Goal: Transaction & Acquisition: Purchase product/service

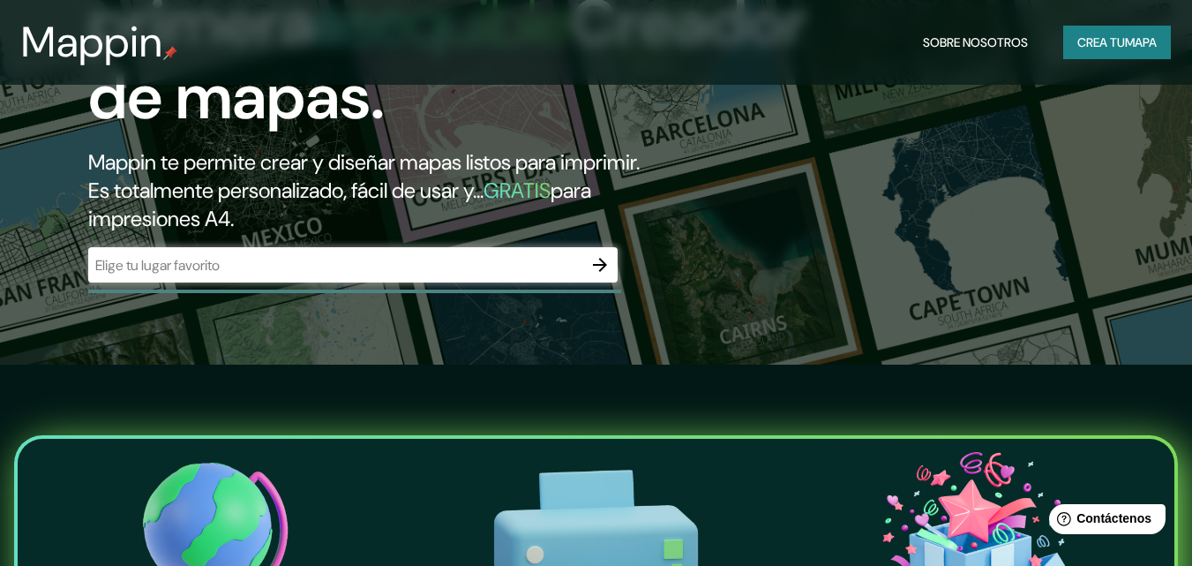
scroll to position [176, 0]
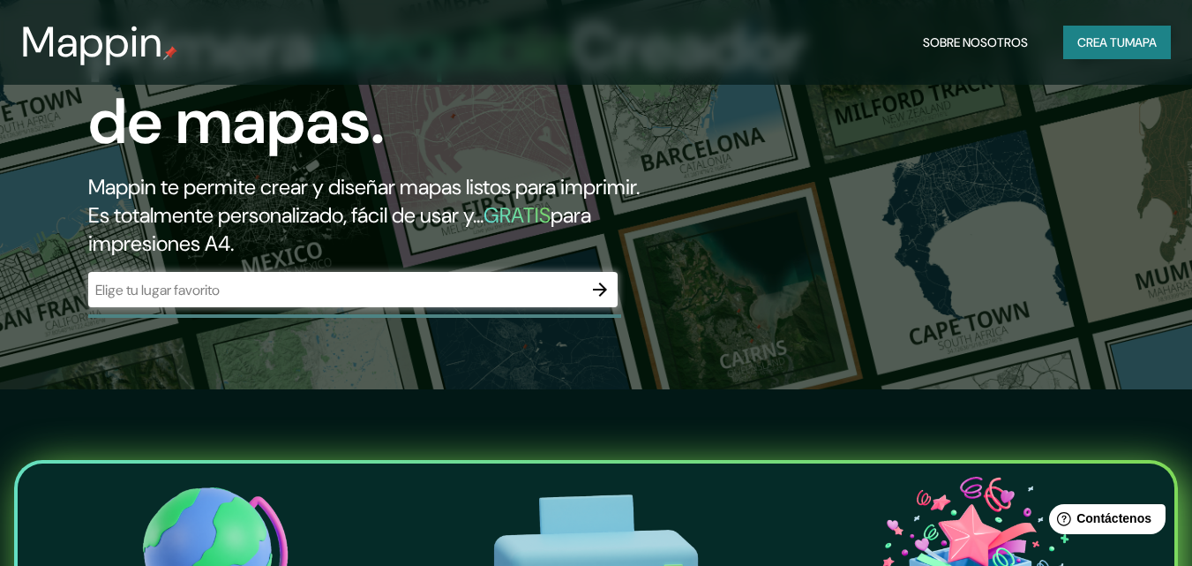
click at [375, 299] on input "text" at bounding box center [335, 290] width 494 height 20
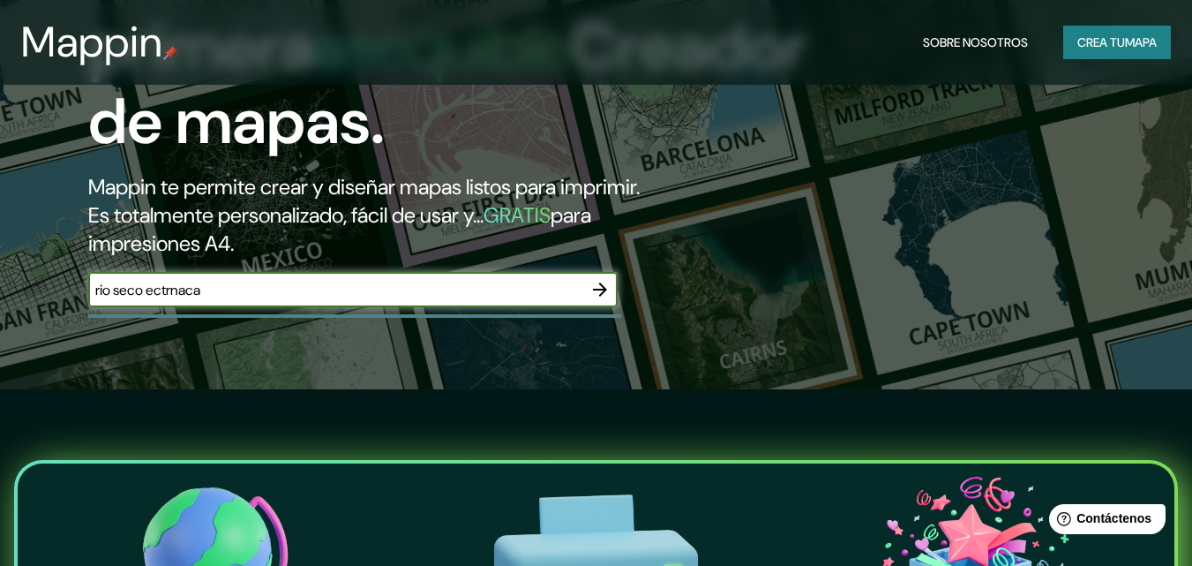
drag, startPoint x: 259, startPoint y: 290, endPoint x: 154, endPoint y: 293, distance: 105.1
click at [154, 293] on input "rio seco ectrnaca" at bounding box center [335, 290] width 494 height 20
type input "rio seco bolivia"
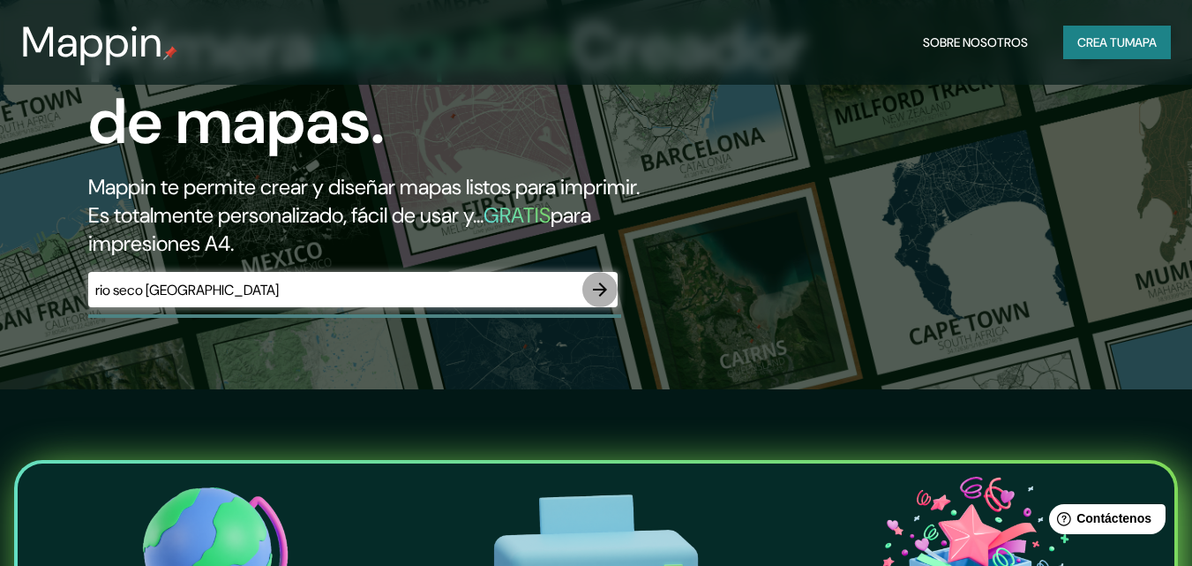
click at [613, 279] on button "button" at bounding box center [599, 289] width 35 height 35
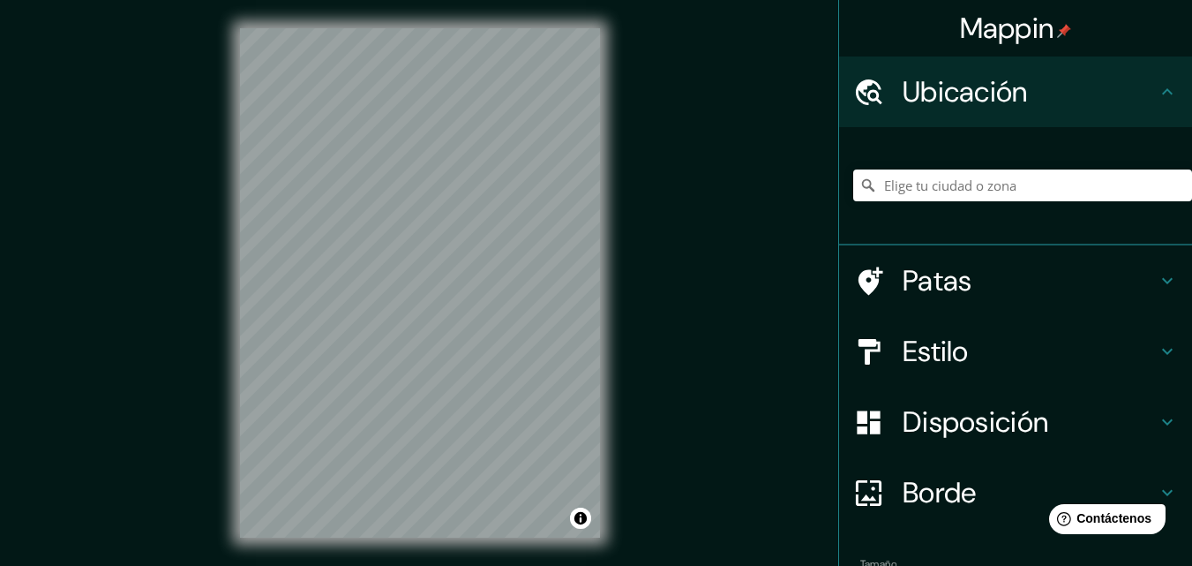
scroll to position [28, 0]
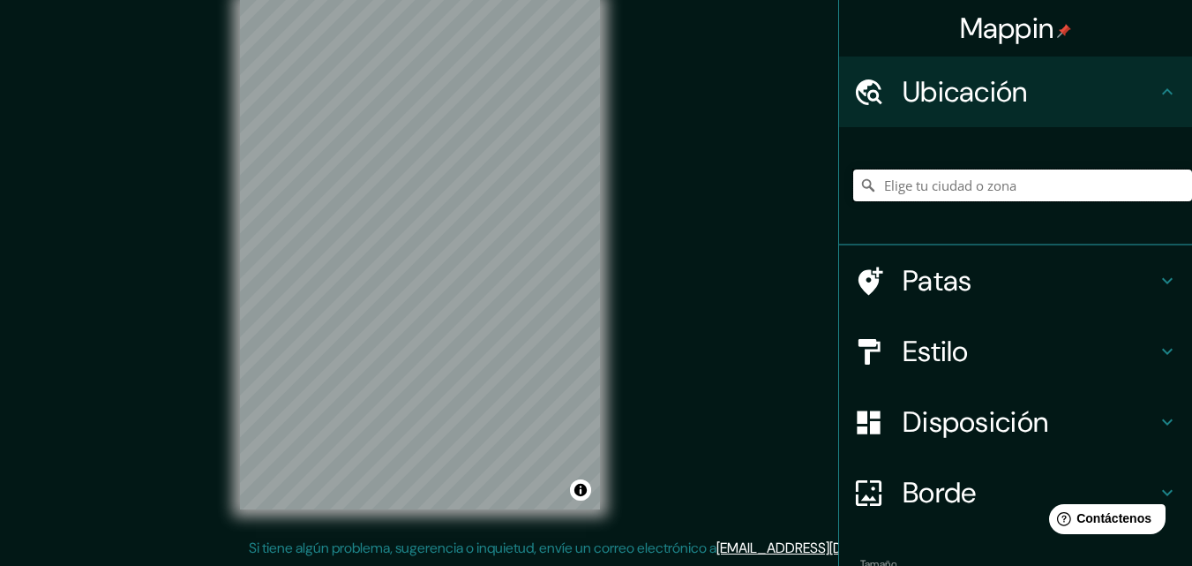
click at [923, 194] on input "Elige tu ciudad o zona" at bounding box center [1022, 185] width 339 height 32
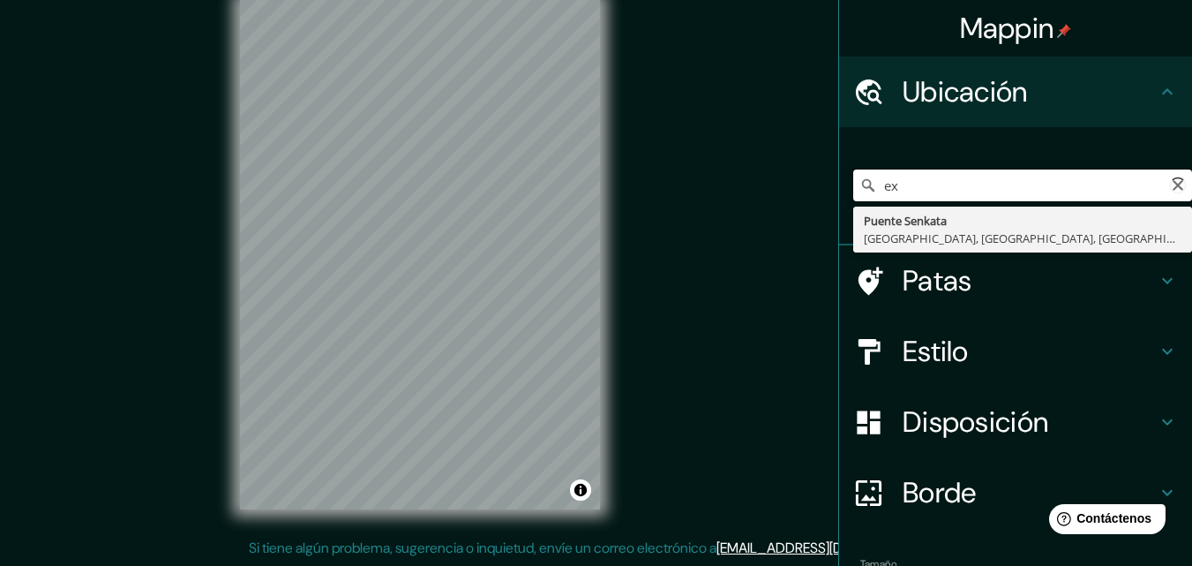
type input "e"
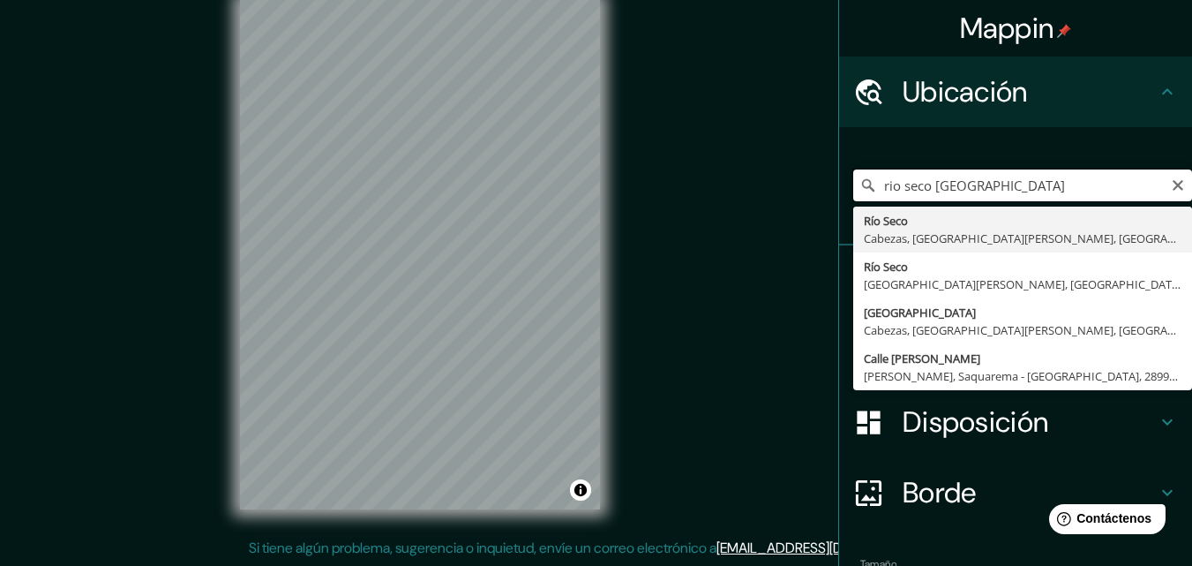
click at [981, 188] on input "rio seco bolivia" at bounding box center [1022, 185] width 339 height 32
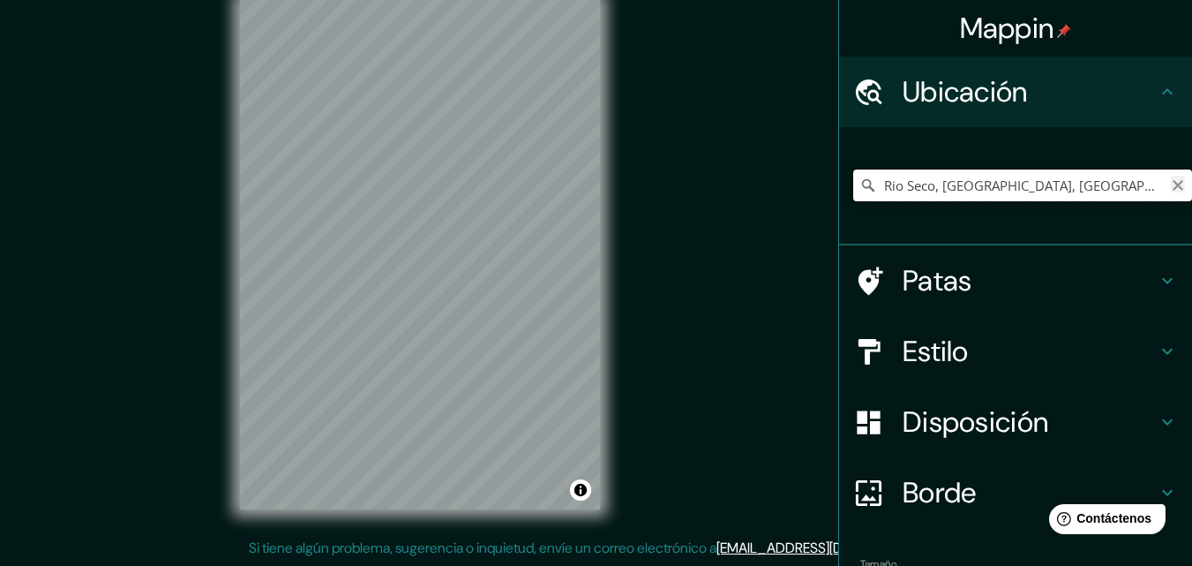
type input "Rio Seco, Cabezas, Departamento de Santa Cruz, Bolivia"
click at [1171, 191] on icon "Claro" at bounding box center [1178, 185] width 14 height 14
click at [994, 191] on input "Elige tu ciudad o zona" at bounding box center [1022, 185] width 339 height 32
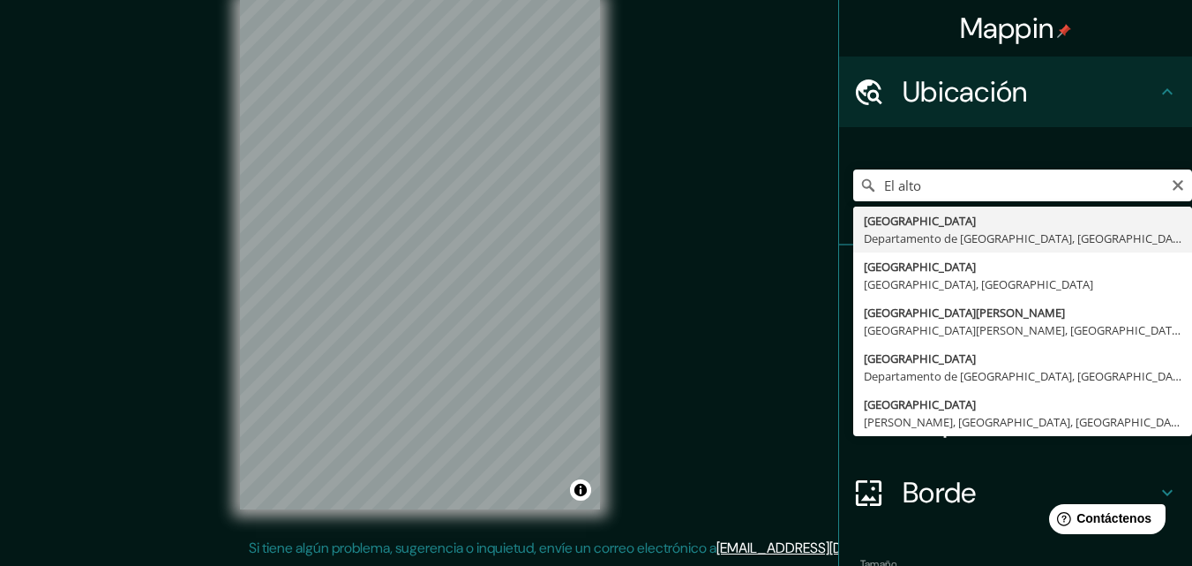
type input "[GEOGRAPHIC_DATA], [GEOGRAPHIC_DATA], [GEOGRAPHIC_DATA]"
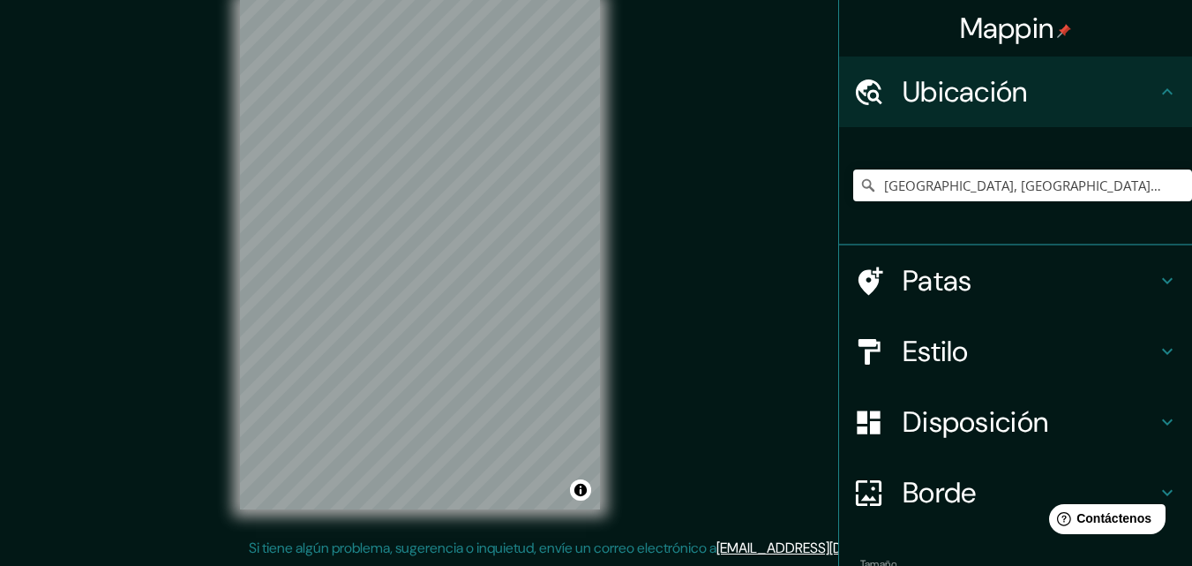
click at [943, 489] on font "Borde" at bounding box center [940, 492] width 74 height 37
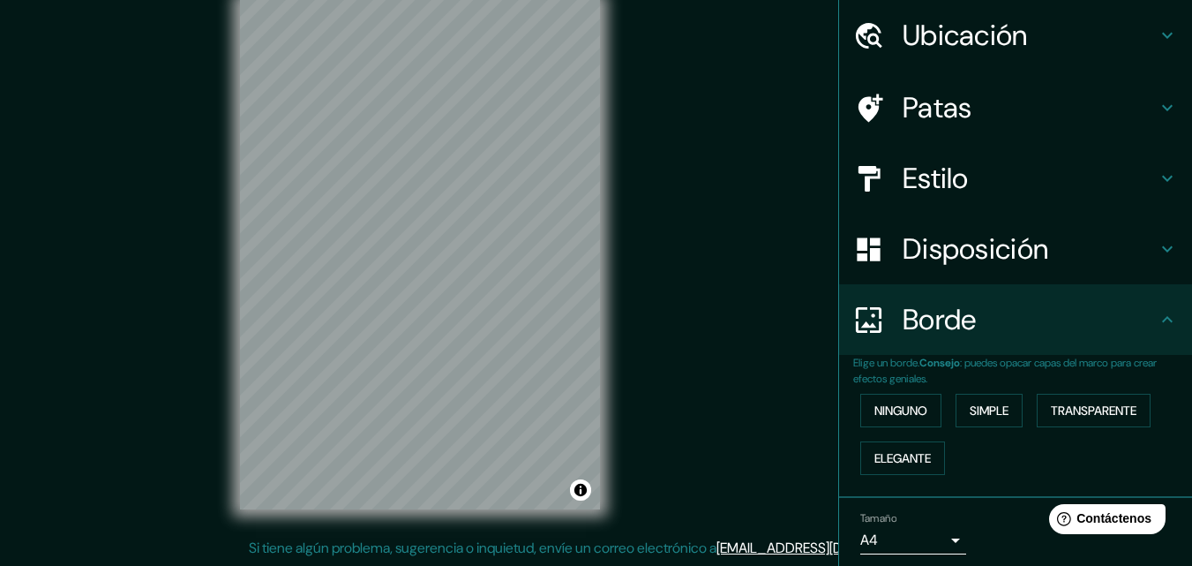
scroll to position [120, 0]
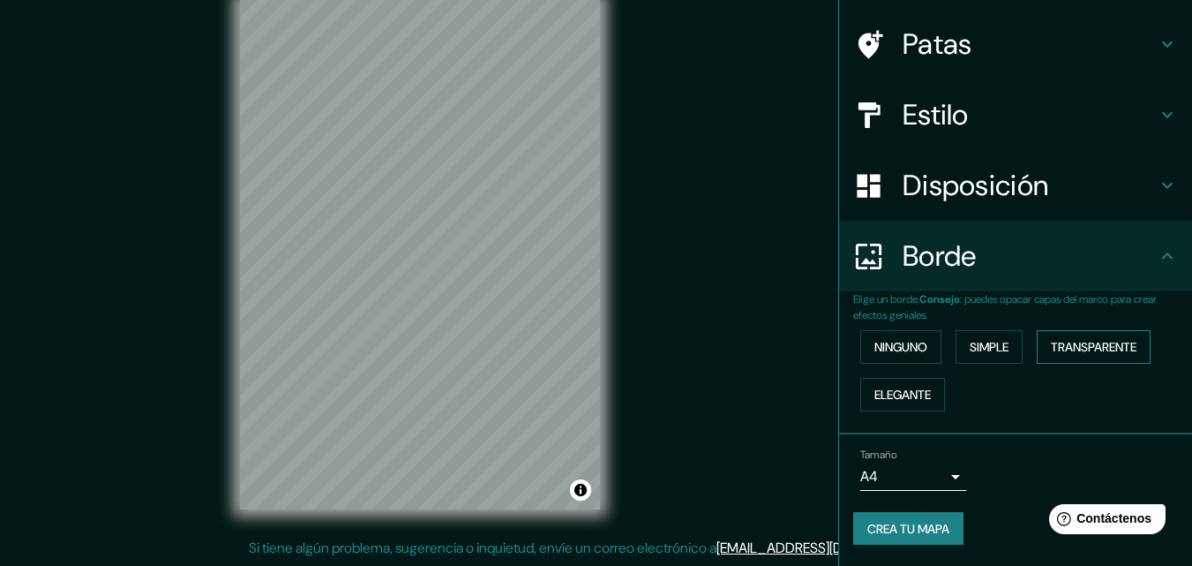
click at [1098, 349] on font "Transparente" at bounding box center [1094, 347] width 86 height 16
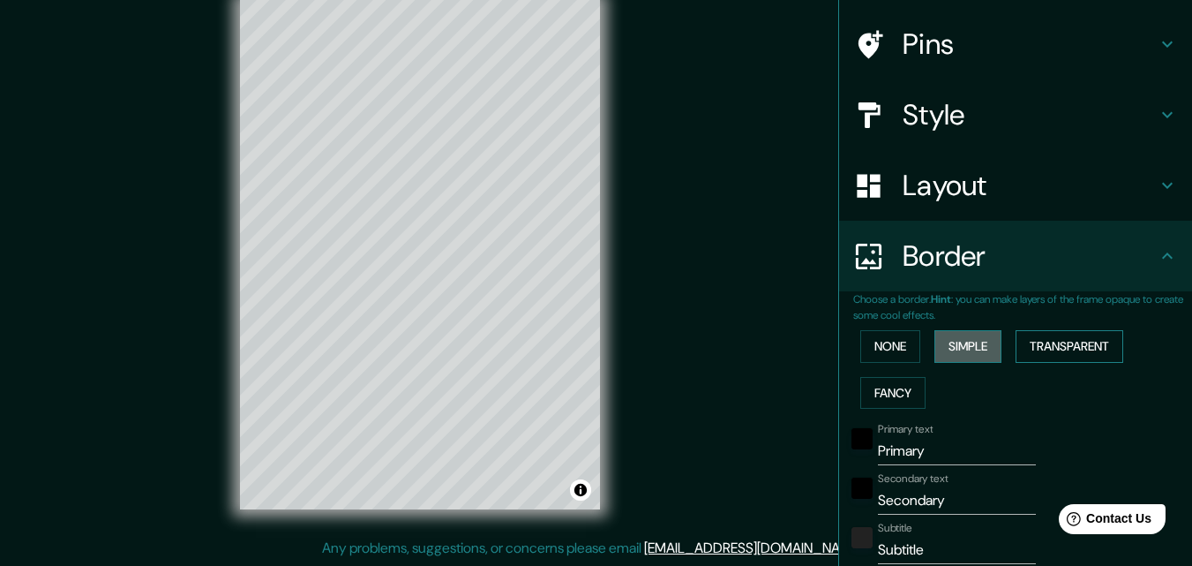
click at [973, 344] on button "Simple" at bounding box center [968, 346] width 67 height 33
click at [883, 346] on button "None" at bounding box center [890, 346] width 60 height 33
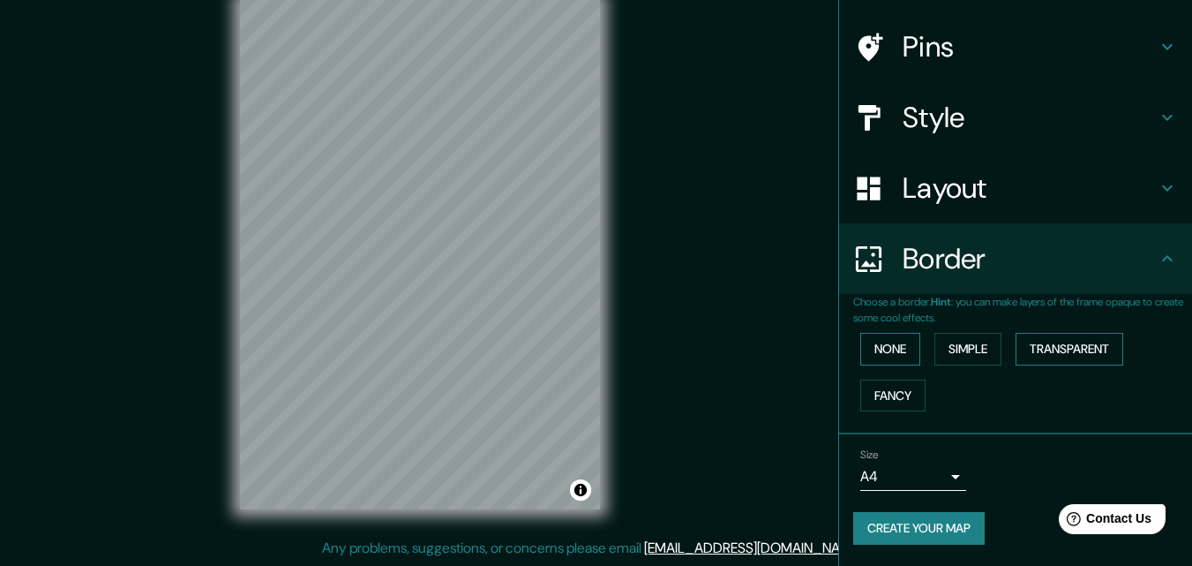
scroll to position [117, 0]
click at [878, 395] on button "Fancy" at bounding box center [892, 395] width 65 height 33
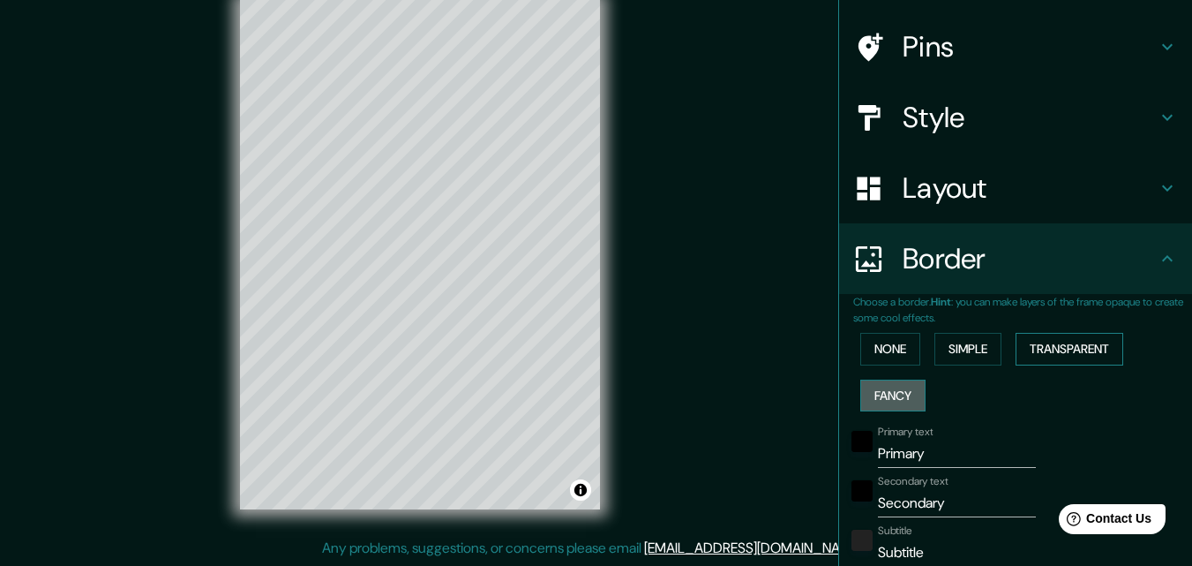
click at [885, 395] on button "Fancy" at bounding box center [892, 395] width 65 height 33
type input "163"
type input "33"
type input "16"
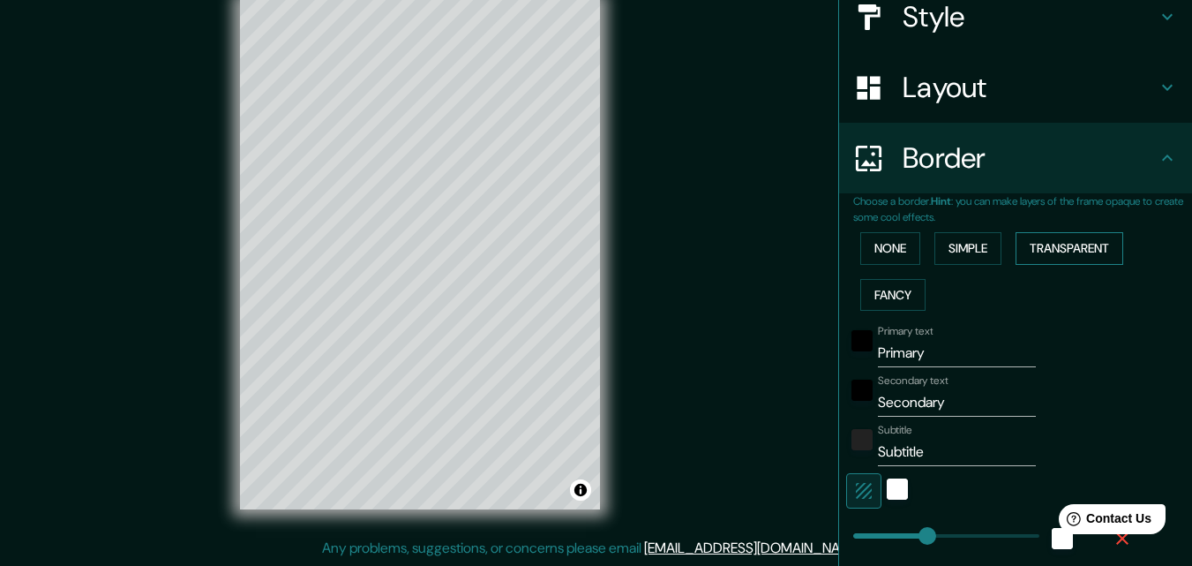
scroll to position [294, 0]
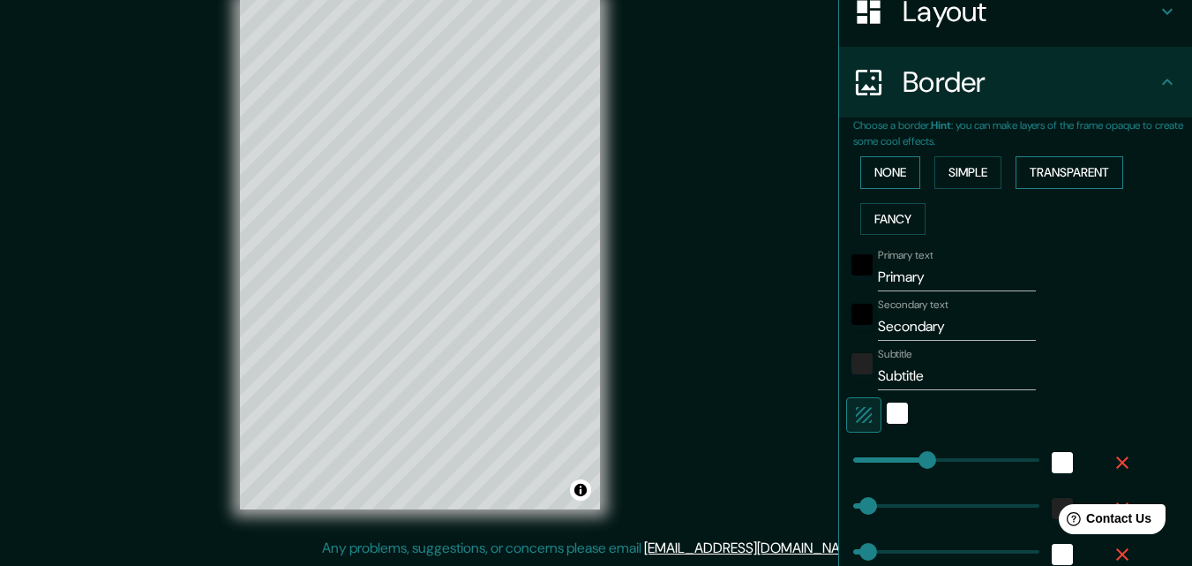
click at [877, 178] on button "None" at bounding box center [890, 172] width 60 height 33
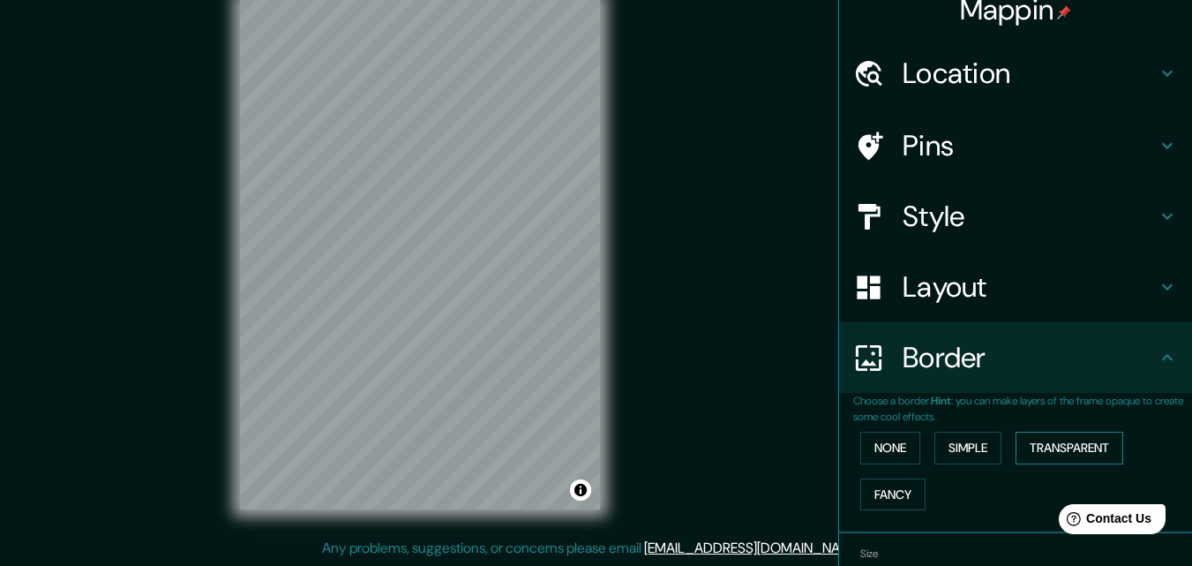
scroll to position [0, 0]
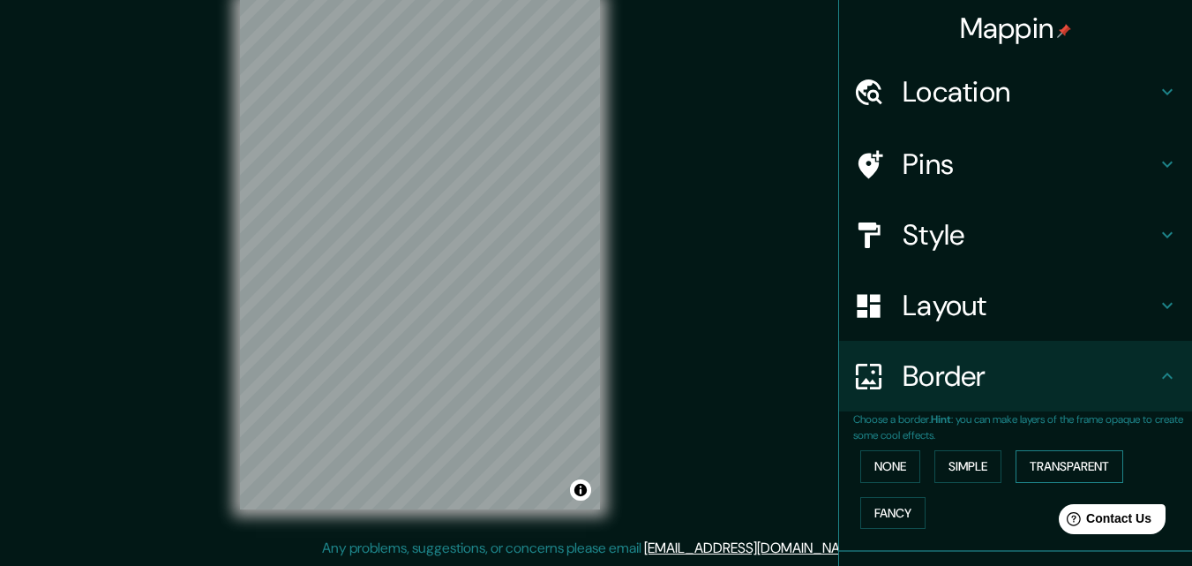
click at [1129, 100] on h4 "Location" at bounding box center [1030, 91] width 254 height 35
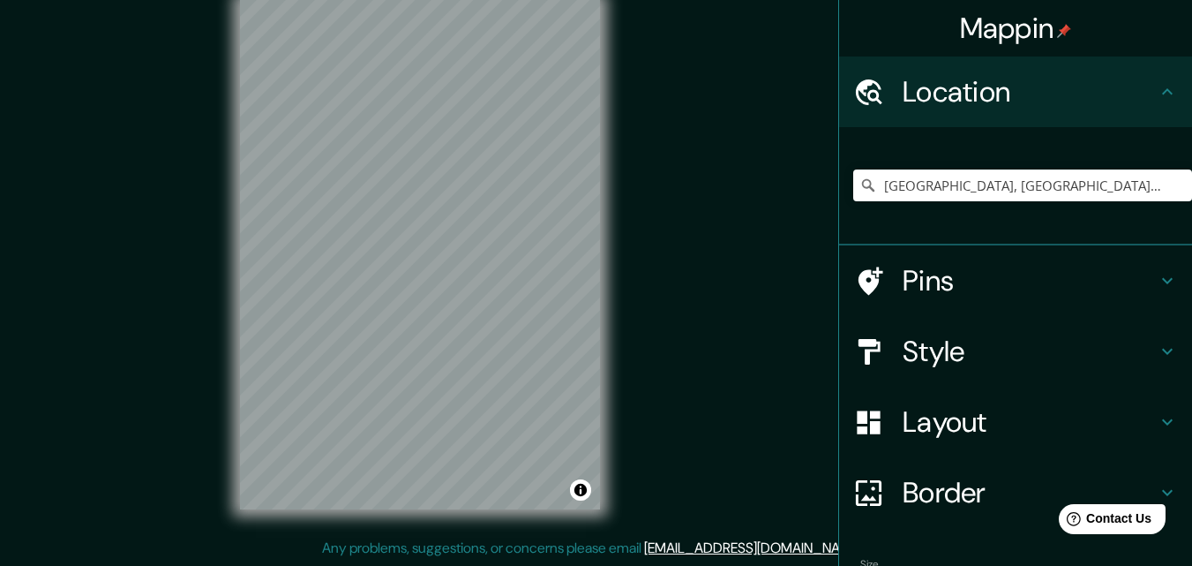
click at [963, 286] on h4 "Pins" at bounding box center [1030, 280] width 254 height 35
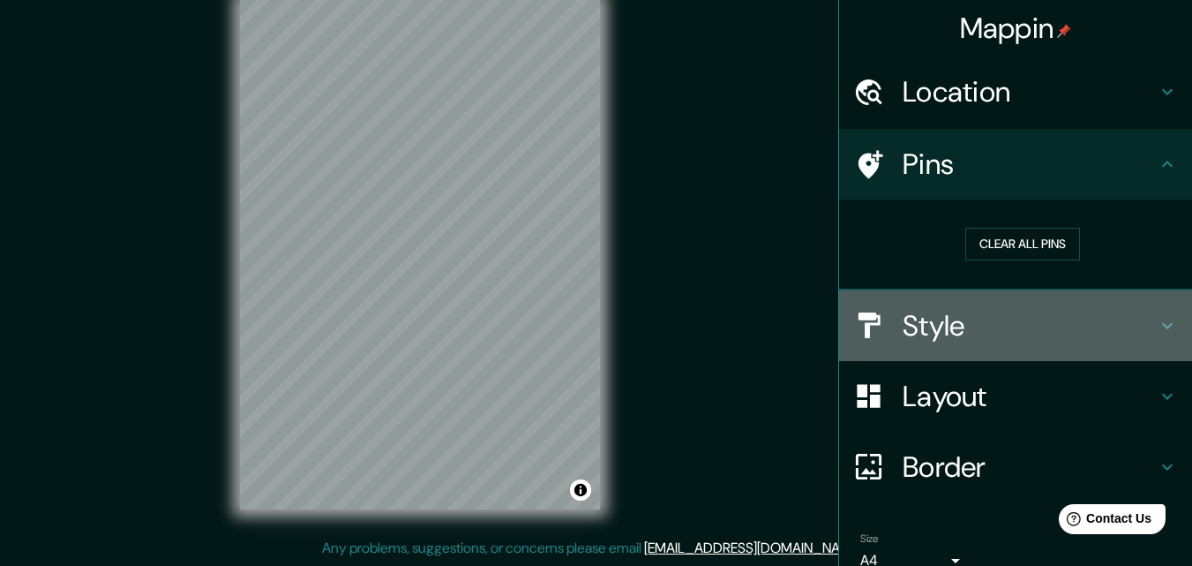
click at [983, 322] on h4 "Style" at bounding box center [1030, 325] width 254 height 35
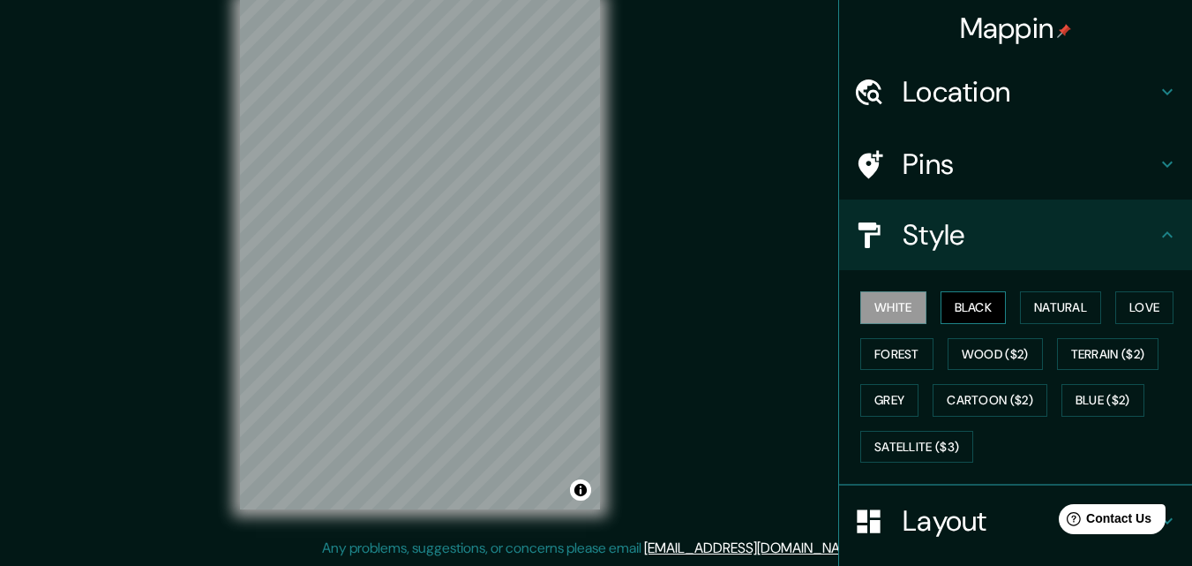
click at [977, 309] on button "Black" at bounding box center [974, 307] width 66 height 33
click at [1035, 304] on button "Natural" at bounding box center [1060, 307] width 81 height 33
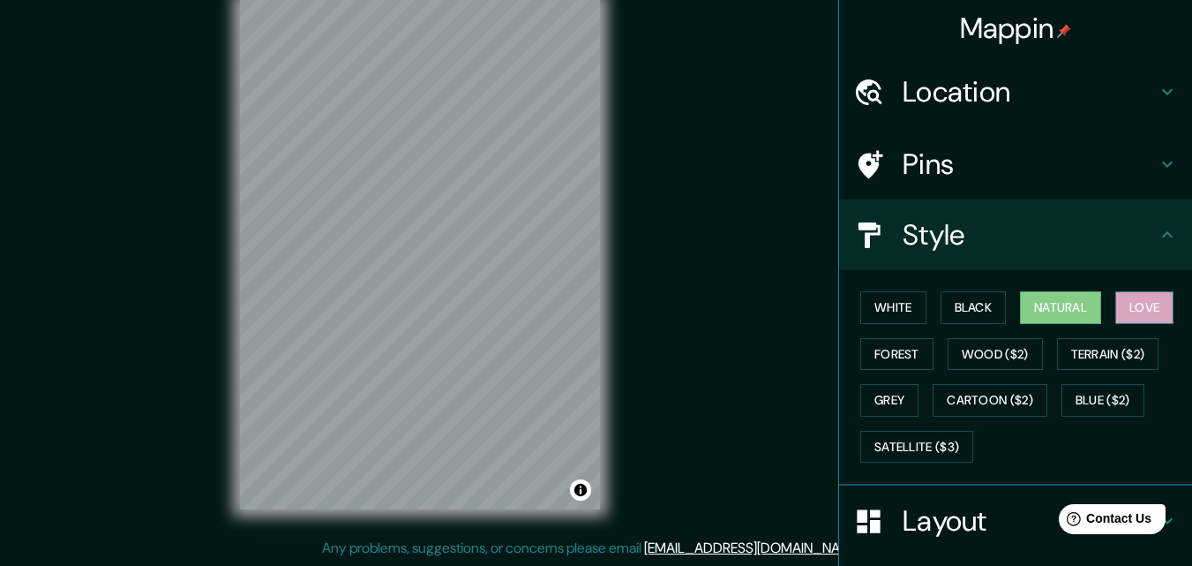
click at [1134, 305] on button "Love" at bounding box center [1144, 307] width 58 height 33
click at [878, 362] on button "Forest" at bounding box center [896, 354] width 73 height 33
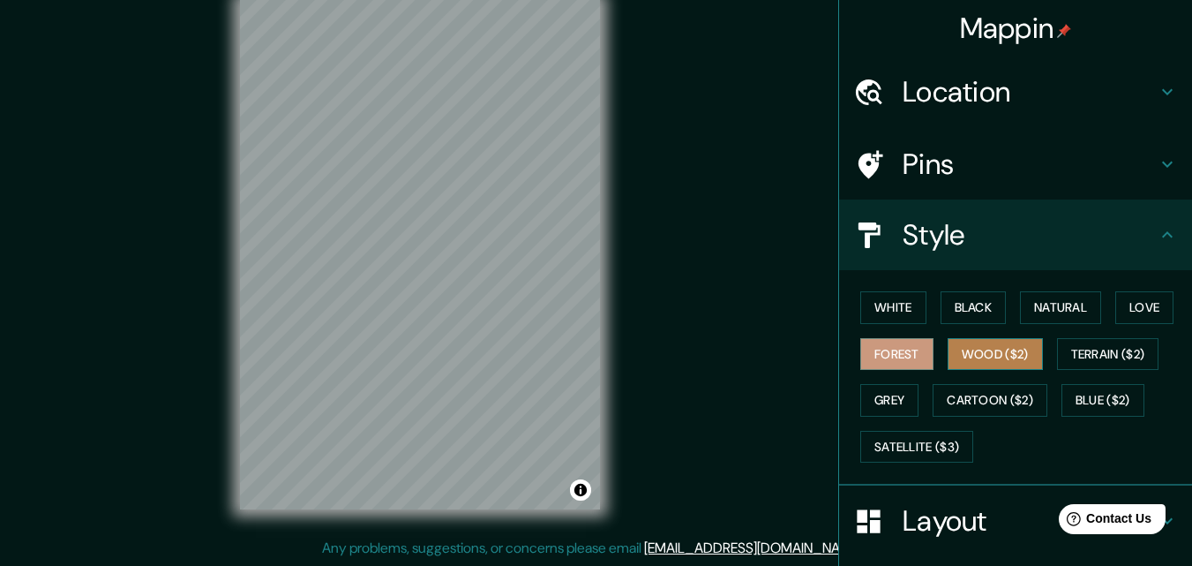
click at [980, 351] on button "Wood ($2)" at bounding box center [995, 354] width 95 height 33
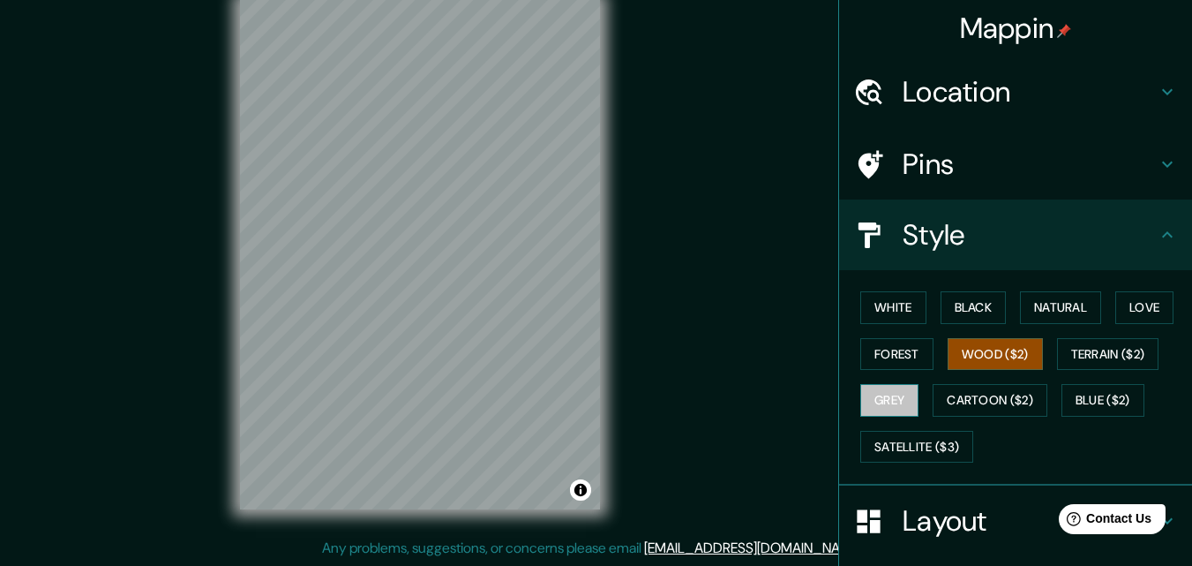
click at [887, 410] on button "Grey" at bounding box center [889, 400] width 58 height 33
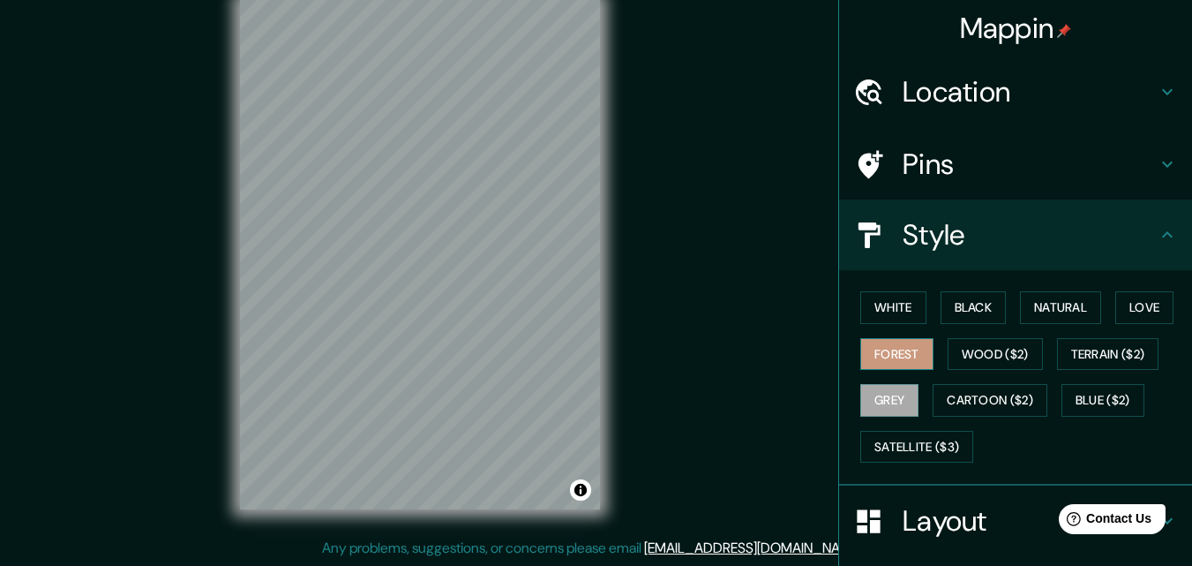
click at [903, 357] on button "Forest" at bounding box center [896, 354] width 73 height 33
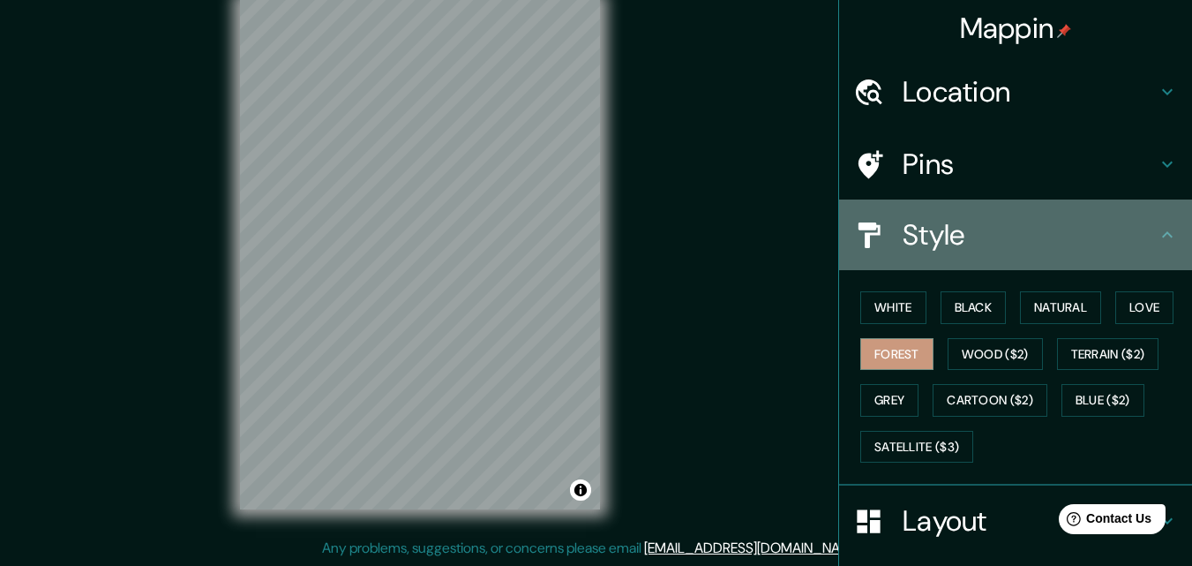
click at [1128, 242] on h4 "Style" at bounding box center [1030, 234] width 254 height 35
click at [1157, 233] on icon at bounding box center [1167, 234] width 21 height 21
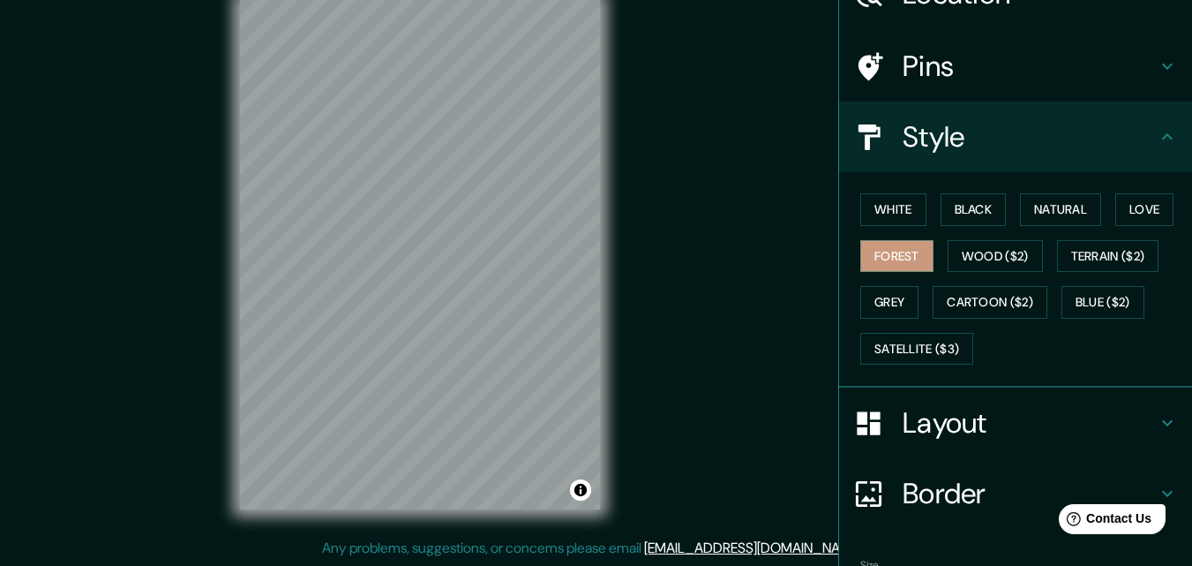
scroll to position [208, 0]
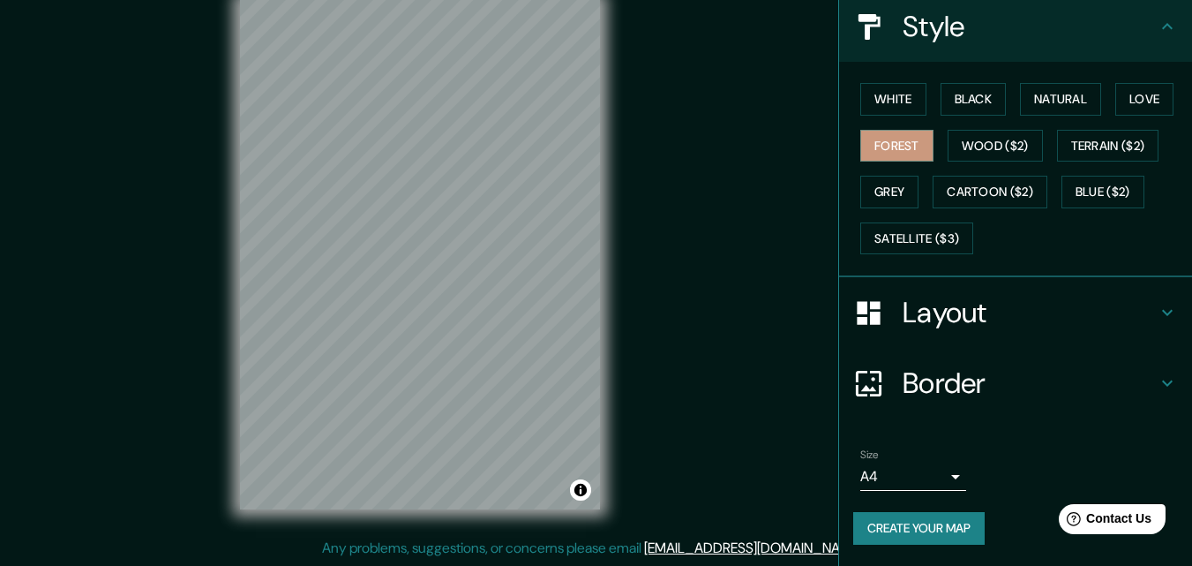
click at [941, 479] on body "Mappin Location El Alto, Departamento de La Paz, Bolivia Pins Style White Black…" at bounding box center [596, 255] width 1192 height 566
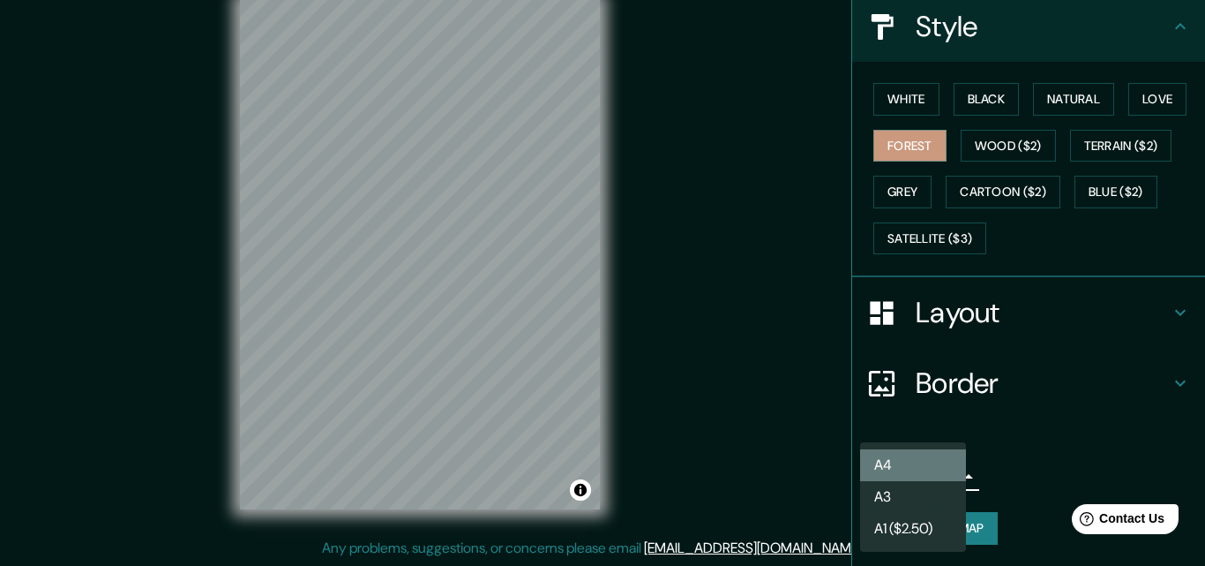
click at [918, 461] on li "A4" at bounding box center [913, 465] width 106 height 32
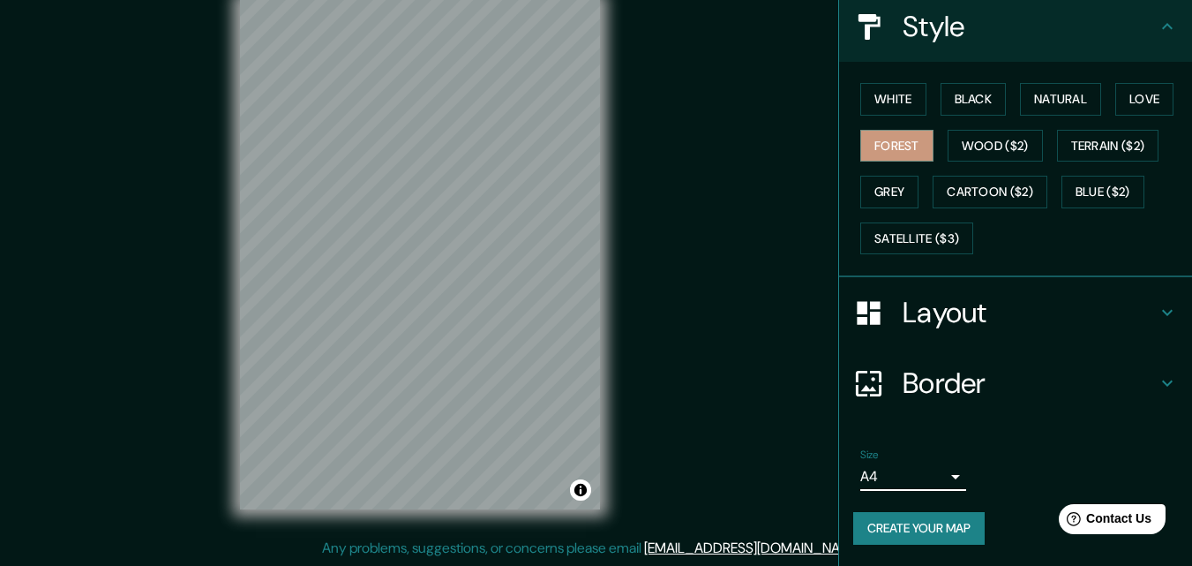
click at [997, 318] on h4 "Layout" at bounding box center [1030, 312] width 254 height 35
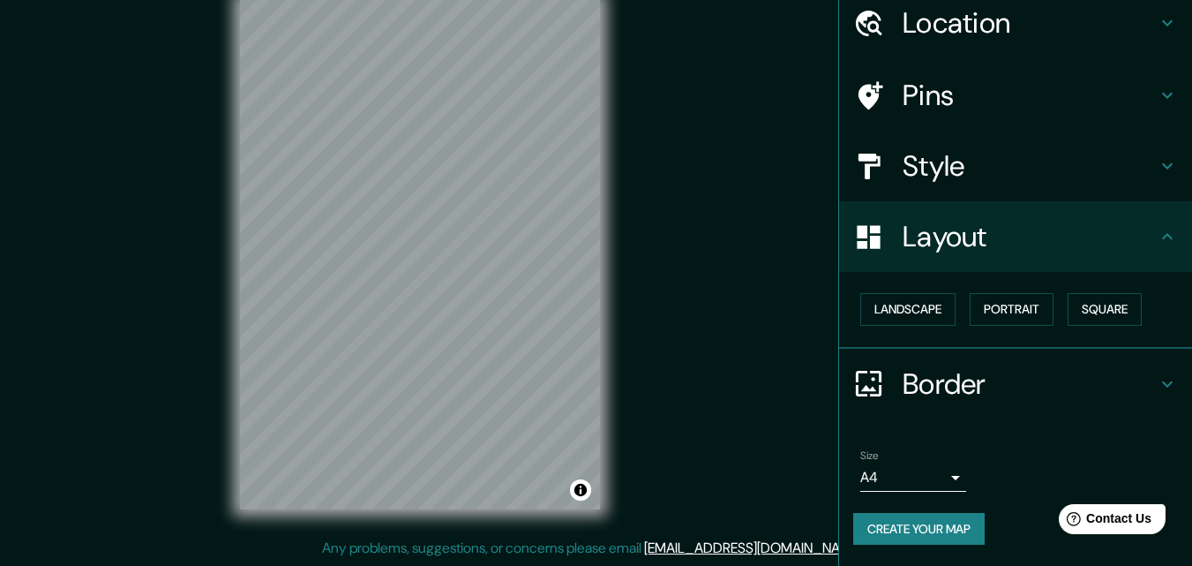
scroll to position [69, 0]
click at [898, 313] on button "Landscape" at bounding box center [907, 309] width 95 height 33
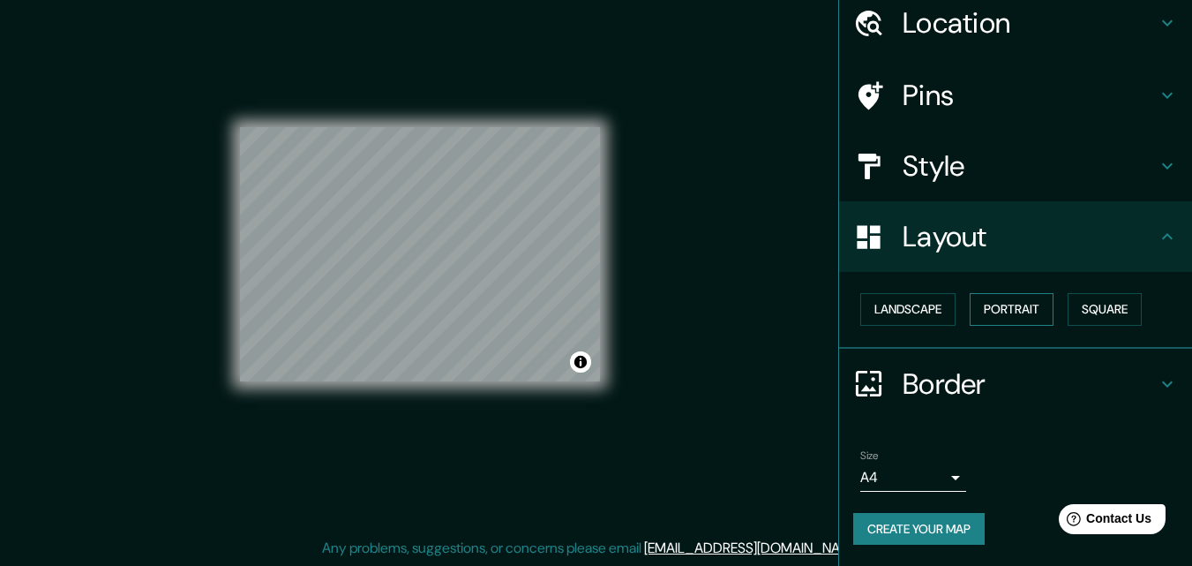
click at [985, 307] on button "Portrait" at bounding box center [1012, 309] width 84 height 33
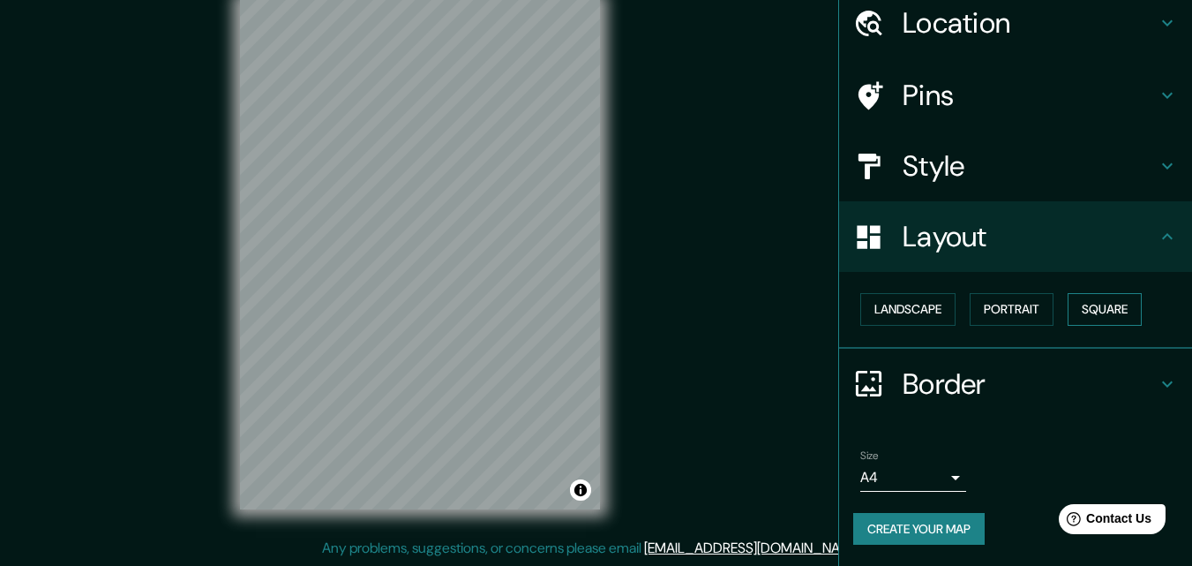
click at [1085, 307] on button "Square" at bounding box center [1105, 309] width 74 height 33
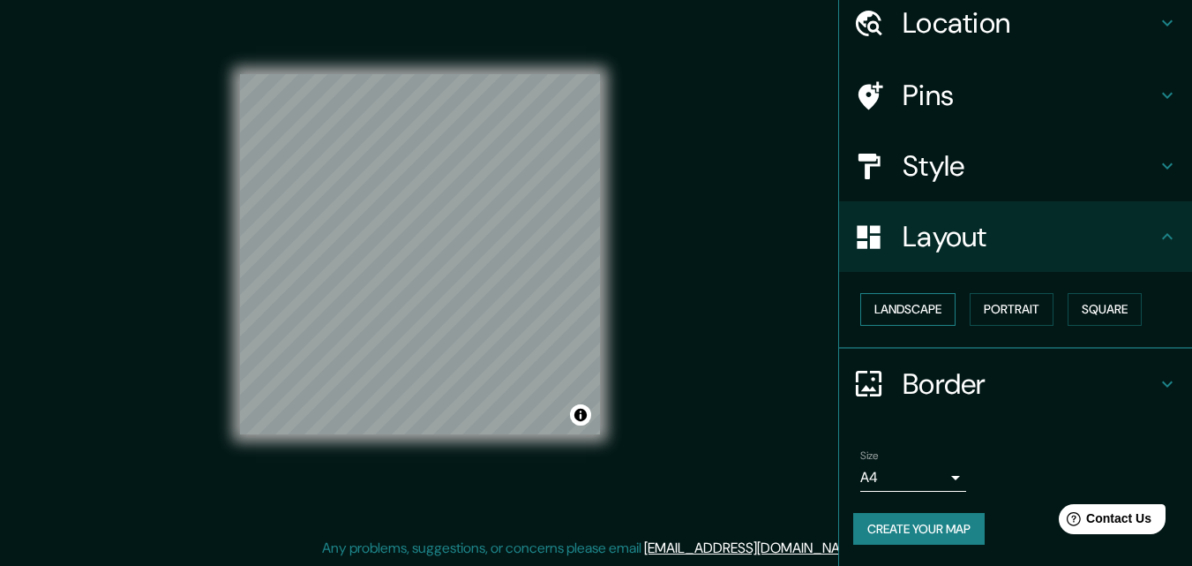
click at [922, 315] on button "Landscape" at bounding box center [907, 309] width 95 height 33
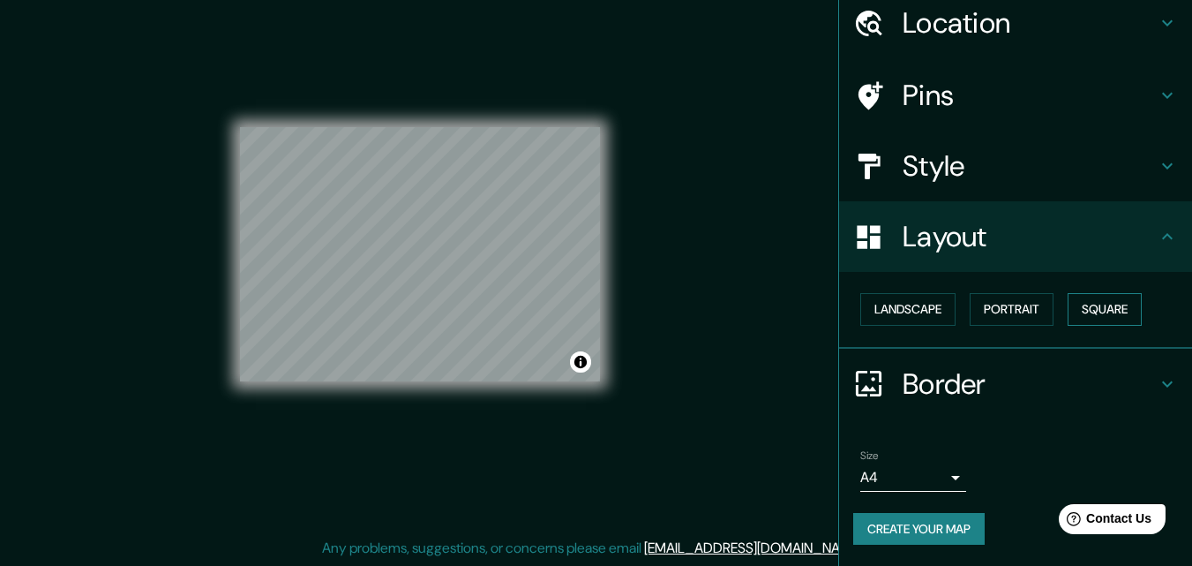
click at [1100, 313] on button "Square" at bounding box center [1105, 309] width 74 height 33
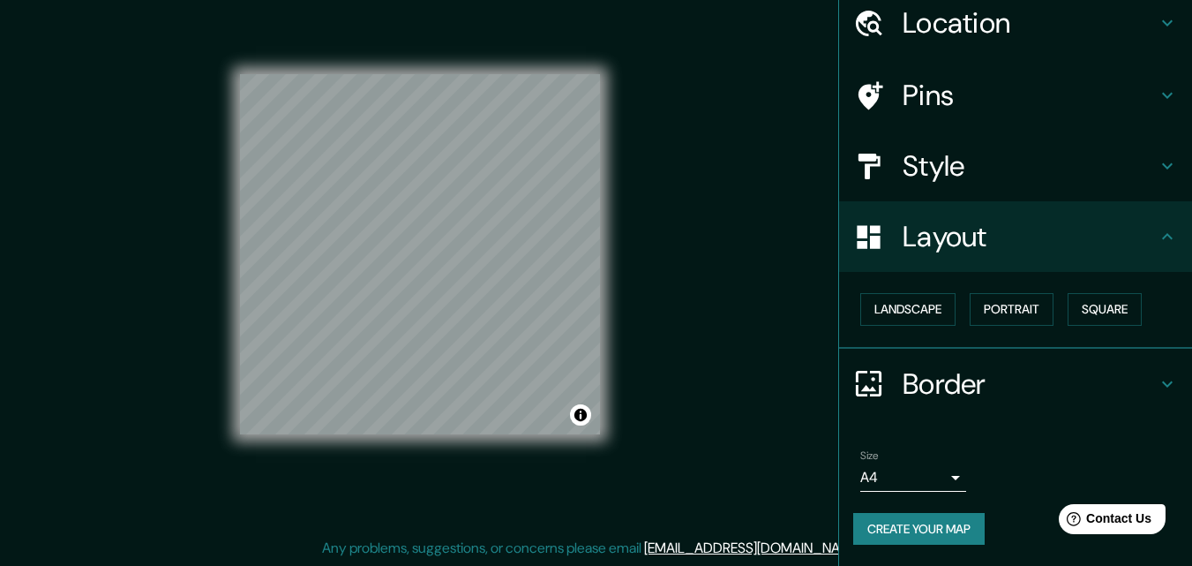
click at [965, 381] on h4 "Border" at bounding box center [1030, 383] width 254 height 35
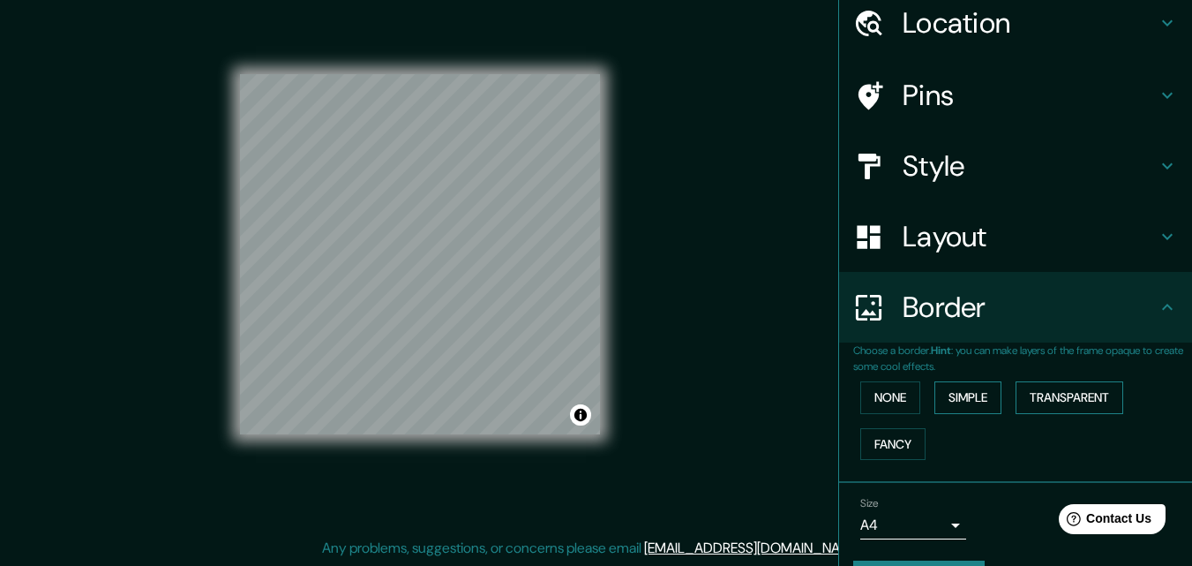
click at [965, 410] on button "Simple" at bounding box center [968, 397] width 67 height 33
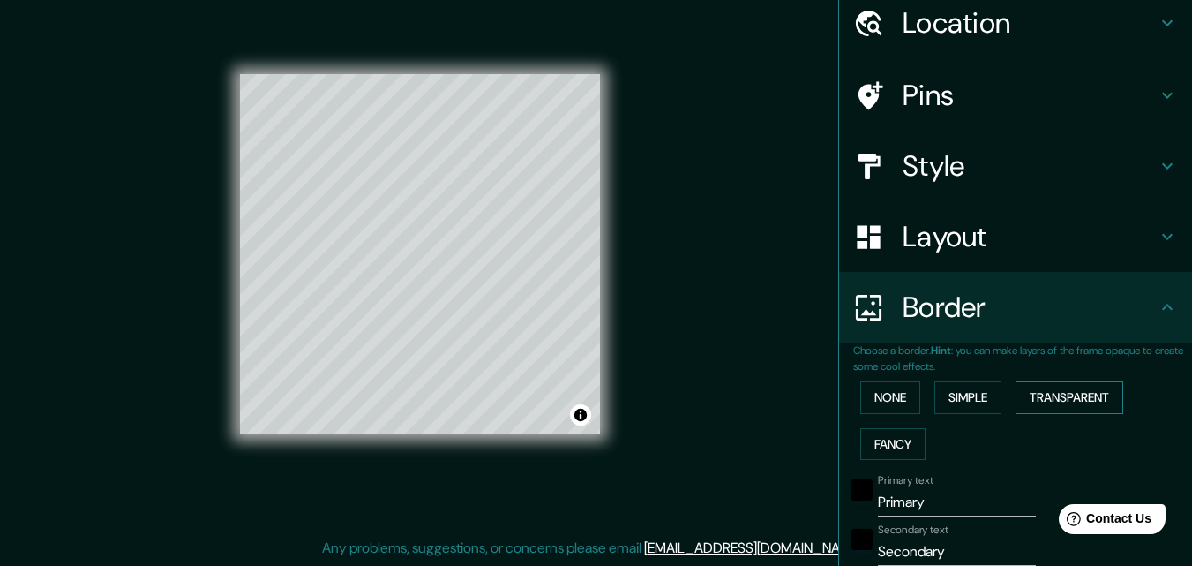
click at [1060, 378] on div "None Simple Transparent Fancy" at bounding box center [1022, 420] width 339 height 93
click at [1058, 392] on button "Transparent" at bounding box center [1070, 397] width 108 height 33
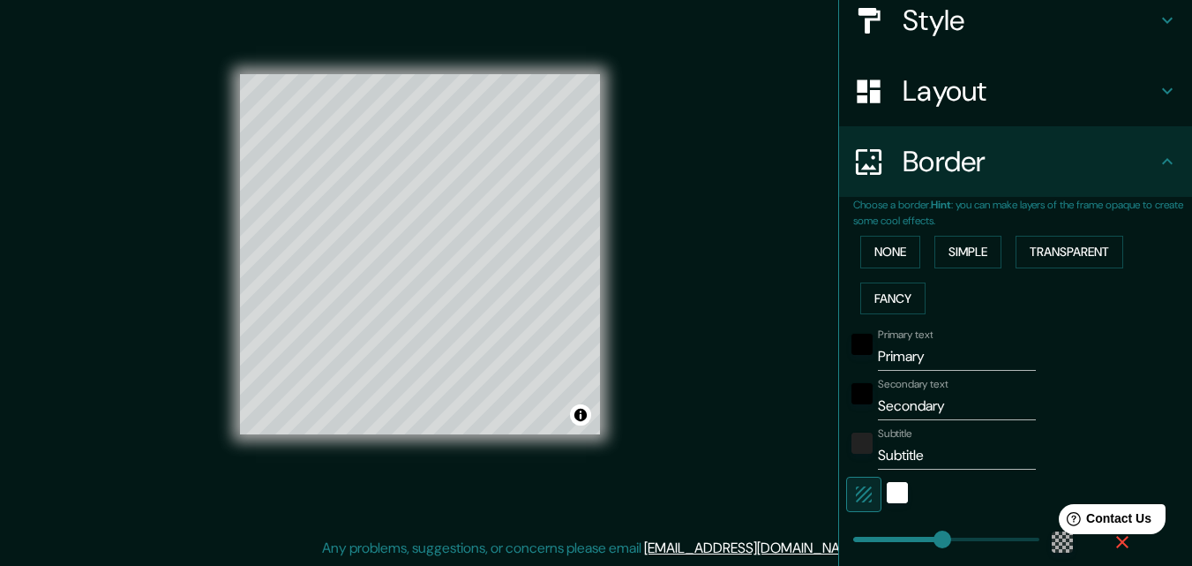
scroll to position [245, 0]
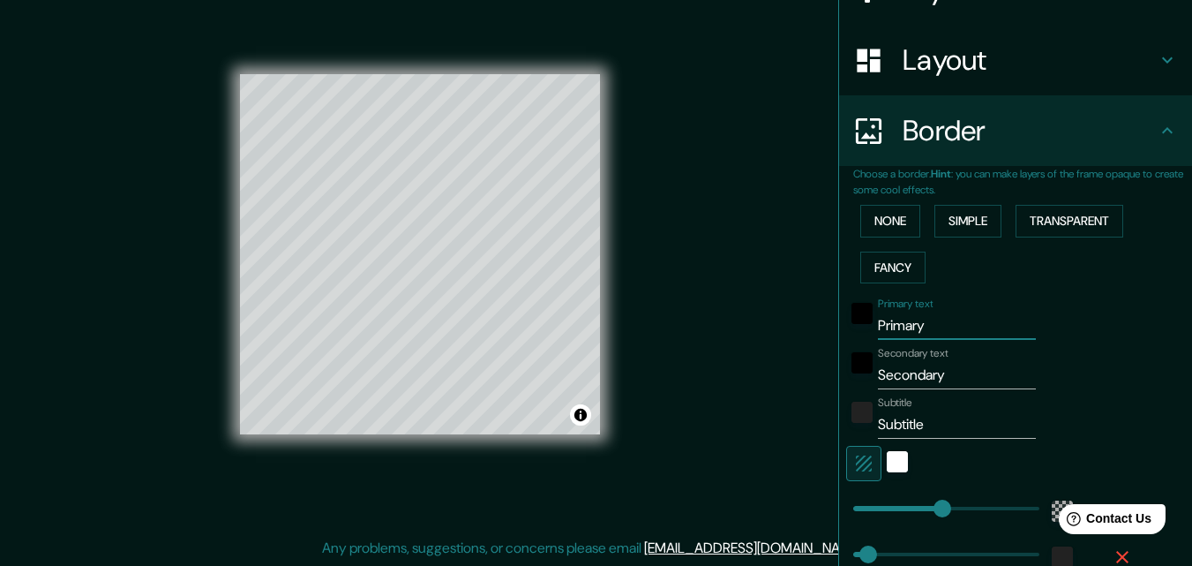
drag, startPoint x: 943, startPoint y: 324, endPoint x: 845, endPoint y: 340, distance: 99.2
click at [853, 340] on div "Primary text Primary Secondary text Secondary Subtitle Subtitle Add frame layer" at bounding box center [994, 451] width 282 height 322
type input "r"
type input "196"
type input "33"
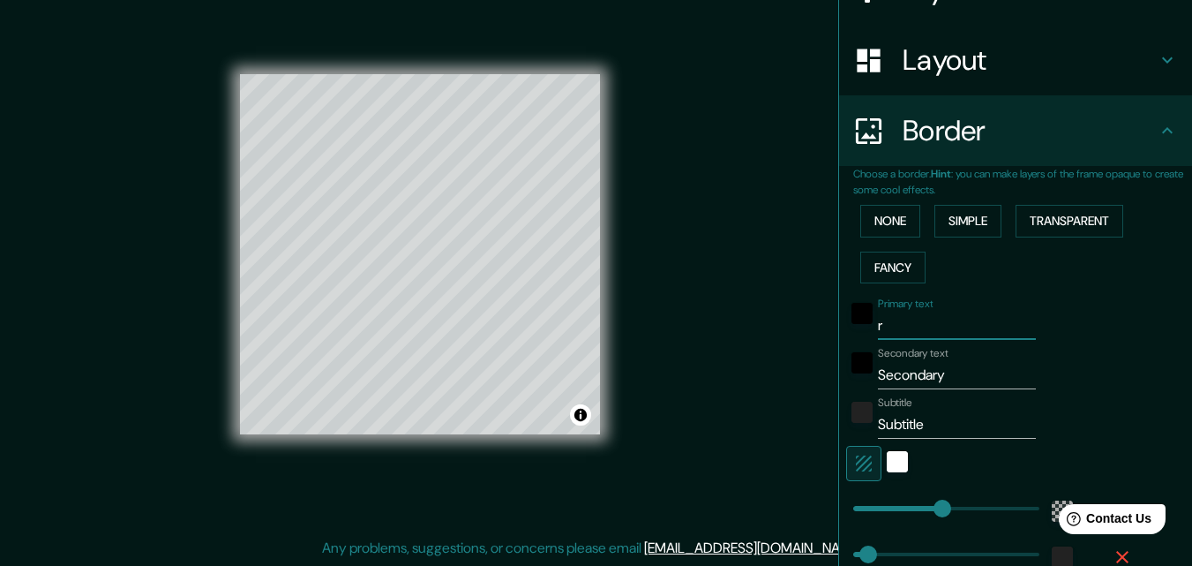
type input "ri"
type input "196"
type input "33"
type input "rio"
type input "196"
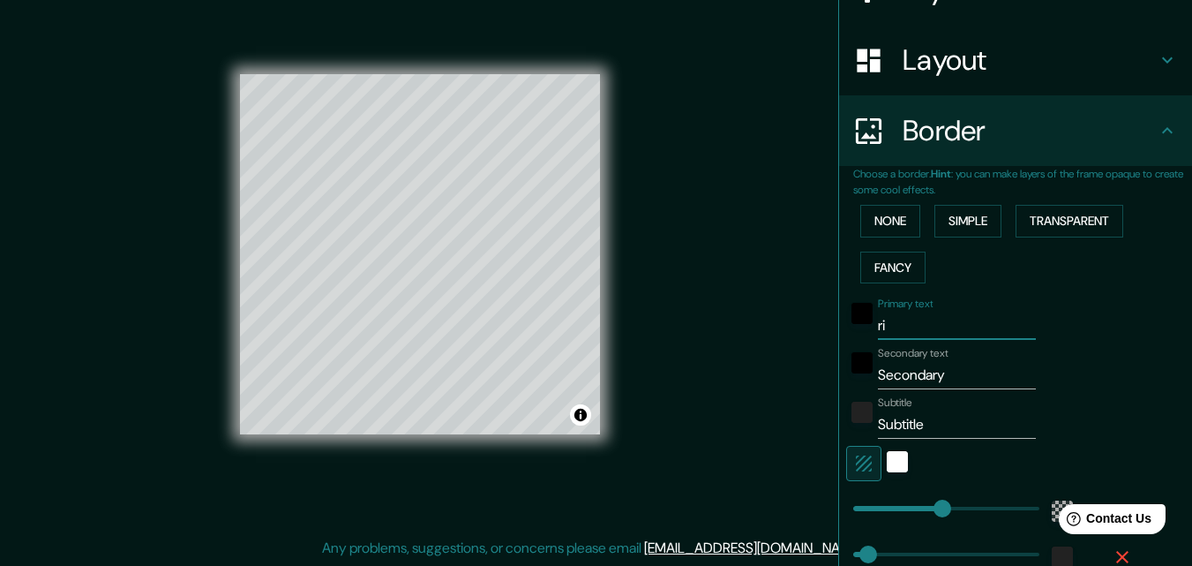
type input "33"
type input "rio"
type input "196"
type input "33"
type input "rio s"
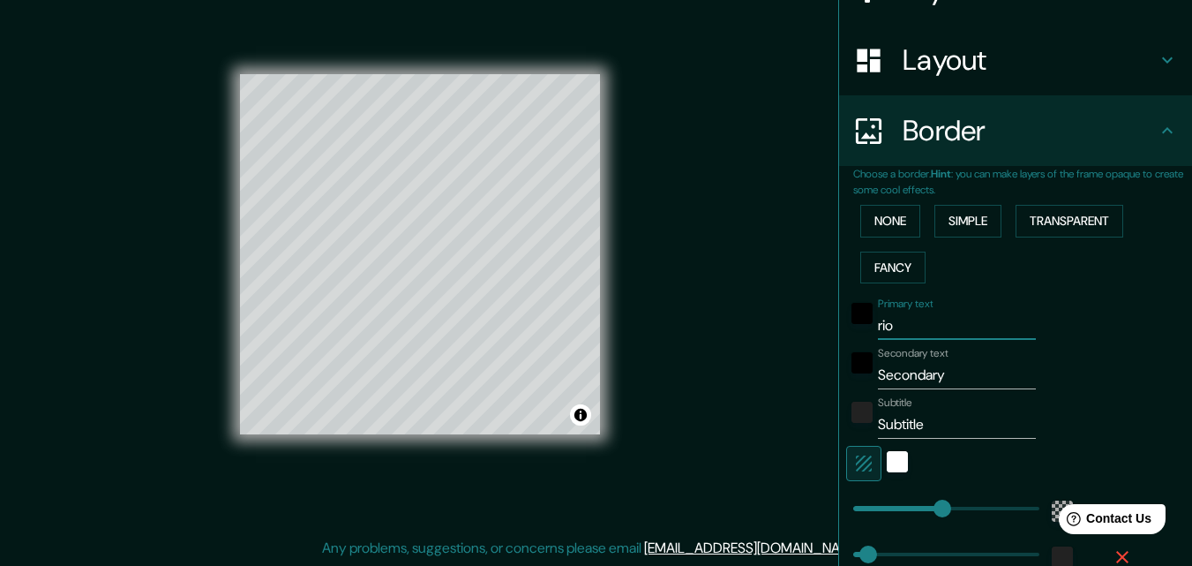
type input "196"
type input "33"
type input "rio se"
type input "196"
type input "33"
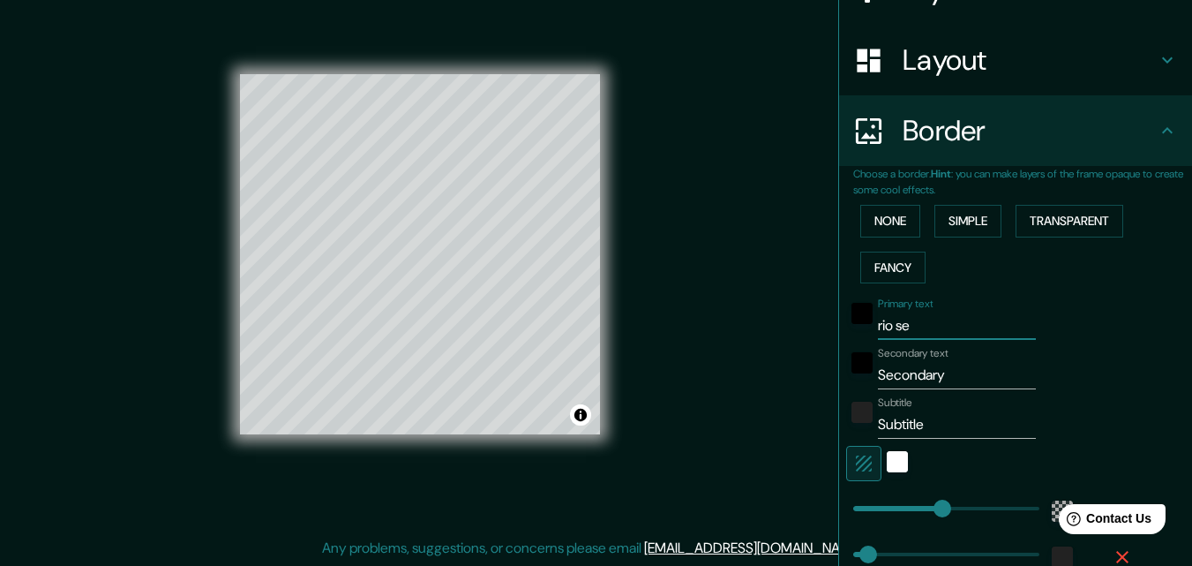
type input "rio sec"
type input "196"
type input "33"
type input "rio seck"
type input "196"
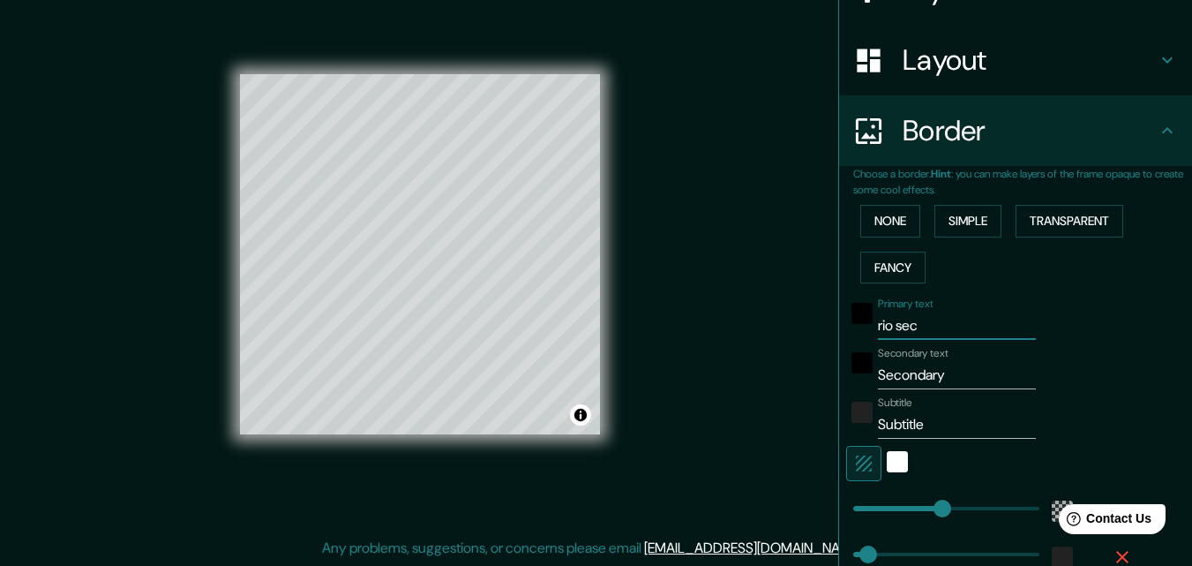
type input "33"
type input "rio sec"
type input "196"
type input "33"
type input "rio seco"
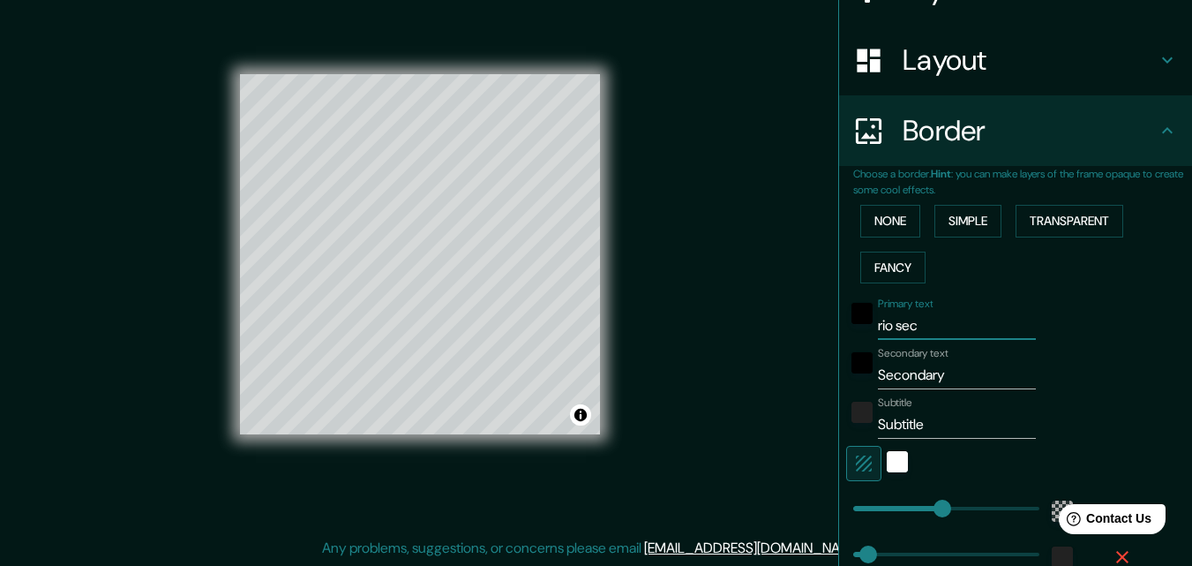
type input "196"
type input "33"
click at [953, 379] on input "Secondary" at bounding box center [957, 375] width 158 height 28
drag, startPoint x: 977, startPoint y: 376, endPoint x: 858, endPoint y: 387, distance: 119.7
click at [858, 387] on div "Secondary text Secondary" at bounding box center [990, 368] width 289 height 42
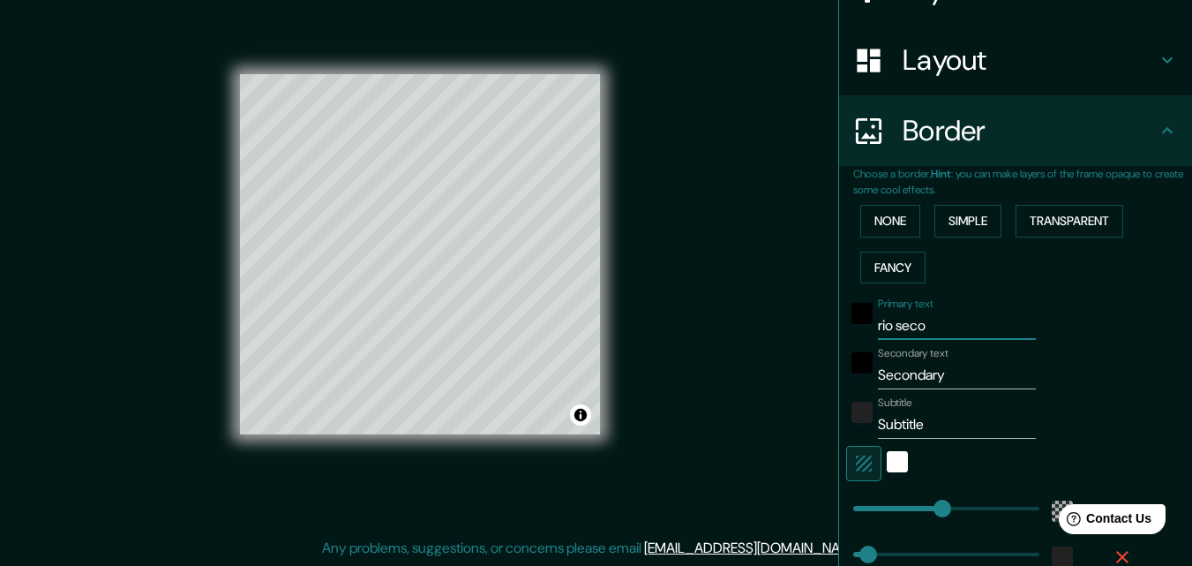
drag, startPoint x: 935, startPoint y: 325, endPoint x: 736, endPoint y: 328, distance: 199.5
click at [736, 328] on div "Mappin Location El Alto, Departamento de La Paz, Bolivia Pins Style Layout Bord…" at bounding box center [596, 269] width 1192 height 594
type input "e"
type input "196"
type input "33"
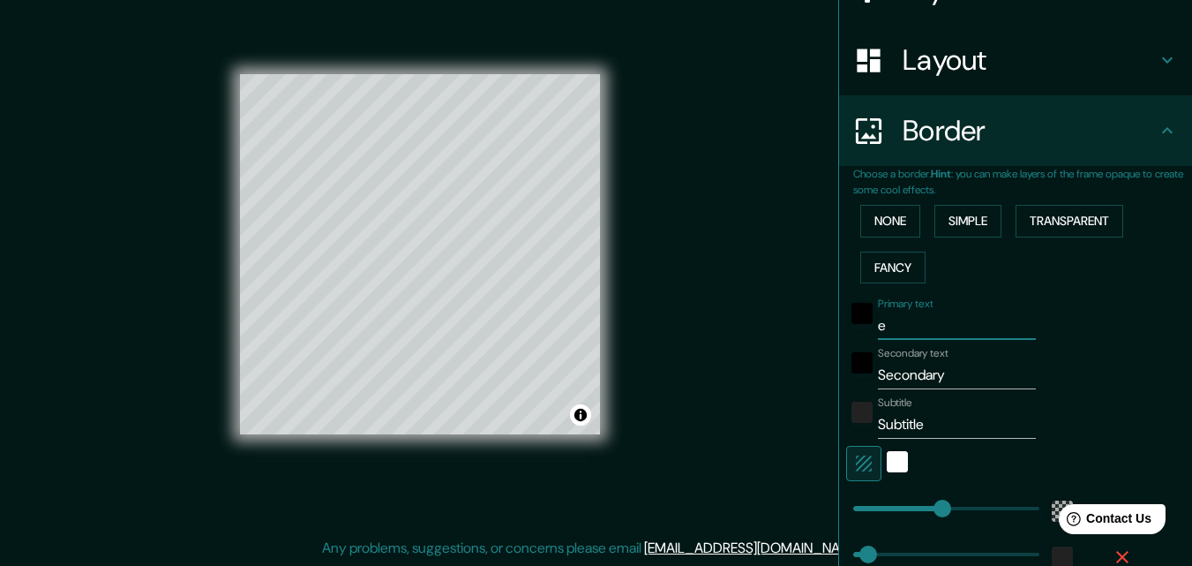
type input "el"
type input "196"
type input "33"
type input "el"
type input "196"
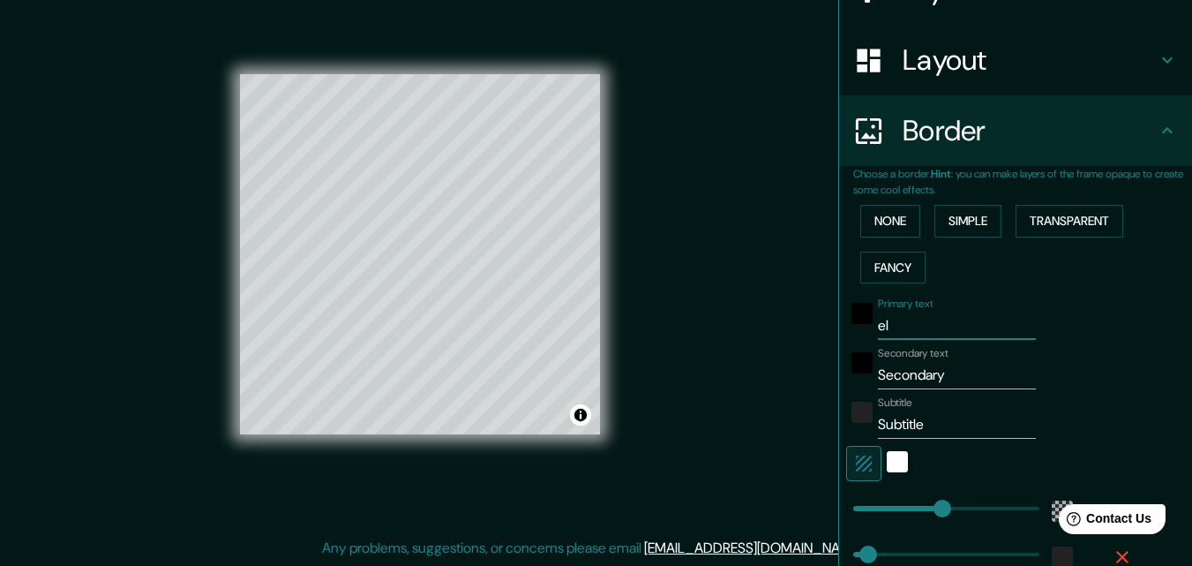
type input "33"
type input "el a"
type input "196"
type input "33"
type input "el al"
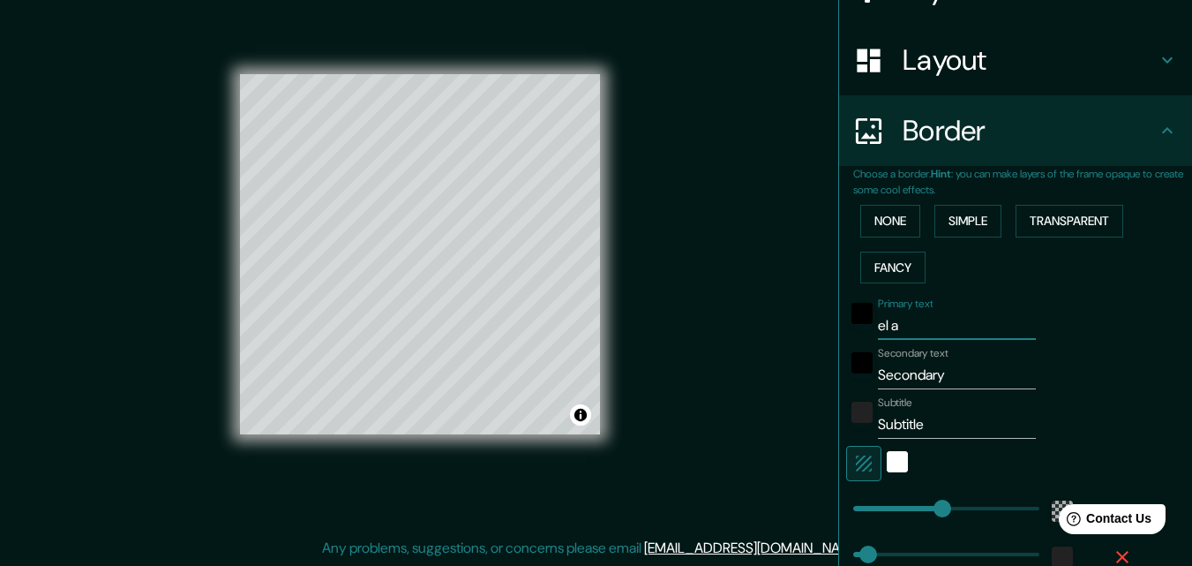
type input "196"
type input "33"
type input "el alt"
type input "196"
type input "33"
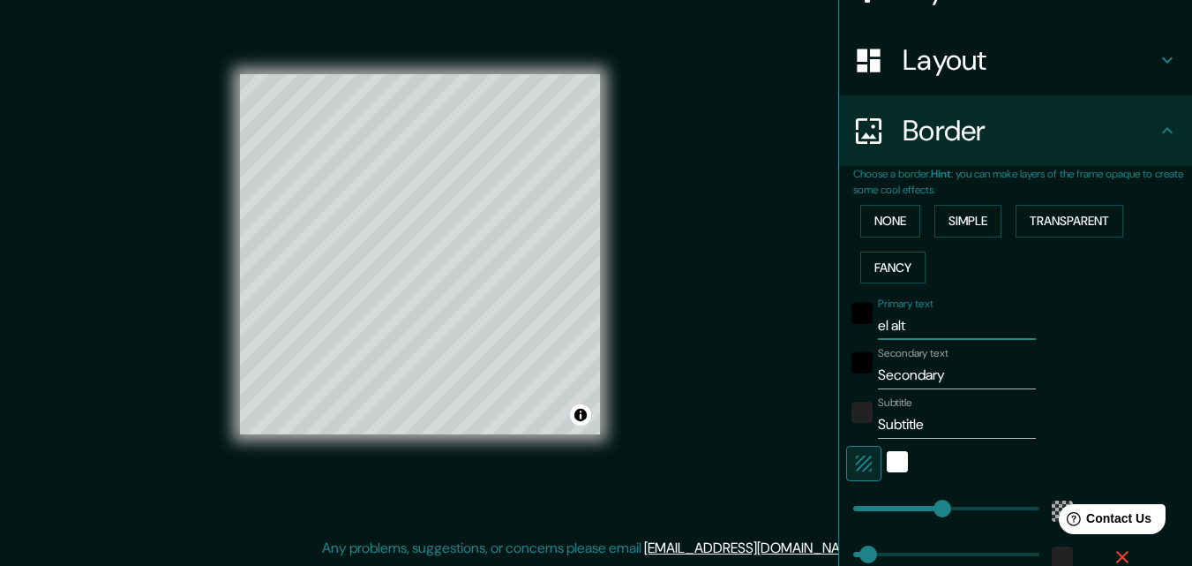
type input "el alto"
type input "196"
type input "33"
type input "el alto"
drag, startPoint x: 945, startPoint y: 372, endPoint x: 829, endPoint y: 399, distance: 119.5
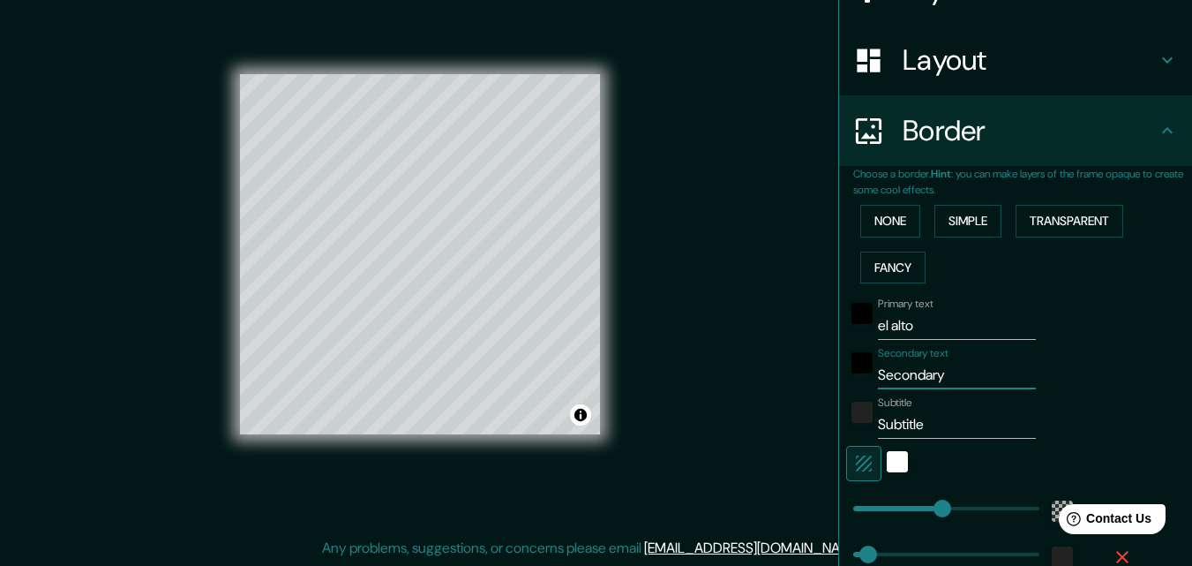
click at [839, 399] on div "Choose a border. Hint : you can make layers of the frame opaque to create some …" at bounding box center [1015, 397] width 353 height 462
type input "r"
type input "196"
type input "33"
type input "ri"
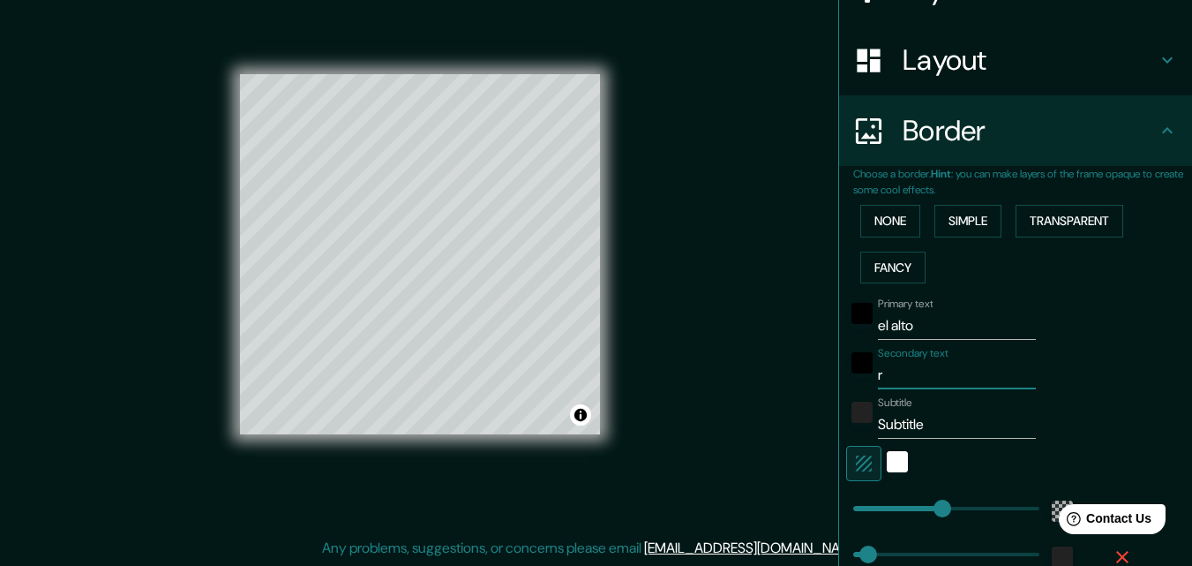
type input "196"
type input "33"
type input "rio"
type input "196"
type input "33"
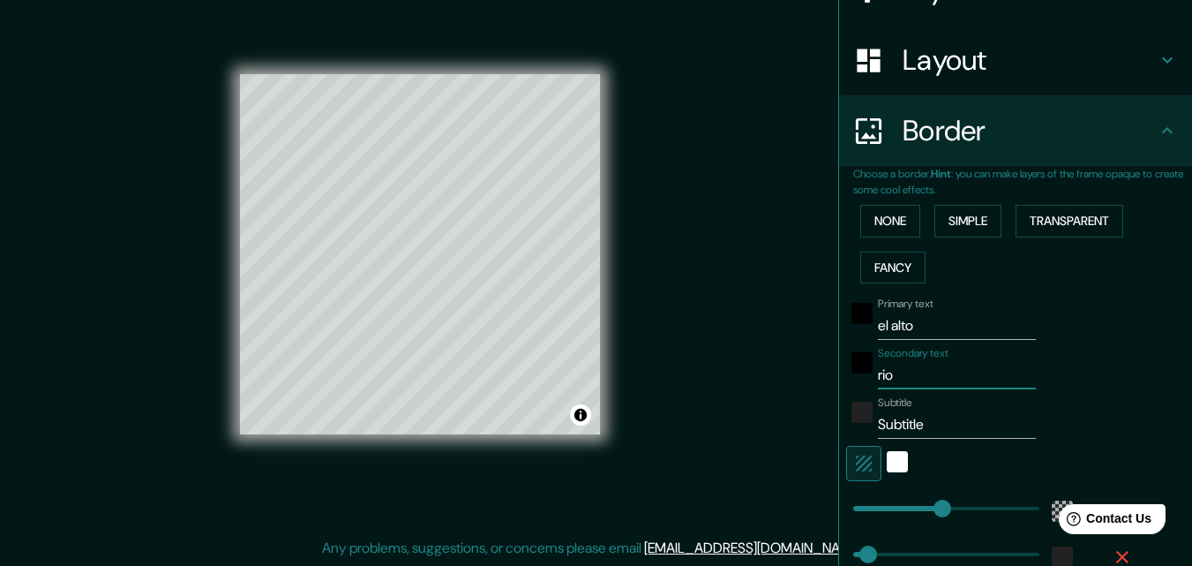
type input "rio"
type input "196"
type input "33"
type input "rio s"
type input "196"
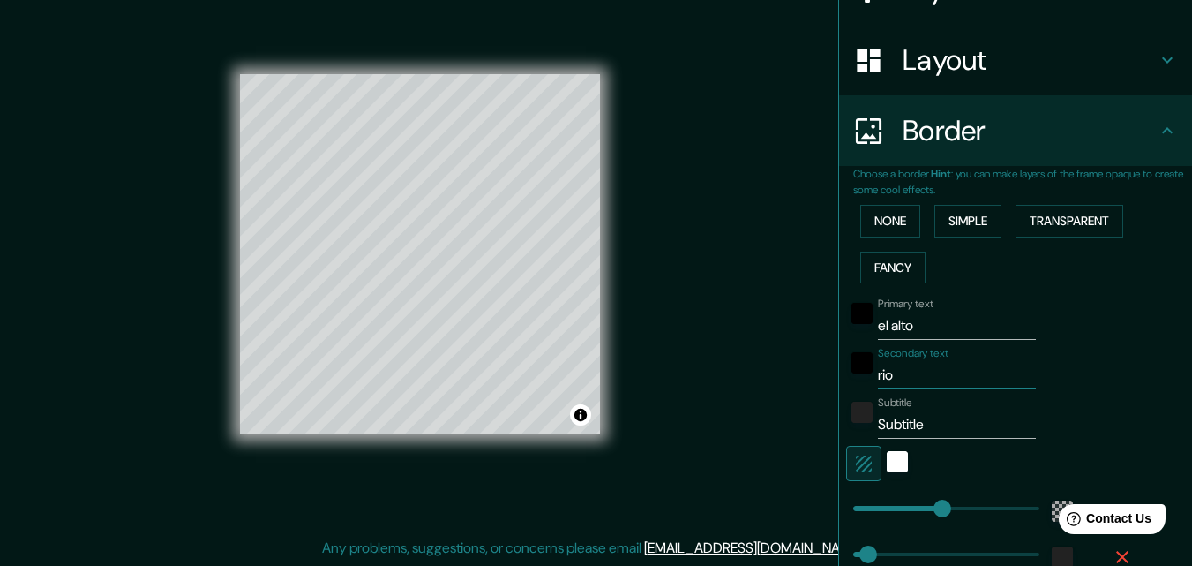
type input "33"
type input "rio se"
type input "196"
type input "33"
type input "rio sec"
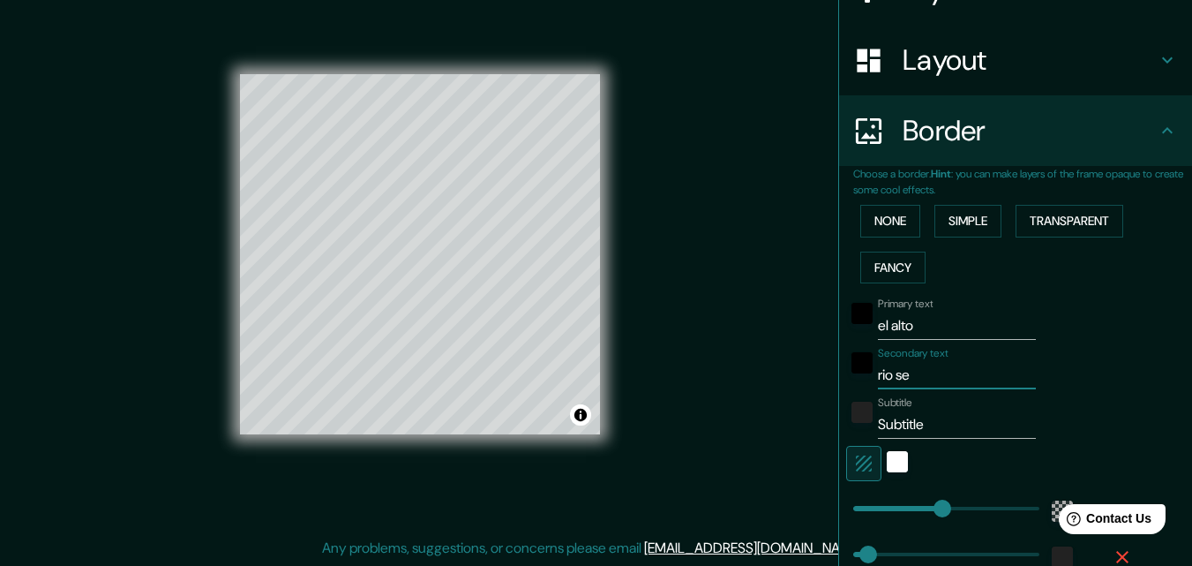
type input "196"
type input "33"
type input "rio seco"
type input "196"
type input "33"
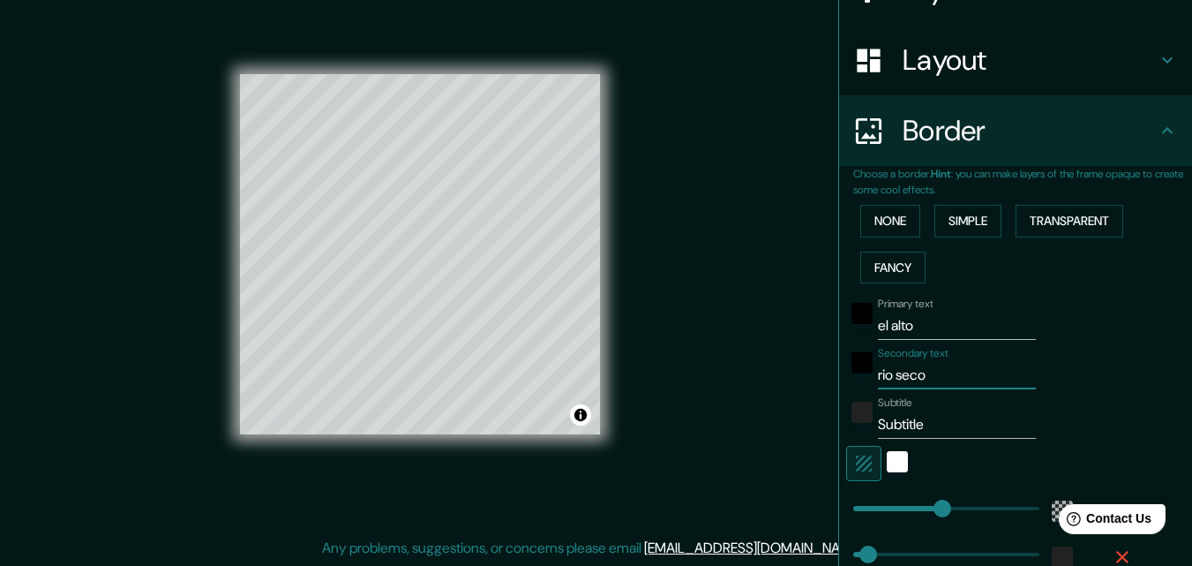
type input "rio seco"
click at [932, 423] on input "Subtitle" at bounding box center [957, 424] width 158 height 28
drag, startPoint x: 940, startPoint y: 422, endPoint x: 829, endPoint y: 431, distance: 111.5
click at [839, 431] on div "Choose a border. Hint : you can make layers of the frame opaque to create some …" at bounding box center [1015, 397] width 353 height 462
click at [885, 472] on div at bounding box center [898, 463] width 32 height 35
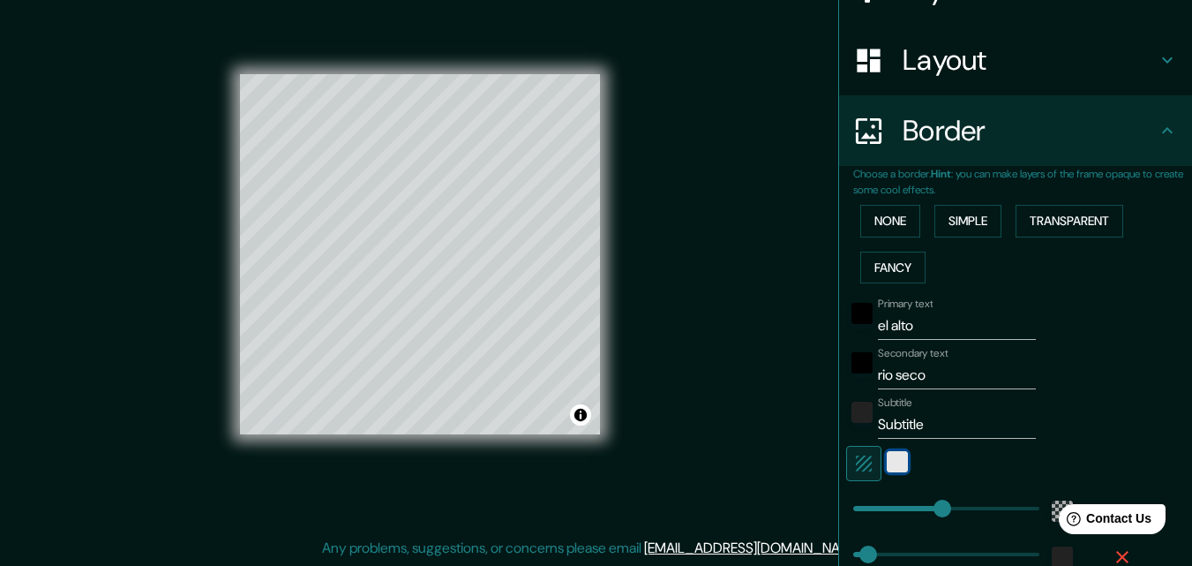
click at [887, 469] on div "white" at bounding box center [897, 461] width 21 height 21
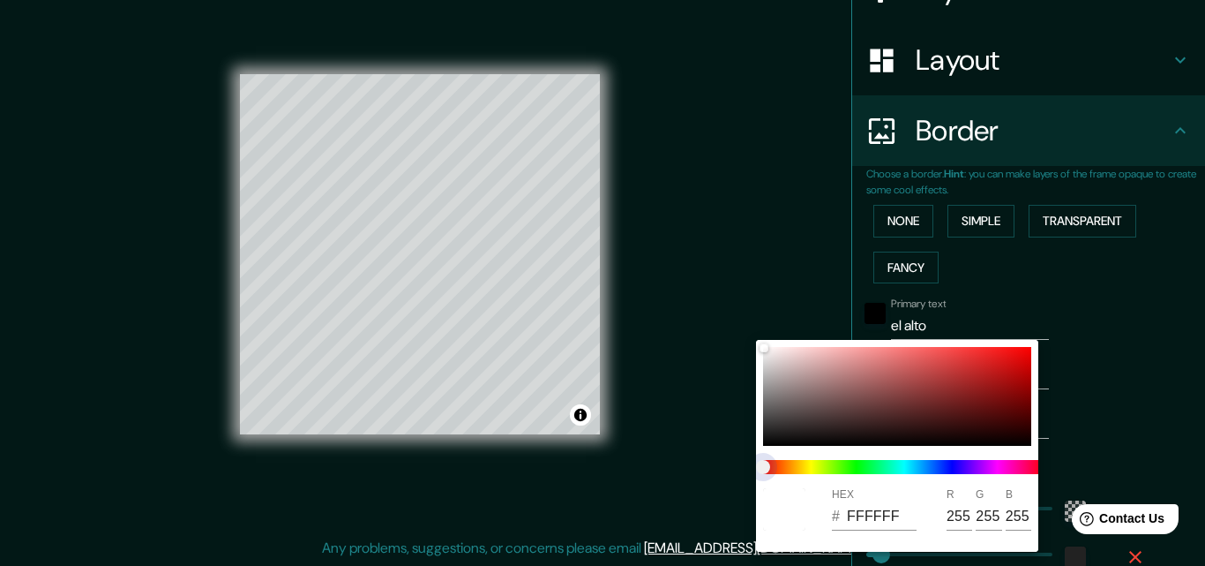
type input "196"
type input "33"
type input "196"
type input "33"
type input "196"
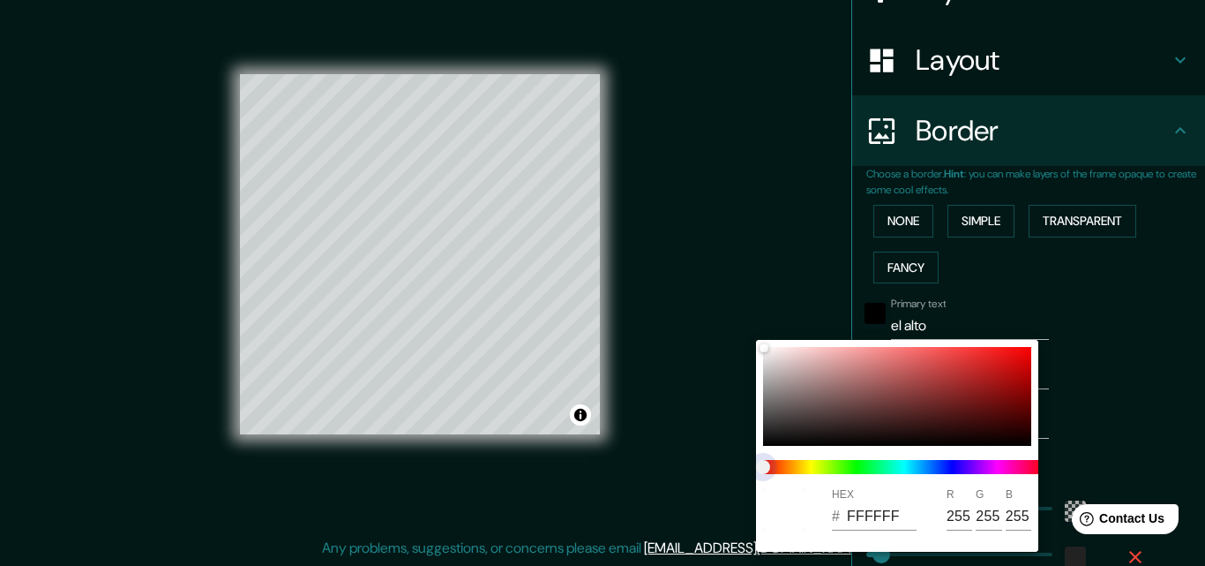
type input "33"
type input "196"
type input "33"
type input "196"
type input "33"
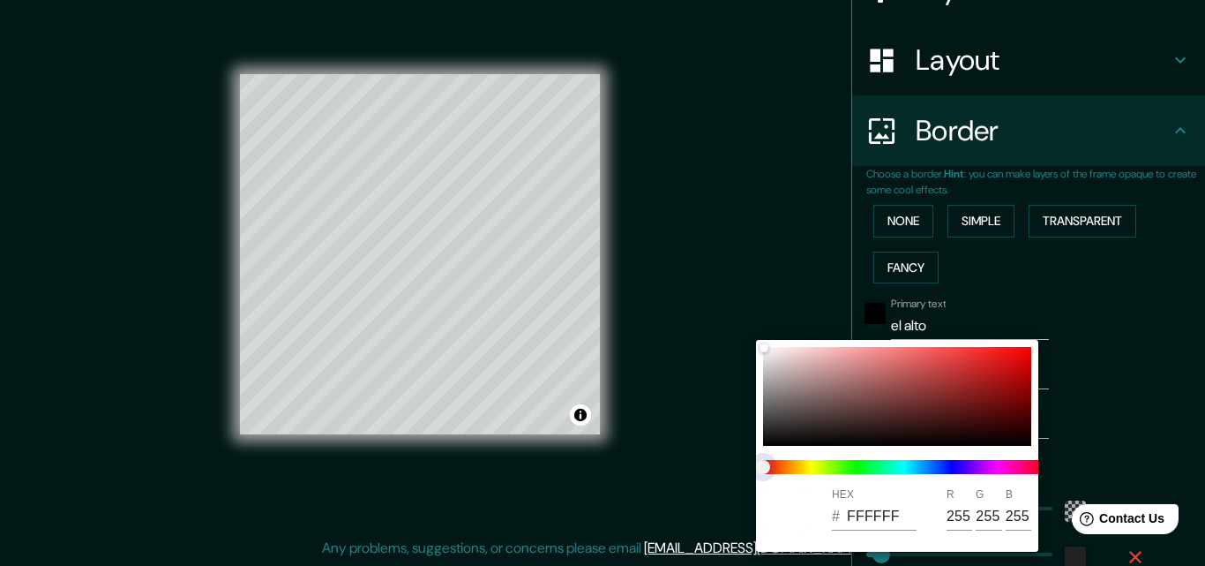
type input "196"
type input "33"
type input "196"
type input "33"
type input "196"
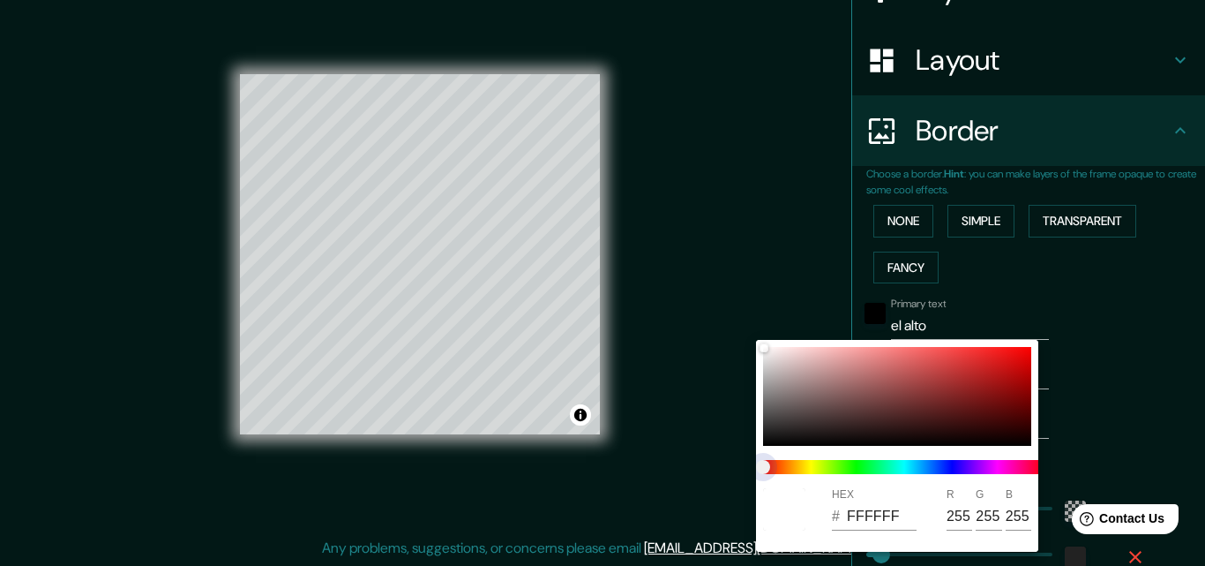
type input "33"
type input "196"
type input "33"
type input "196"
type input "33"
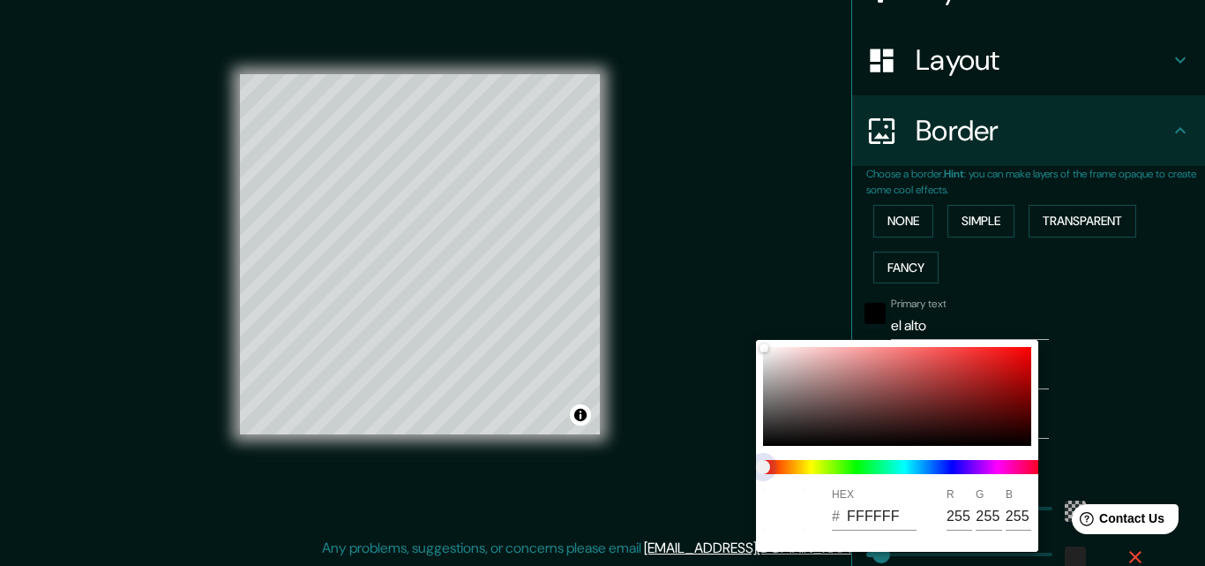
type input "196"
type input "33"
type input "196"
type input "33"
type input "196"
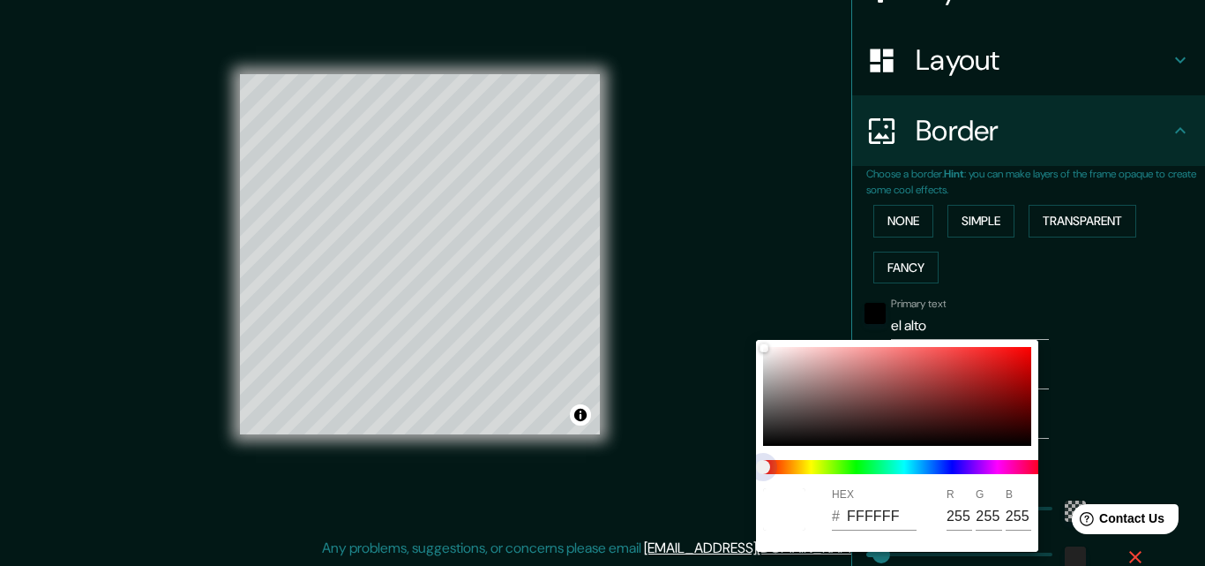
type input "33"
type input "196"
type input "33"
type input "196"
type input "33"
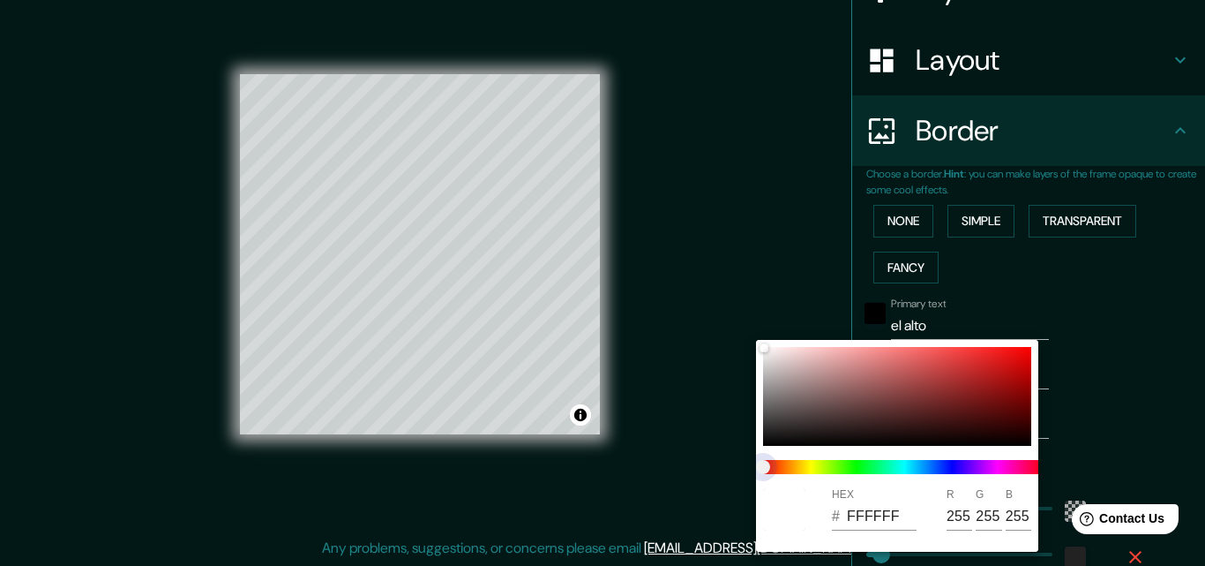
type input "196"
type input "33"
type input "196"
type input "33"
type input "196"
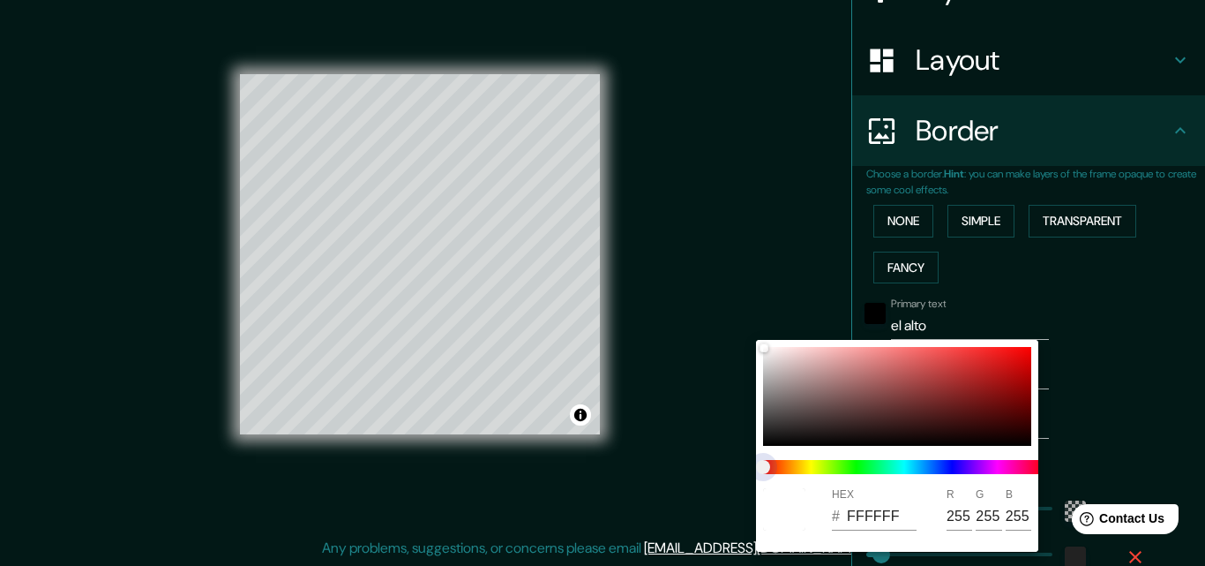
type input "33"
type input "196"
type input "33"
type input "196"
type input "33"
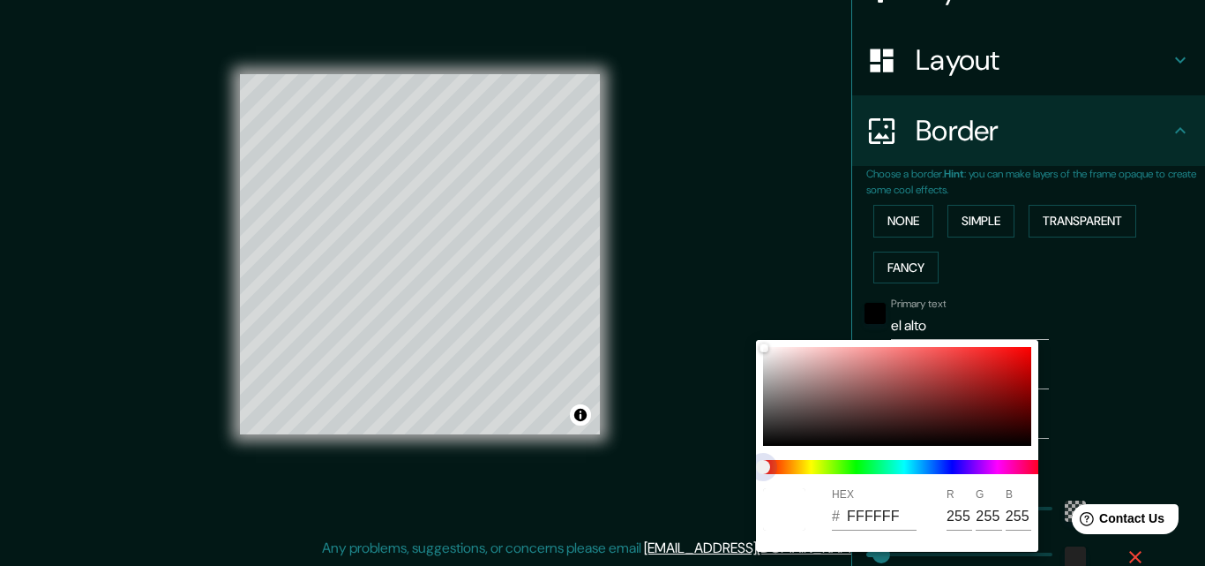
type input "196"
type input "33"
type input "196"
type input "33"
type input "196"
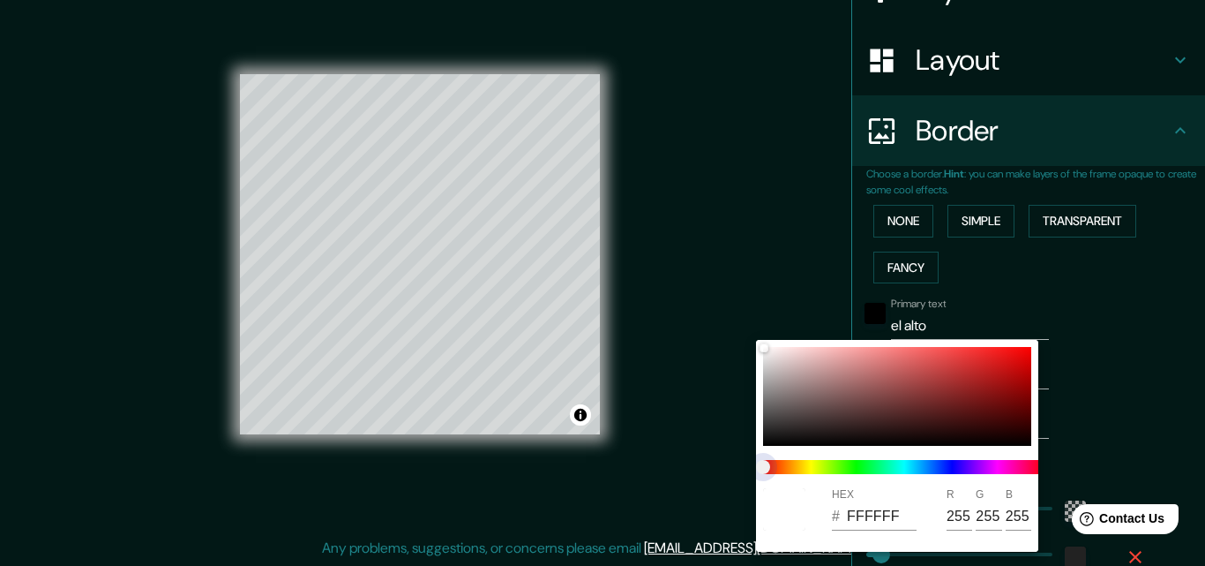
type input "33"
type input "196"
type input "33"
type input "196"
type input "33"
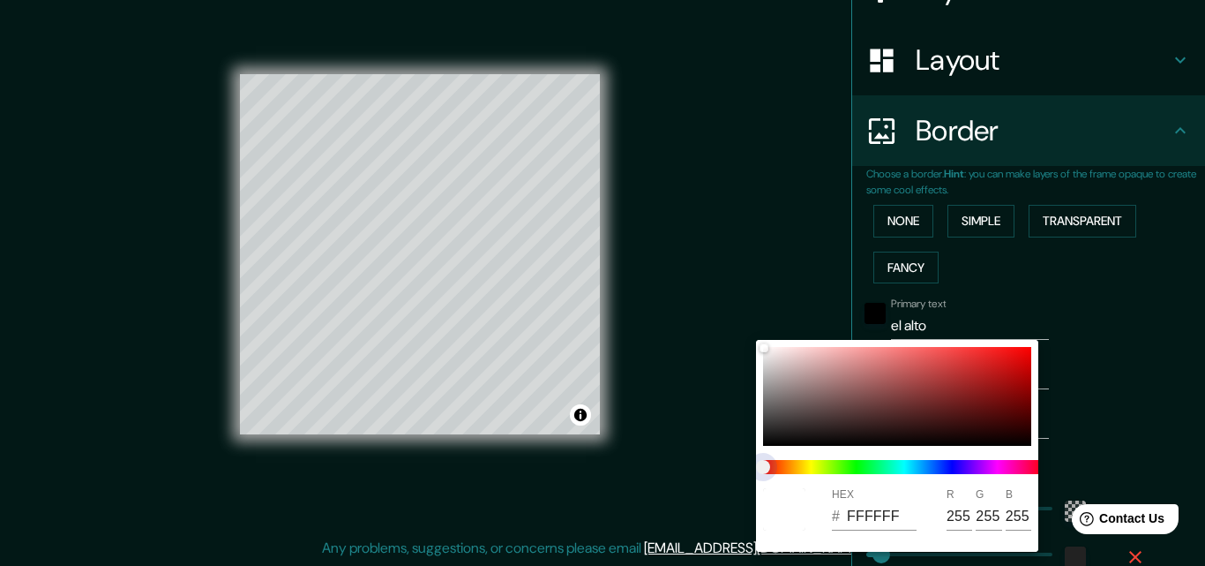
type input "196"
type input "33"
type input "196"
type input "33"
type input "196"
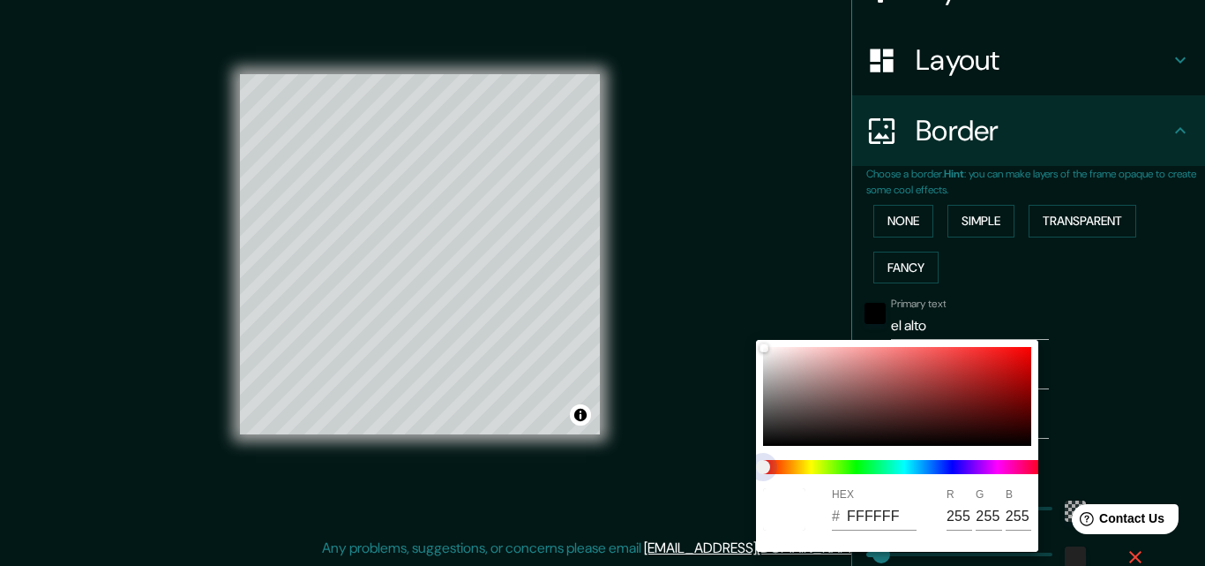
type input "33"
type input "196"
type input "33"
type input "196"
type input "33"
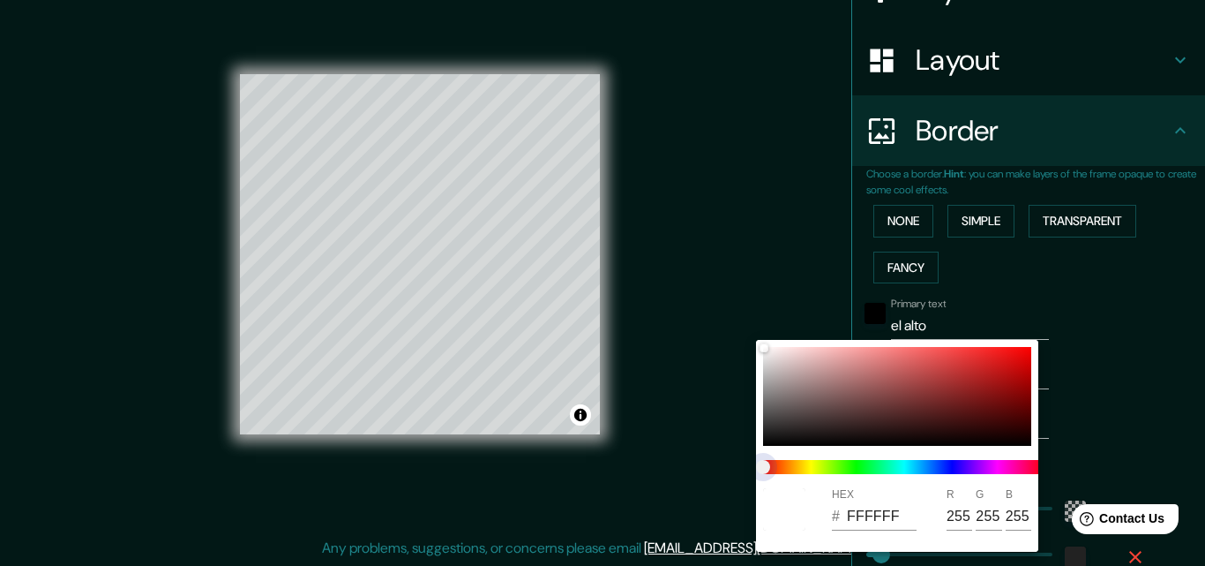
drag, startPoint x: 770, startPoint y: 464, endPoint x: 736, endPoint y: 484, distance: 38.7
click at [736, 484] on div "HEX # FFFFFF R 255 G 255 B 255" at bounding box center [602, 283] width 1205 height 566
type input "196"
type input "33"
type input "196"
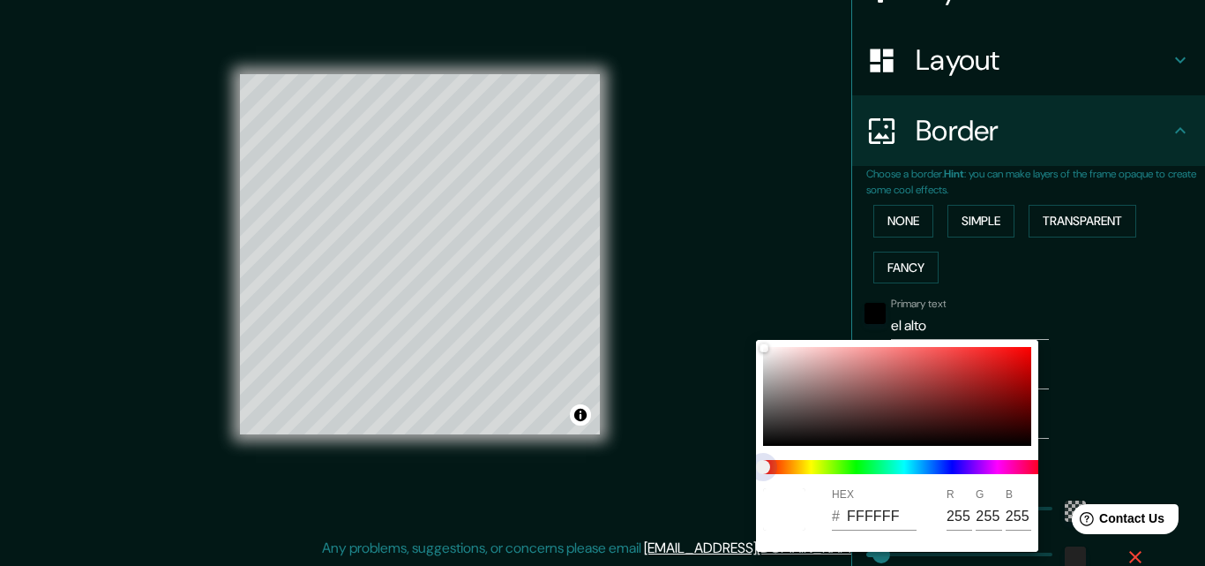
type input "33"
type input "196"
type input "33"
type input "196"
type input "33"
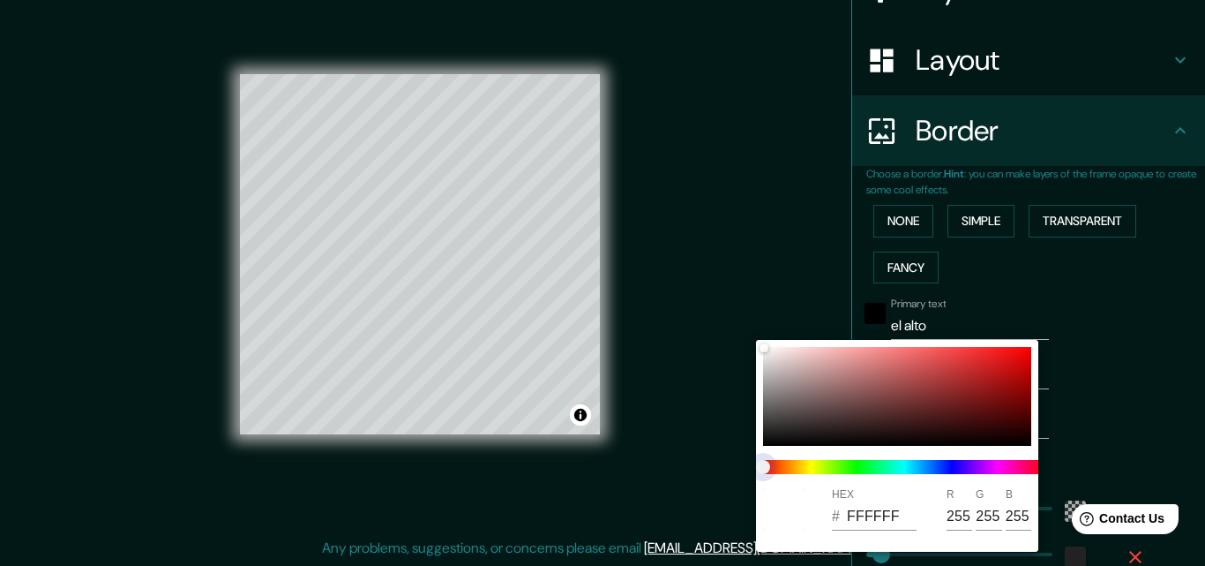
type input "196"
type input "33"
type input "196"
type input "33"
type input "196"
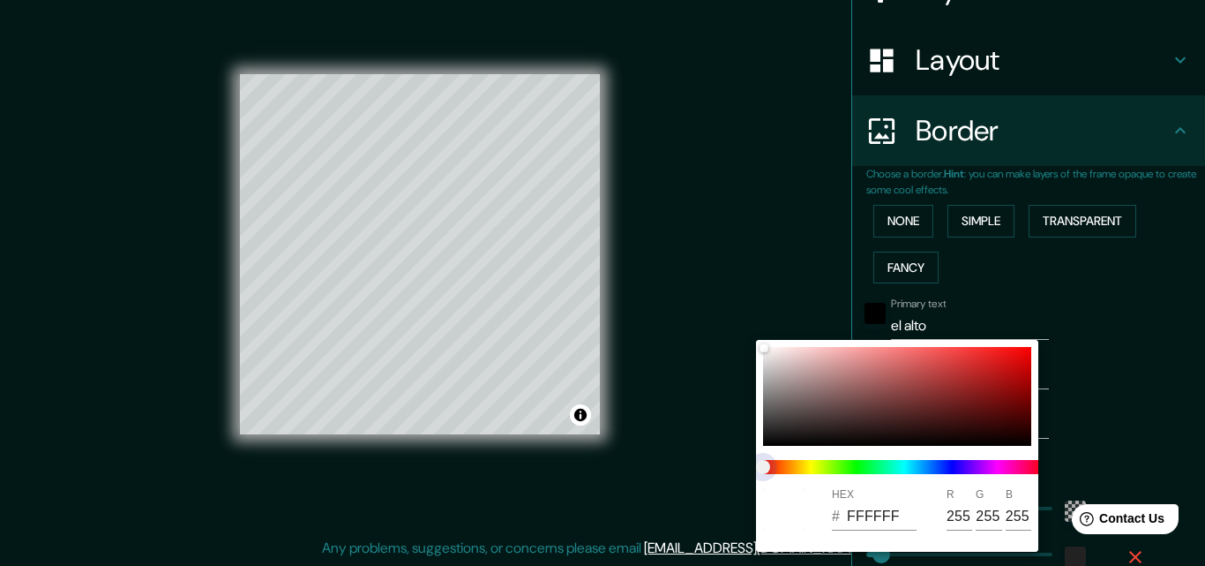
type input "33"
type input "196"
type input "33"
drag, startPoint x: 798, startPoint y: 463, endPoint x: 835, endPoint y: 468, distance: 37.3
click at [835, 468] on span at bounding box center [904, 467] width 282 height 14
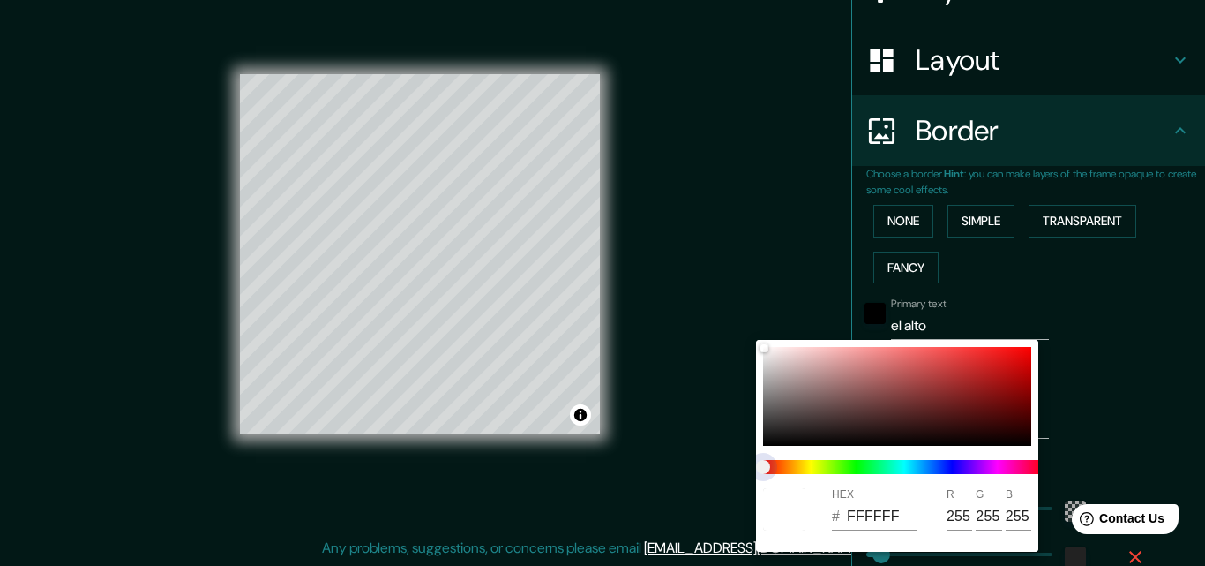
type input "196"
type input "33"
click at [832, 468] on span at bounding box center [904, 467] width 282 height 14
click at [1124, 456] on div at bounding box center [602, 283] width 1205 height 566
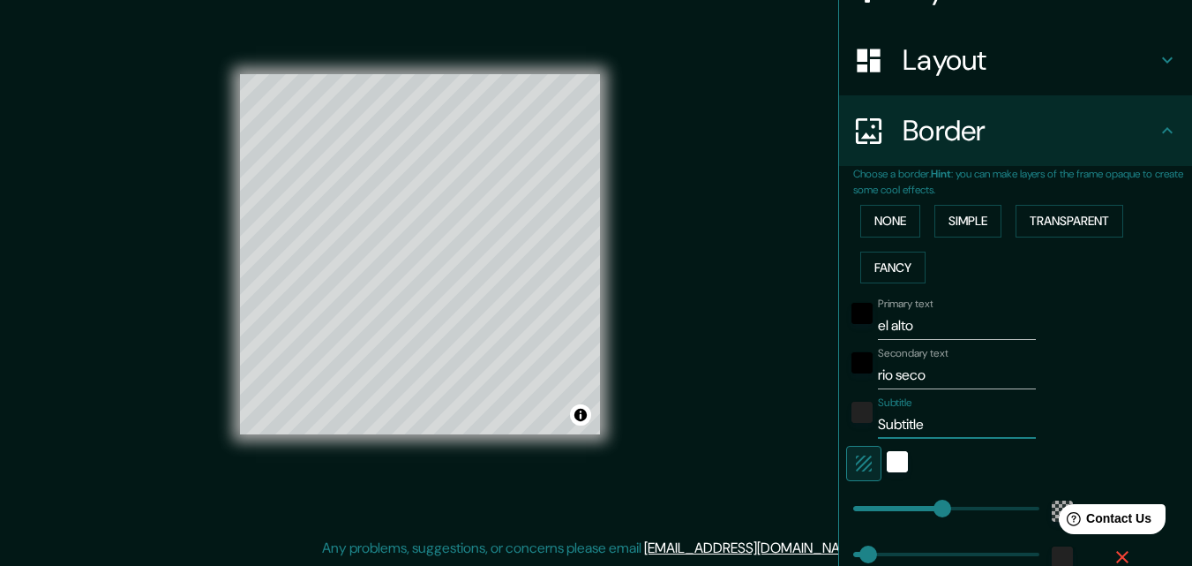
drag, startPoint x: 935, startPoint y: 431, endPoint x: 816, endPoint y: 432, distance: 118.3
click at [816, 432] on div "Mappin Location El Alto, Departamento de La Paz, Bolivia Pins Style Layout Bord…" at bounding box center [596, 269] width 1192 height 594
click at [1048, 145] on h4 "Border" at bounding box center [1030, 130] width 254 height 35
click at [966, 229] on button "Simple" at bounding box center [968, 221] width 67 height 33
click at [1079, 226] on button "Transparent" at bounding box center [1070, 221] width 108 height 33
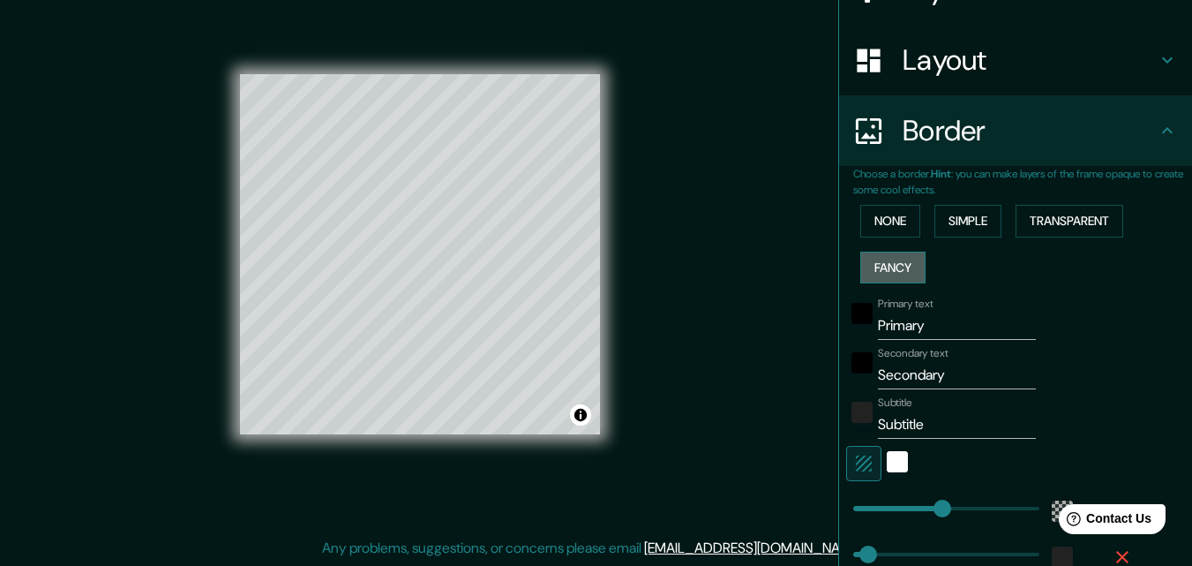
click at [897, 269] on button "Fancy" at bounding box center [892, 268] width 65 height 33
click at [1044, 228] on button "Transparent" at bounding box center [1070, 221] width 108 height 33
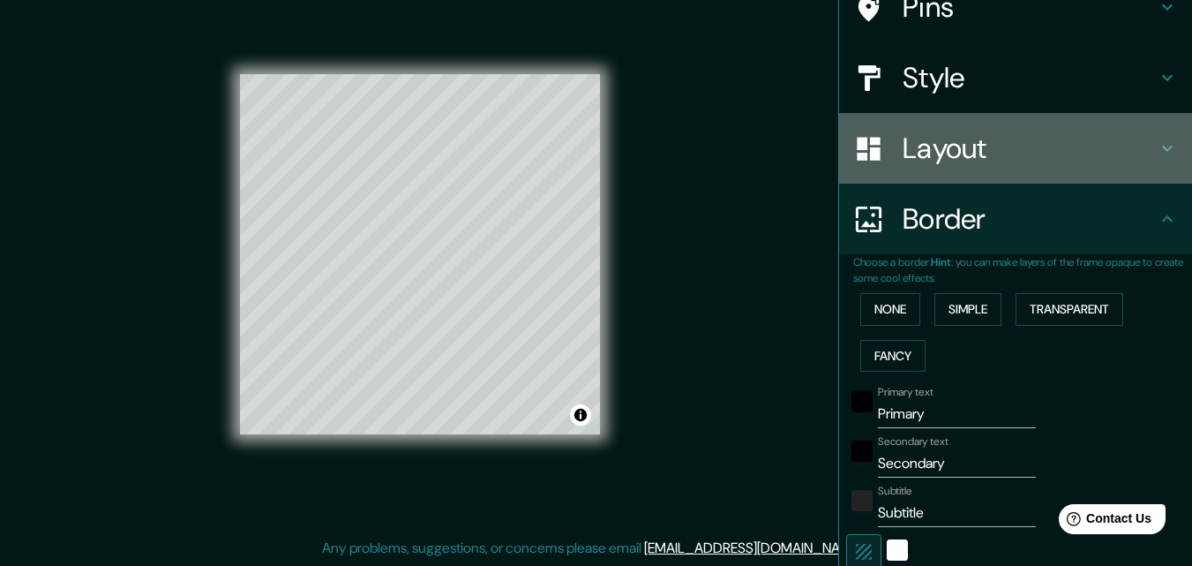
click at [1050, 174] on div "Layout" at bounding box center [1015, 148] width 353 height 71
type input "196"
type input "33"
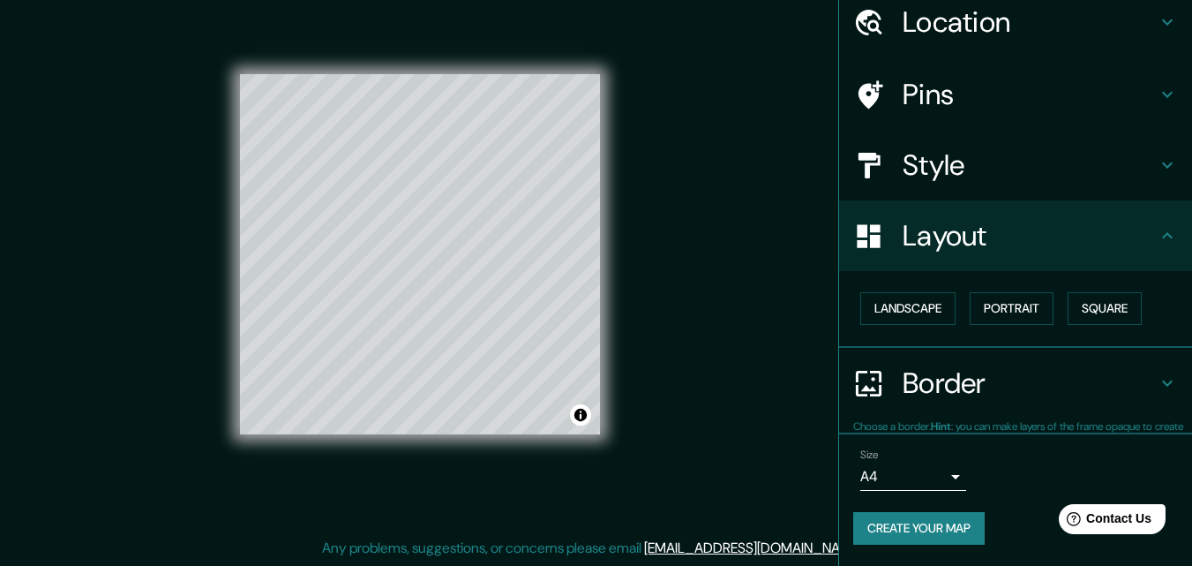
scroll to position [69, 0]
click at [930, 313] on button "Landscape" at bounding box center [907, 309] width 95 height 33
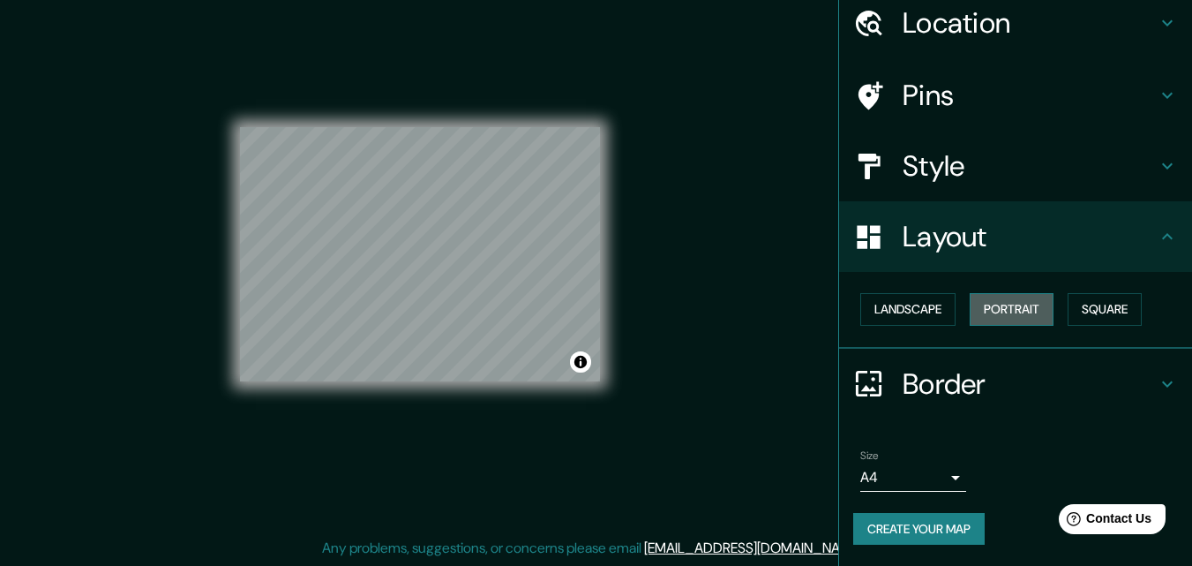
click at [1024, 313] on button "Portrait" at bounding box center [1012, 309] width 84 height 33
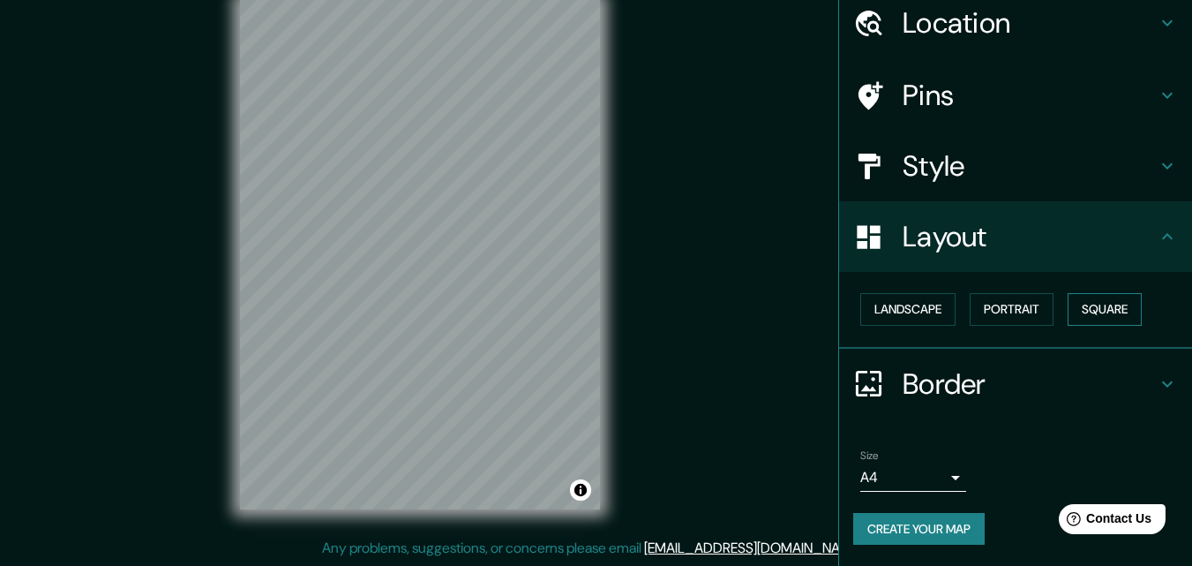
click at [1085, 311] on button "Square" at bounding box center [1105, 309] width 74 height 33
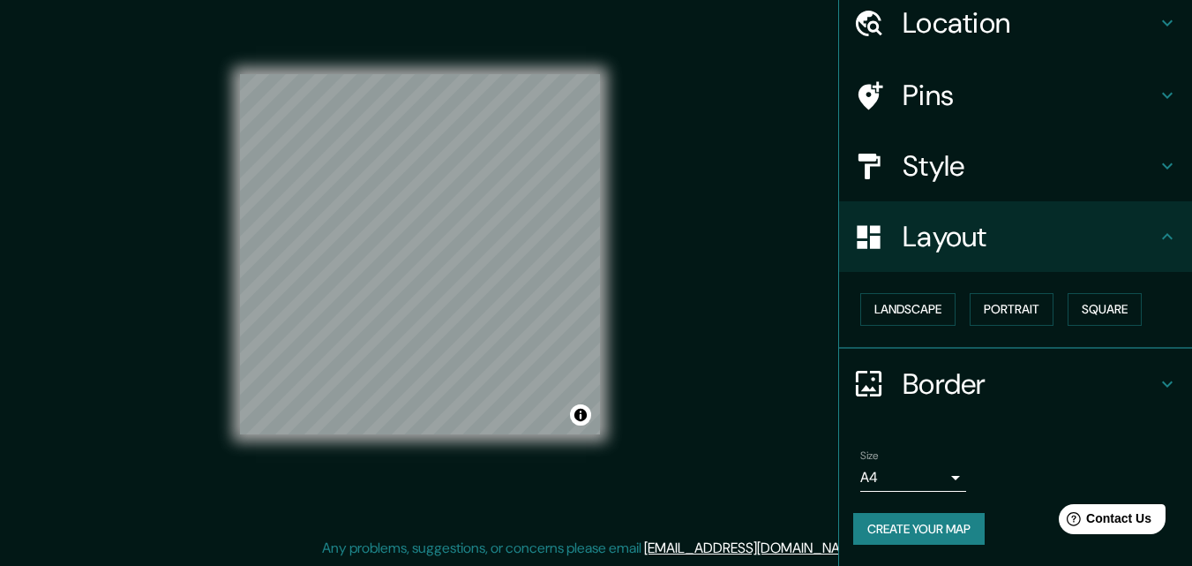
click at [1049, 375] on h4 "Border" at bounding box center [1030, 383] width 254 height 35
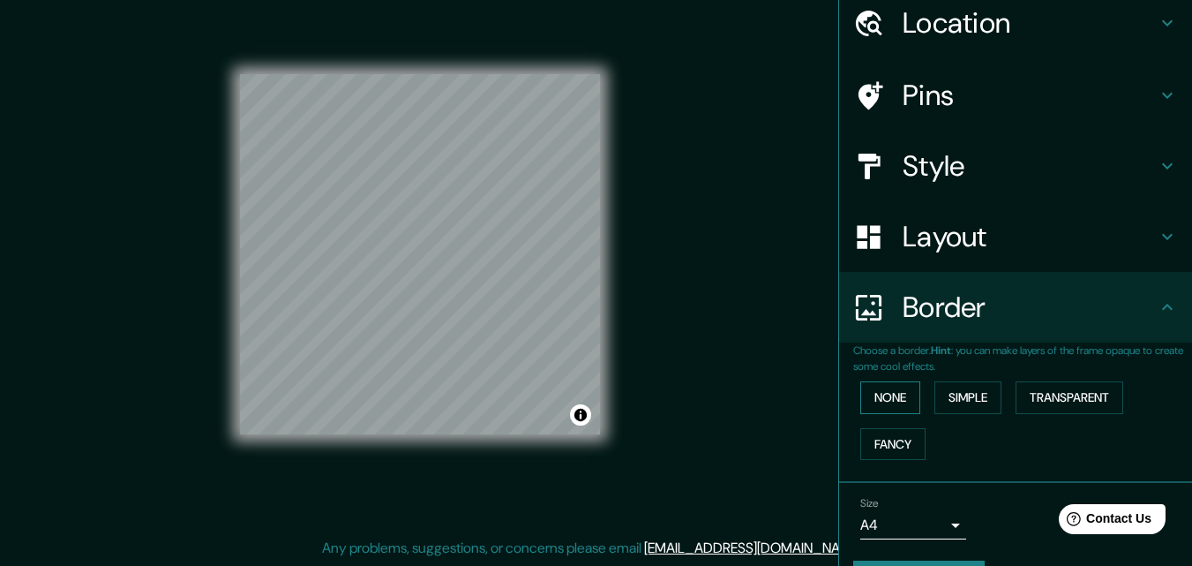
drag, startPoint x: 852, startPoint y: 402, endPoint x: 862, endPoint y: 402, distance: 9.7
click at [860, 402] on button "None" at bounding box center [890, 397] width 60 height 33
click at [969, 394] on button "Simple" at bounding box center [968, 397] width 67 height 33
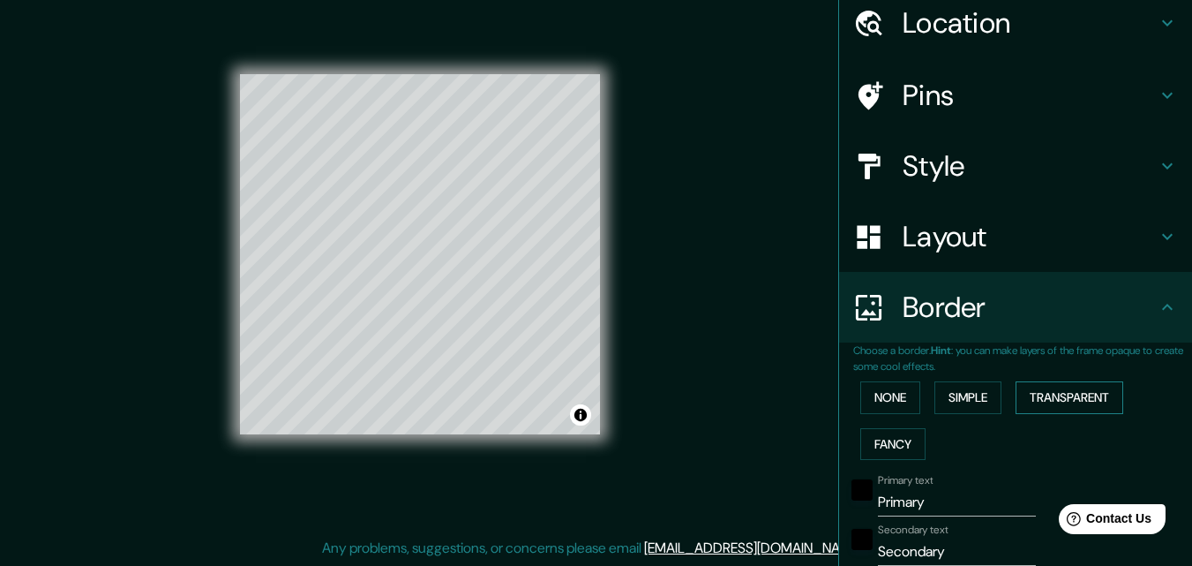
click at [1029, 390] on button "Transparent" at bounding box center [1070, 397] width 108 height 33
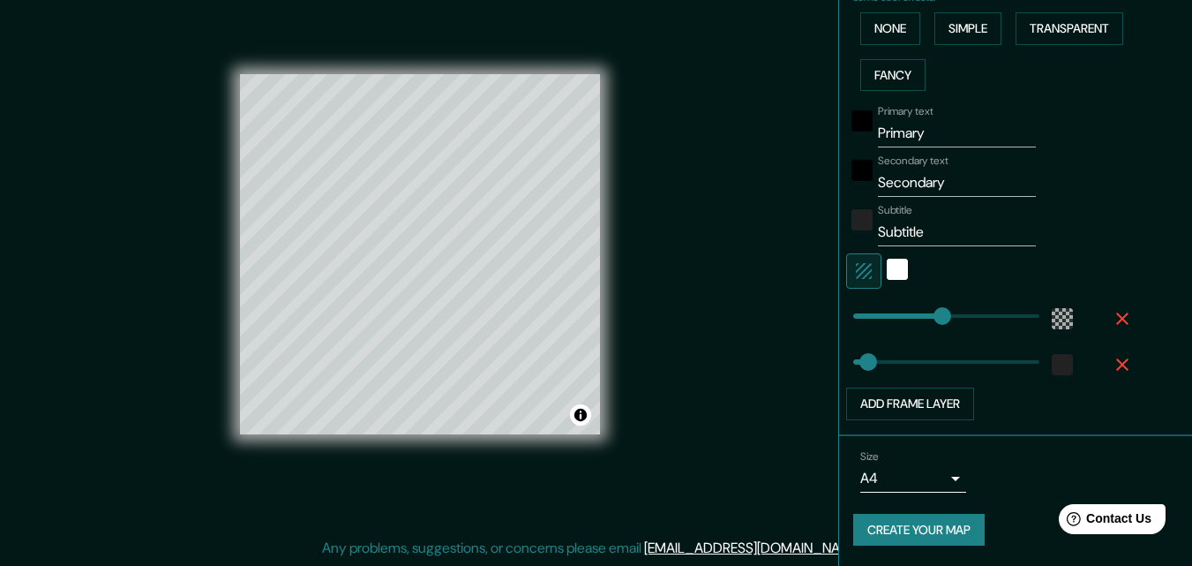
scroll to position [439, 0]
click at [935, 230] on input "Subtitle" at bounding box center [957, 231] width 158 height 28
drag, startPoint x: 949, startPoint y: 235, endPoint x: 787, endPoint y: 235, distance: 161.5
click at [787, 235] on div "Mappin Location El Alto, Departamento de La Paz, Bolivia Pins Style Layout Bord…" at bounding box center [596, 269] width 1192 height 594
type input "u"
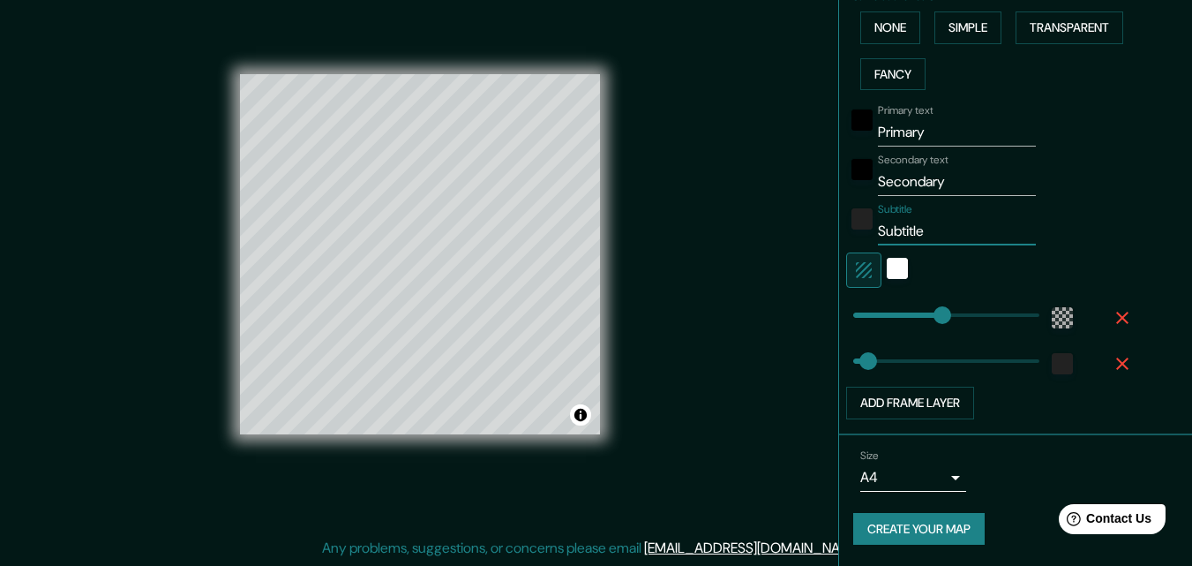
type input "196"
type input "33"
type input "ur"
type input "196"
type input "33"
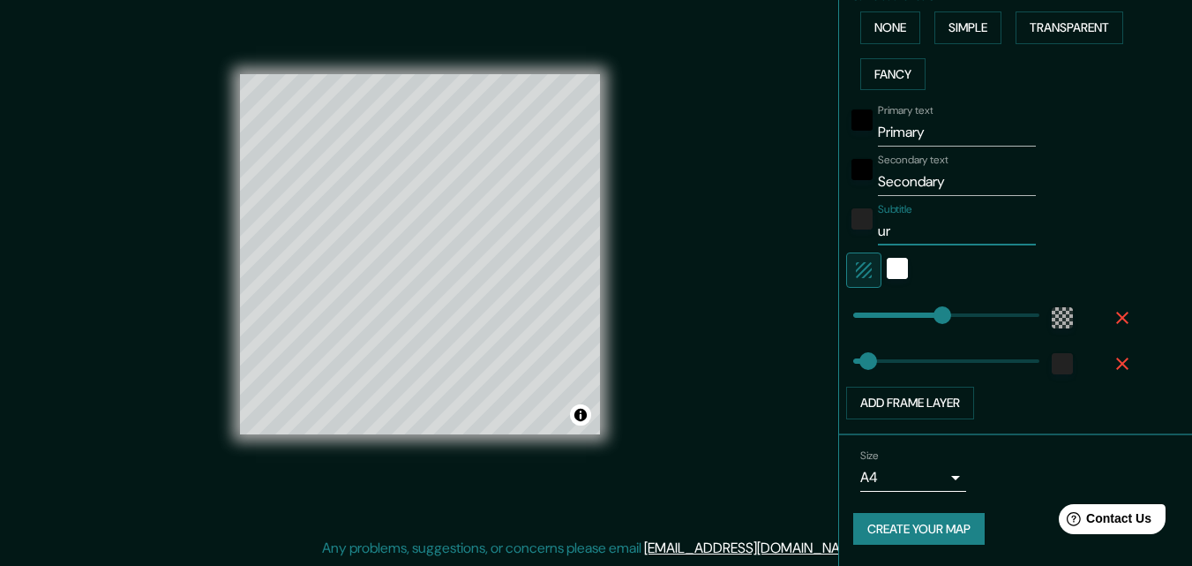
type input "urb"
type input "196"
type input "33"
type input "urba"
type input "196"
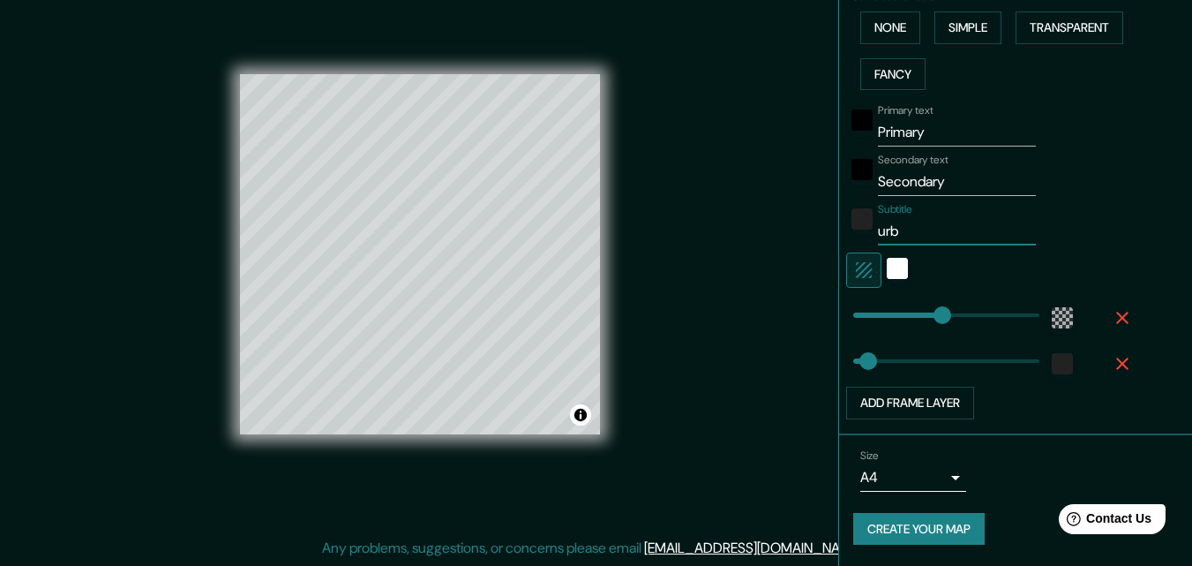
type input "33"
type input "urban"
type input "196"
type input "33"
type input "urbanu"
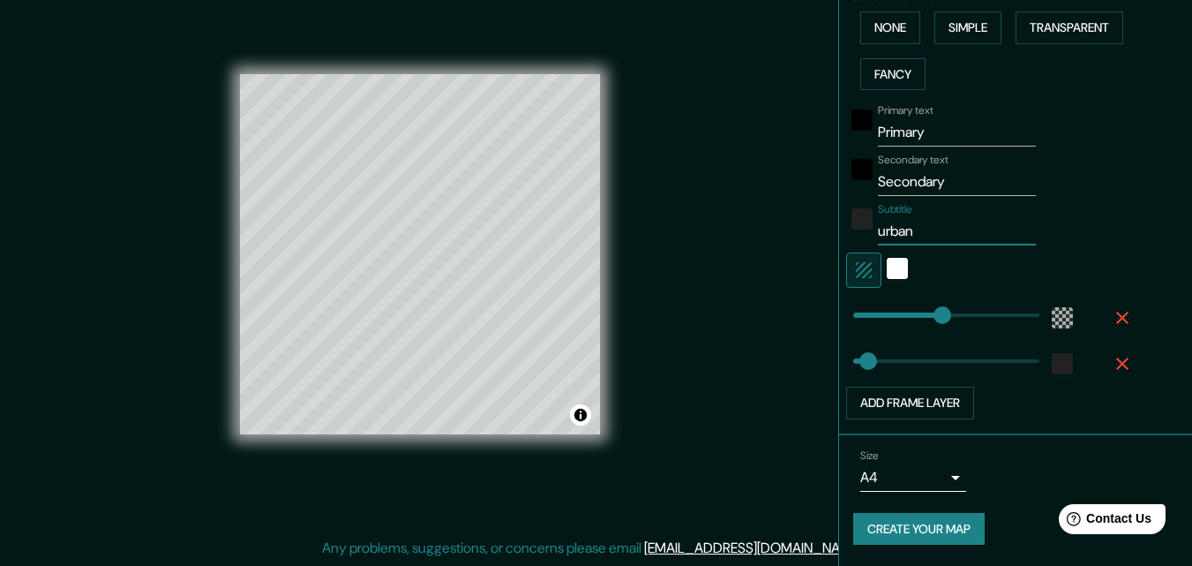
type input "196"
type input "33"
type input "urbanus"
type input "196"
type input "33"
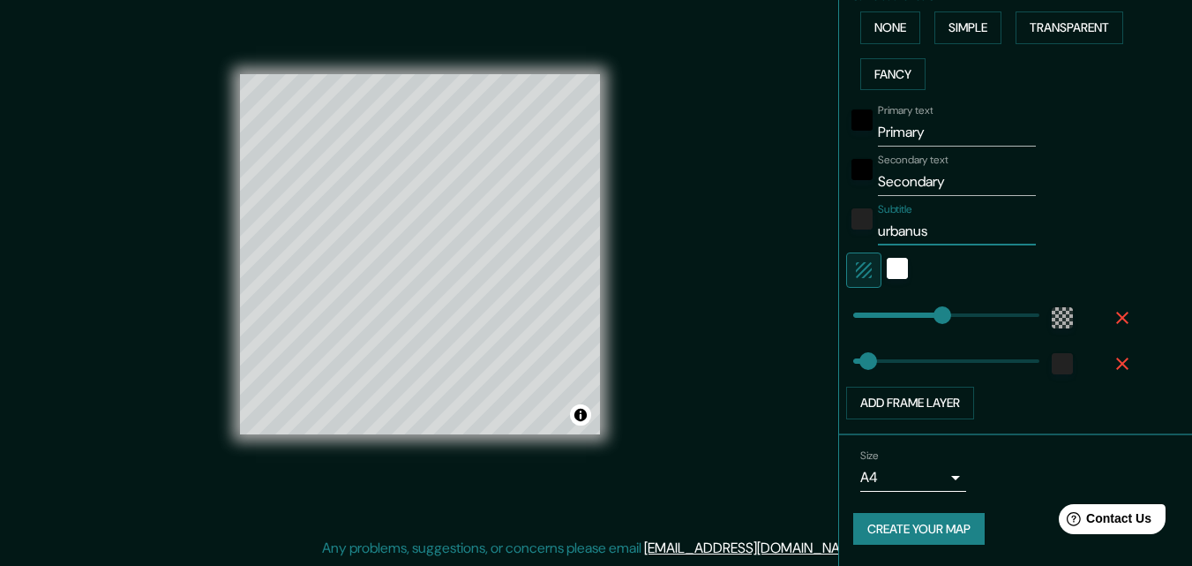
type input "urbanusm"
type input "196"
type input "33"
type input "urbanus"
type input "196"
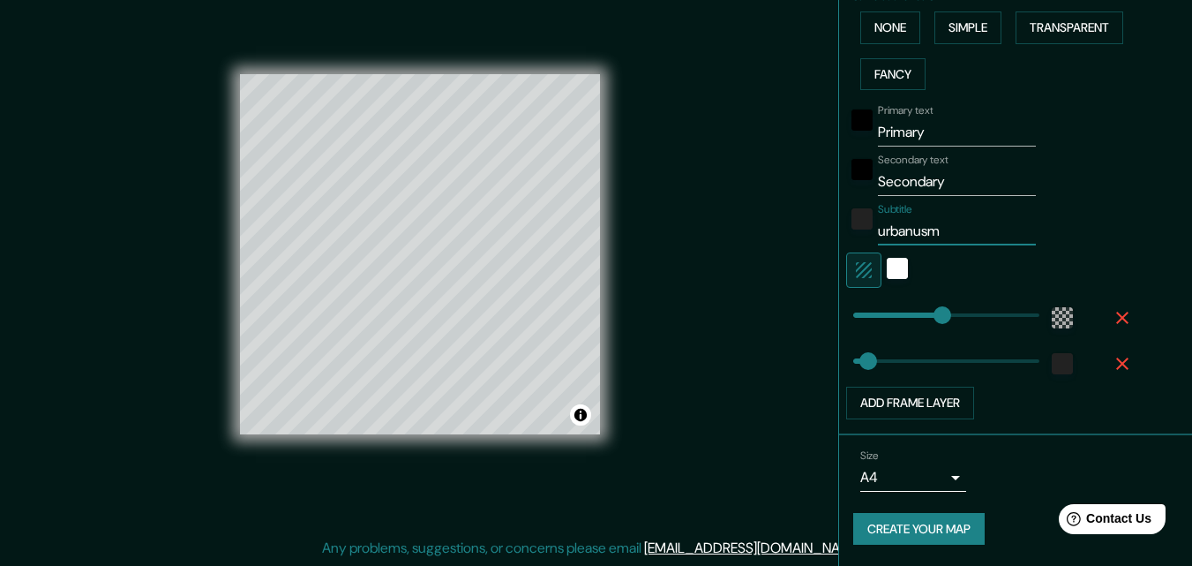
type input "33"
type input "u"
type input "196"
type input "33"
type input "196"
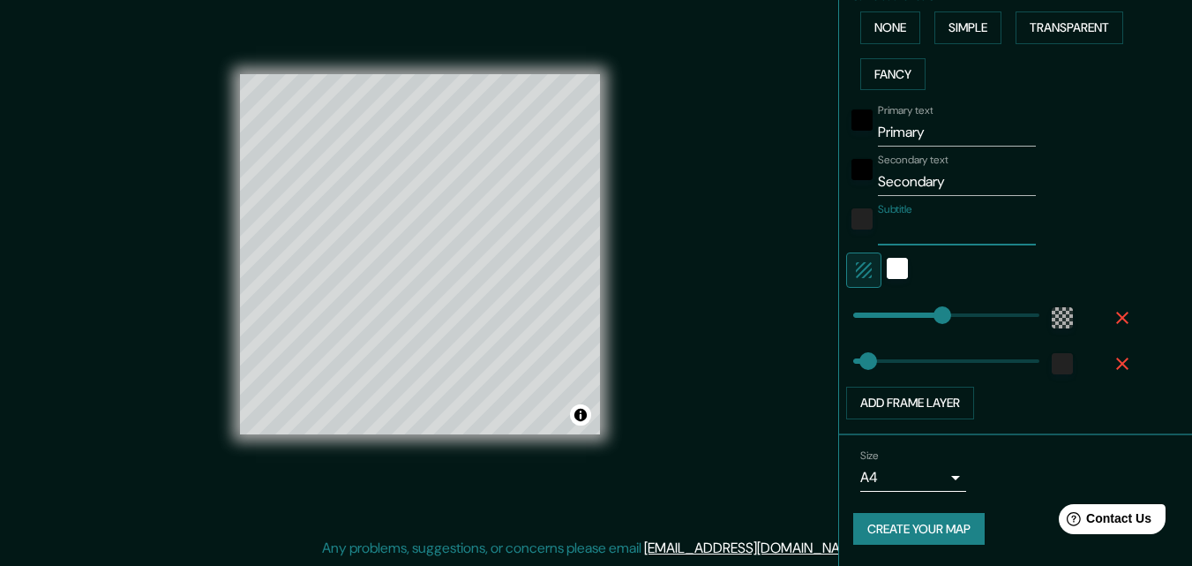
type input "33"
type input "U"
type input "196"
drag, startPoint x: 863, startPoint y: 357, endPoint x: 828, endPoint y: 376, distance: 39.9
drag, startPoint x: 939, startPoint y: 319, endPoint x: 728, endPoint y: 328, distance: 211.1
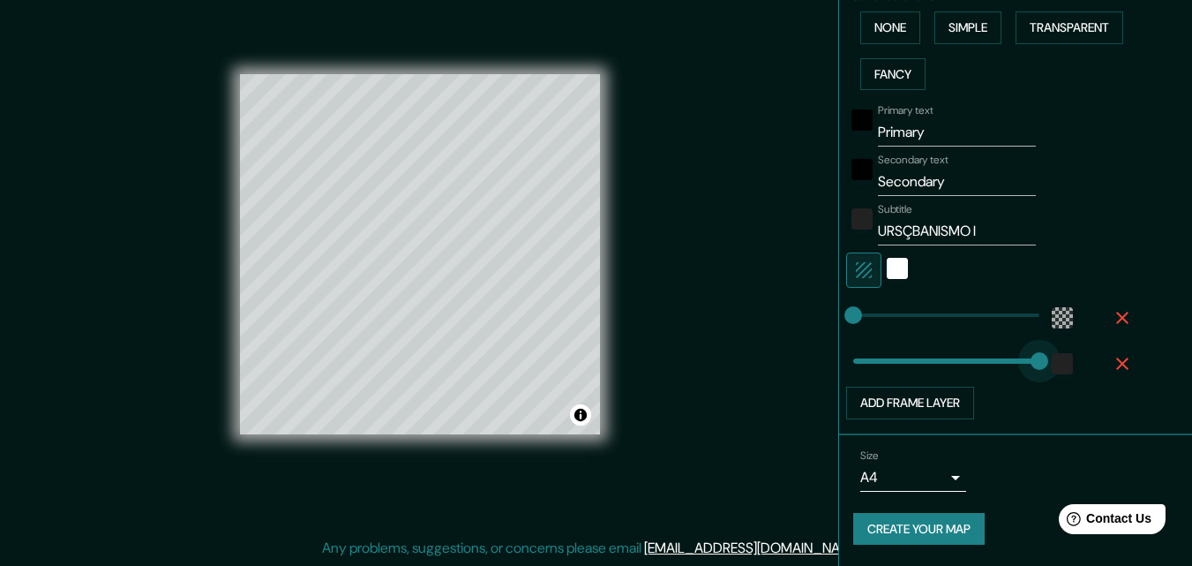
drag, startPoint x: 849, startPoint y: 364, endPoint x: 1070, endPoint y: 381, distance: 221.3
drag, startPoint x: 1019, startPoint y: 357, endPoint x: 747, endPoint y: 371, distance: 272.1
drag, startPoint x: 846, startPoint y: 311, endPoint x: 875, endPoint y: 316, distance: 28.7
drag, startPoint x: 879, startPoint y: 314, endPoint x: 856, endPoint y: 318, distance: 23.2
click at [860, 314] on span at bounding box center [869, 315] width 18 height 18
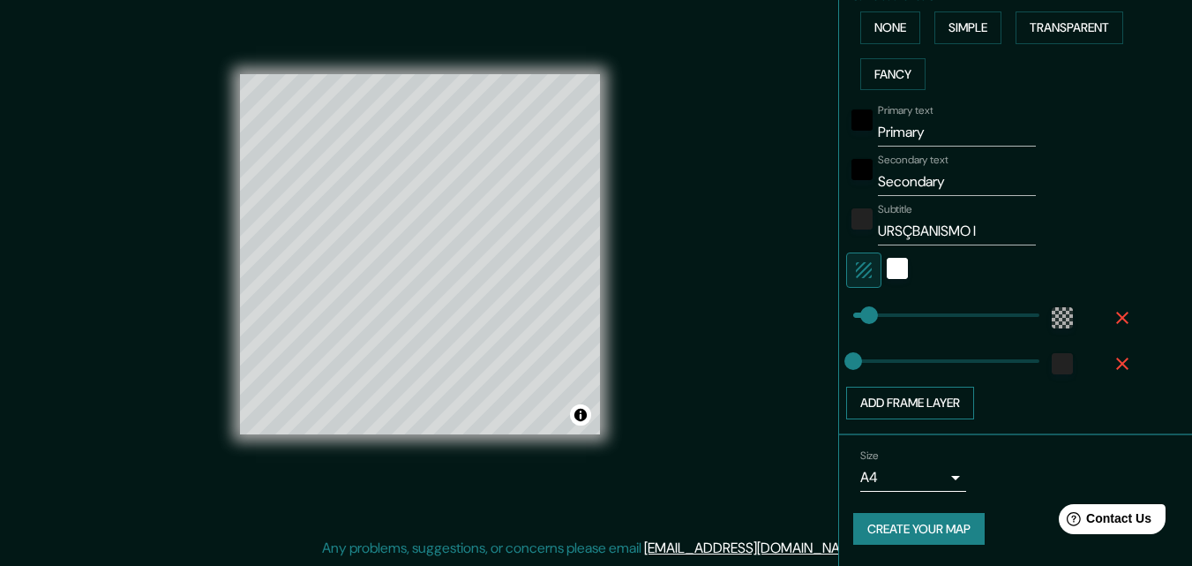
click at [922, 405] on button "Add frame layer" at bounding box center [910, 403] width 128 height 33
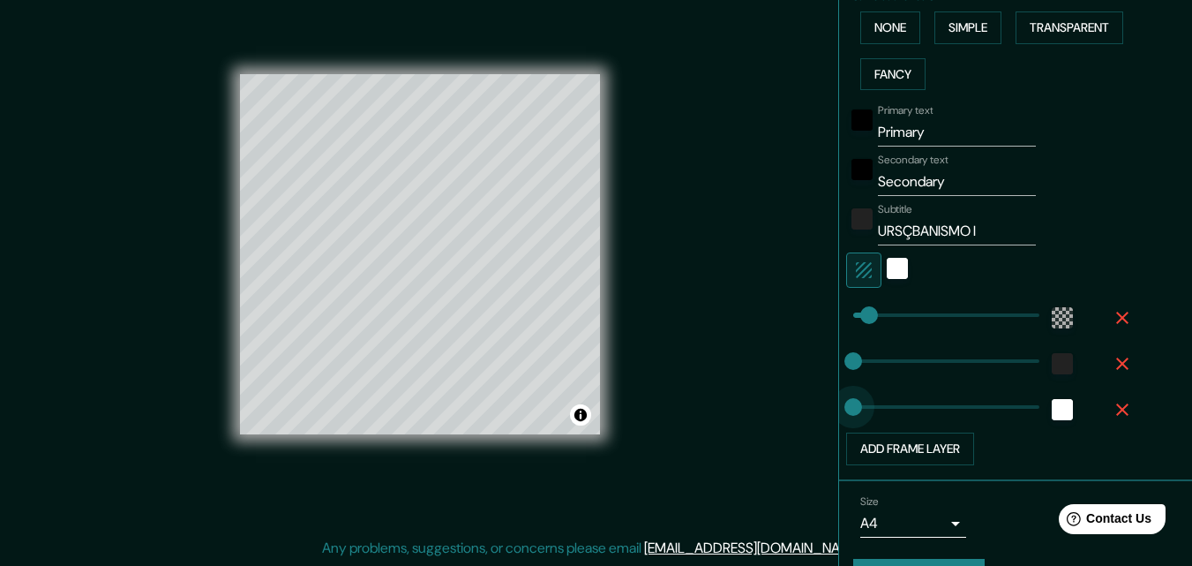
drag, startPoint x: 921, startPoint y: 405, endPoint x: 818, endPoint y: 409, distance: 103.3
click at [934, 447] on button "Add frame layer" at bounding box center [910, 448] width 128 height 33
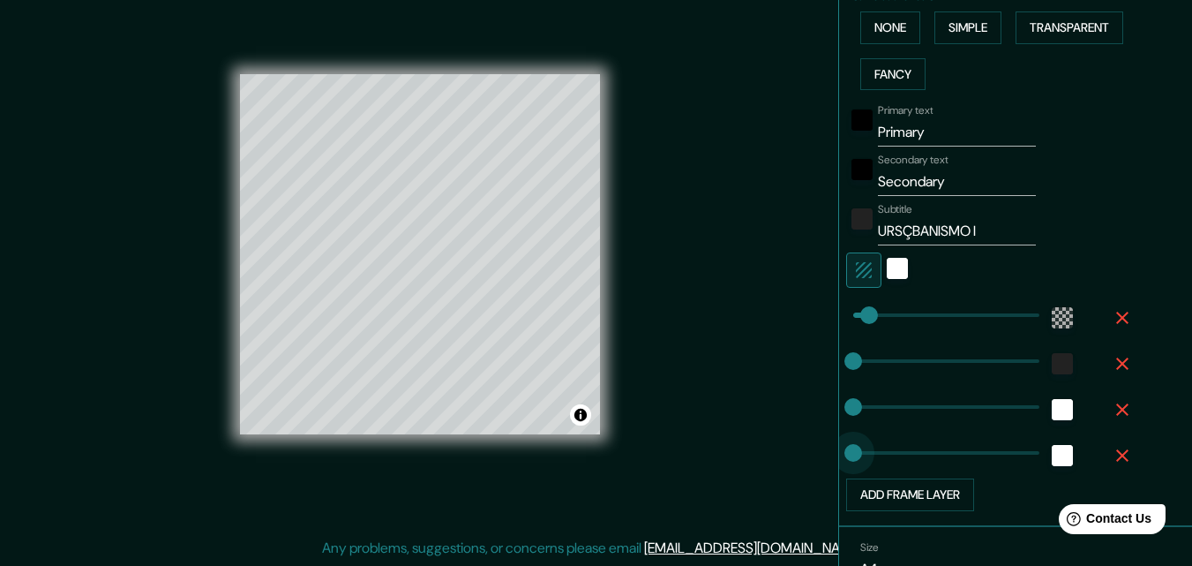
drag, startPoint x: 912, startPoint y: 452, endPoint x: 817, endPoint y: 454, distance: 95.3
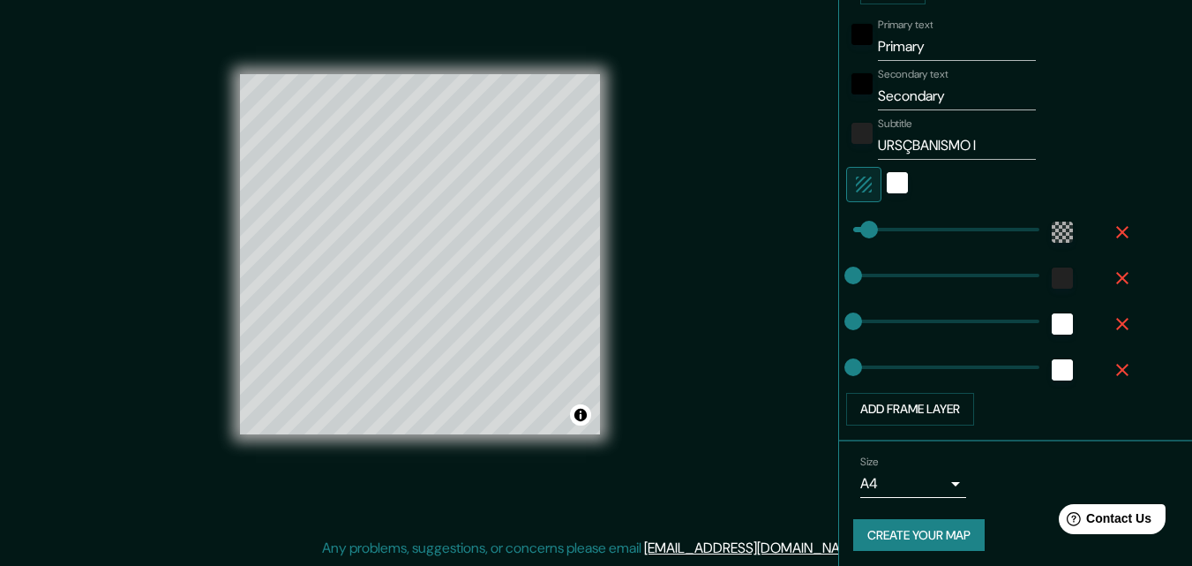
scroll to position [530, 0]
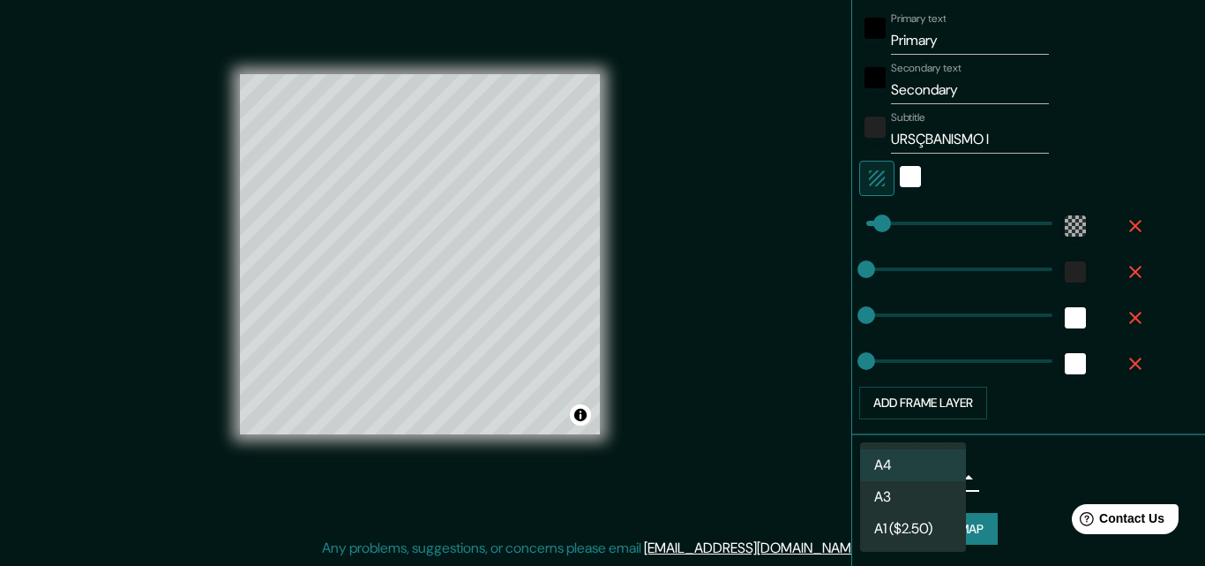
click at [947, 477] on body "Mappin Location El Alto, Departamento de La Paz, Bolivia Pins Style Layout Bord…" at bounding box center [602, 255] width 1205 height 566
click at [940, 465] on li "A4" at bounding box center [913, 465] width 106 height 32
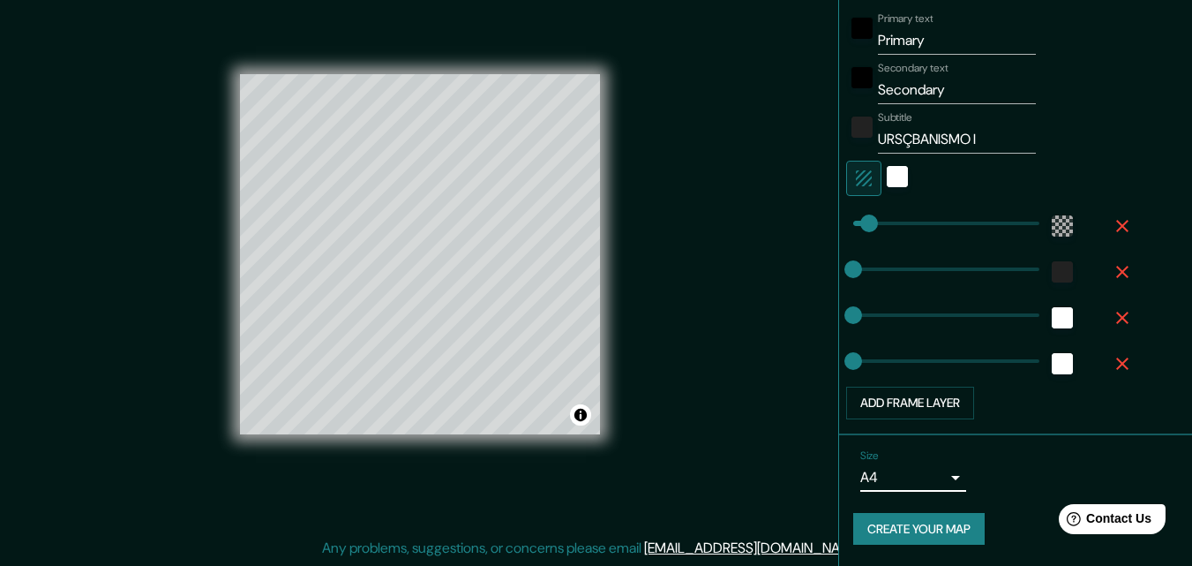
click at [927, 532] on button "Create your map" at bounding box center [918, 529] width 131 height 33
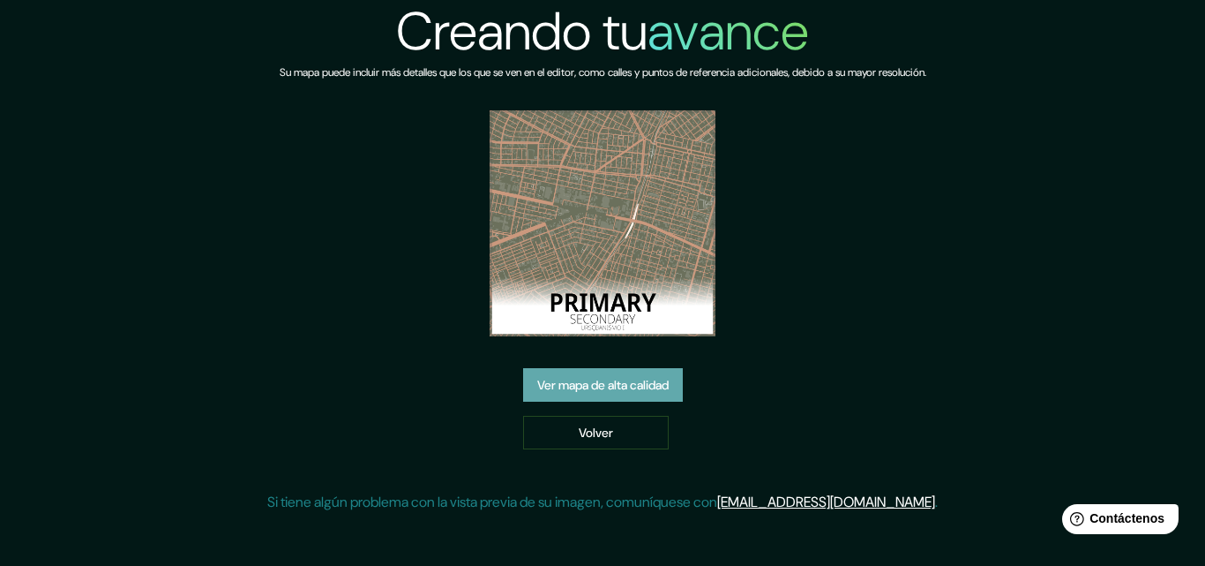
click at [645, 390] on font "Ver mapa de alta calidad" at bounding box center [602, 386] width 131 height 16
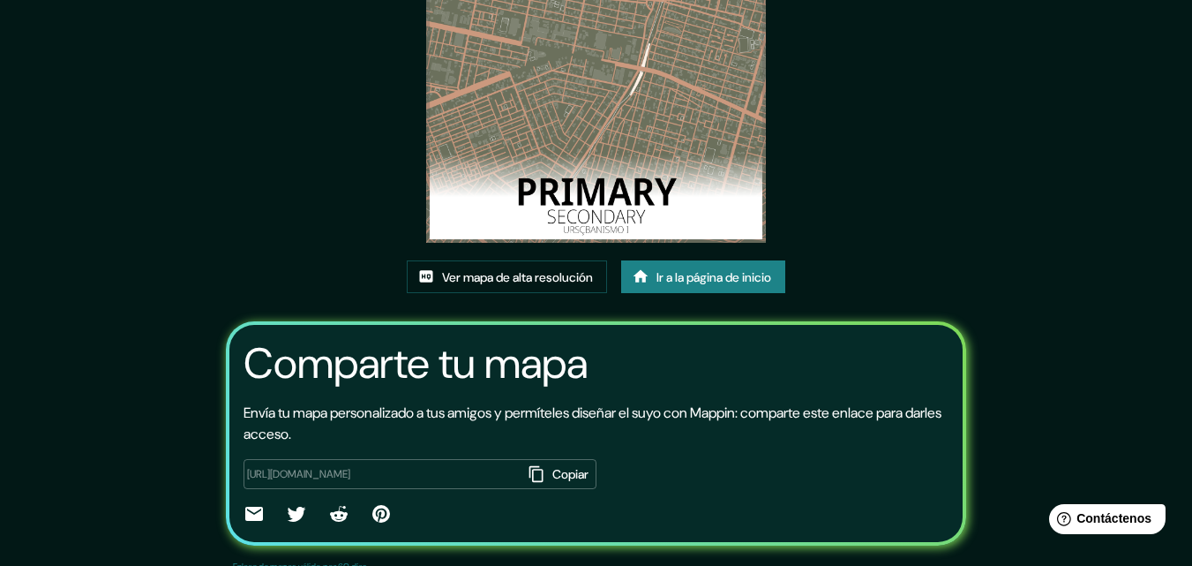
scroll to position [176, 0]
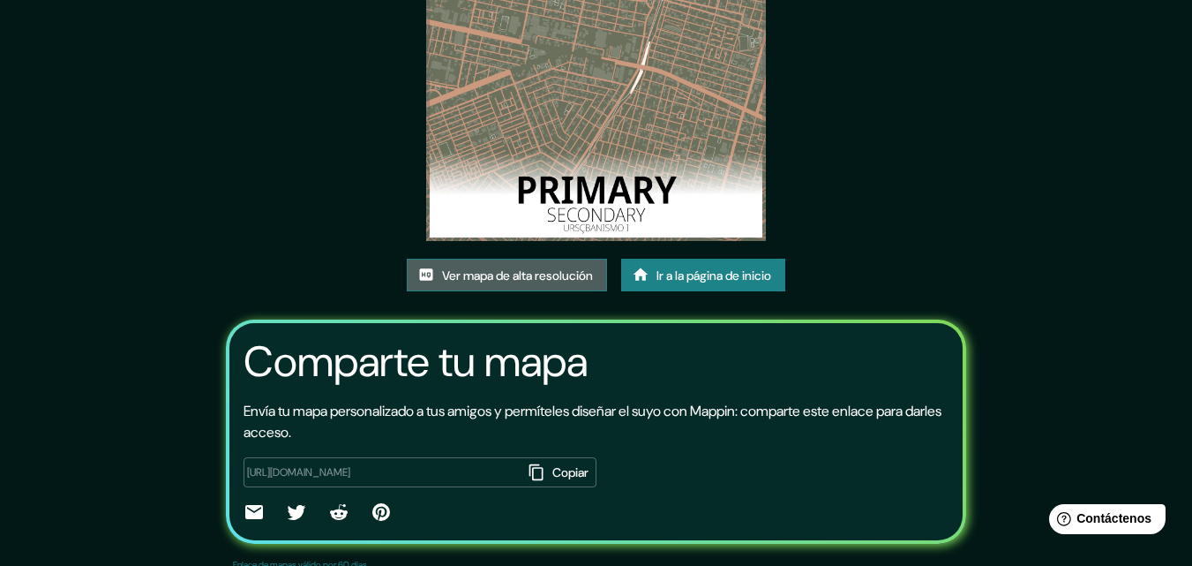
click at [567, 279] on font "Ver mapa de alta resolución" at bounding box center [517, 275] width 151 height 16
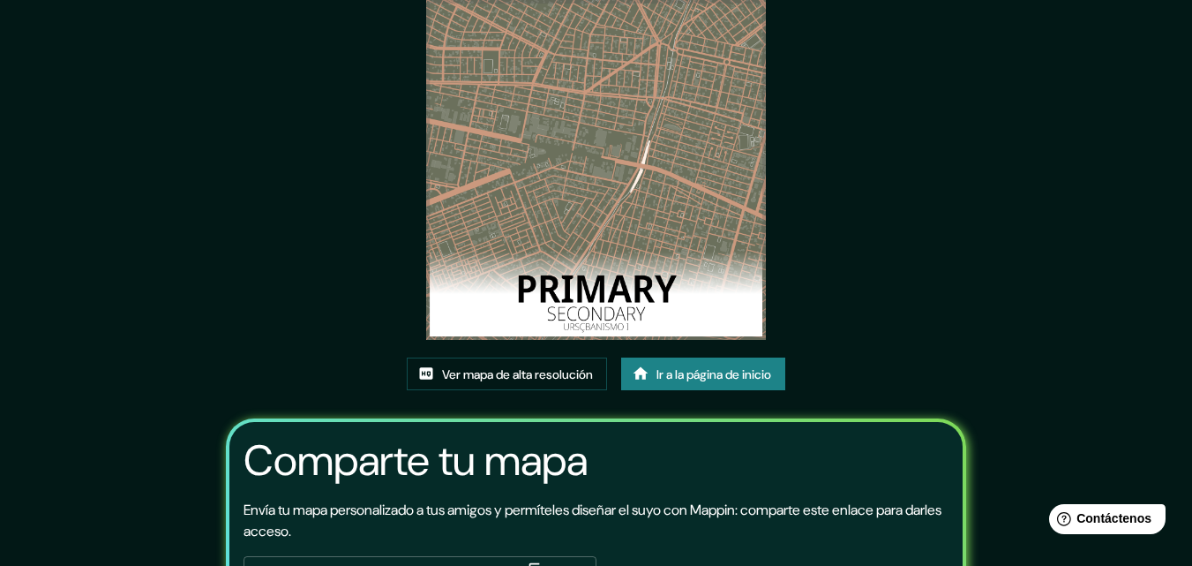
scroll to position [0, 0]
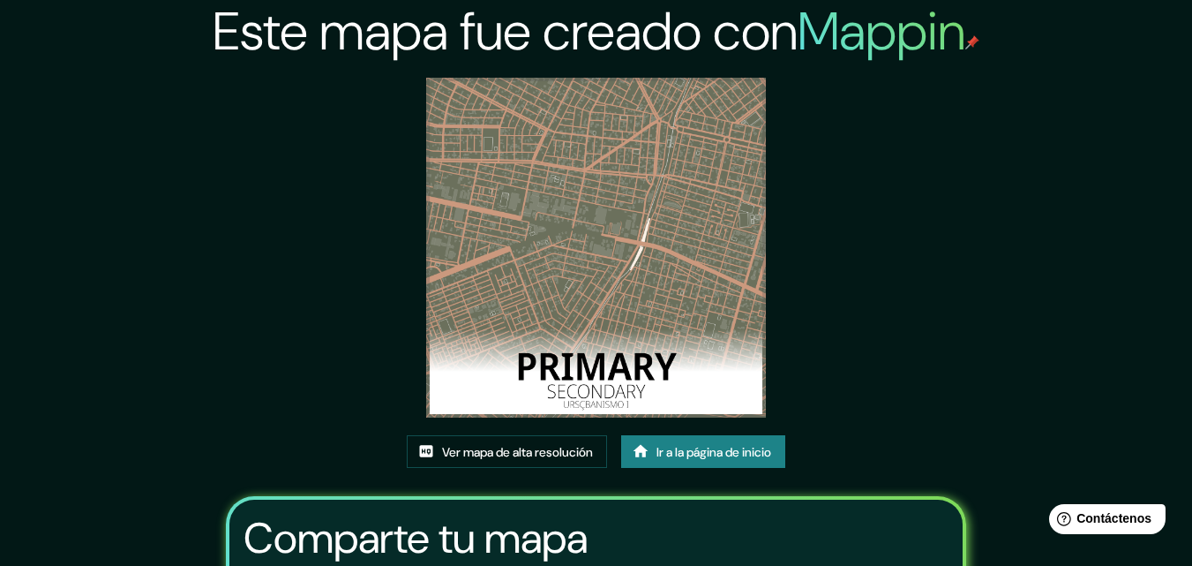
click at [732, 445] on font "Ir a la página de inicio" at bounding box center [714, 452] width 115 height 16
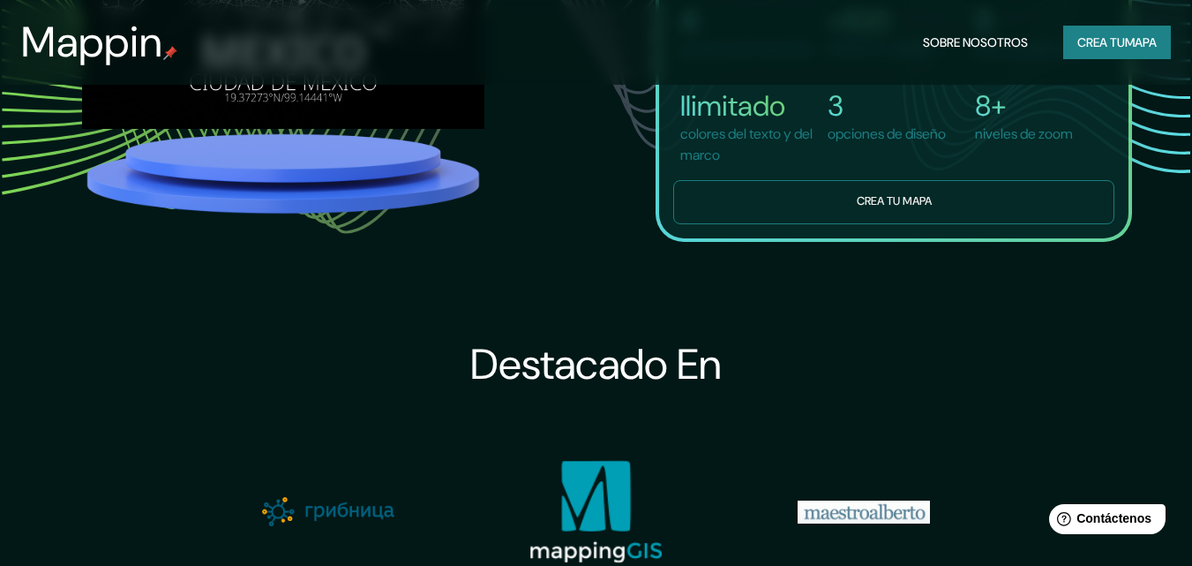
scroll to position [1412, 0]
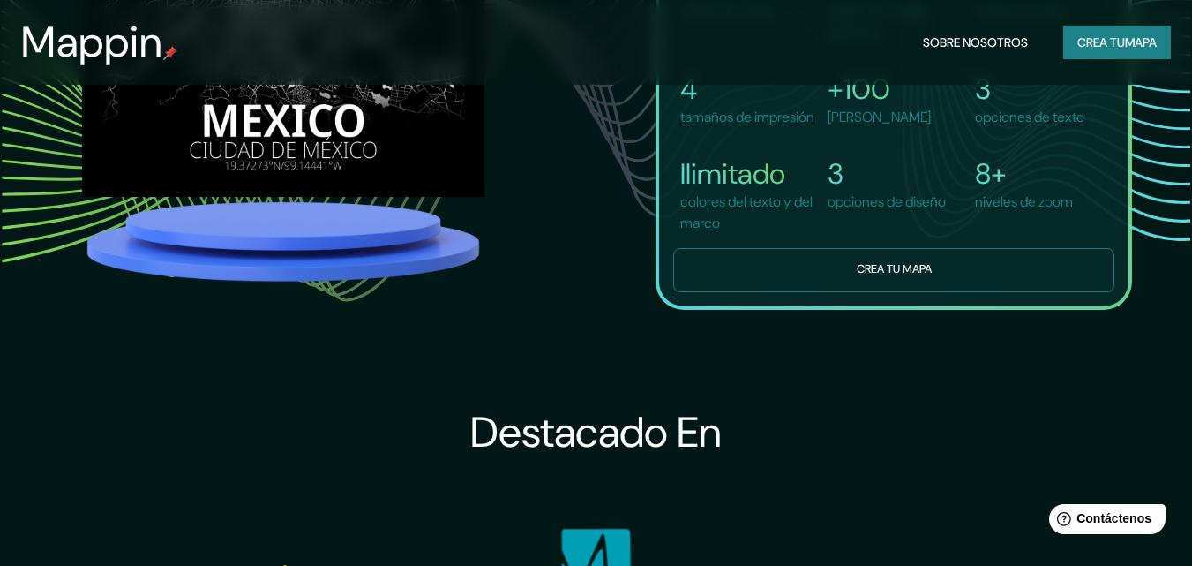
click at [927, 277] on font "Crea tu mapa" at bounding box center [894, 269] width 75 height 15
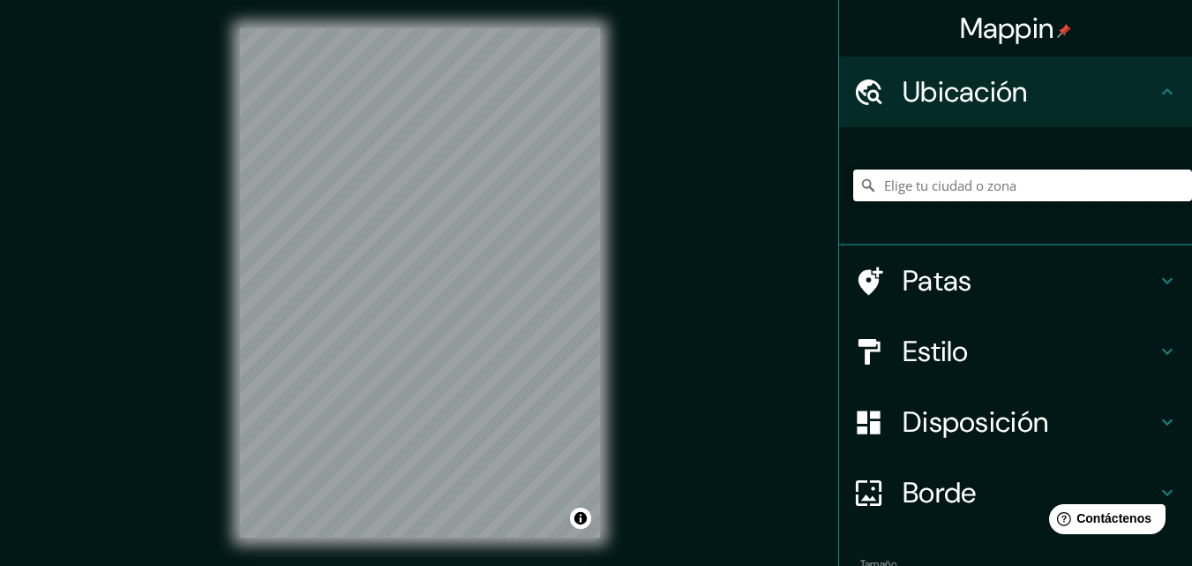
click at [980, 189] on input "Elige tu ciudad o zona" at bounding box center [1022, 185] width 339 height 32
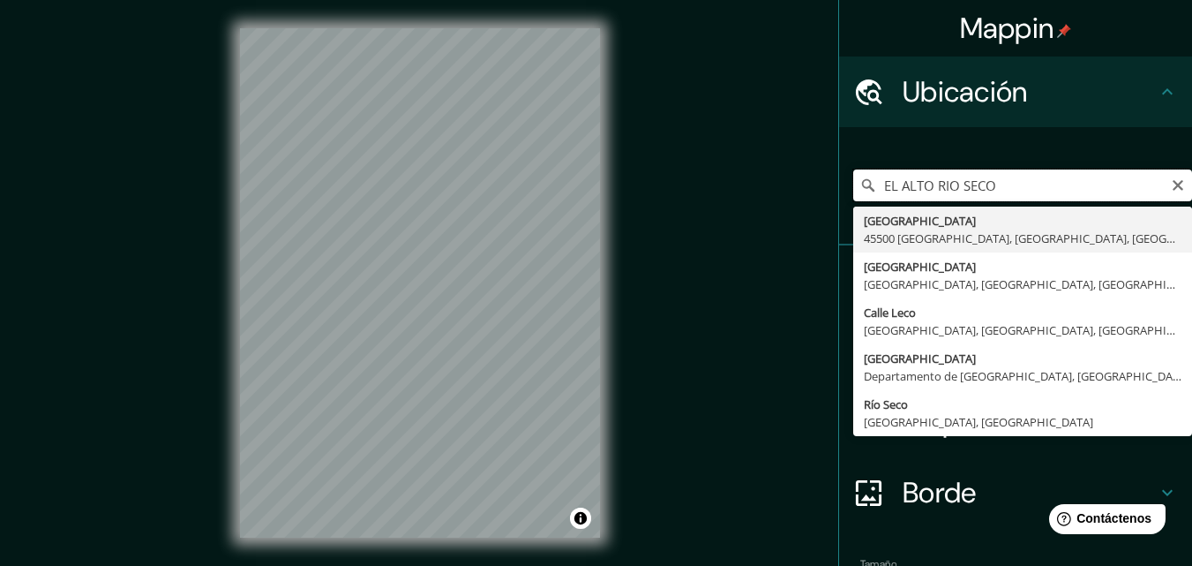
drag, startPoint x: 991, startPoint y: 184, endPoint x: 923, endPoint y: 190, distance: 68.2
click at [923, 190] on input "EL ALTO RIO SECO" at bounding box center [1022, 185] width 339 height 32
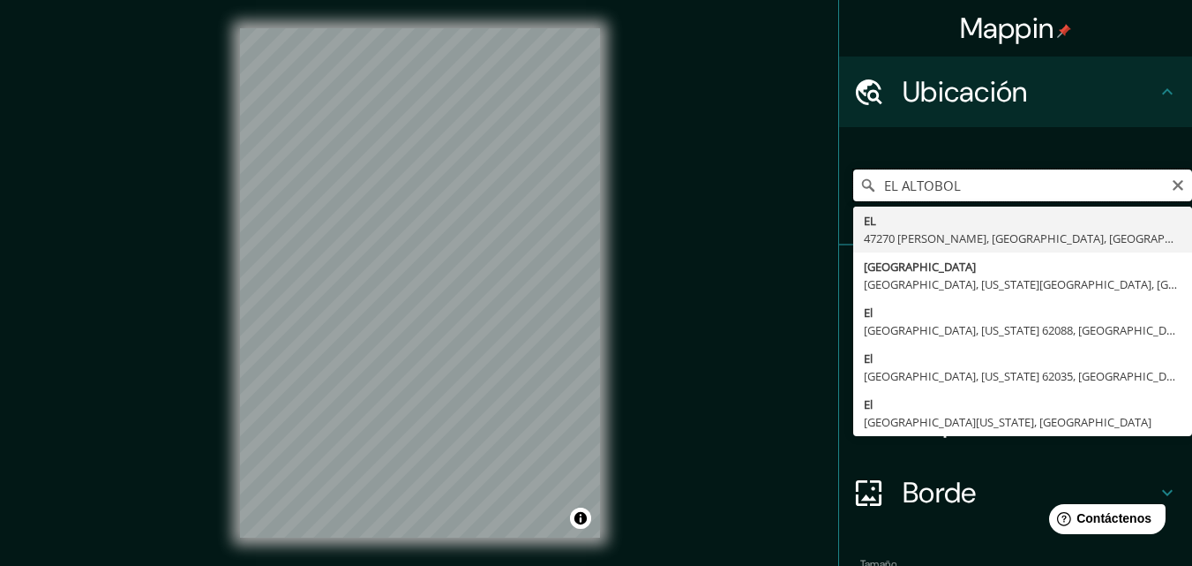
click at [926, 185] on input "EL ALTOBOL" at bounding box center [1022, 185] width 339 height 32
click at [961, 180] on input "EL ALTO BOL" at bounding box center [1022, 185] width 339 height 32
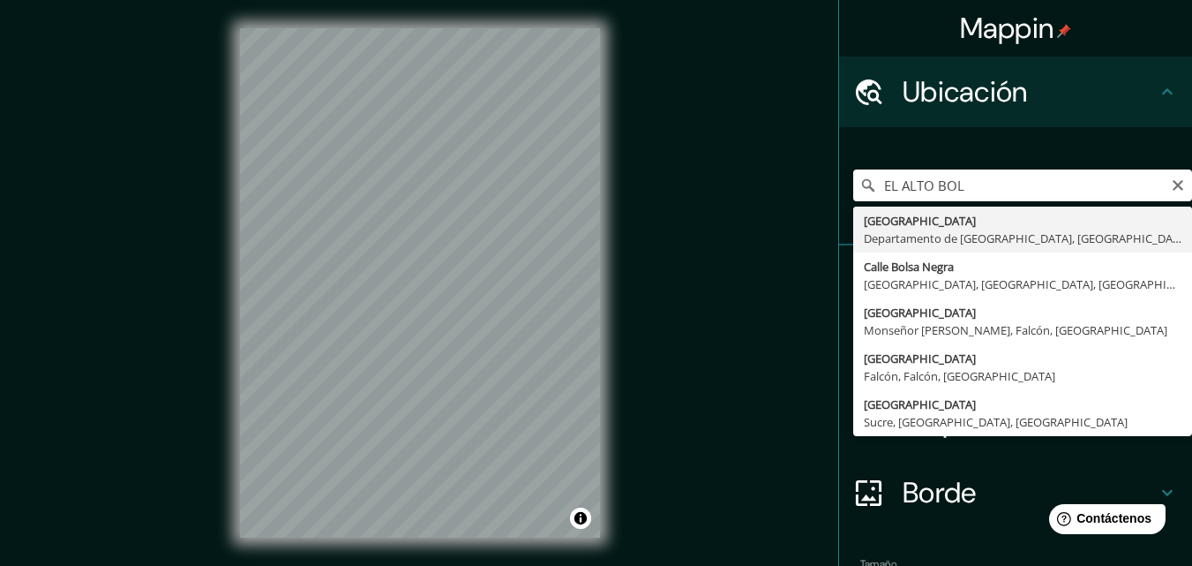
type input "[GEOGRAPHIC_DATA], [GEOGRAPHIC_DATA], [GEOGRAPHIC_DATA]"
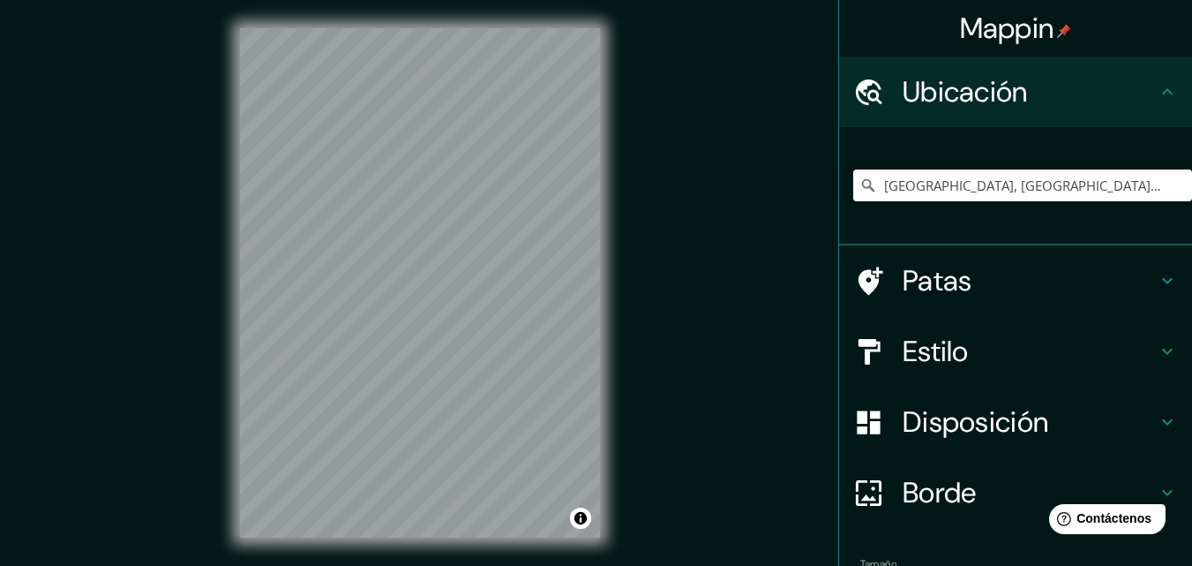
click at [1117, 271] on h4 "Patas" at bounding box center [1030, 280] width 254 height 35
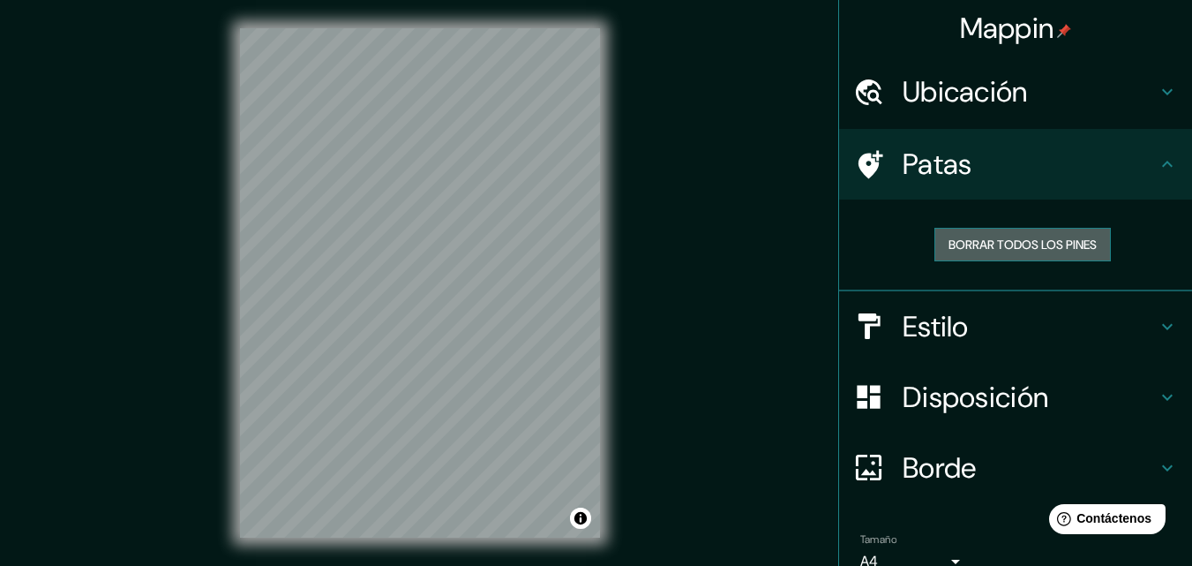
click at [998, 239] on font "Borrar todos los pines" at bounding box center [1023, 245] width 148 height 16
click at [1135, 169] on h4 "Patas" at bounding box center [1030, 163] width 254 height 35
click at [1075, 107] on h4 "Ubicación" at bounding box center [1030, 91] width 254 height 35
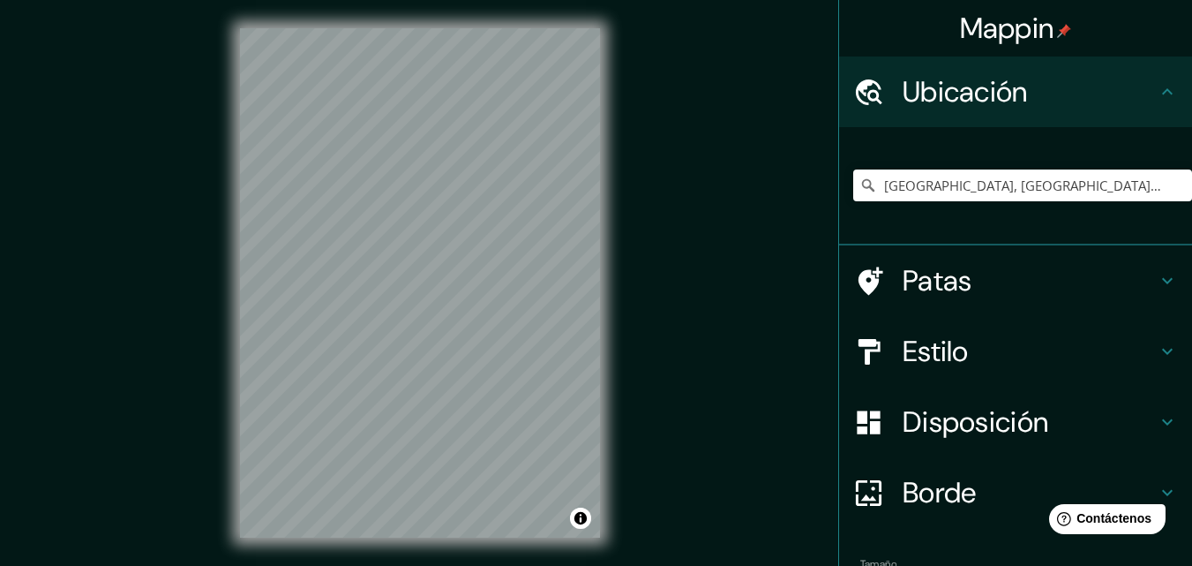
click at [970, 283] on h4 "Patas" at bounding box center [1030, 280] width 254 height 35
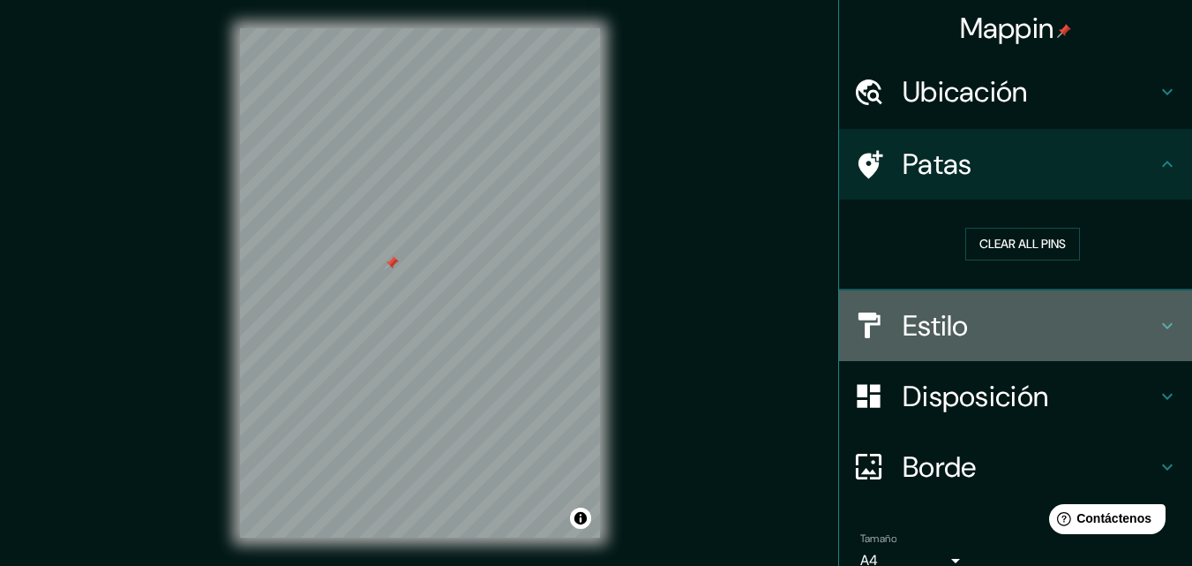
click at [1011, 314] on h4 "Estilo" at bounding box center [1030, 325] width 254 height 35
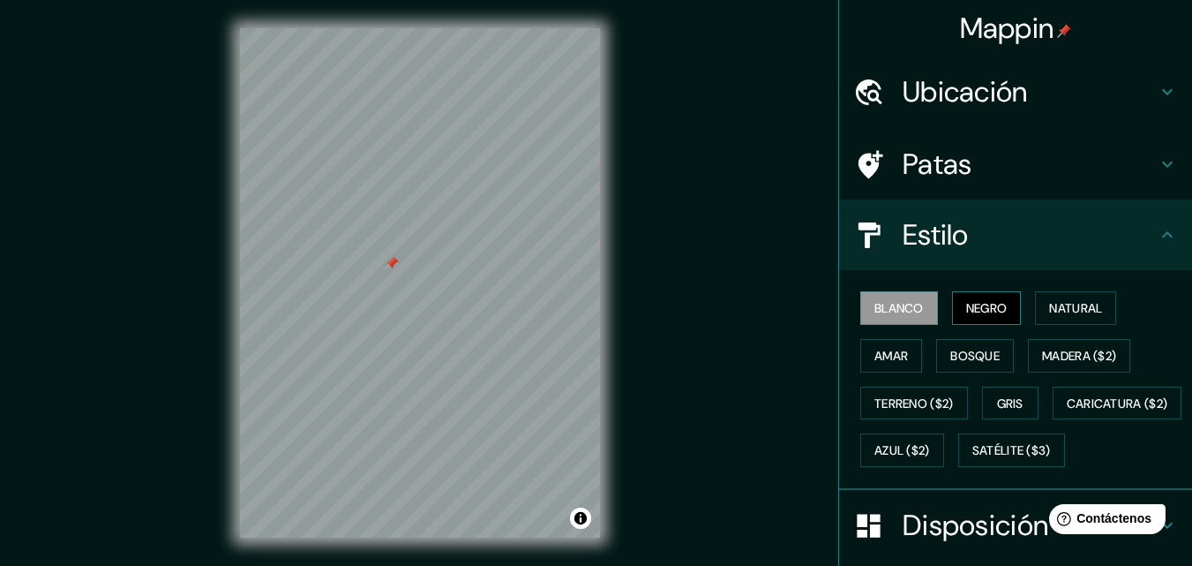
click at [980, 308] on font "Negro" at bounding box center [986, 308] width 41 height 16
click at [1010, 159] on h4 "Patas" at bounding box center [1030, 163] width 254 height 35
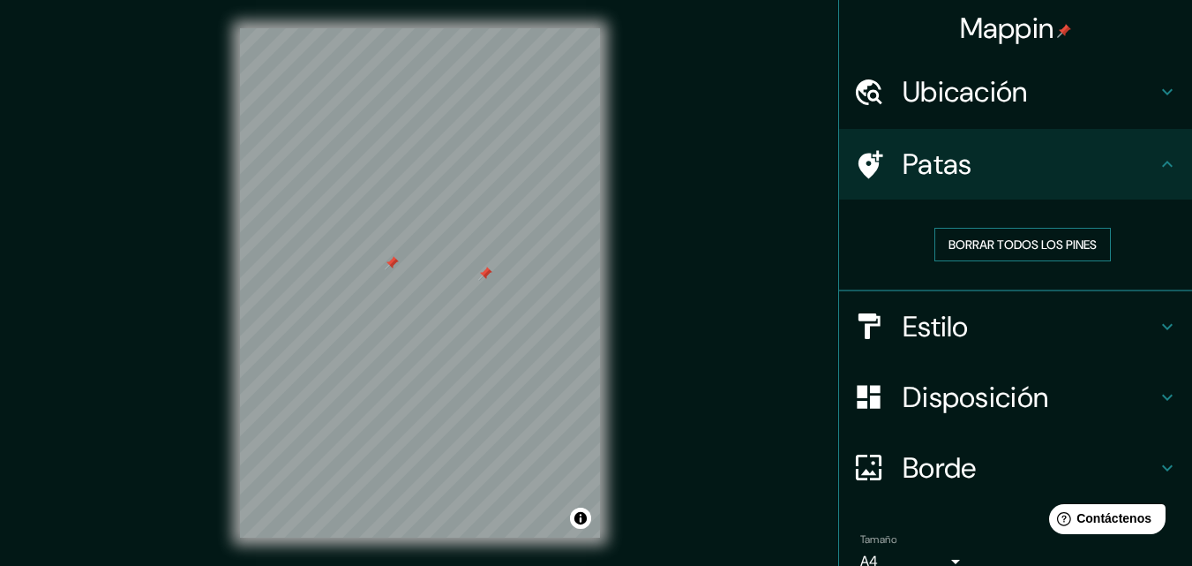
click at [1024, 252] on font "Borrar todos los pines" at bounding box center [1023, 245] width 148 height 16
click at [953, 170] on font "Patas" at bounding box center [938, 164] width 70 height 37
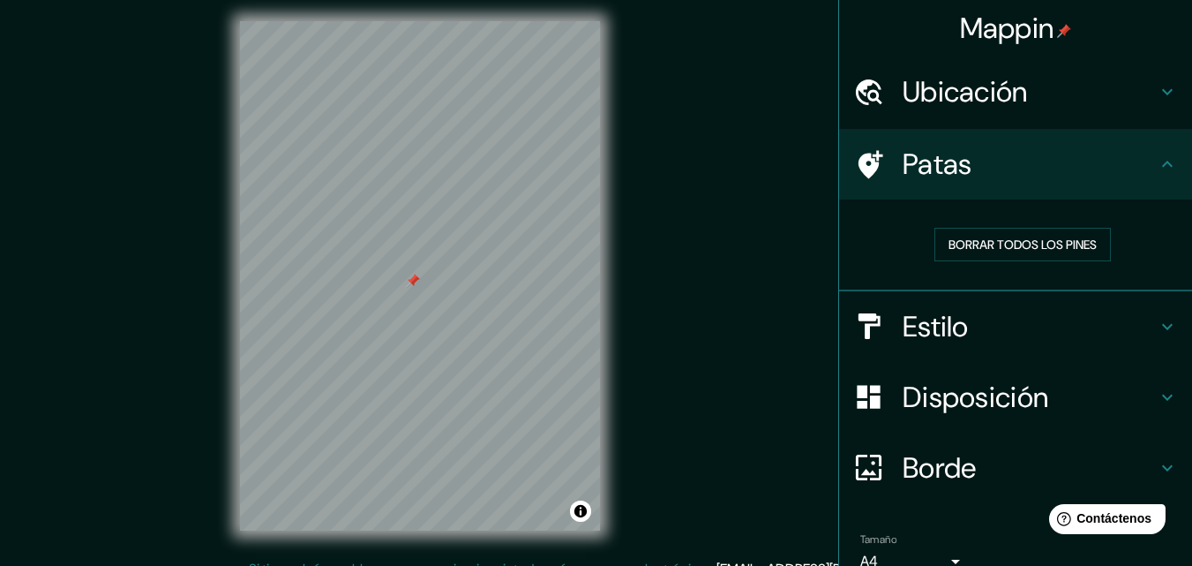
scroll to position [28, 0]
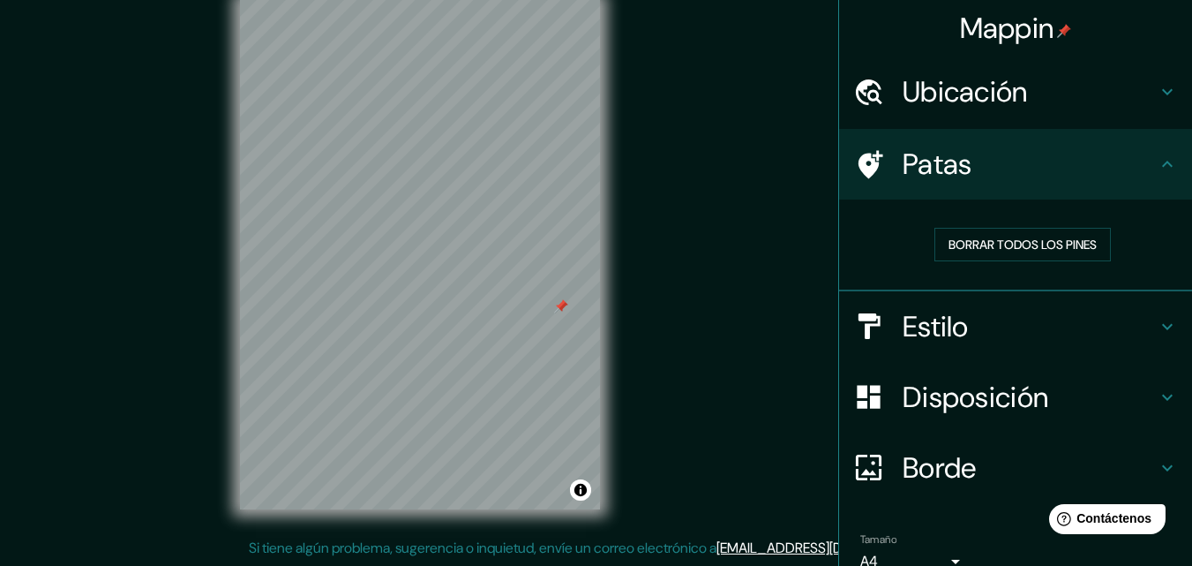
click at [1125, 95] on h4 "Ubicación" at bounding box center [1030, 91] width 254 height 35
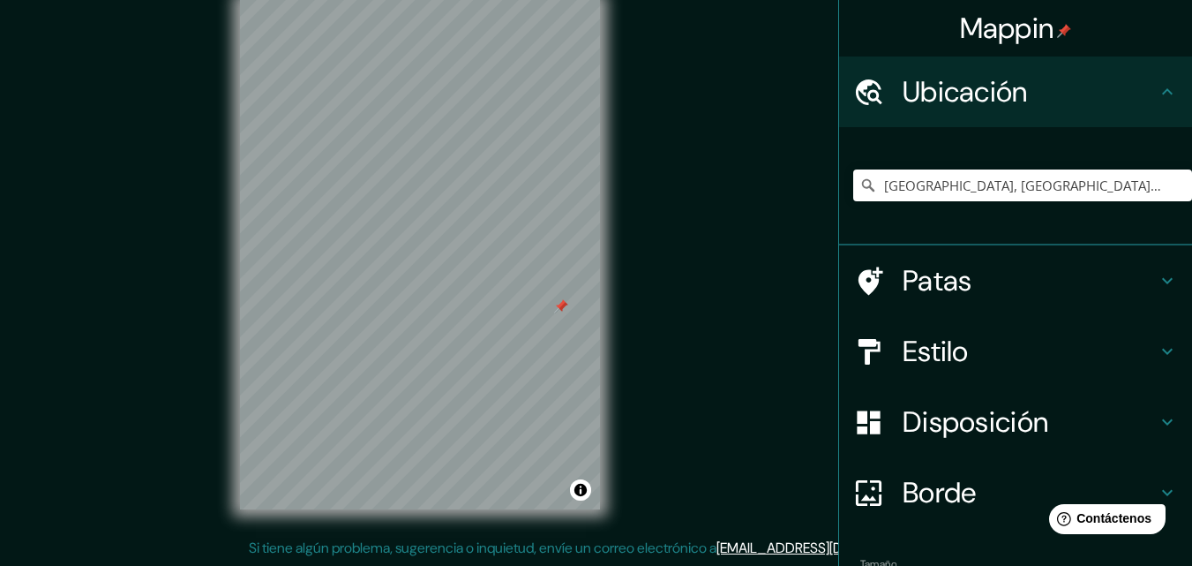
click at [556, 302] on div at bounding box center [561, 306] width 14 height 14
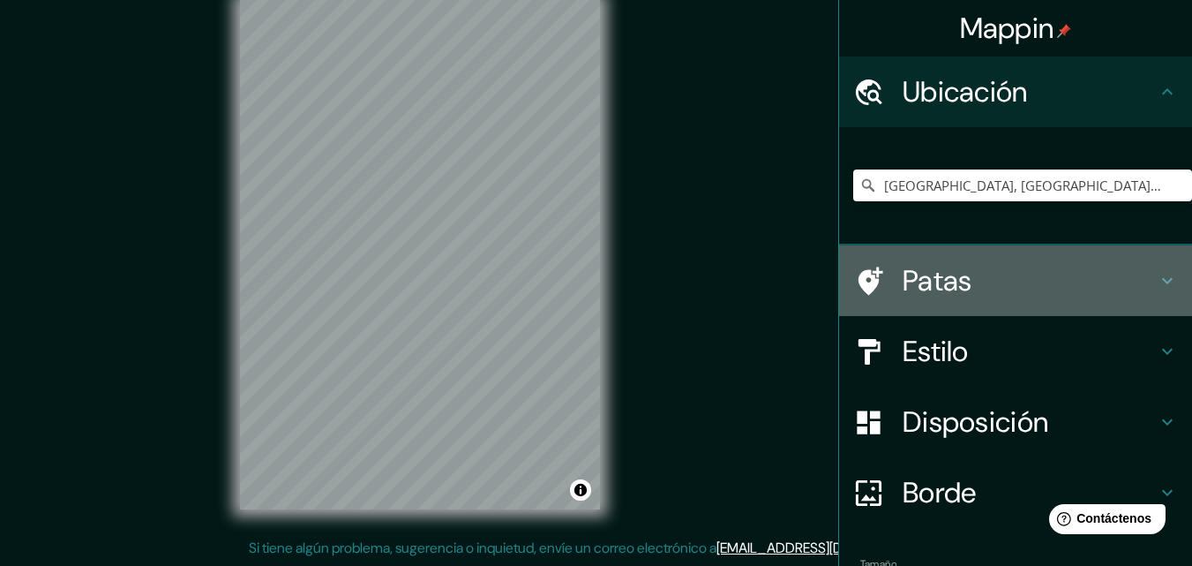
click at [951, 279] on font "Patas" at bounding box center [938, 280] width 70 height 37
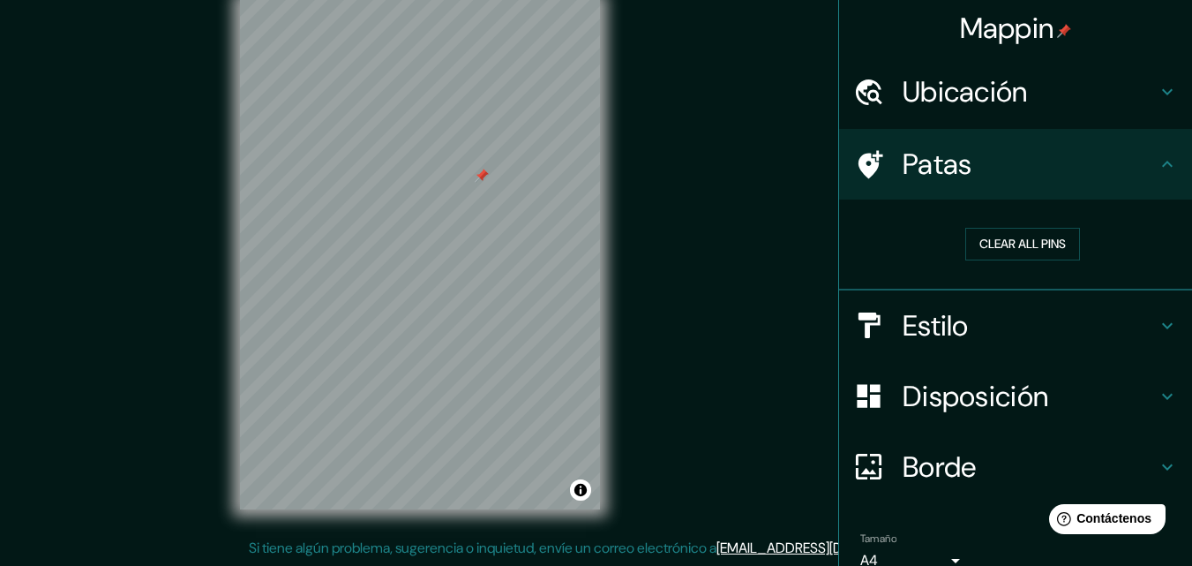
click at [1010, 95] on font "Ubicación" at bounding box center [965, 91] width 125 height 37
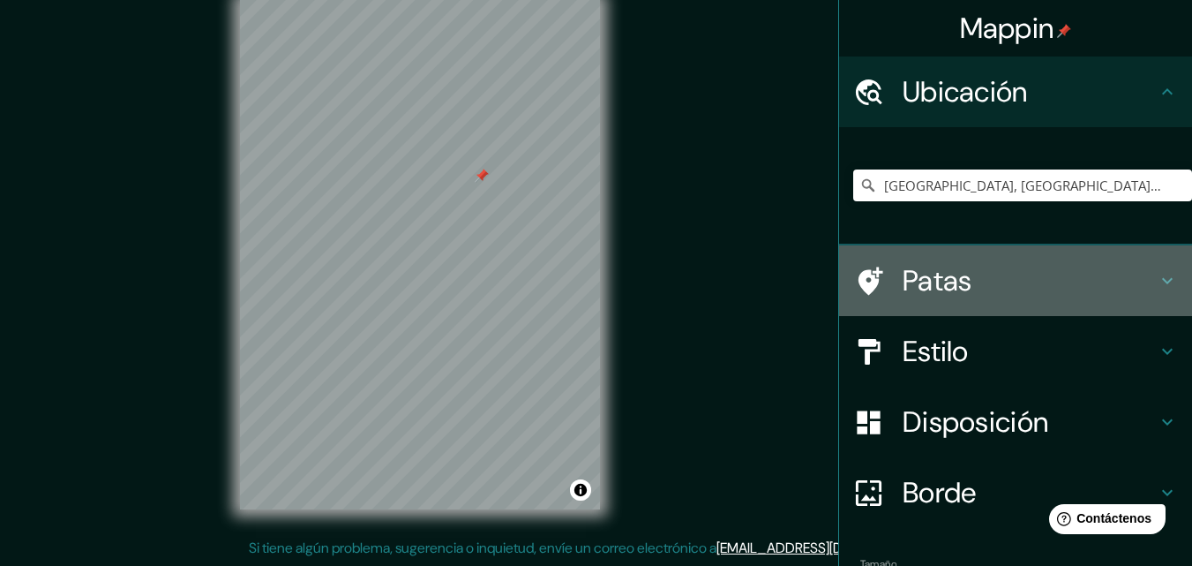
click at [941, 276] on font "Patas" at bounding box center [938, 280] width 70 height 37
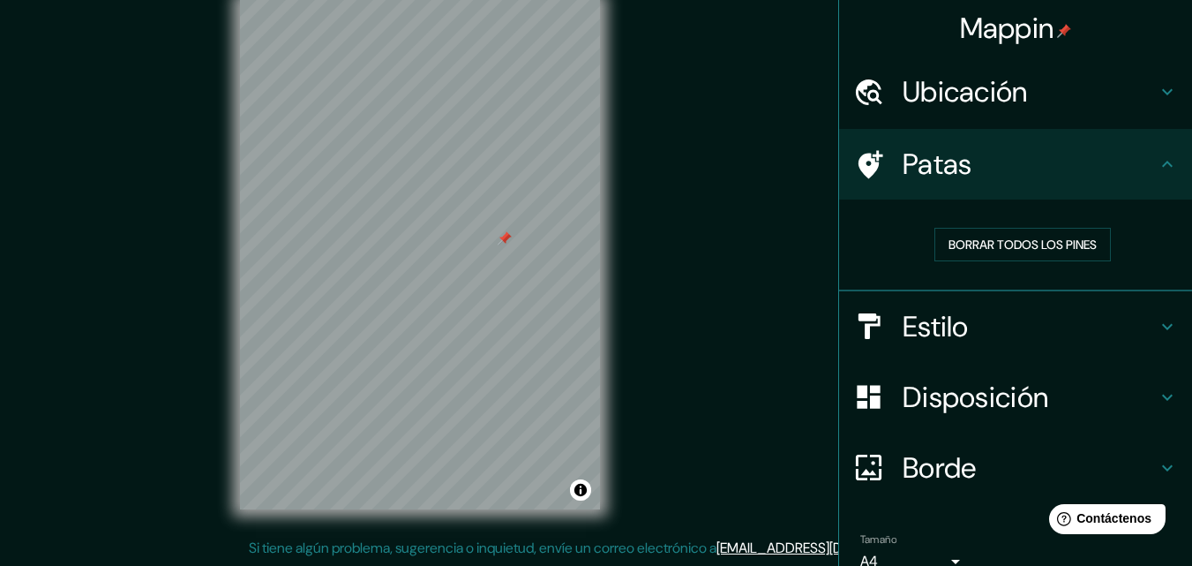
click at [953, 317] on font "Estilo" at bounding box center [936, 326] width 66 height 37
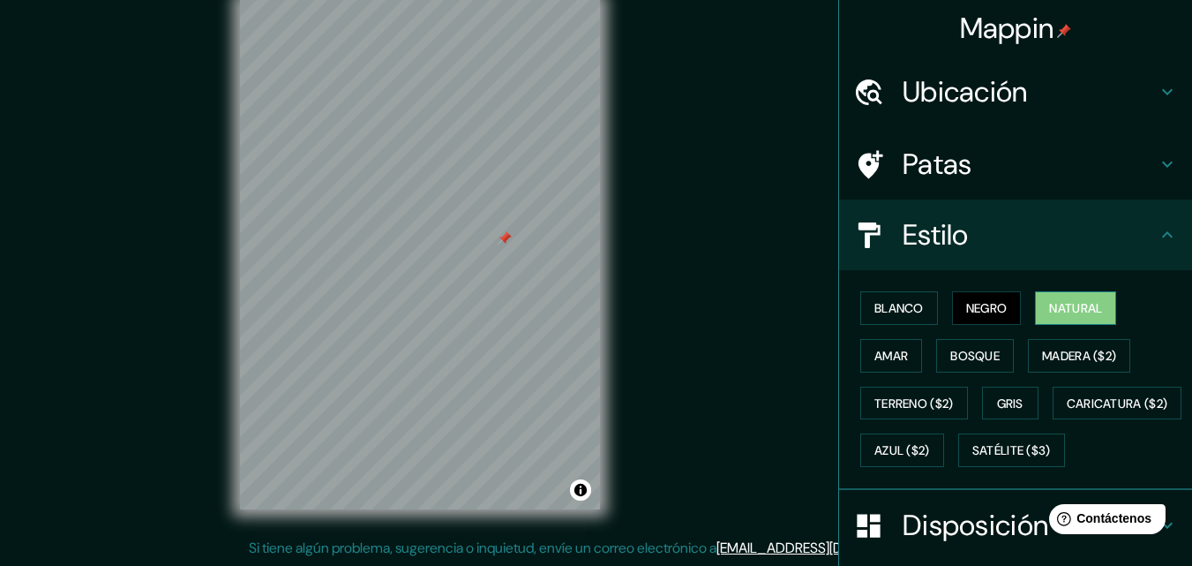
click at [1069, 308] on font "Natural" at bounding box center [1075, 308] width 53 height 16
click at [894, 350] on font "Amar" at bounding box center [892, 356] width 34 height 16
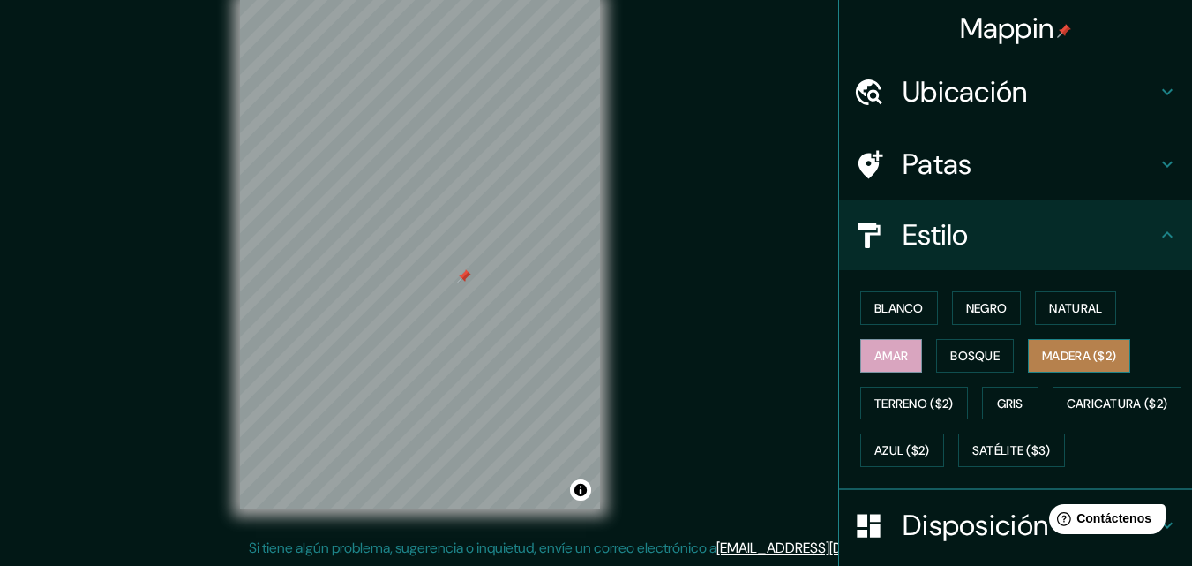
click at [1083, 355] on font "Madera ($2)" at bounding box center [1079, 356] width 74 height 16
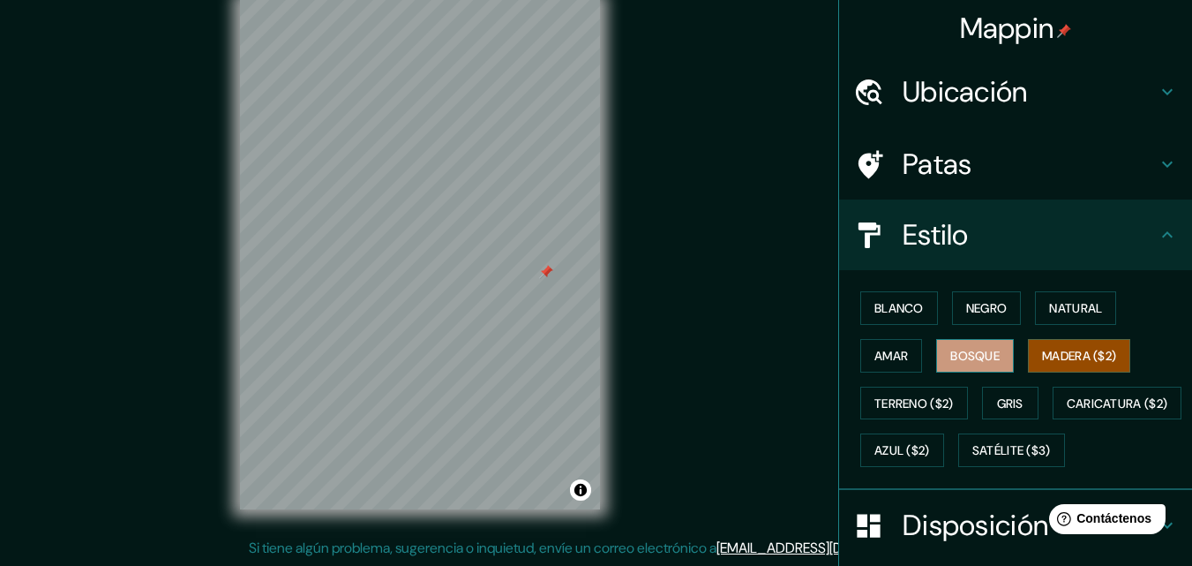
click at [967, 359] on font "Bosque" at bounding box center [974, 356] width 49 height 16
click at [1012, 400] on font "Gris" at bounding box center [1010, 403] width 26 height 16
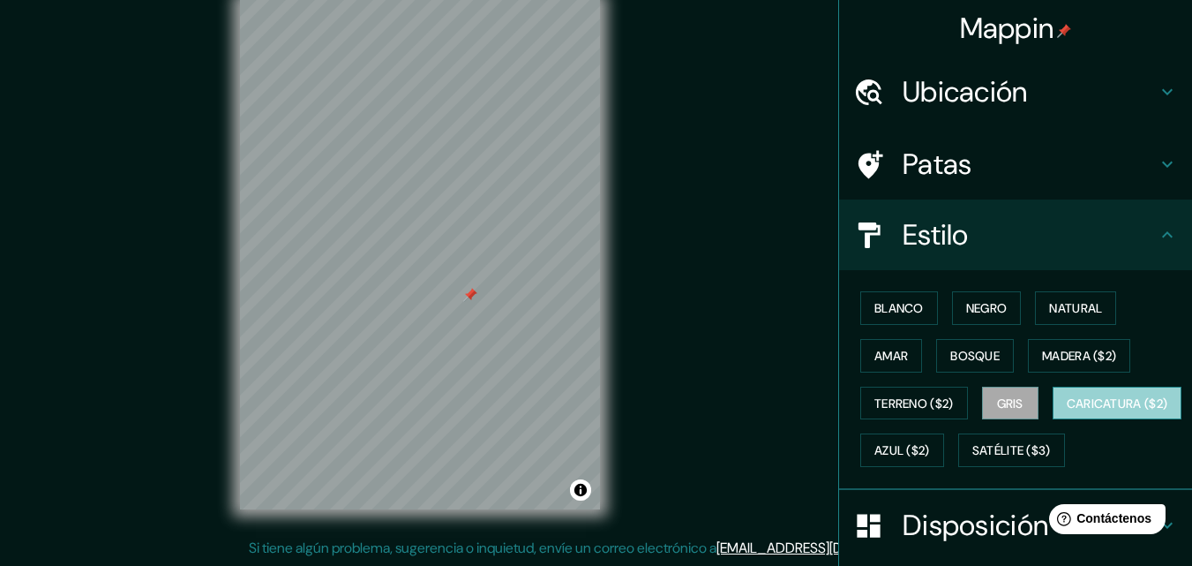
click at [1067, 411] on font "Caricatura ($2)" at bounding box center [1117, 403] width 101 height 16
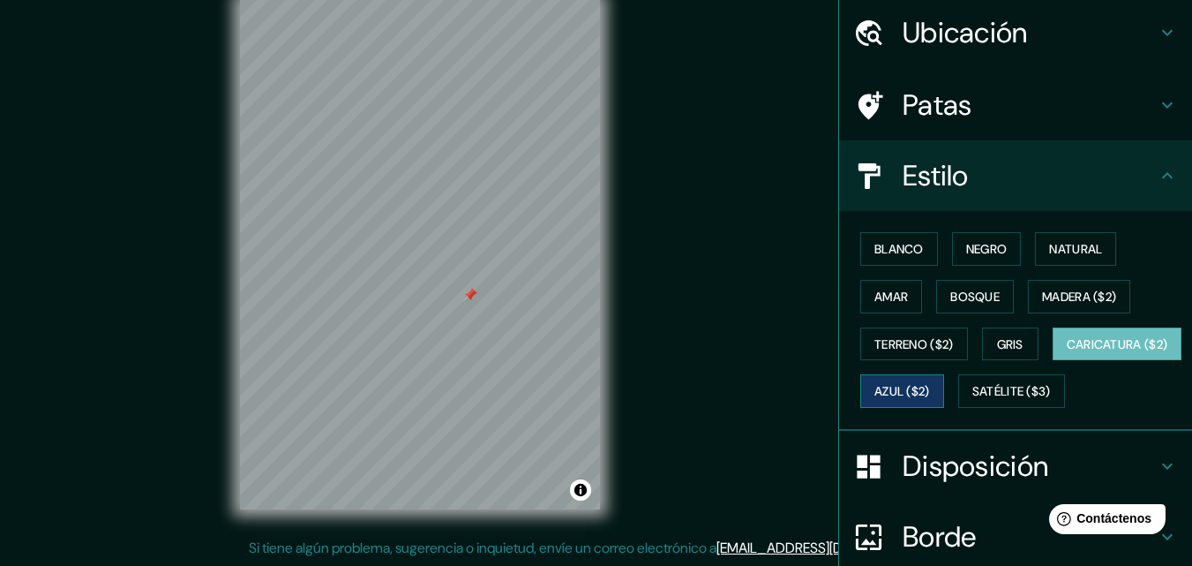
scroll to position [88, 0]
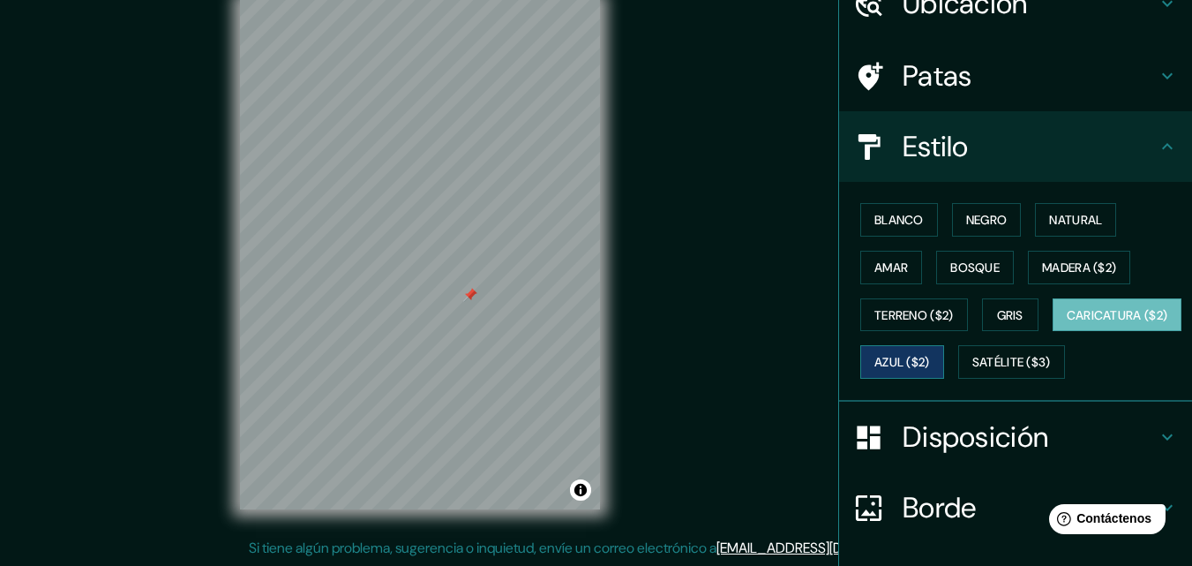
click at [930, 367] on font "Azul ($2)" at bounding box center [903, 363] width 56 height 16
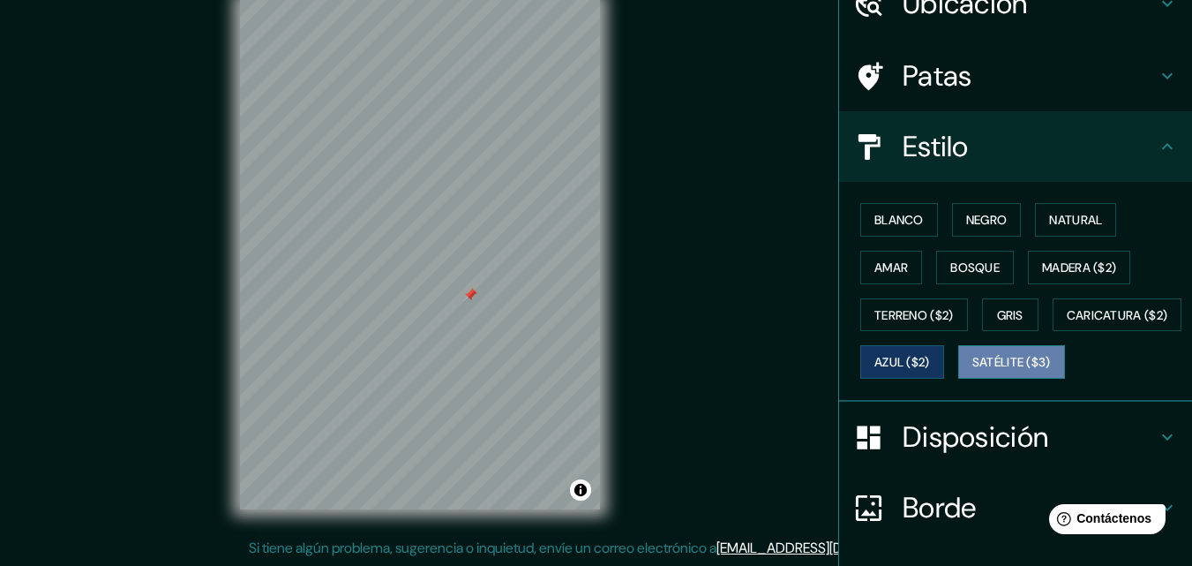
click at [973, 371] on font "Satélite ($3)" at bounding box center [1012, 363] width 79 height 16
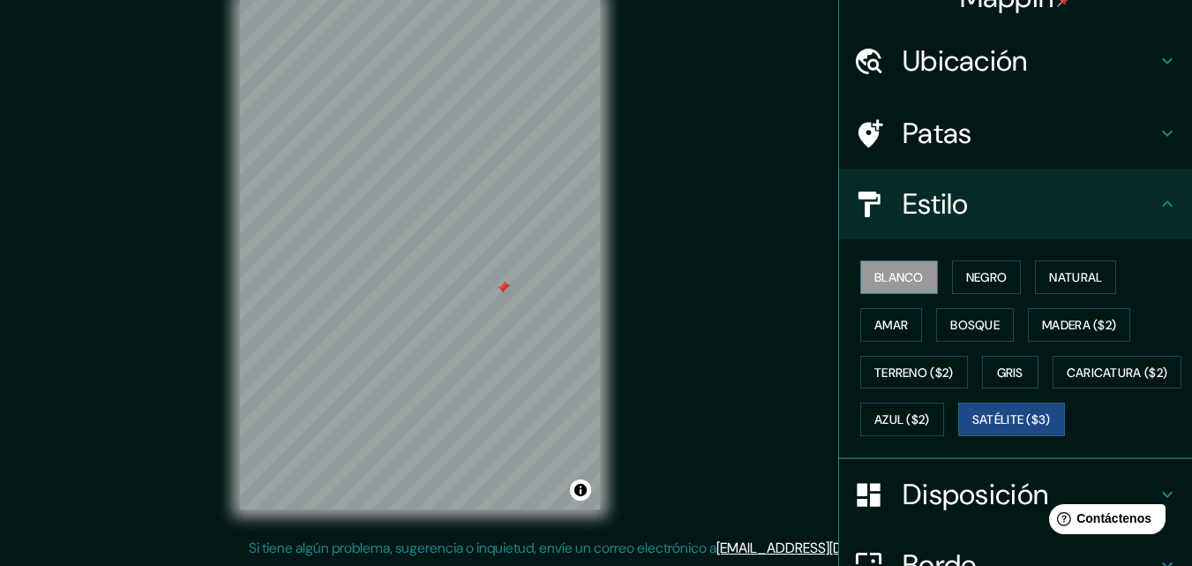
scroll to position [0, 0]
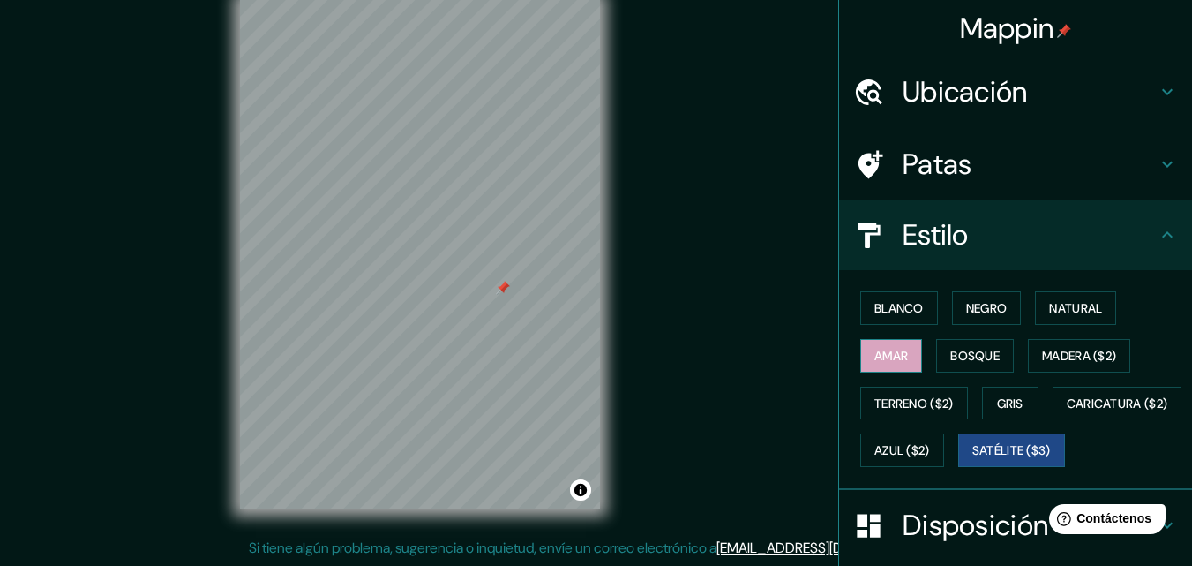
click at [889, 363] on font "Amar" at bounding box center [892, 356] width 34 height 16
click at [972, 362] on font "Bosque" at bounding box center [974, 356] width 49 height 16
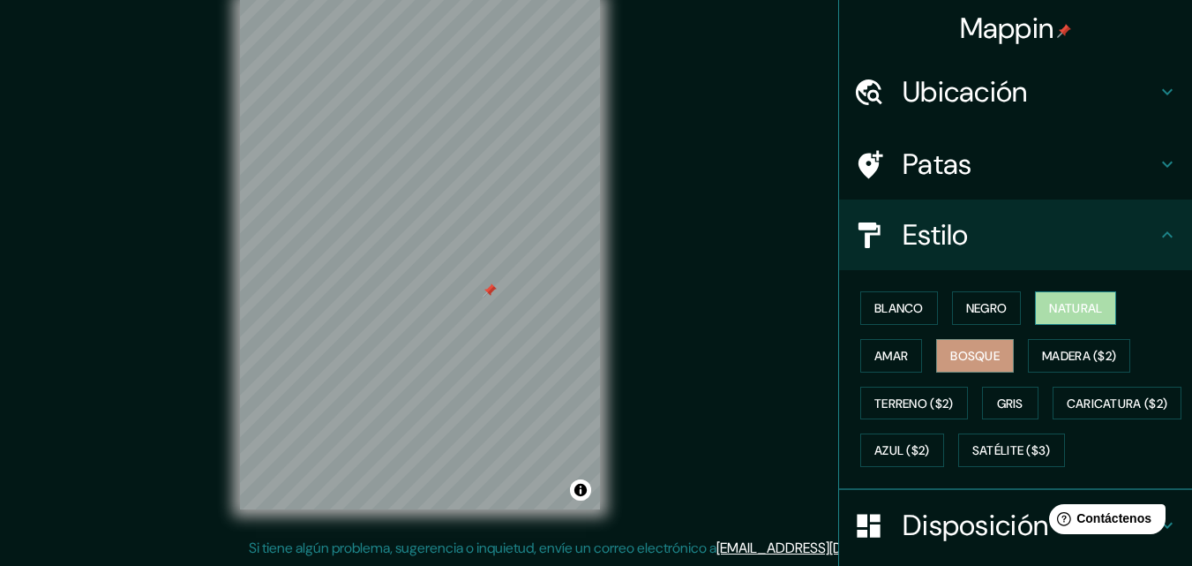
click at [1095, 305] on font "Natural" at bounding box center [1075, 308] width 53 height 16
click at [953, 345] on font "Bosque" at bounding box center [974, 355] width 49 height 23
click at [1002, 397] on font "Gris" at bounding box center [1010, 403] width 26 height 16
click at [1084, 305] on font "Natural" at bounding box center [1075, 308] width 53 height 16
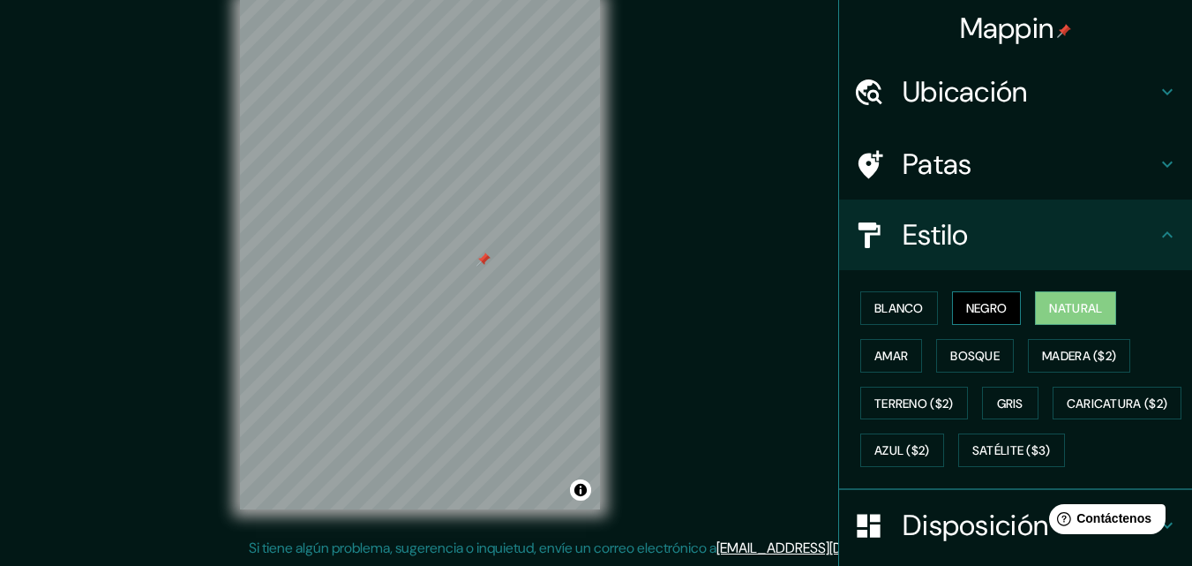
click at [966, 297] on font "Negro" at bounding box center [986, 308] width 41 height 23
click at [860, 347] on button "Amar" at bounding box center [891, 356] width 62 height 34
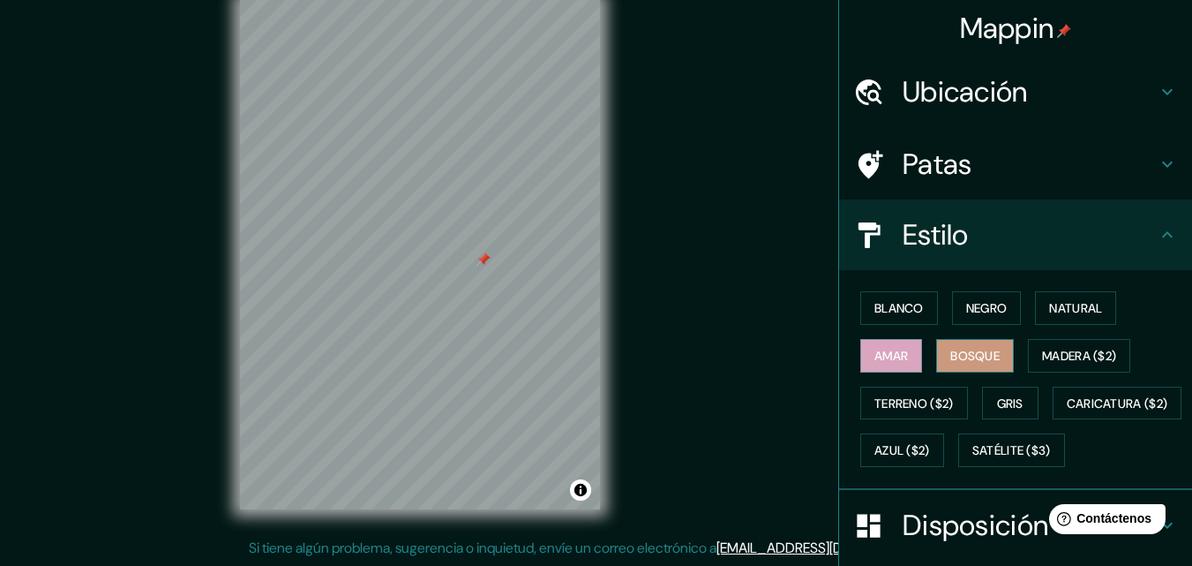
click at [979, 362] on font "Bosque" at bounding box center [974, 356] width 49 height 16
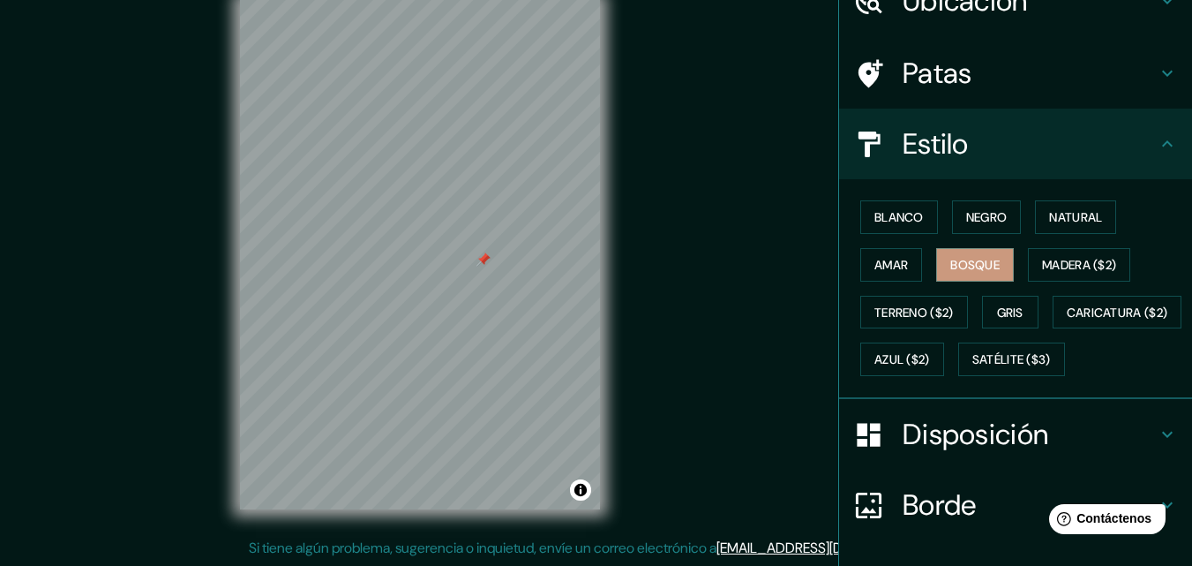
scroll to position [176, 0]
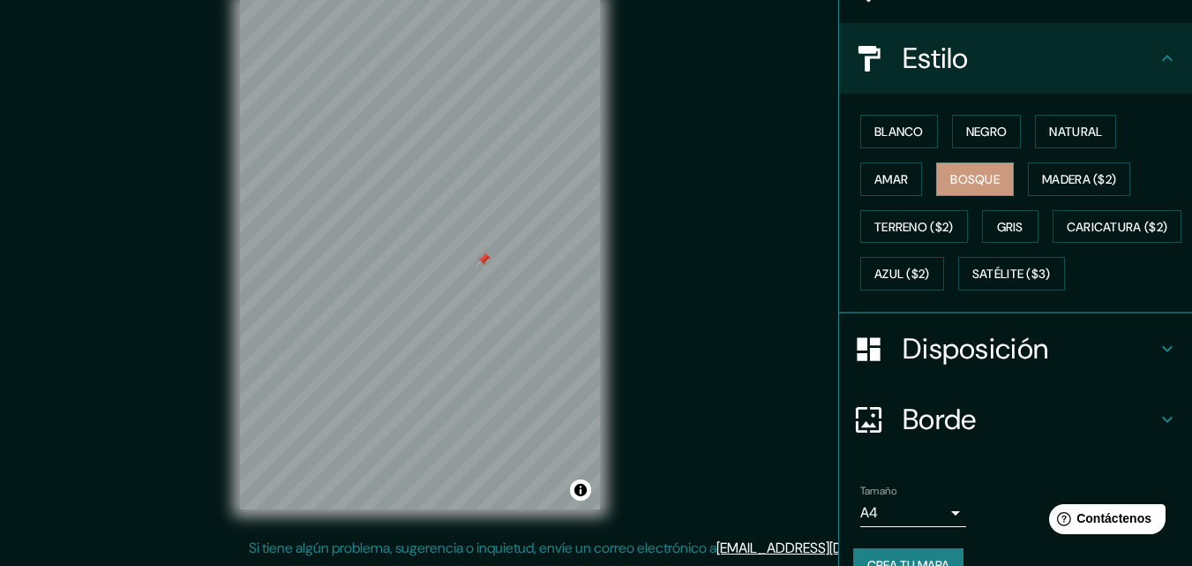
click at [1069, 366] on h4 "Disposición" at bounding box center [1030, 348] width 254 height 35
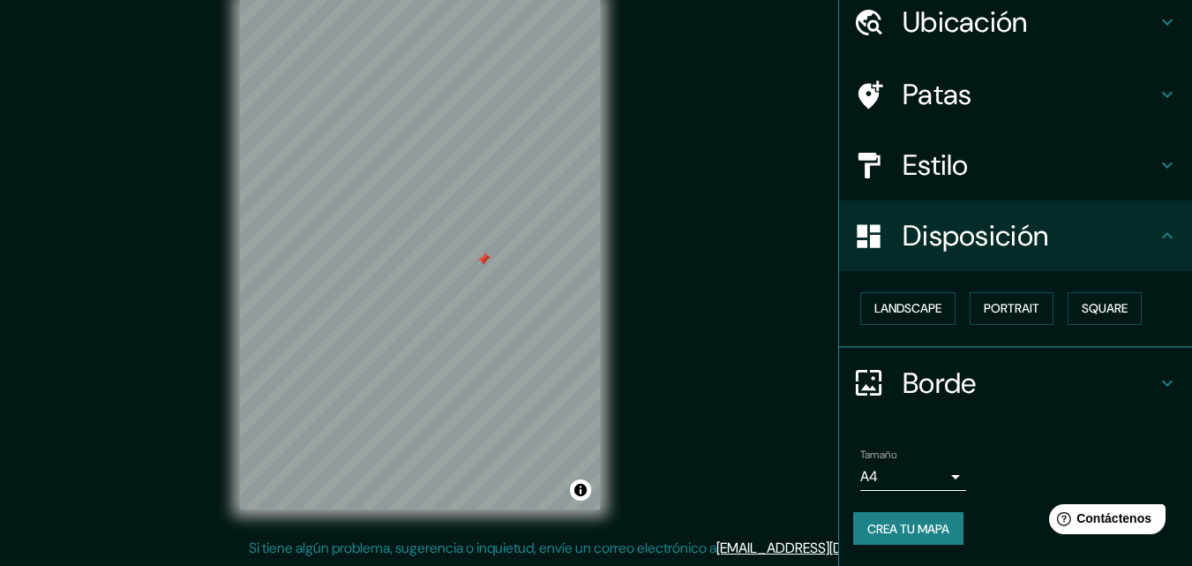
scroll to position [71, 0]
click at [907, 313] on font "Paisaje" at bounding box center [897, 308] width 44 height 16
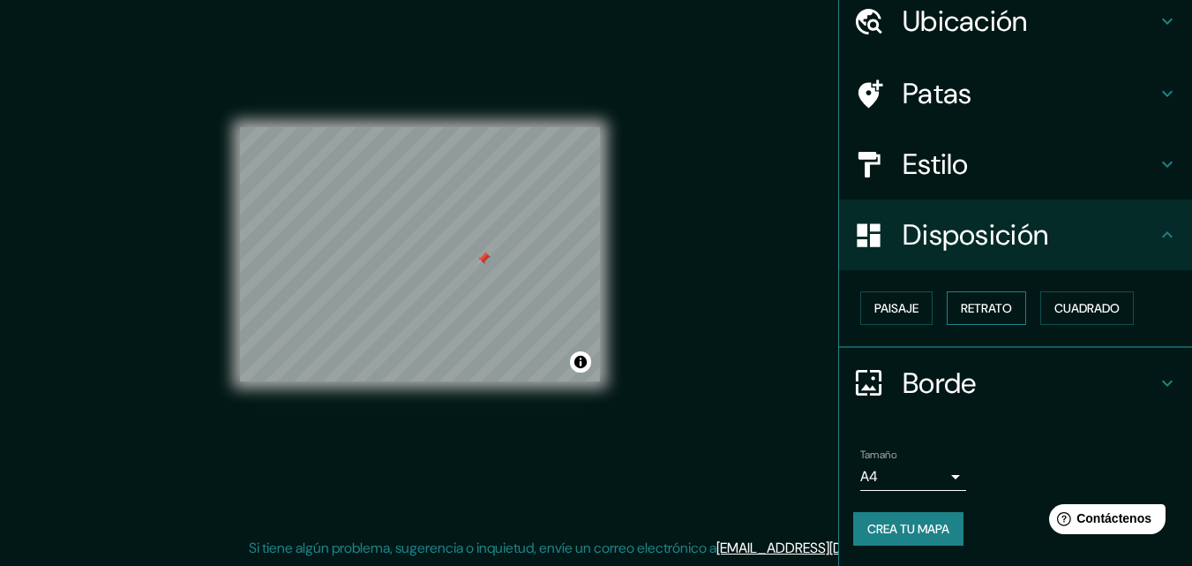
click at [965, 312] on font "Retrato" at bounding box center [986, 308] width 51 height 16
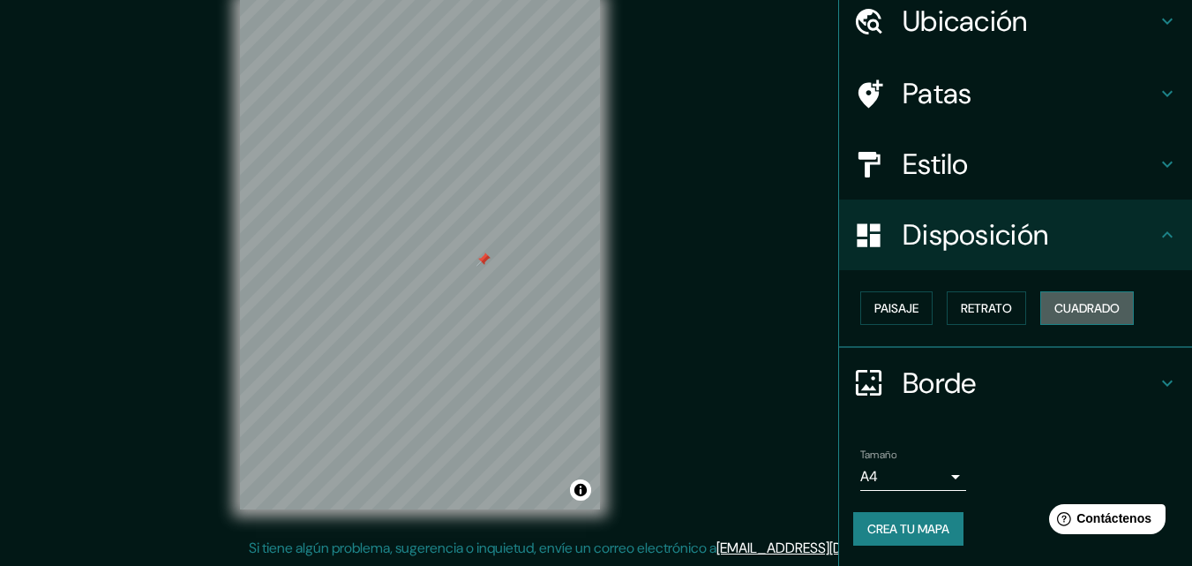
click at [1078, 316] on font "Cuadrado" at bounding box center [1087, 308] width 65 height 16
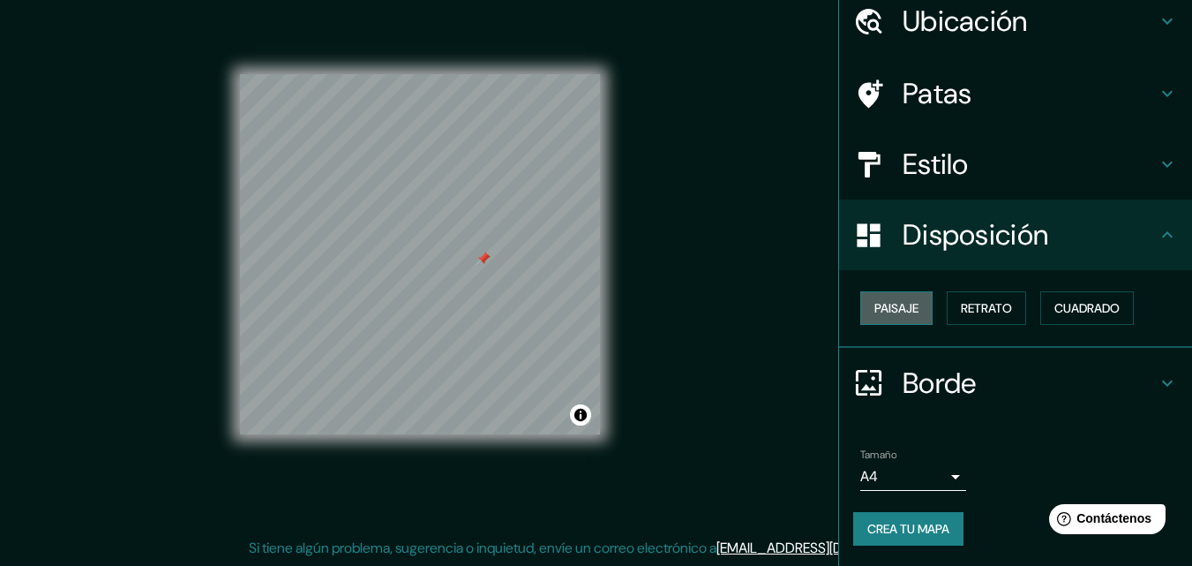
click at [885, 297] on font "Paisaje" at bounding box center [897, 308] width 44 height 23
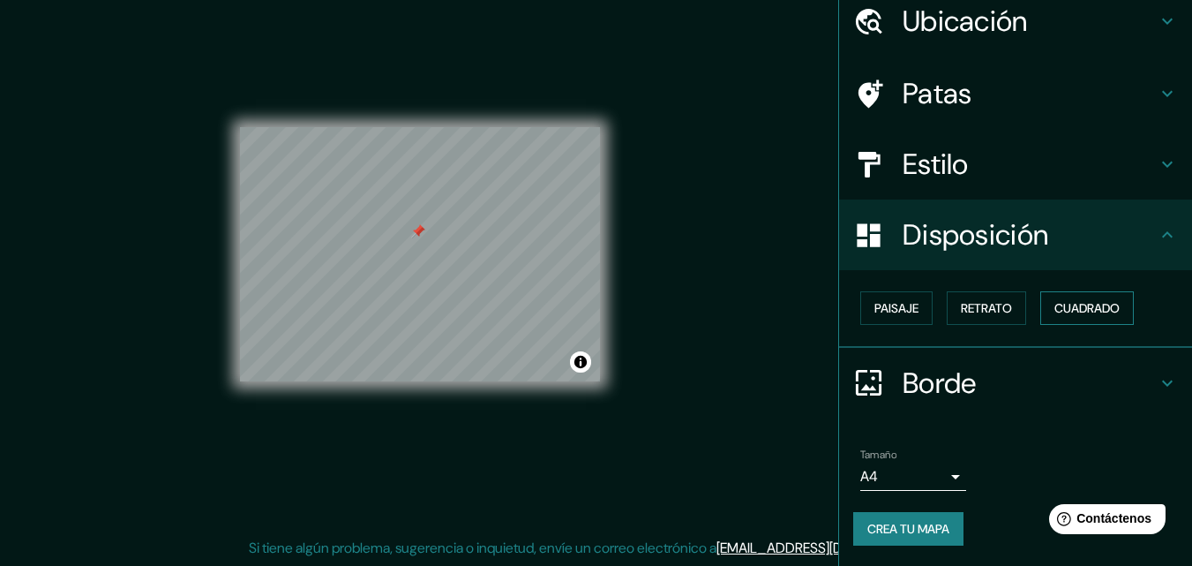
click at [1110, 306] on font "Cuadrado" at bounding box center [1087, 308] width 65 height 16
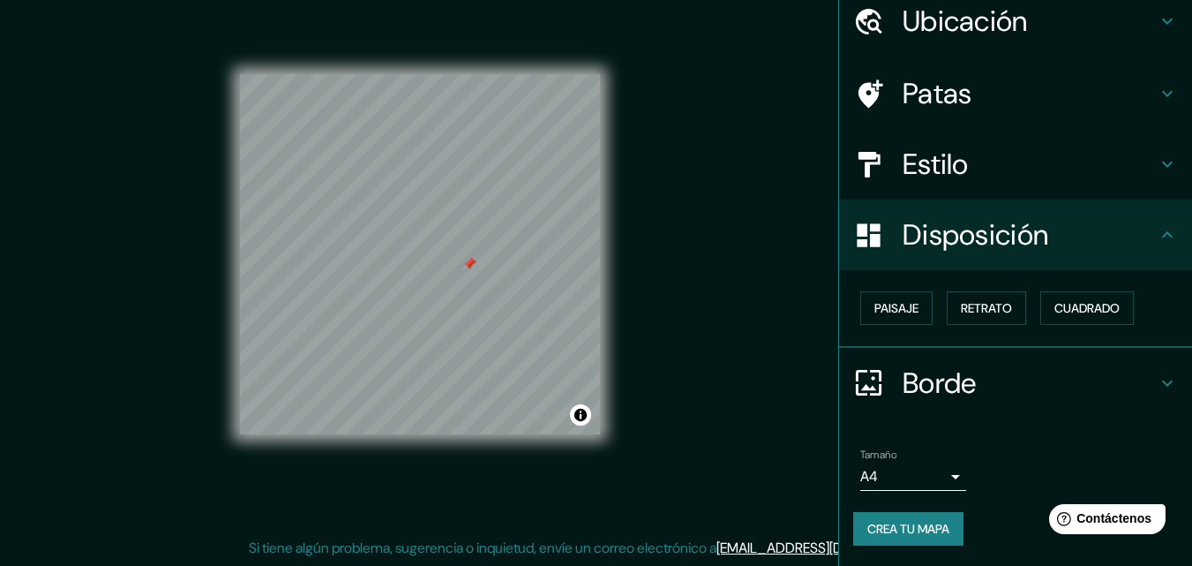
click at [965, 384] on font "Borde" at bounding box center [940, 382] width 74 height 37
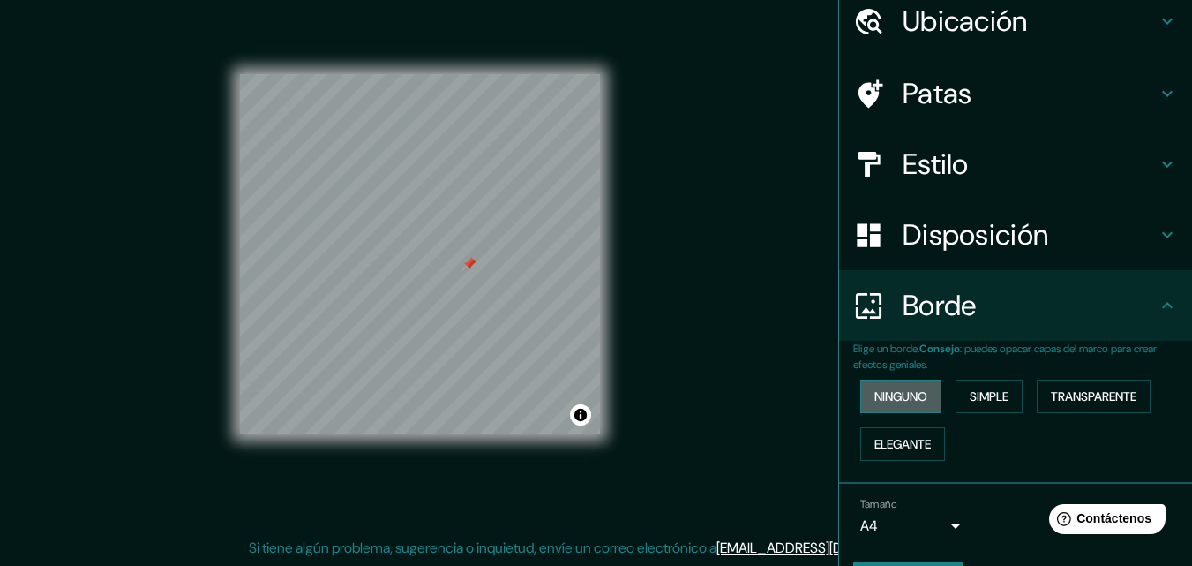
click at [897, 397] on font "Ninguno" at bounding box center [901, 396] width 53 height 16
click at [997, 400] on font "Simple" at bounding box center [989, 396] width 39 height 16
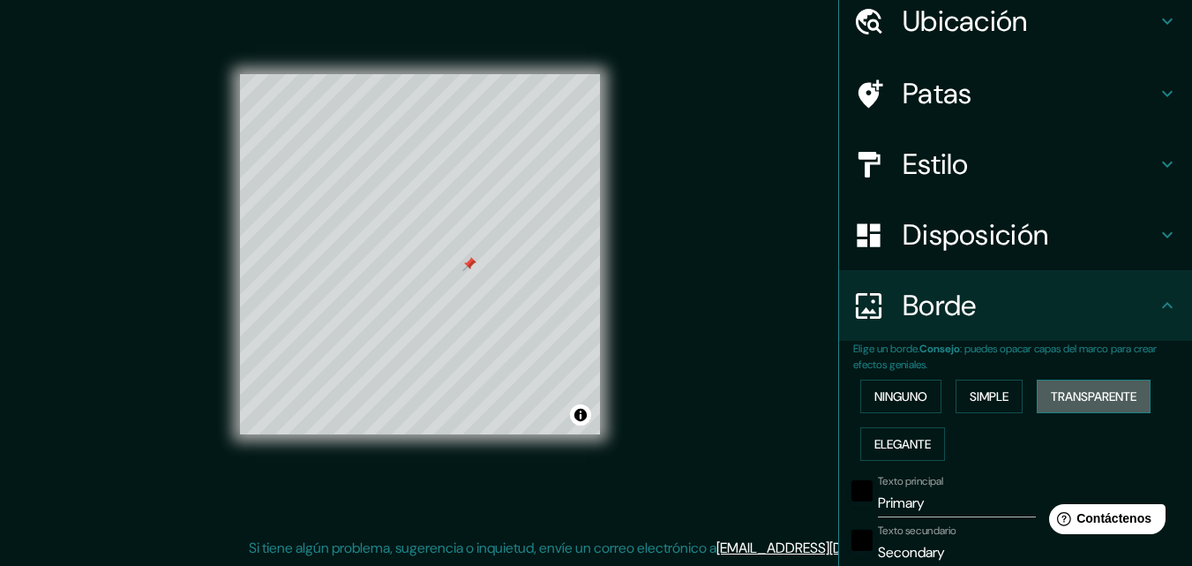
click at [1096, 403] on font "Transparente" at bounding box center [1094, 396] width 86 height 16
click at [912, 440] on font "Elegante" at bounding box center [903, 444] width 56 height 16
click at [1124, 401] on font "Transparente" at bounding box center [1094, 396] width 86 height 16
click at [979, 396] on font "Simple" at bounding box center [989, 396] width 39 height 16
click at [1079, 400] on font "Transparente" at bounding box center [1094, 396] width 86 height 16
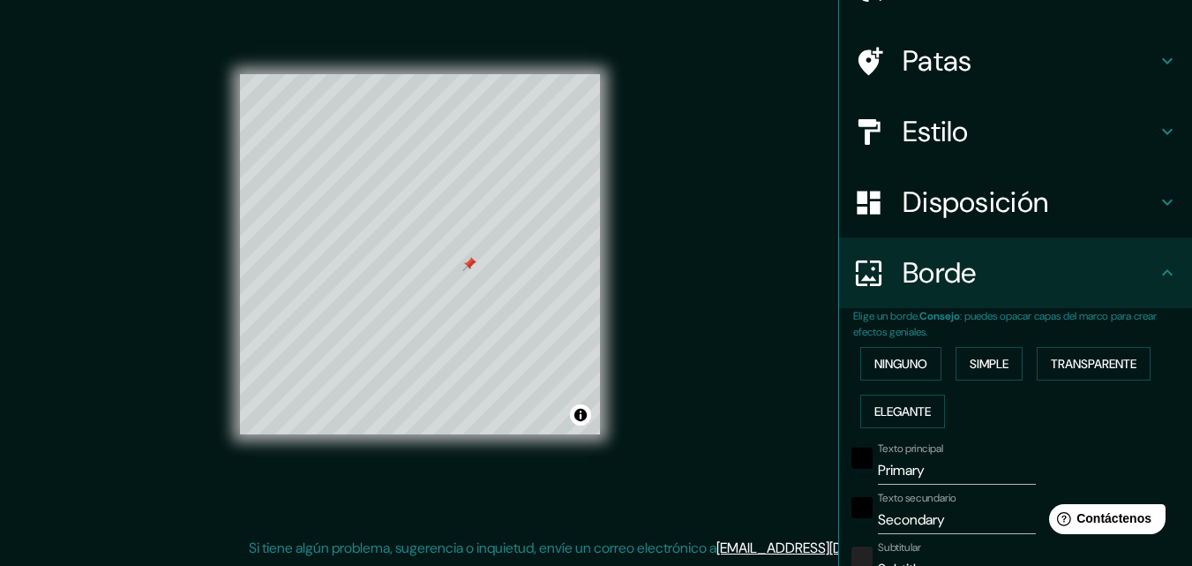
scroll to position [159, 0]
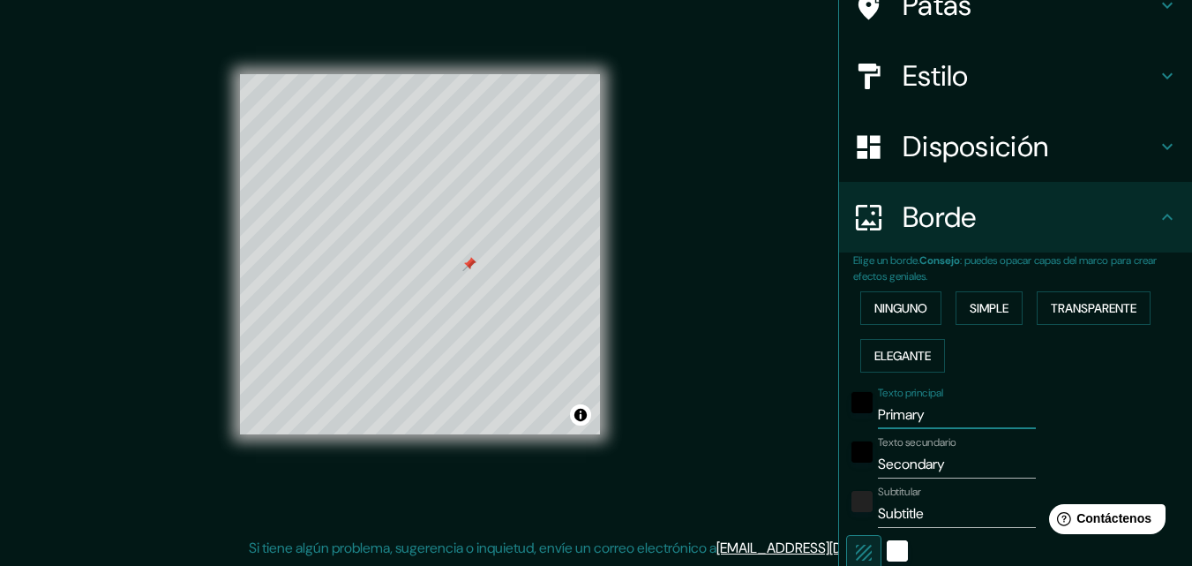
drag, startPoint x: 930, startPoint y: 412, endPoint x: 825, endPoint y: 421, distance: 105.4
click at [838, 421] on div "Mappin Ubicación [GEOGRAPHIC_DATA], [GEOGRAPHIC_DATA], [GEOGRAPHIC_DATA] Patas …" at bounding box center [1015, 283] width 354 height 566
type input "E"
type input "196"
type input "33"
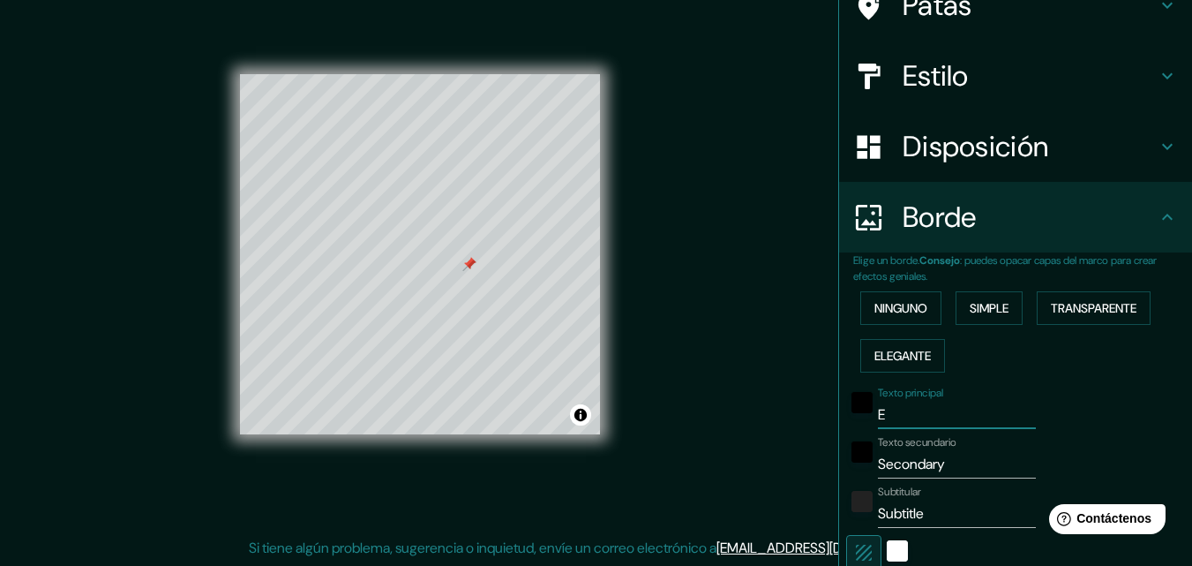
type input "EL"
type input "196"
type input "33"
type input "EL"
type input "196"
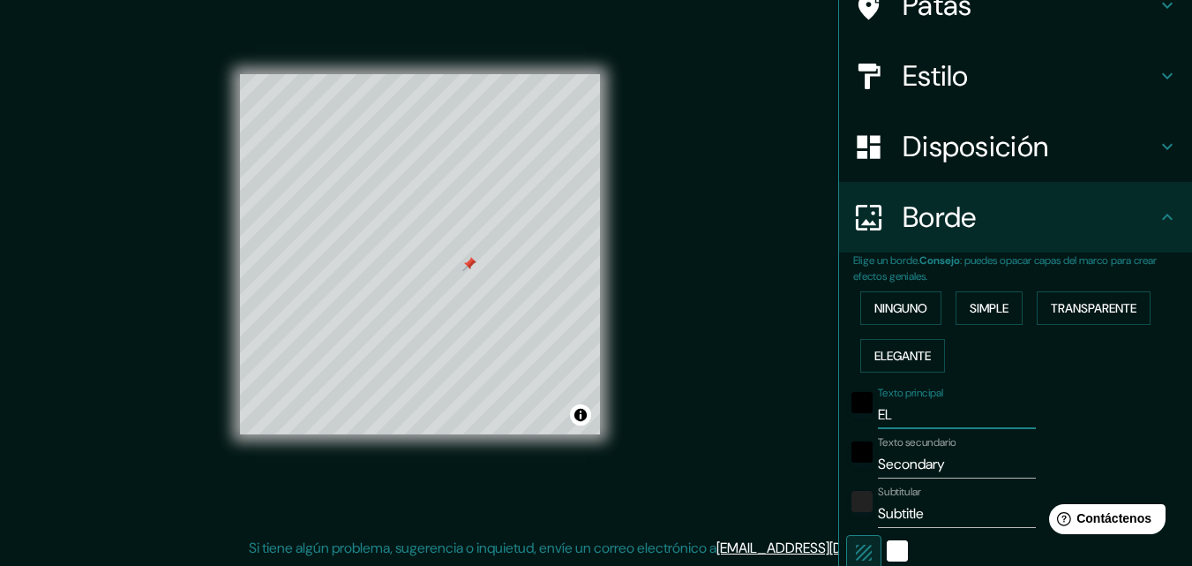
type input "33"
type input "EL A"
type input "196"
type input "33"
type input "EL AL"
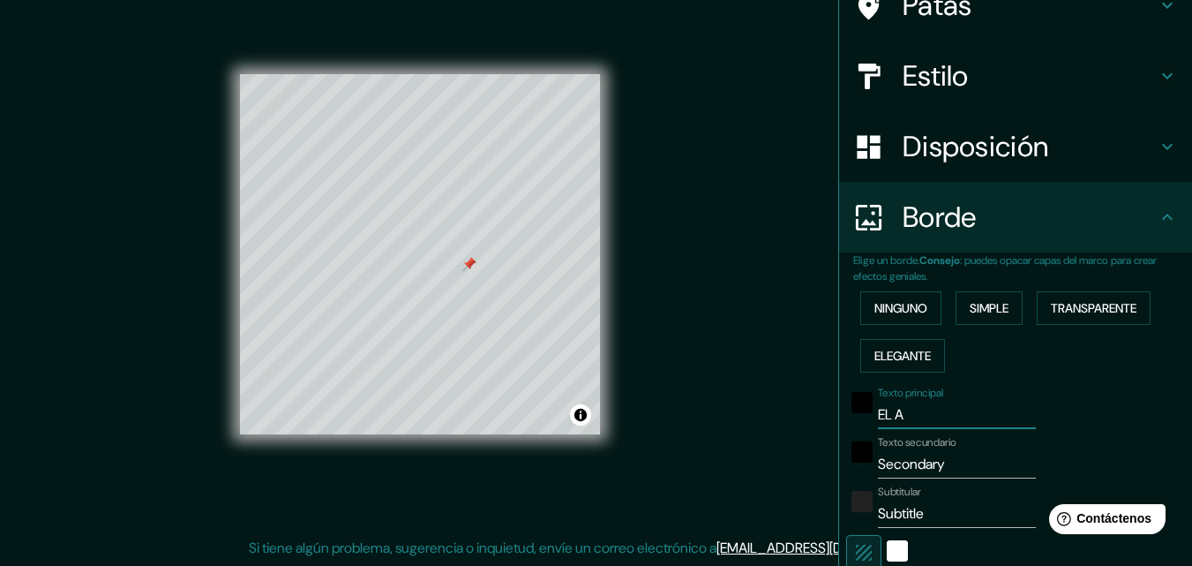
type input "196"
type input "33"
type input "EL ALT"
type input "196"
type input "33"
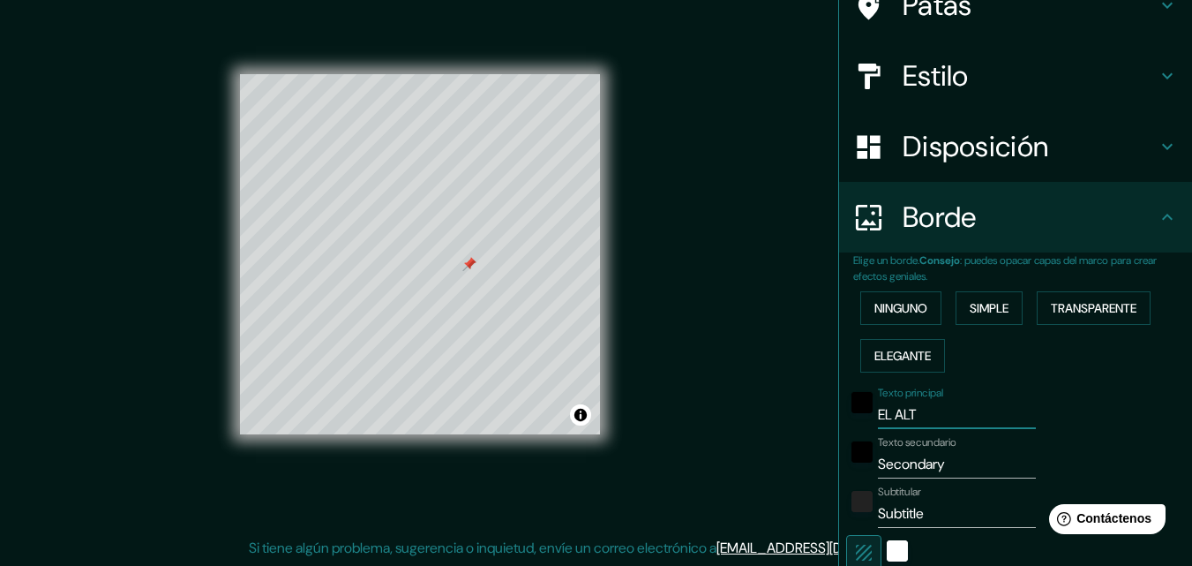
type input "EL ALTO"
type input "196"
type input "33"
type input "EL ALTO"
drag, startPoint x: 945, startPoint y: 466, endPoint x: 850, endPoint y: 466, distance: 95.3
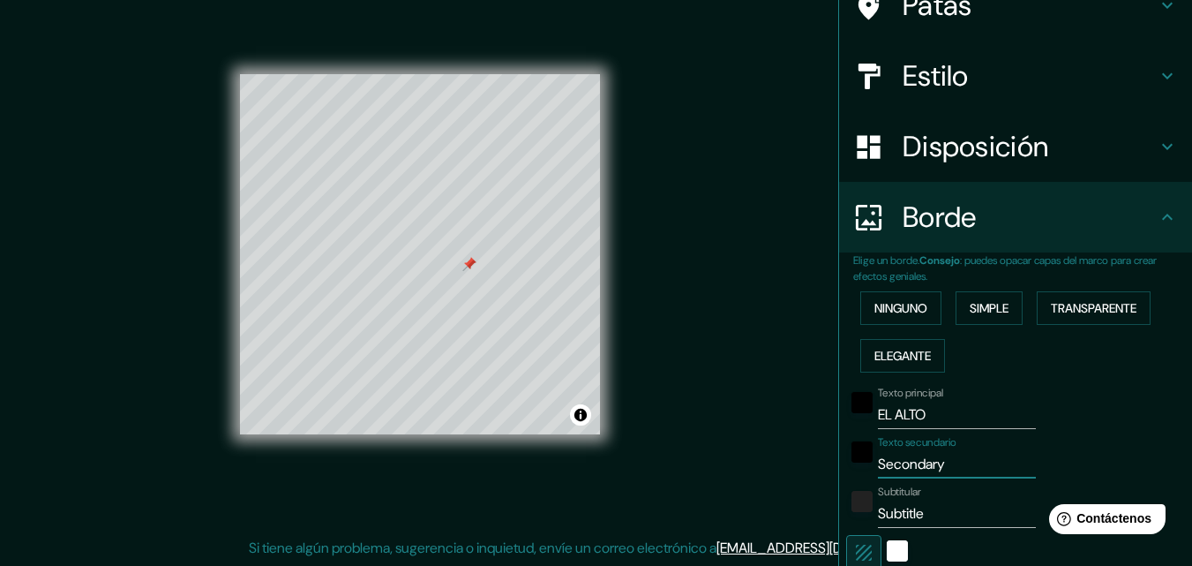
click at [850, 466] on div "Texto secundario Secondary" at bounding box center [990, 457] width 289 height 42
type input "R"
type input "196"
type input "33"
type input "RI"
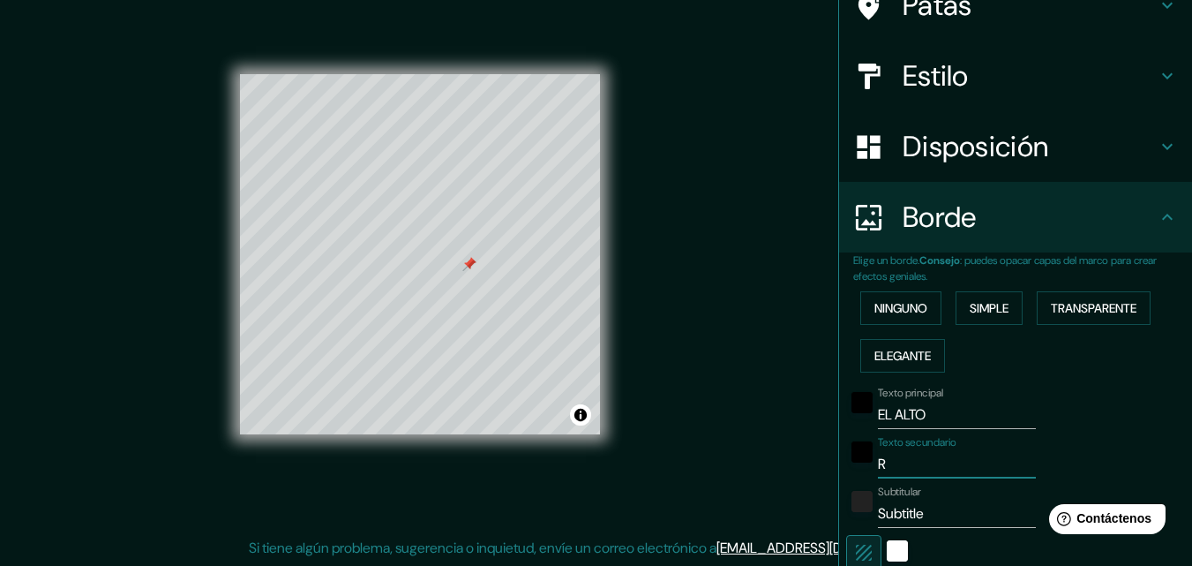
type input "196"
type input "33"
type input "RIS"
type input "196"
type input "33"
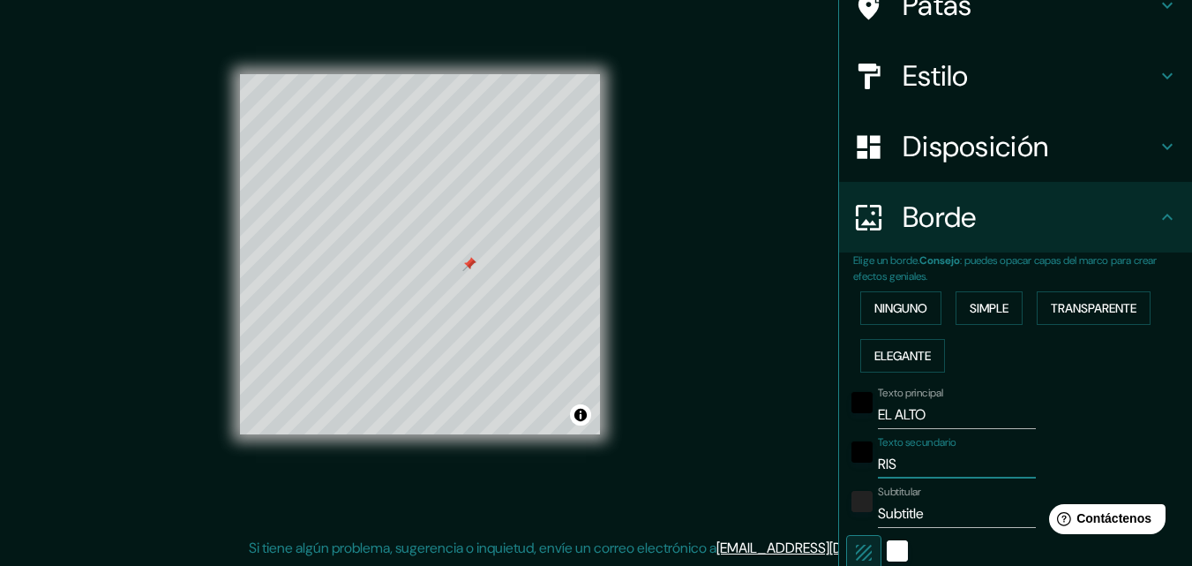
type input "RISO"
type input "196"
type input "33"
type input "RIS"
type input "196"
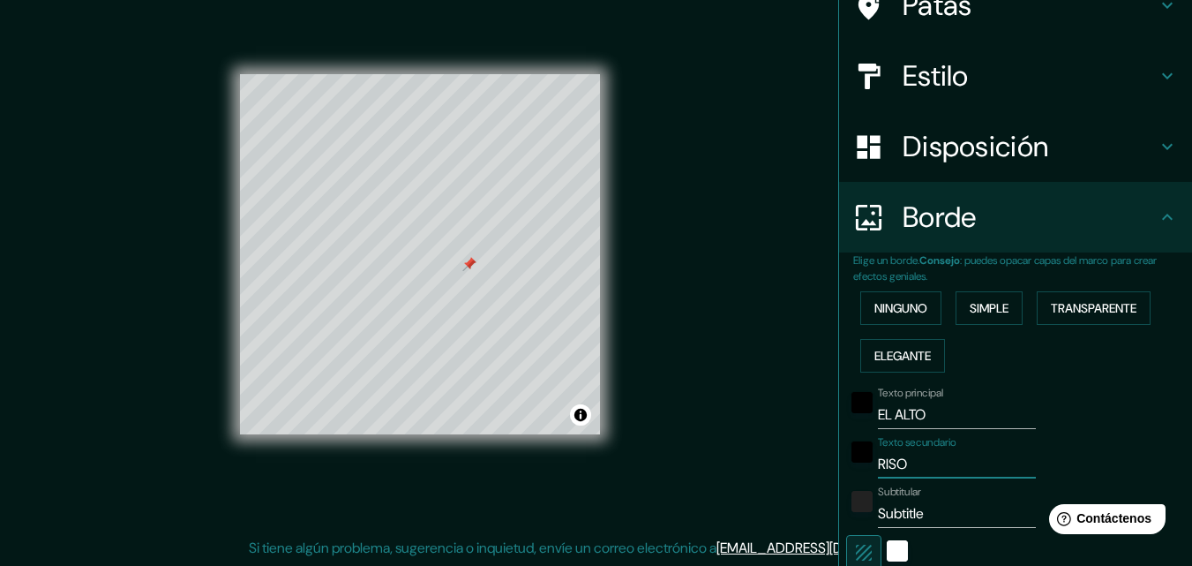
type input "33"
type input "RI"
type input "196"
type input "33"
type input "R"
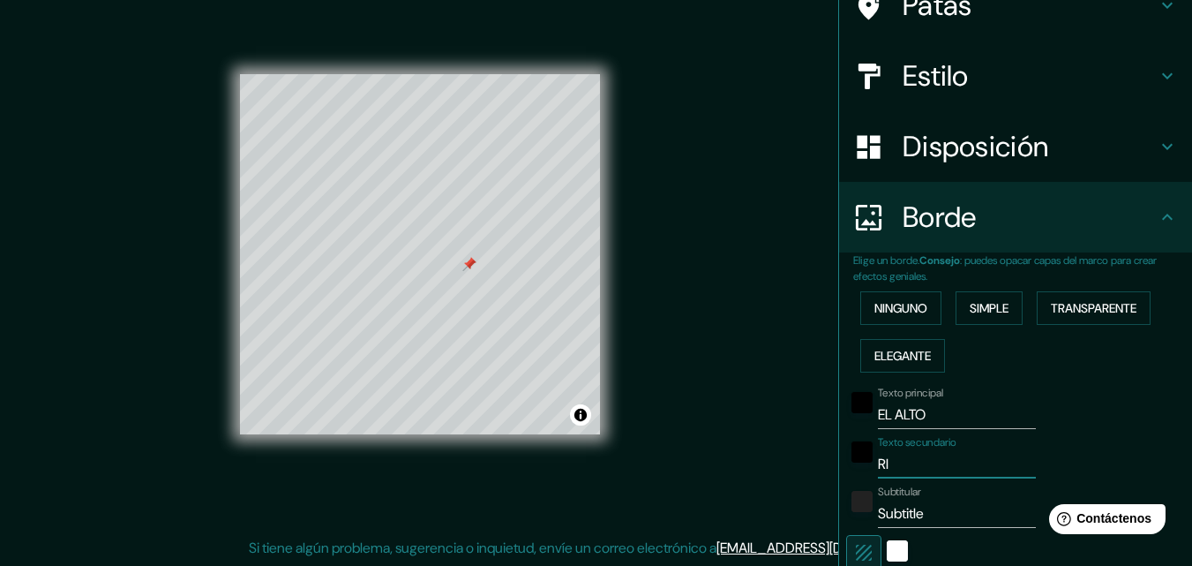
type input "196"
type input "33"
type input "196"
type input "33"
type input "P"
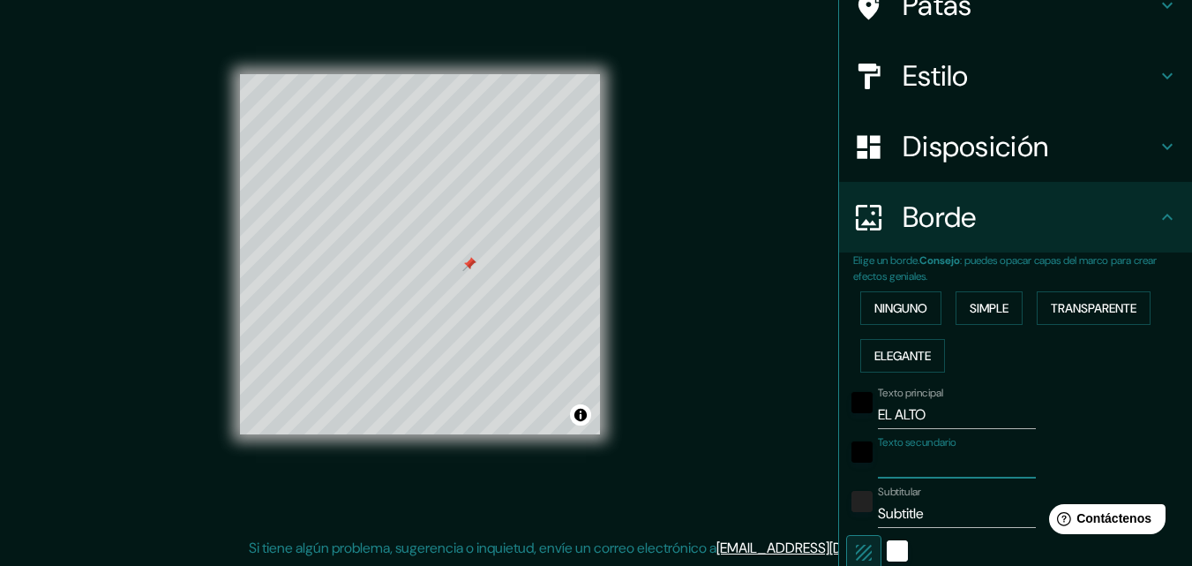
type input "196"
type input "33"
type input "PU"
type input "196"
type input "33"
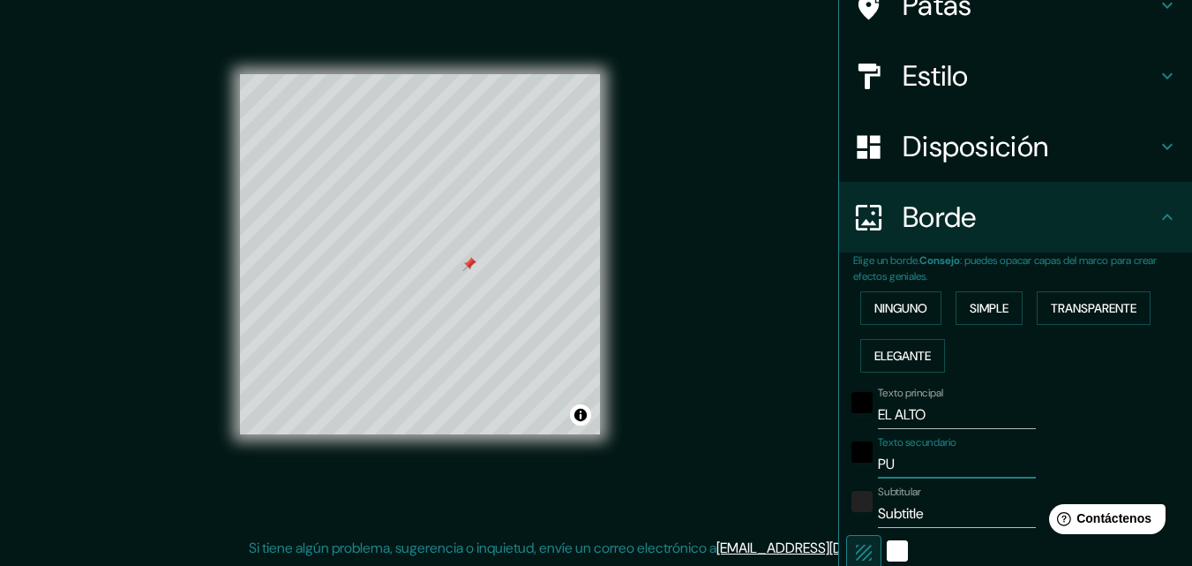
type input "PUE"
type input "196"
type input "33"
type input "PUEN"
type input "196"
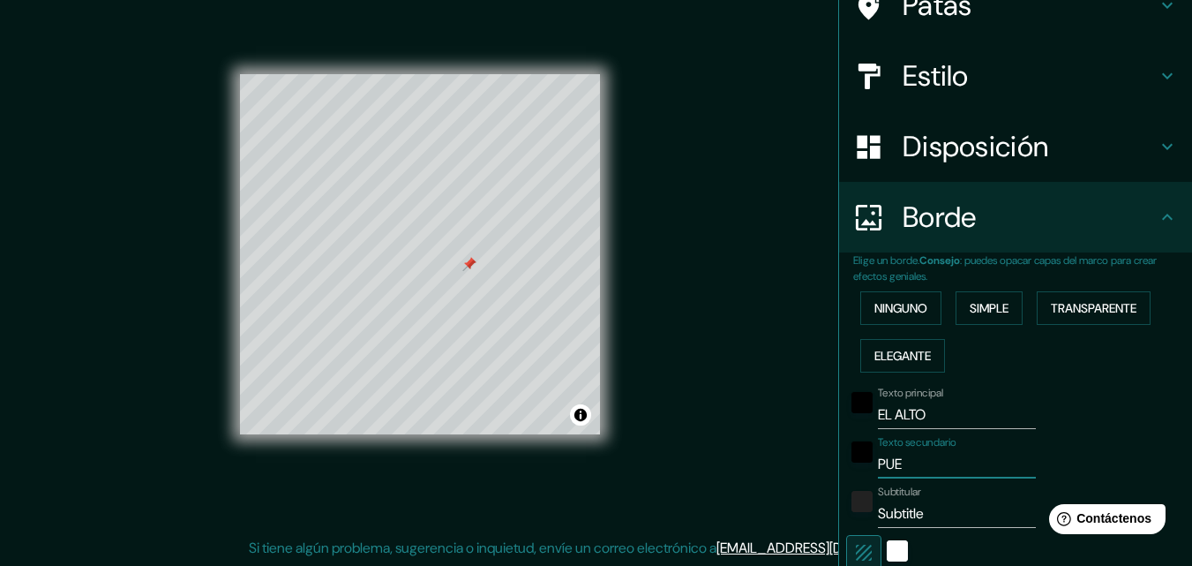
type input "33"
type input "[PERSON_NAME]"
type input "196"
type input "33"
type input "[PERSON_NAME]"
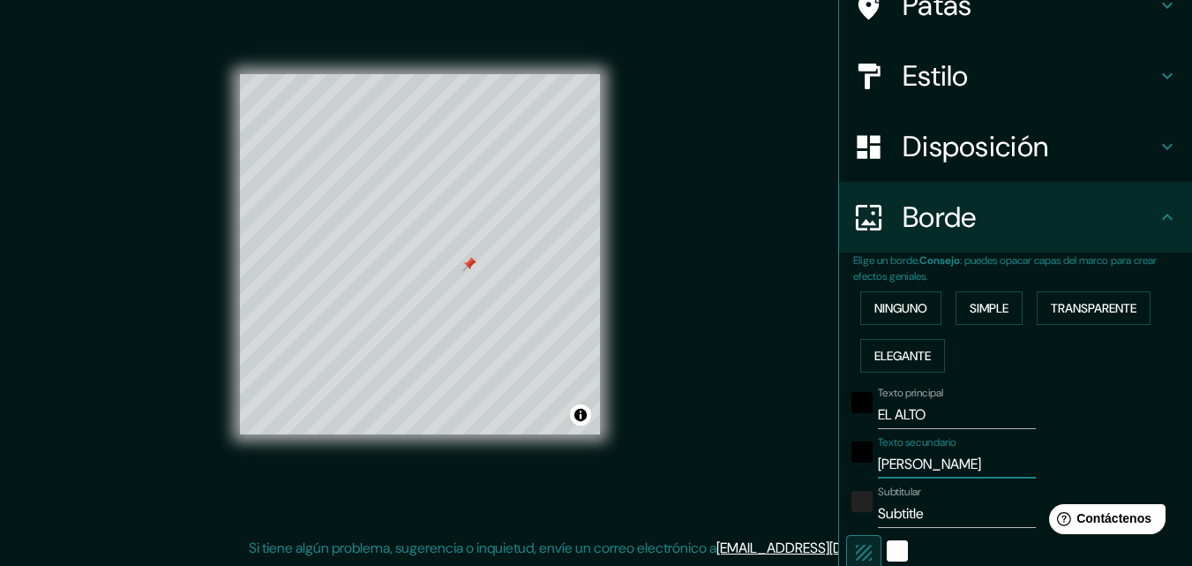
type input "196"
type input "33"
type input "[PERSON_NAME]"
type input "196"
type input "33"
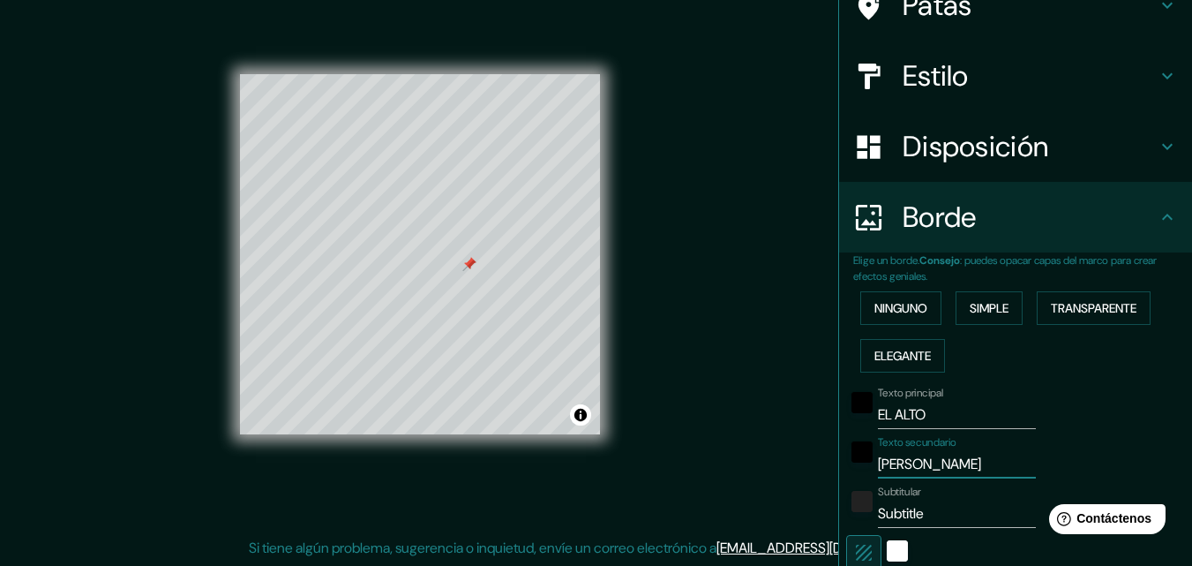
type input "[PERSON_NAME] S"
type input "196"
type input "33"
type input "[PERSON_NAME] SI"
type input "196"
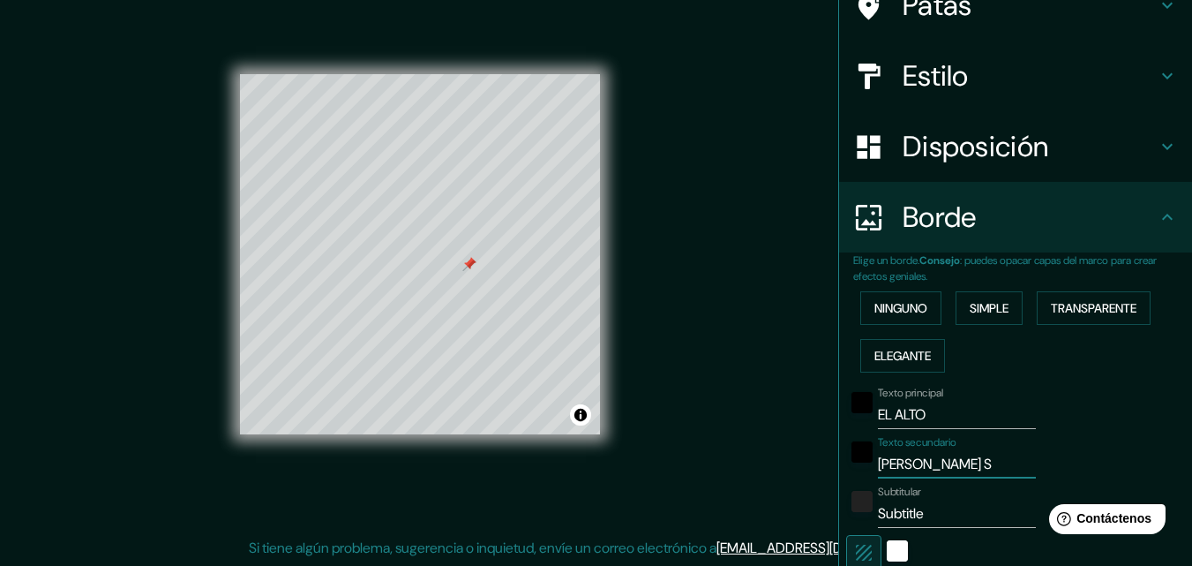
type input "33"
type input "[PERSON_NAME] SIO"
type input "196"
type input "33"
type input "[PERSON_NAME] SI"
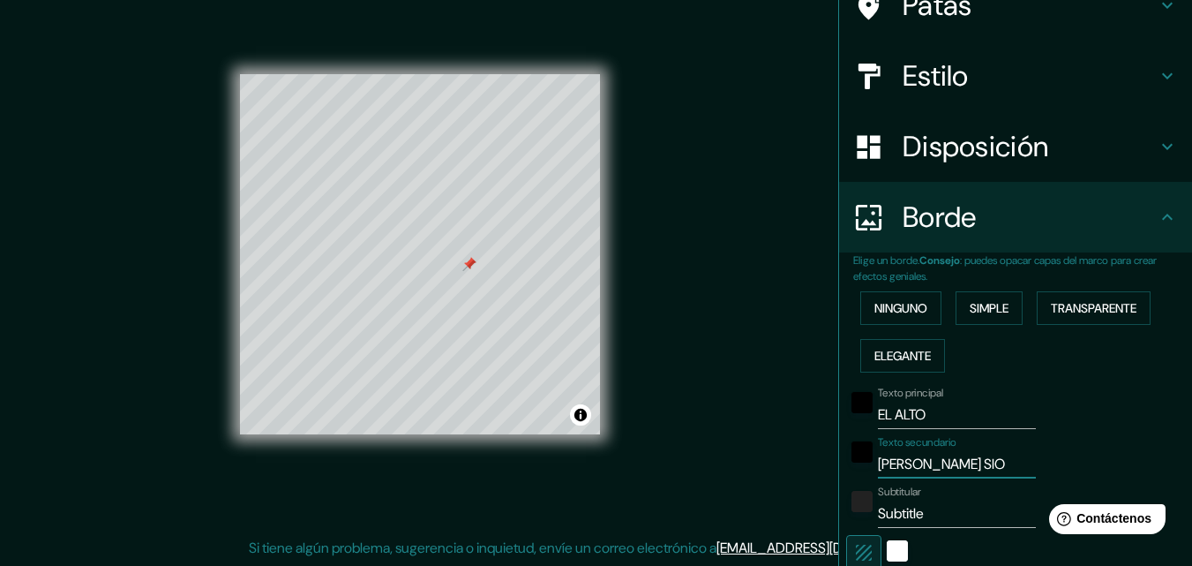
type input "196"
type input "33"
type input "[PERSON_NAME] S"
type input "196"
type input "33"
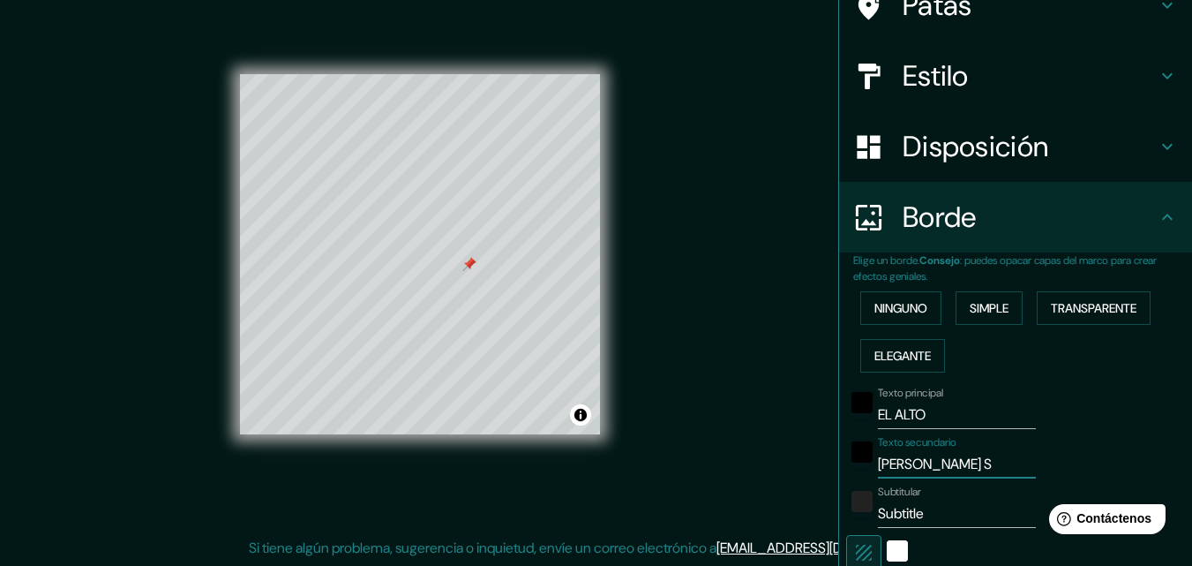
type input "[PERSON_NAME]"
type input "196"
type input "33"
type input "[PERSON_NAME] R"
type input "196"
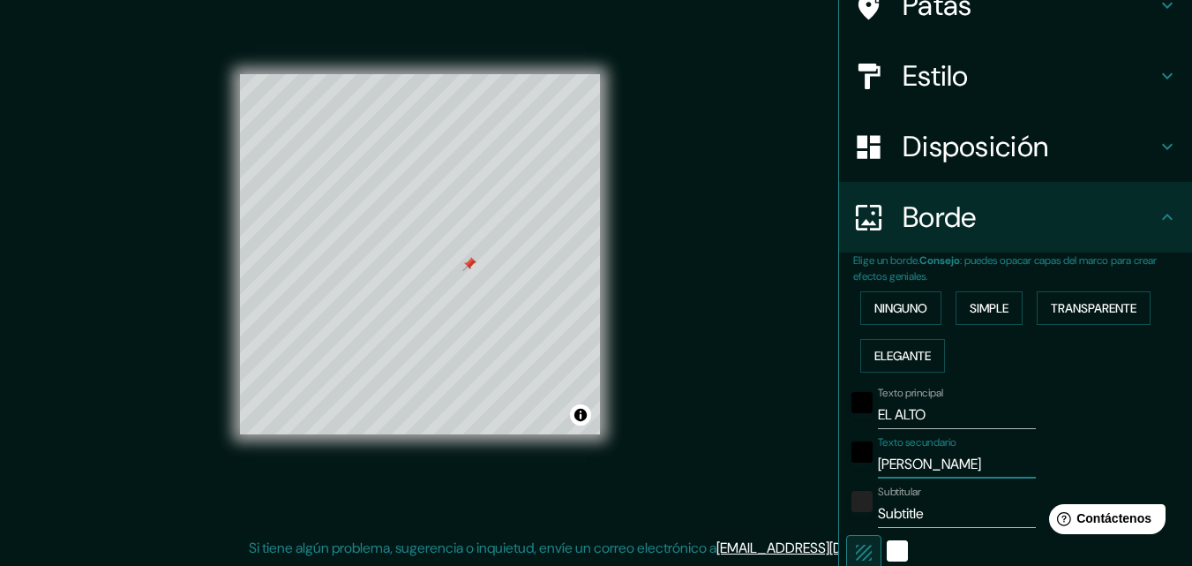
type input "33"
type input "[PERSON_NAME] RI"
type input "196"
type input "33"
type input "[PERSON_NAME] RIO"
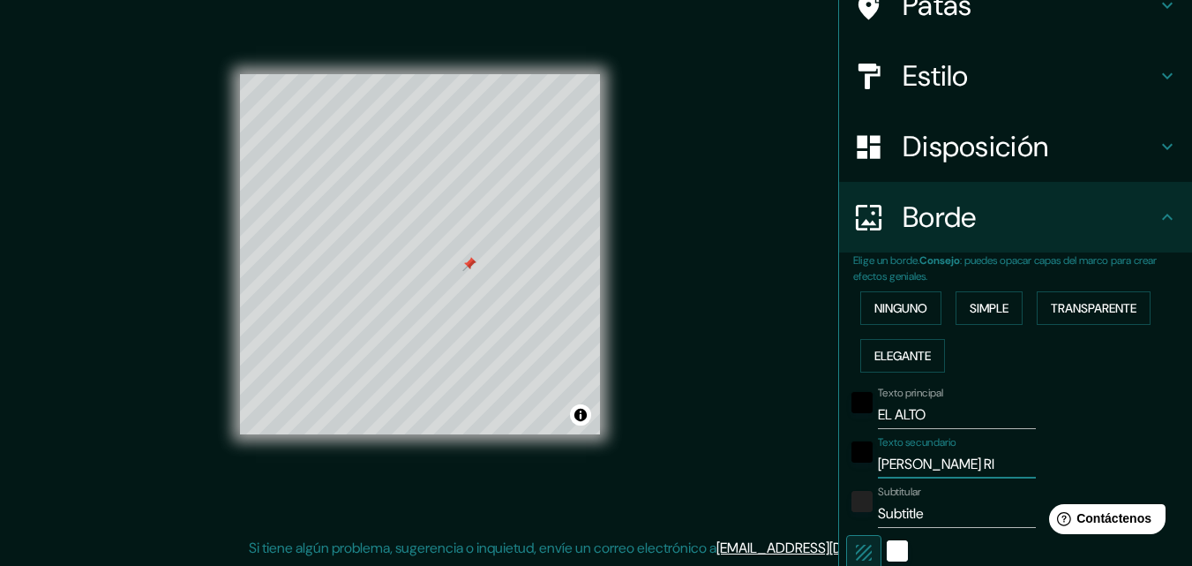
type input "196"
type input "33"
type input "[PERSON_NAME] RIO"
type input "196"
type input "33"
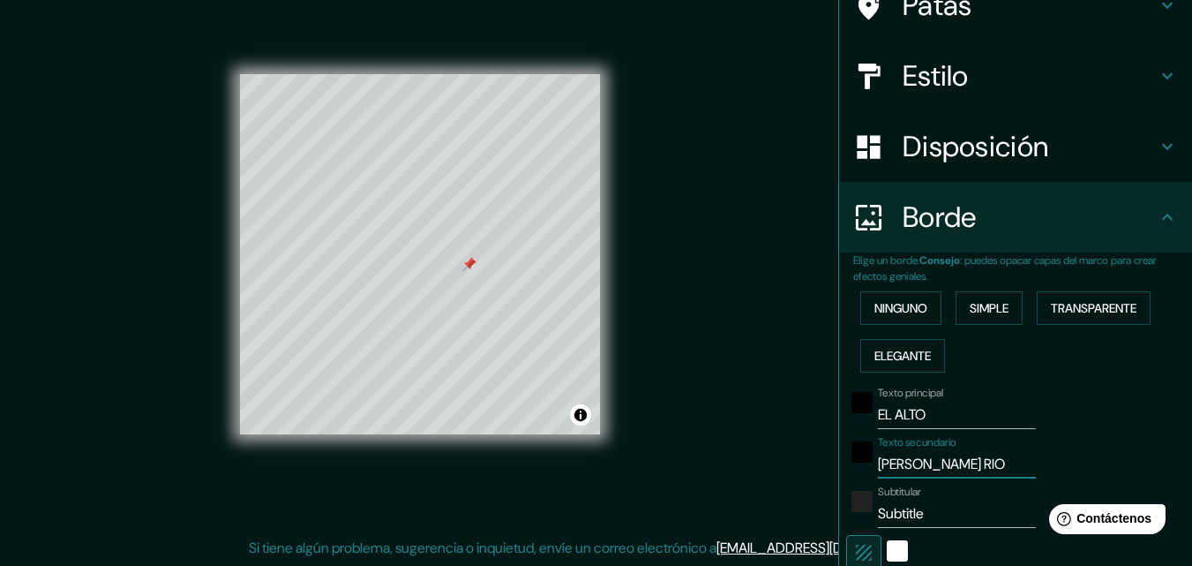
type input "[PERSON_NAME] RIO S"
type input "196"
type input "33"
type input "[PERSON_NAME] RIO SE"
type input "196"
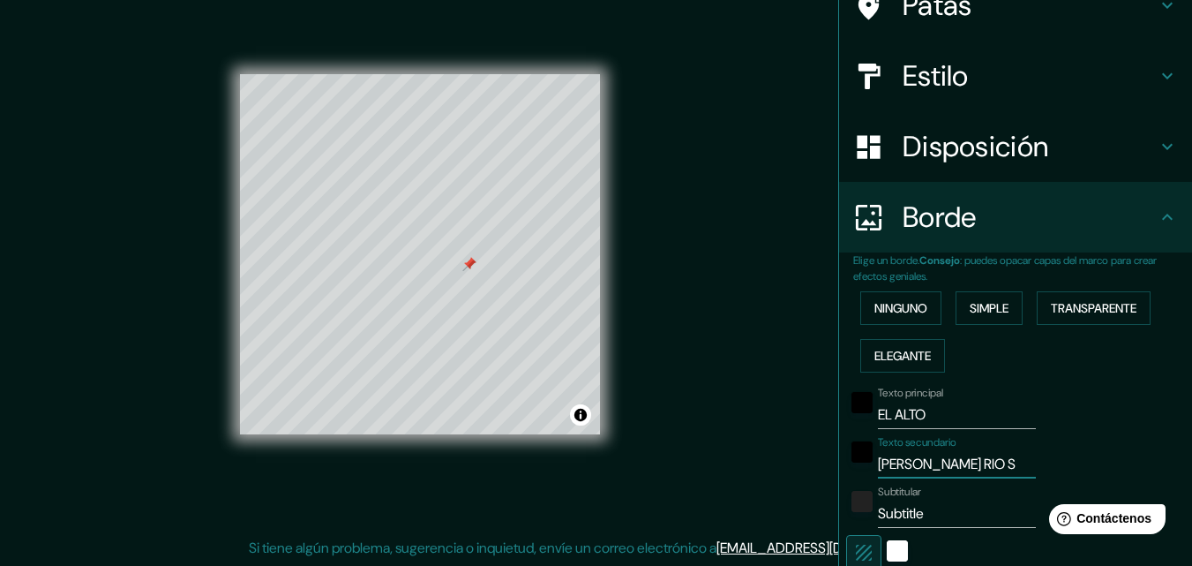
type input "33"
type input "[PERSON_NAME] RIO SEC"
type input "196"
type input "33"
type input "[PERSON_NAME][GEOGRAPHIC_DATA]"
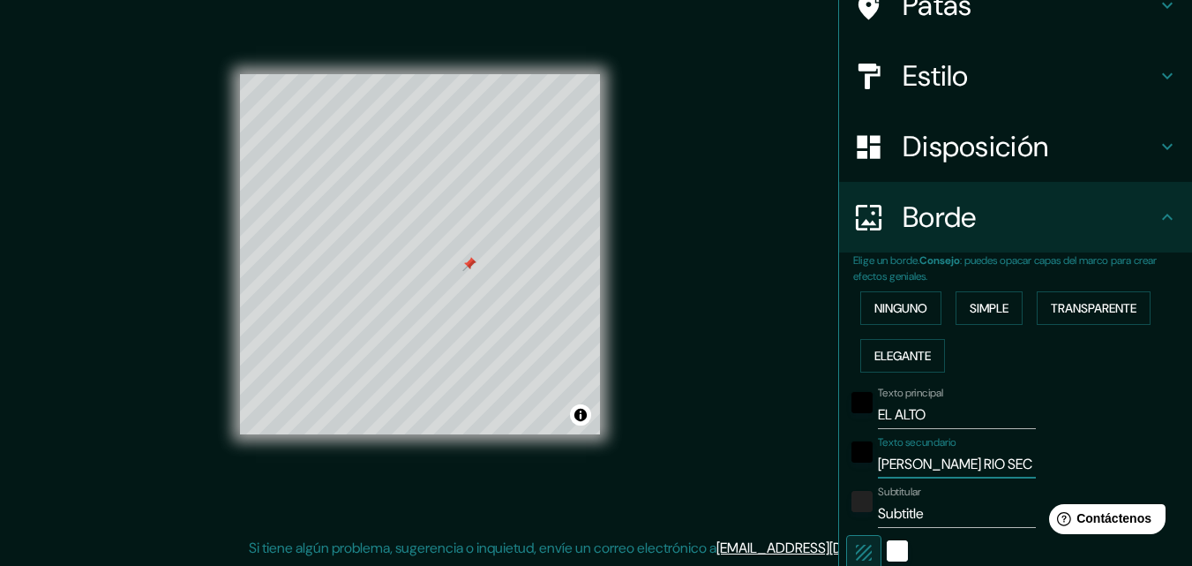
type input "196"
type input "33"
type input "[PERSON_NAME][GEOGRAPHIC_DATA]"
click at [925, 516] on input "Subtitle" at bounding box center [957, 513] width 158 height 28
drag, startPoint x: 925, startPoint y: 516, endPoint x: 884, endPoint y: 521, distance: 40.8
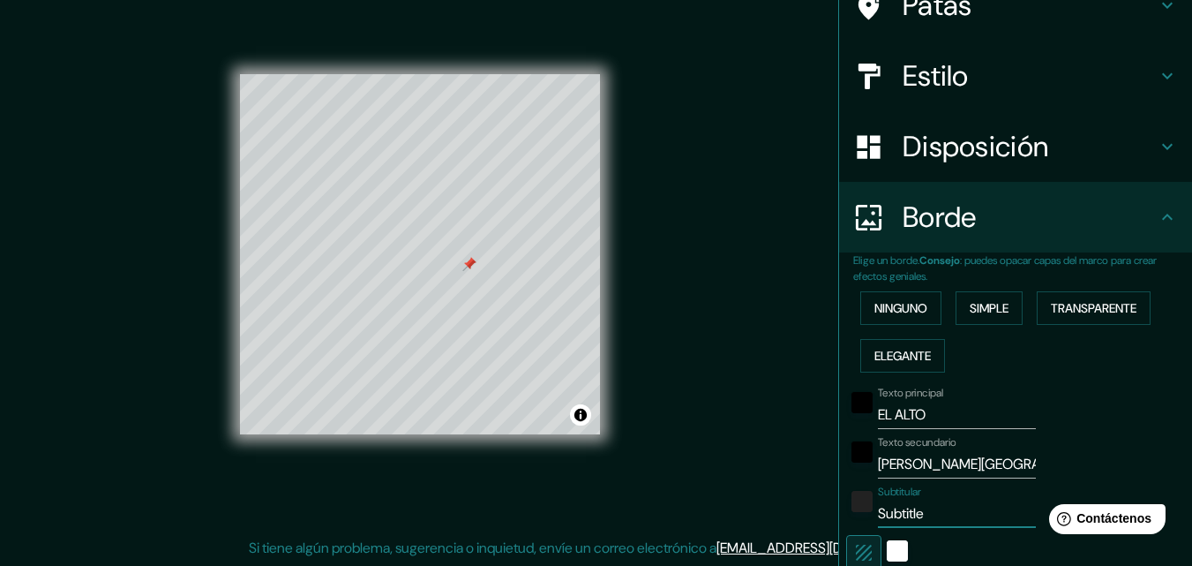
click at [884, 521] on input "Subtitle" at bounding box center [957, 513] width 158 height 28
type input "U"
type input "196"
type input "33"
type input "UR"
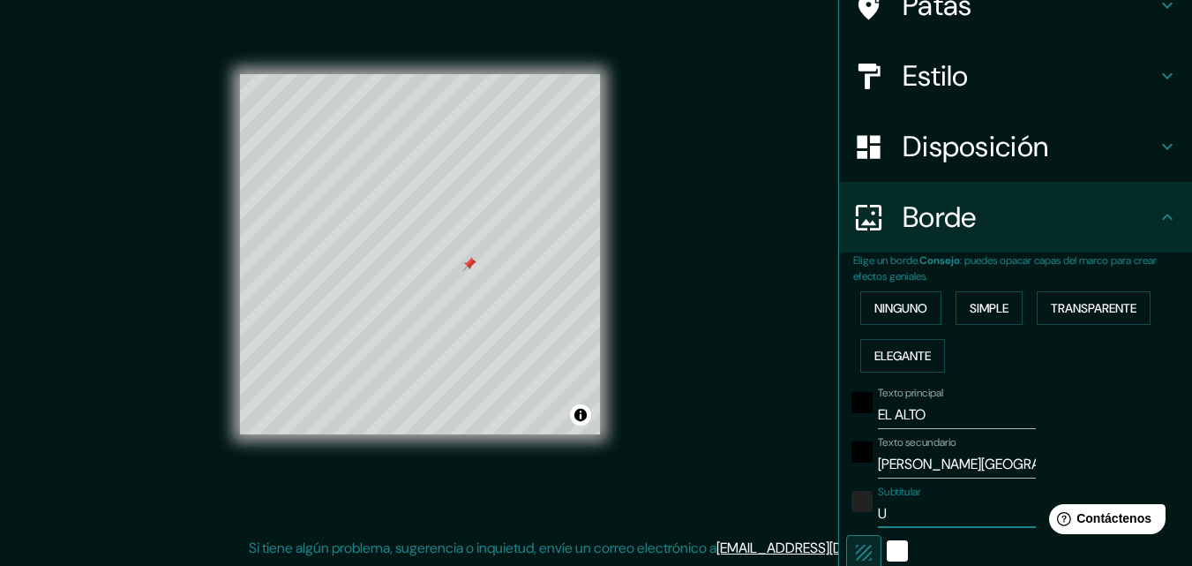
type input "196"
type input "33"
type input "URB"
type input "196"
type input "33"
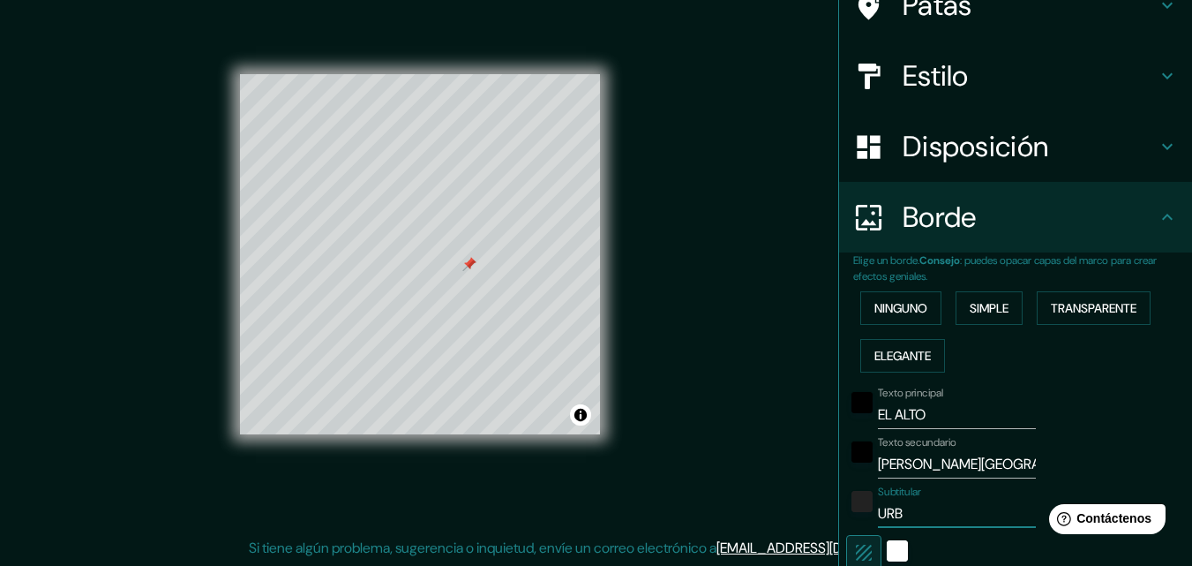
type input "URBA"
type input "196"
type input "33"
type input "URBAN"
type input "196"
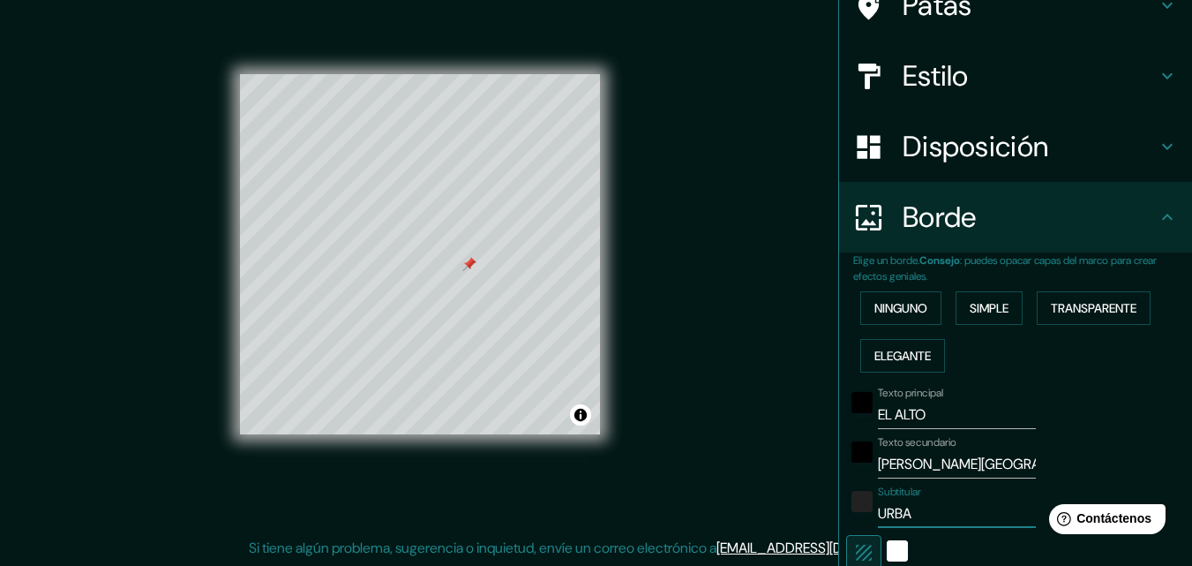
type input "33"
type input "[PERSON_NAME]"
type input "196"
type input "33"
type input "URBANIS"
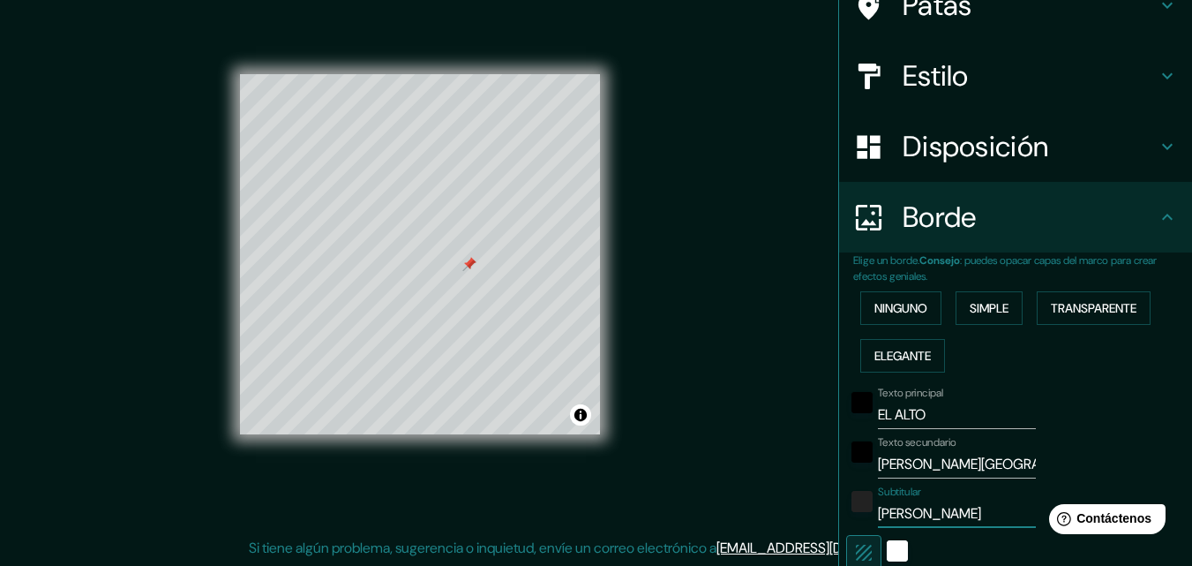
type input "196"
type input "33"
type input "URBANISM"
type input "196"
type input "33"
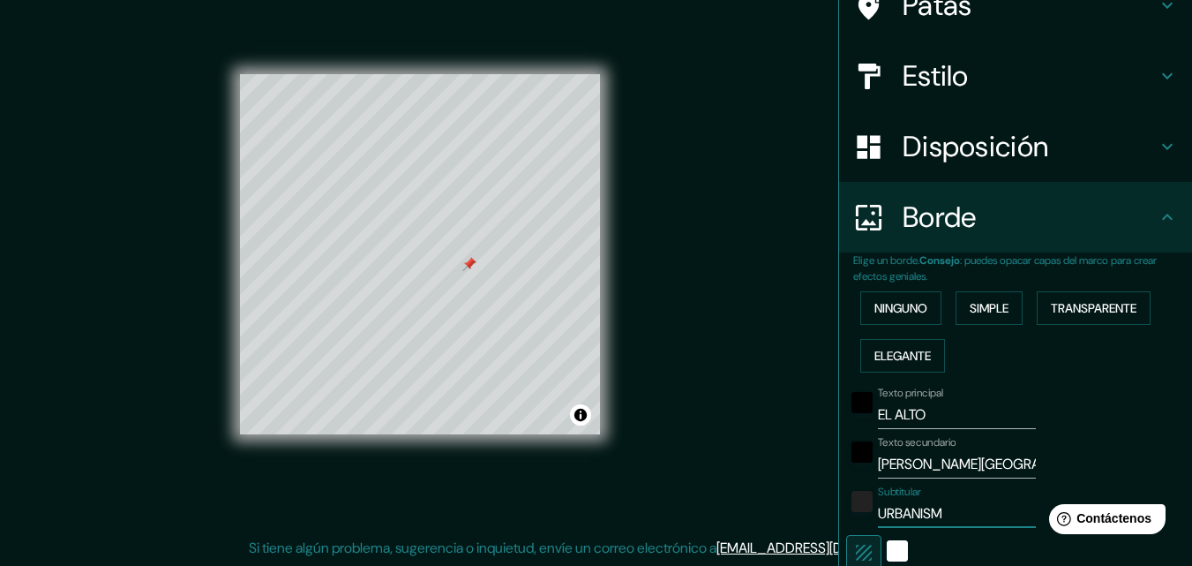
type input "URBANISMO"
type input "196"
type input "33"
type input "URBANISMO"
type input "196"
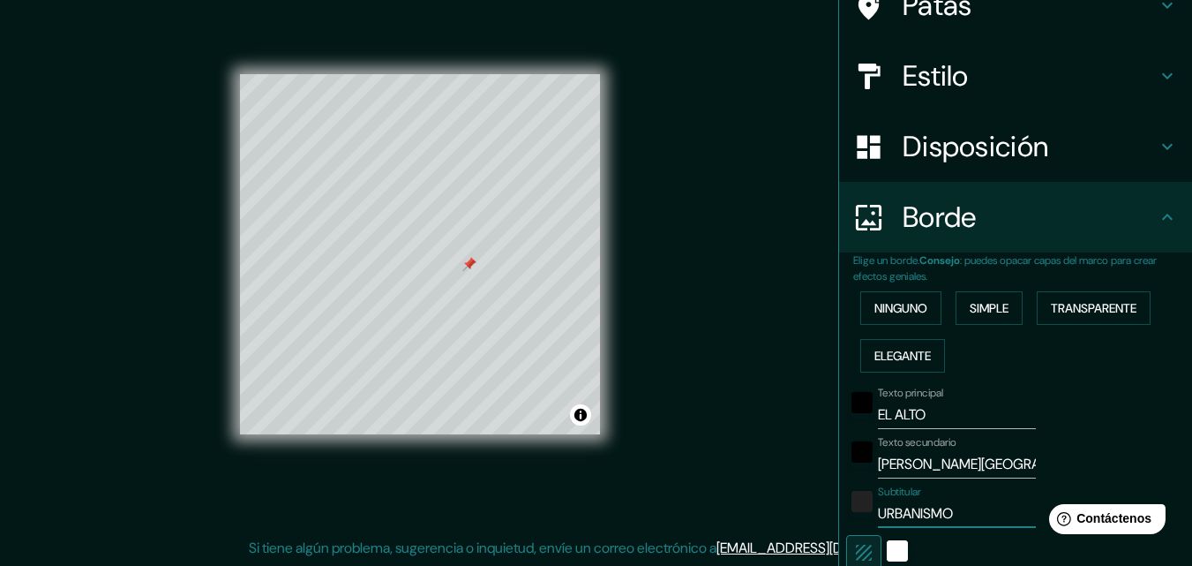
type input "33"
type input "URBANISMO O"
type input "196"
type input "33"
type input "URBANISMO"
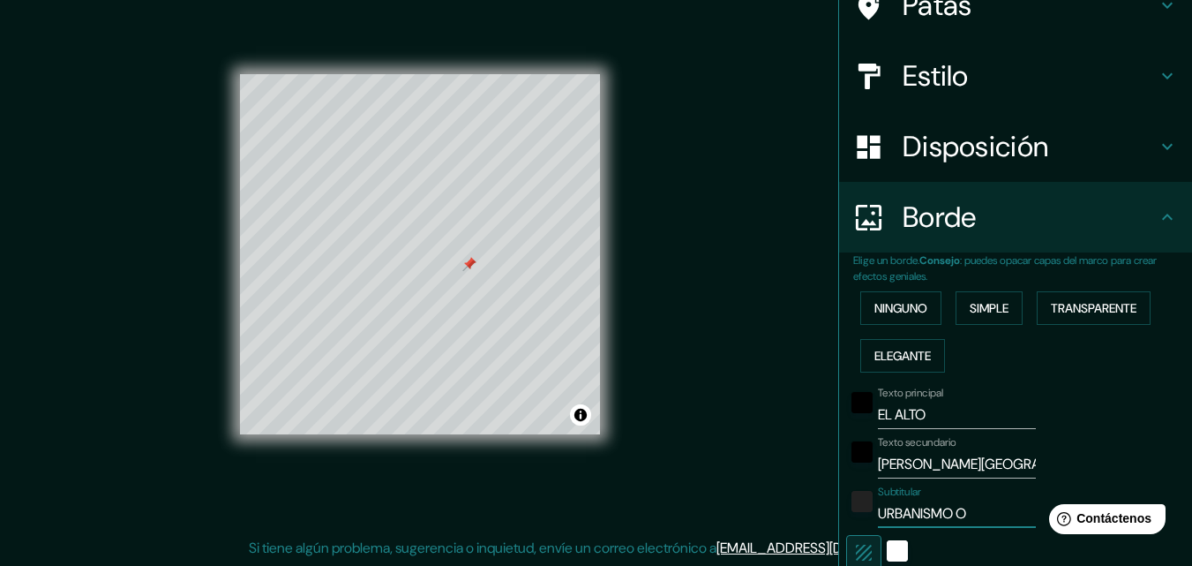
type input "196"
type input "33"
type input "URBANISMO I"
type input "196"
type input "33"
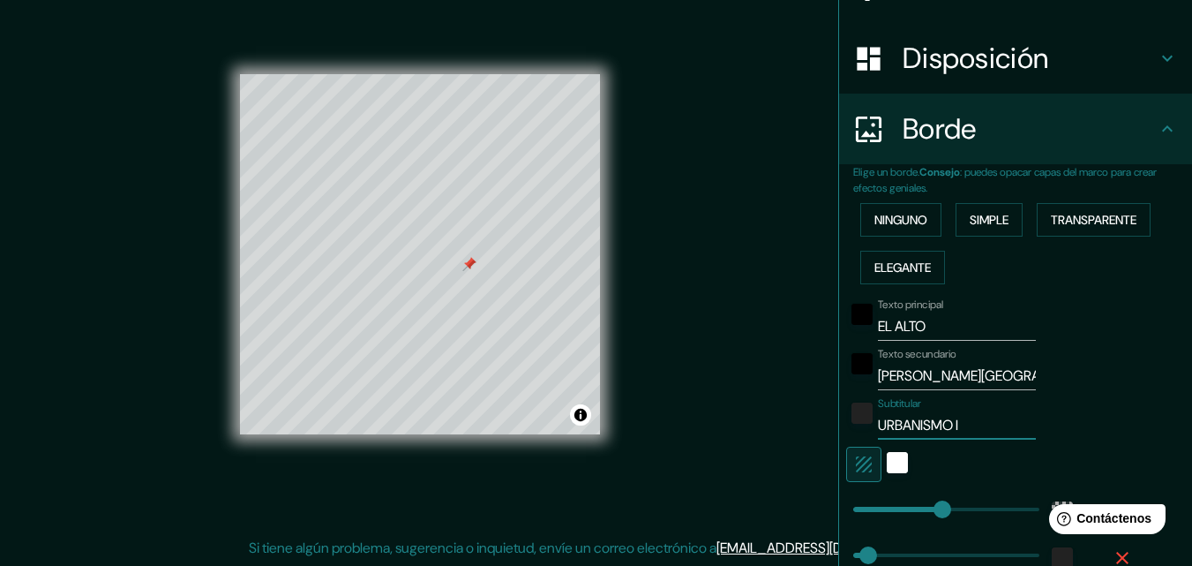
scroll to position [424, 0]
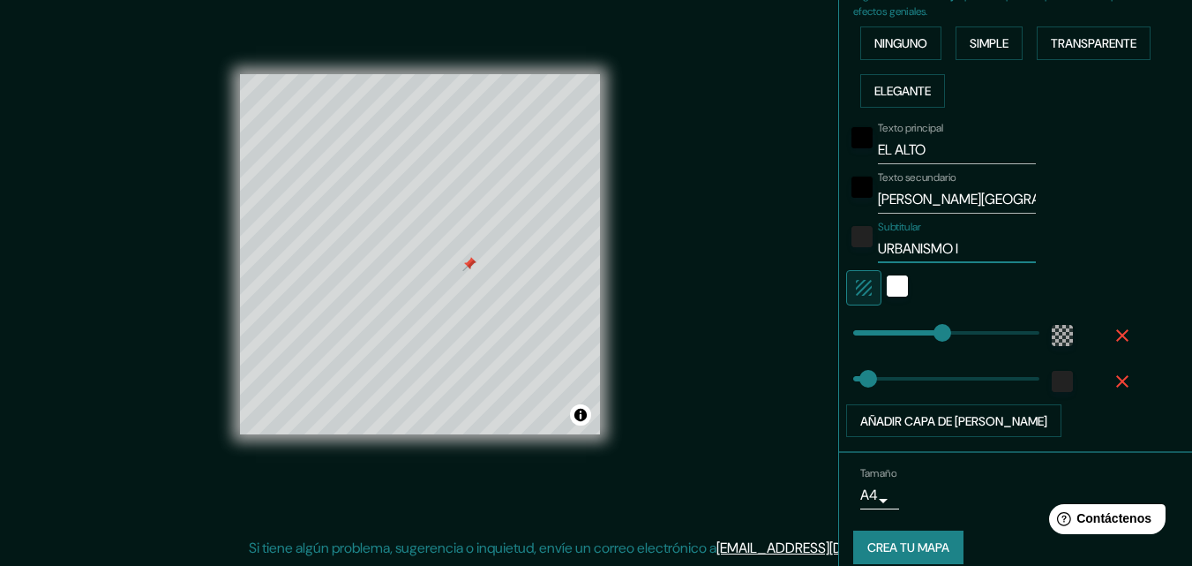
type input "196"
type input "URBANISMO I"
type input "35"
drag, startPoint x: 934, startPoint y: 338, endPoint x: 856, endPoint y: 348, distance: 78.3
type input "33"
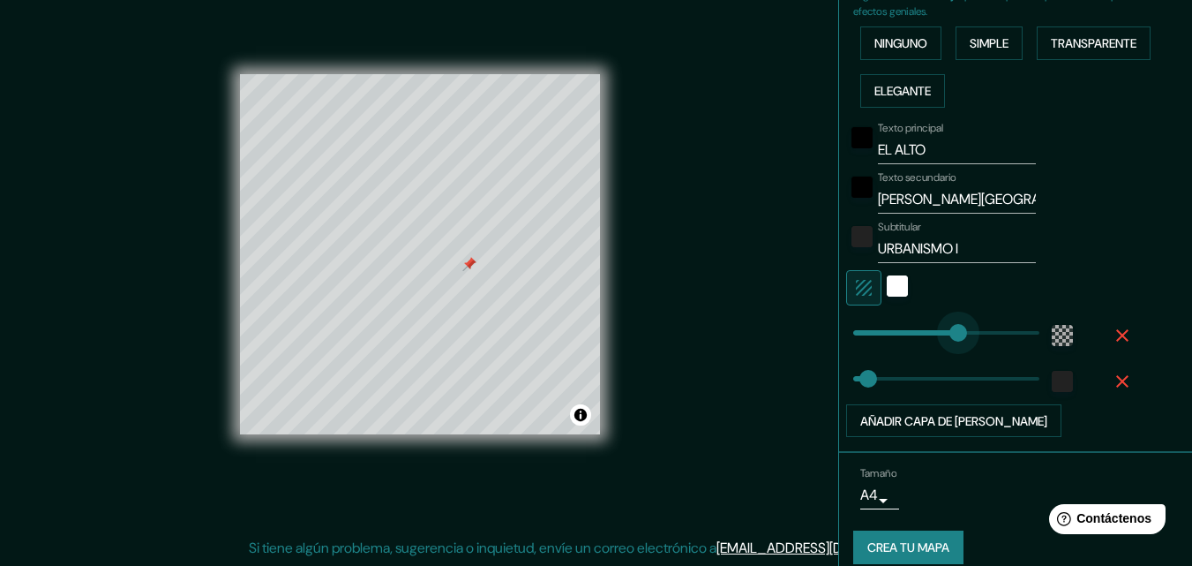
type input "232"
drag, startPoint x: 886, startPoint y: 325, endPoint x: 947, endPoint y: 335, distance: 61.8
type input "33"
type input "408"
drag, startPoint x: 952, startPoint y: 330, endPoint x: 1048, endPoint y: 329, distance: 96.2
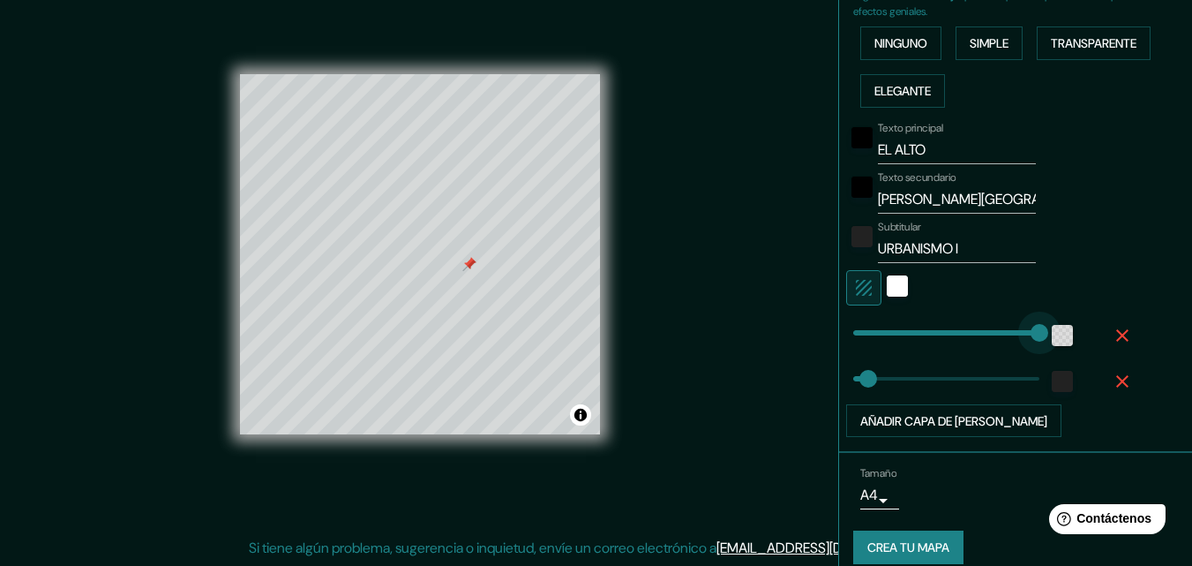
type input "33"
type input "0"
drag, startPoint x: 1027, startPoint y: 326, endPoint x: 824, endPoint y: 358, distance: 205.6
type input "198"
drag, startPoint x: 861, startPoint y: 378, endPoint x: 930, endPoint y: 387, distance: 69.4
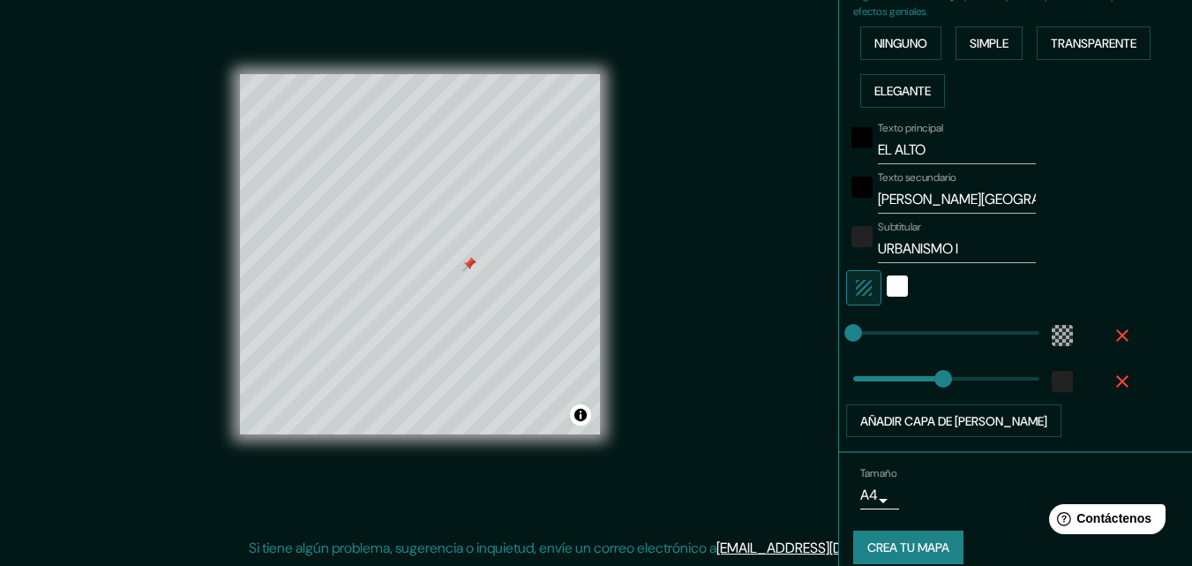
type input "0"
drag, startPoint x: 929, startPoint y: 382, endPoint x: 750, endPoint y: 390, distance: 179.3
type input "33"
drag, startPoint x: 845, startPoint y: 379, endPoint x: 855, endPoint y: 379, distance: 10.6
type input "21"
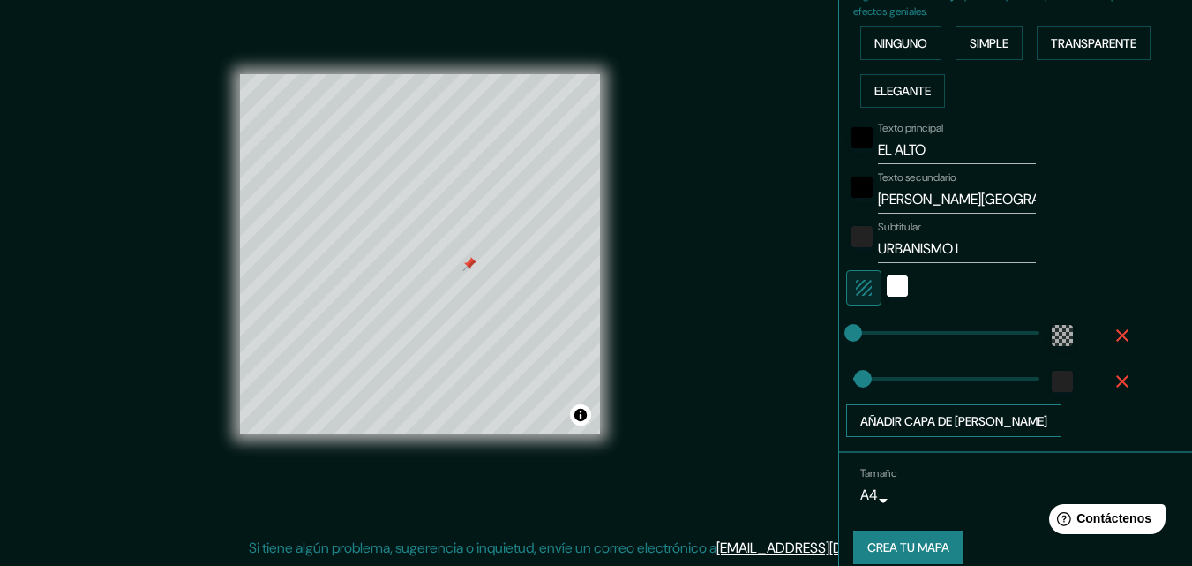
click at [905, 422] on font "Añadir capa de [PERSON_NAME]" at bounding box center [953, 421] width 187 height 16
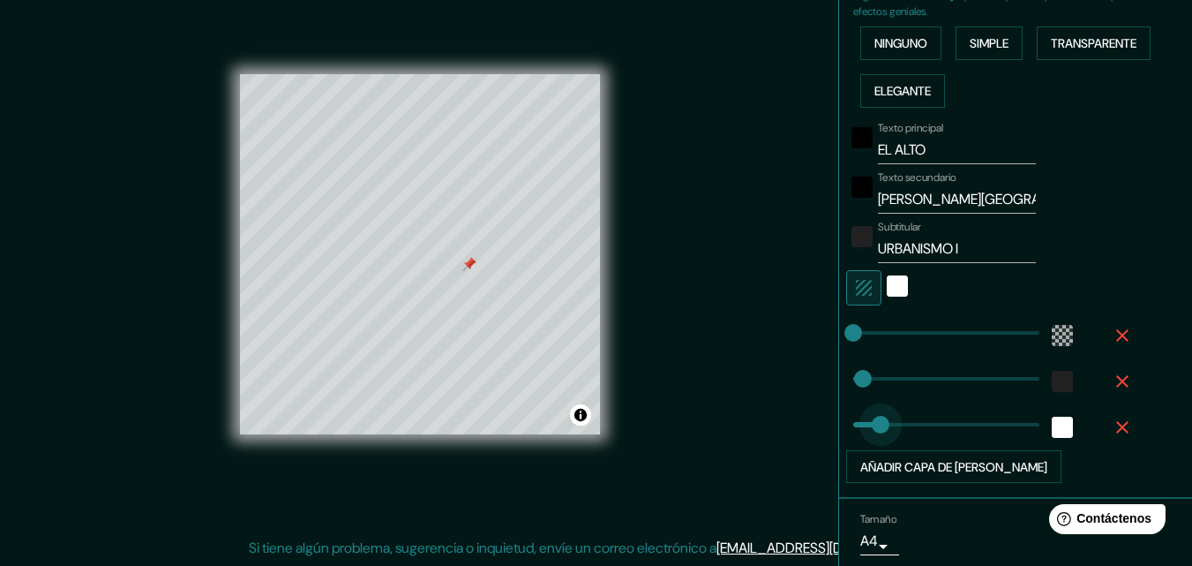
type input "0"
drag, startPoint x: 913, startPoint y: 424, endPoint x: 815, endPoint y: 424, distance: 98.0
type input "48"
drag, startPoint x: 852, startPoint y: 419, endPoint x: 862, endPoint y: 421, distance: 10.7
type input "6"
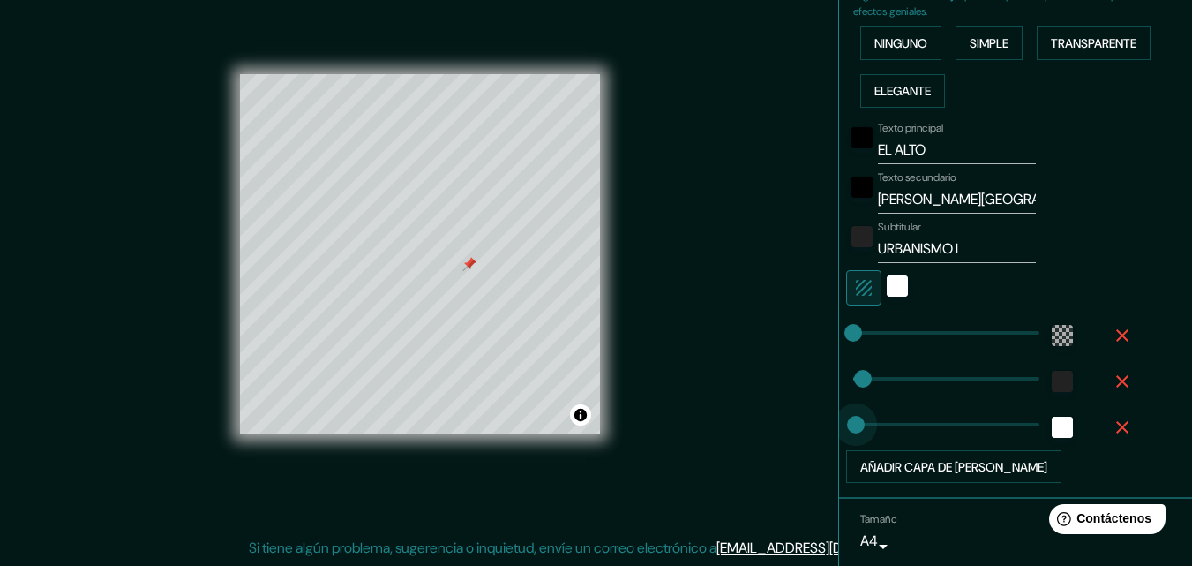
drag, startPoint x: 860, startPoint y: 420, endPoint x: 843, endPoint y: 424, distance: 18.2
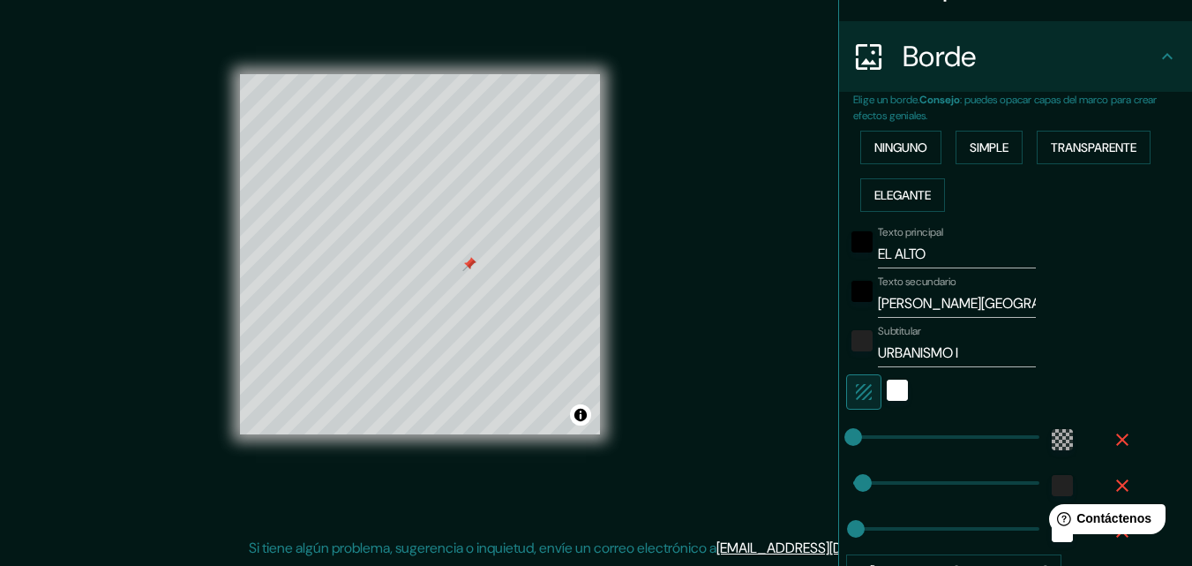
scroll to position [224, 0]
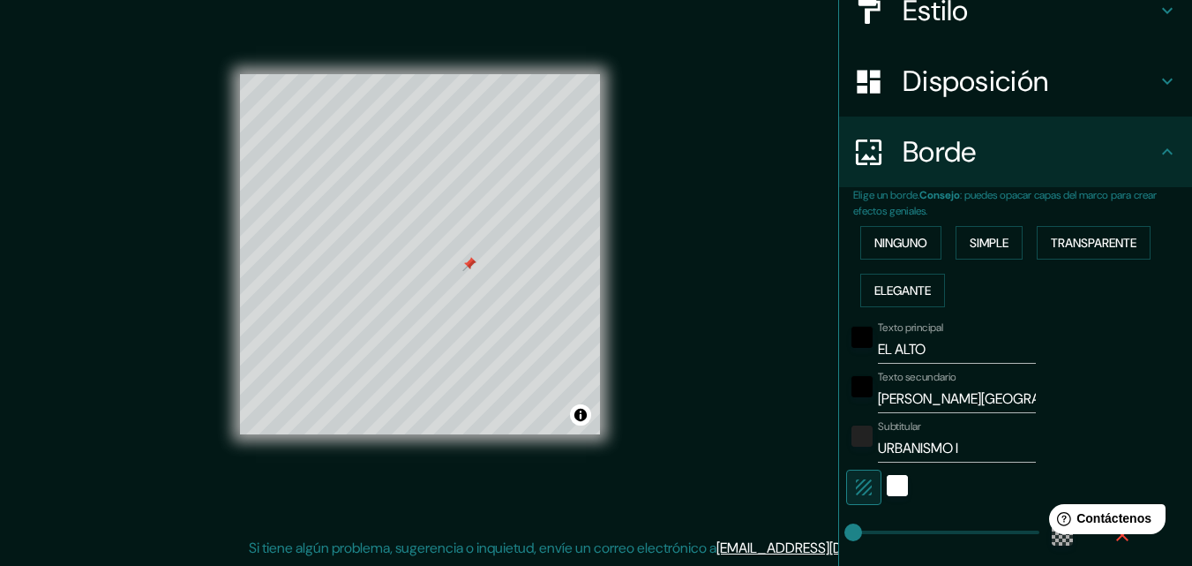
click at [1084, 143] on h4 "Borde" at bounding box center [1030, 151] width 254 height 35
click at [1157, 154] on icon at bounding box center [1167, 151] width 21 height 21
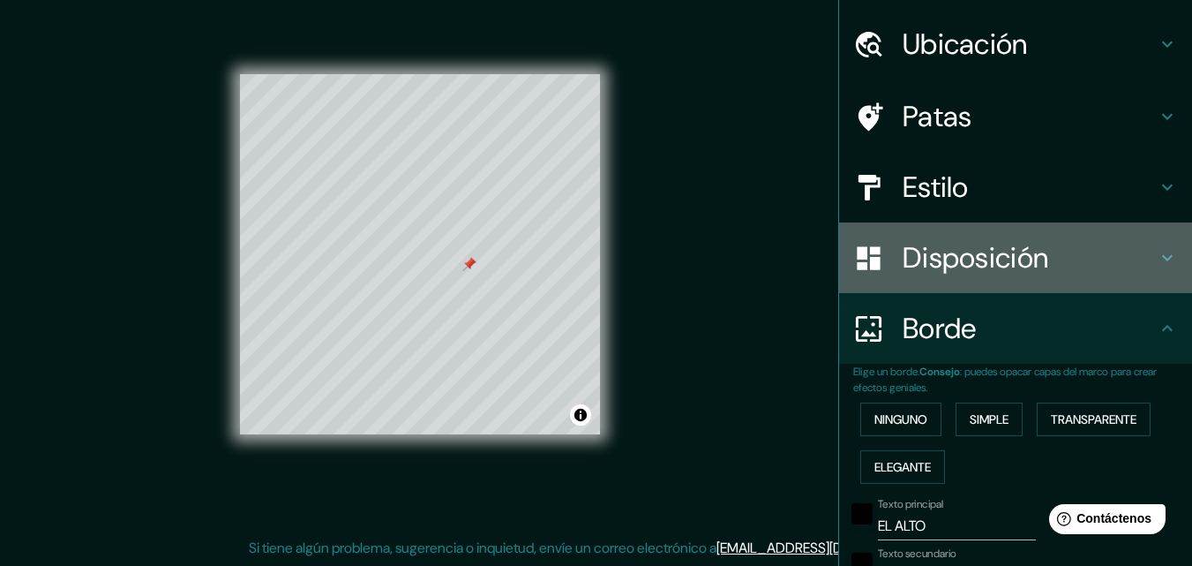
click at [1064, 255] on h4 "Disposición" at bounding box center [1030, 257] width 254 height 35
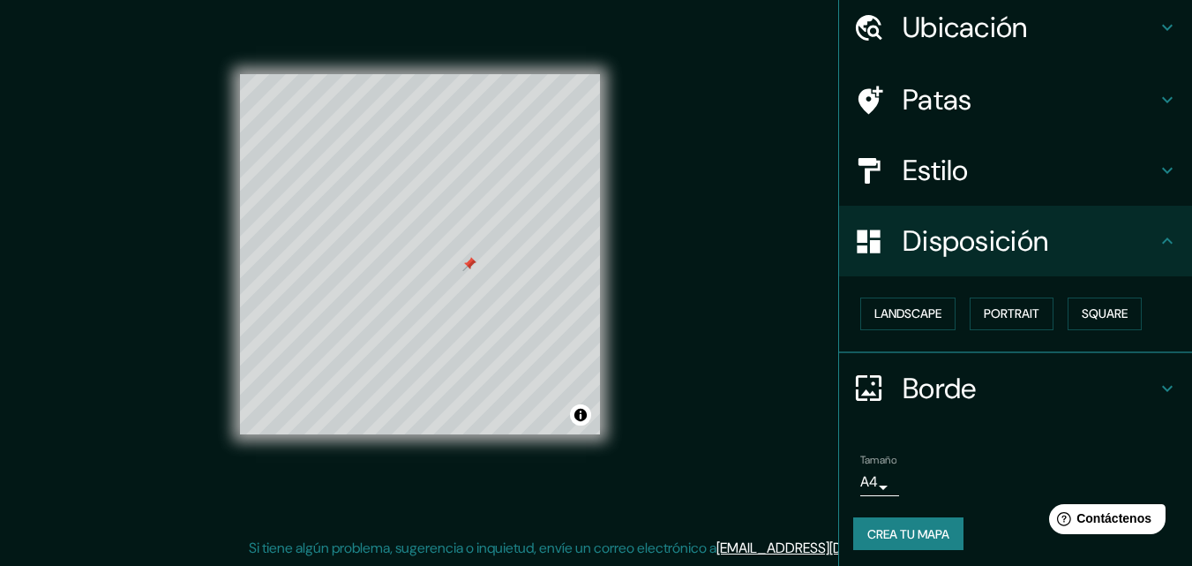
scroll to position [70, 0]
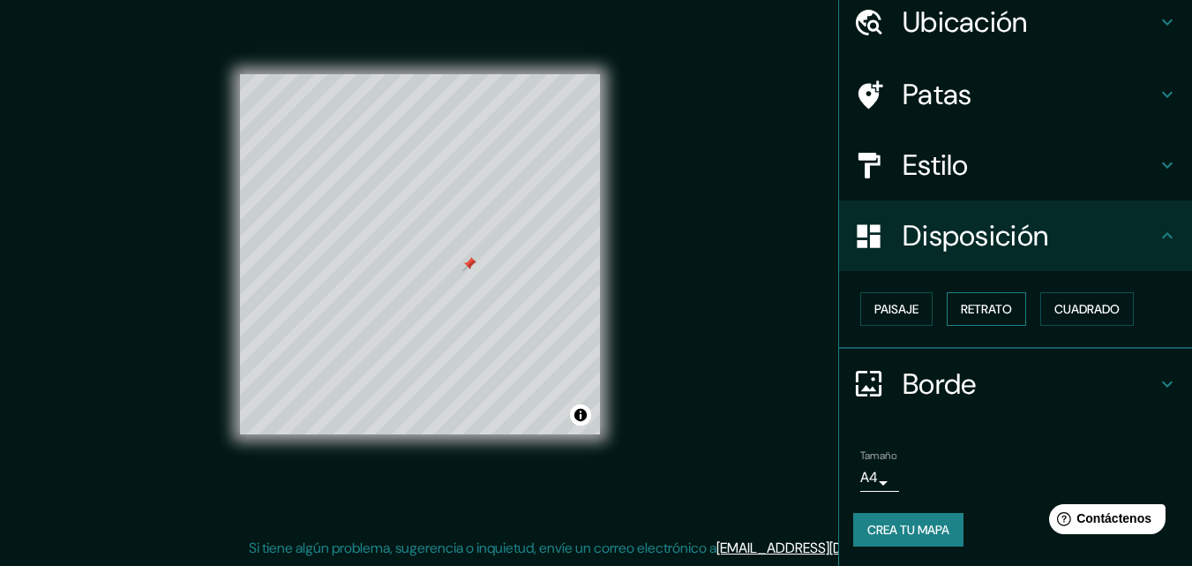
click at [996, 317] on font "Retrato" at bounding box center [986, 309] width 51 height 16
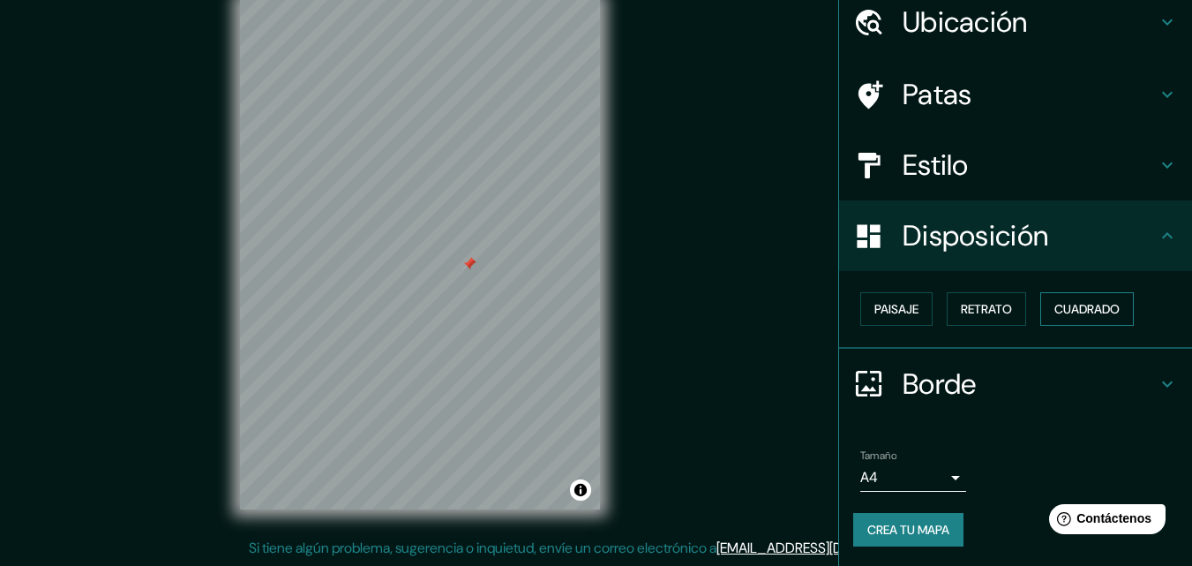
click at [1041, 317] on button "Cuadrado" at bounding box center [1087, 309] width 94 height 34
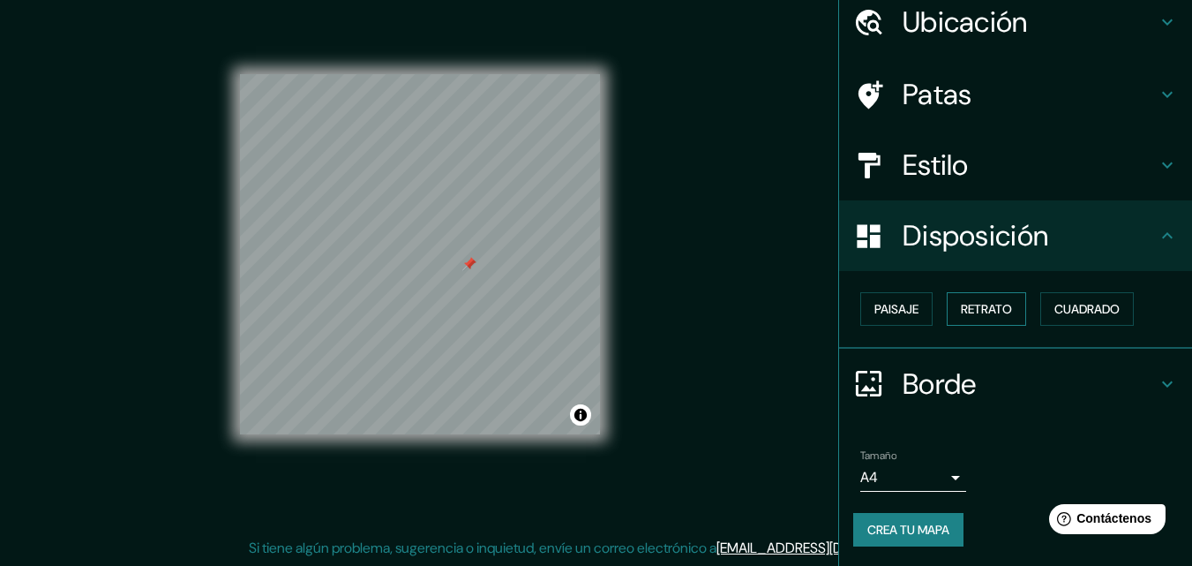
scroll to position [71, 0]
click at [902, 312] on font "Paisaje" at bounding box center [897, 308] width 44 height 16
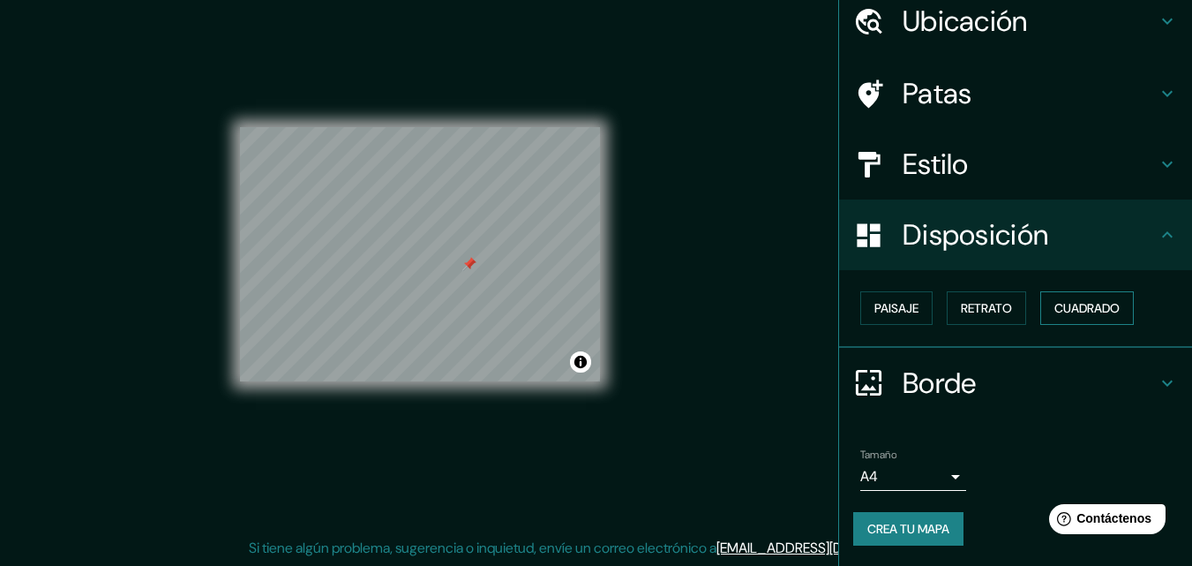
click at [1074, 317] on font "Cuadrado" at bounding box center [1087, 308] width 65 height 23
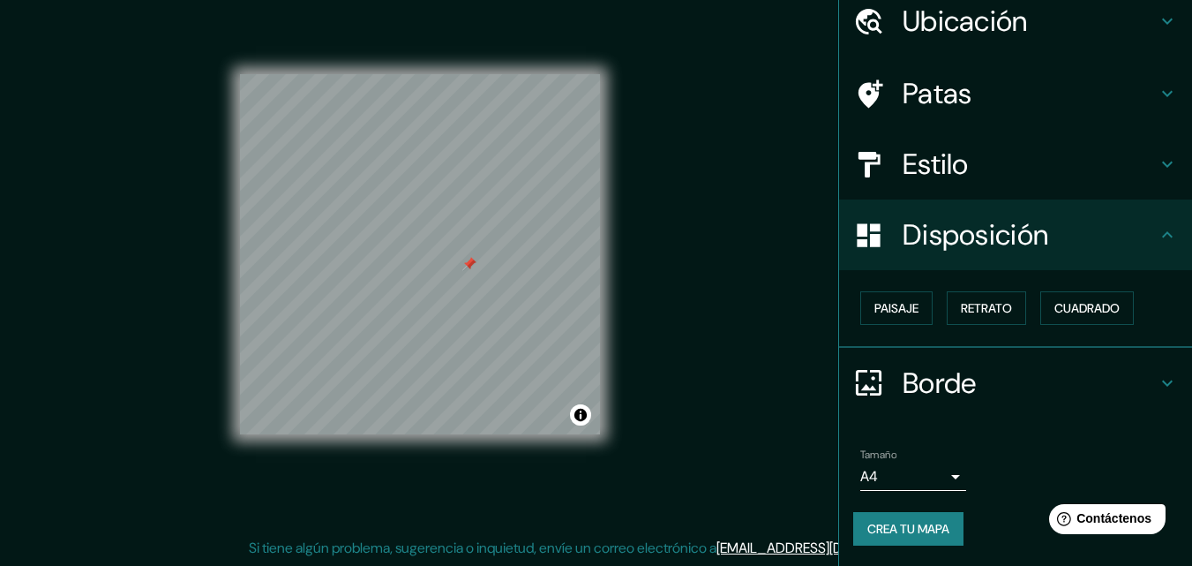
click at [1071, 404] on div "Borde" at bounding box center [1015, 383] width 353 height 71
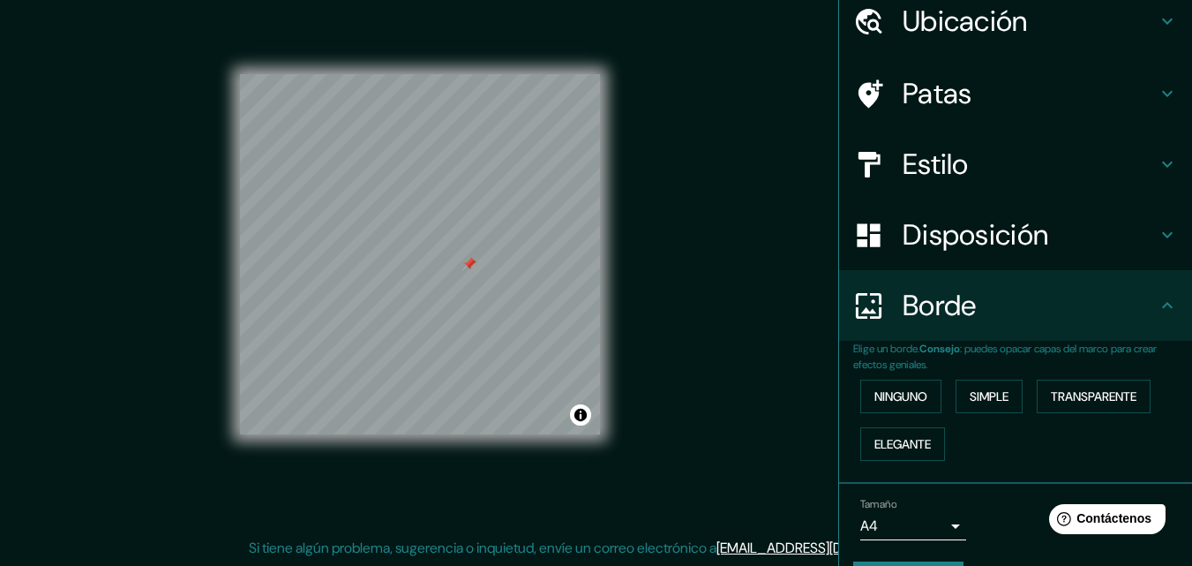
scroll to position [120, 0]
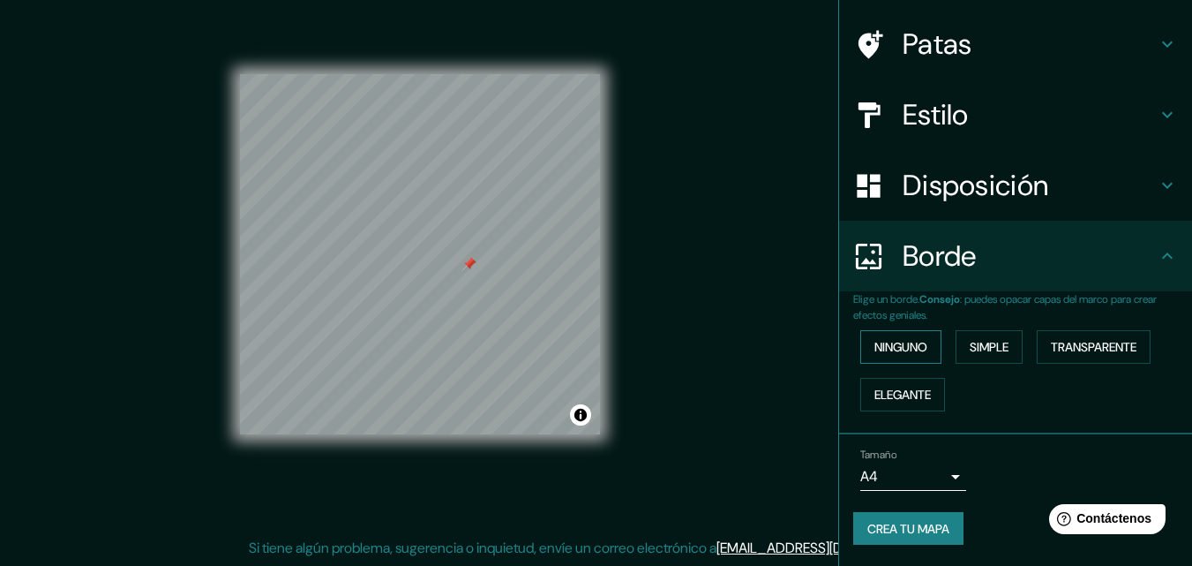
click at [901, 352] on font "Ninguno" at bounding box center [901, 347] width 53 height 16
click at [956, 349] on button "Simple" at bounding box center [989, 347] width 67 height 34
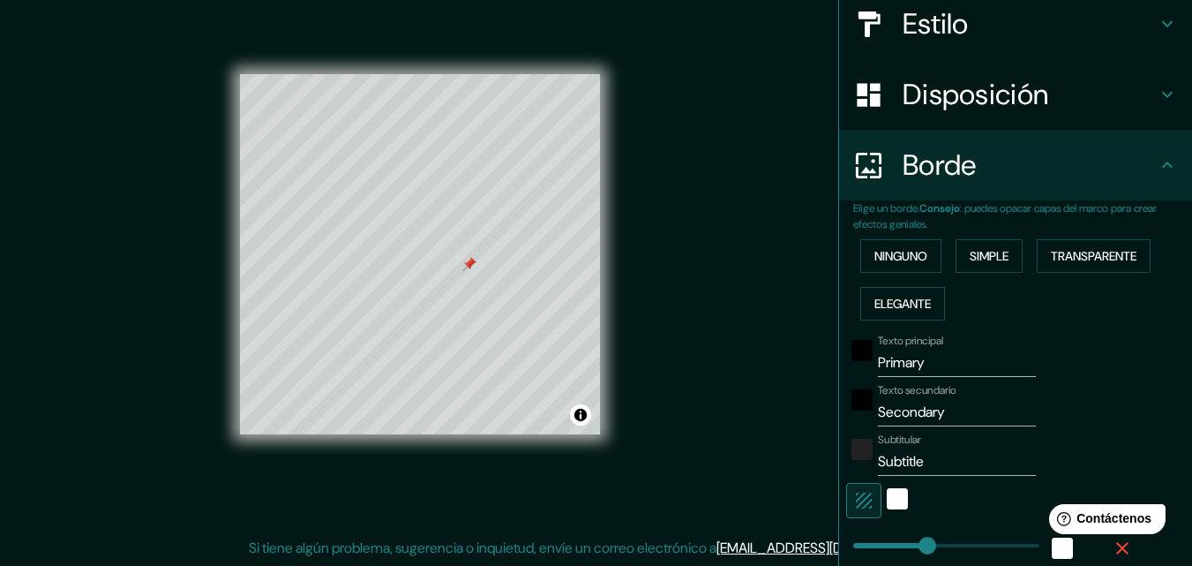
scroll to position [297, 0]
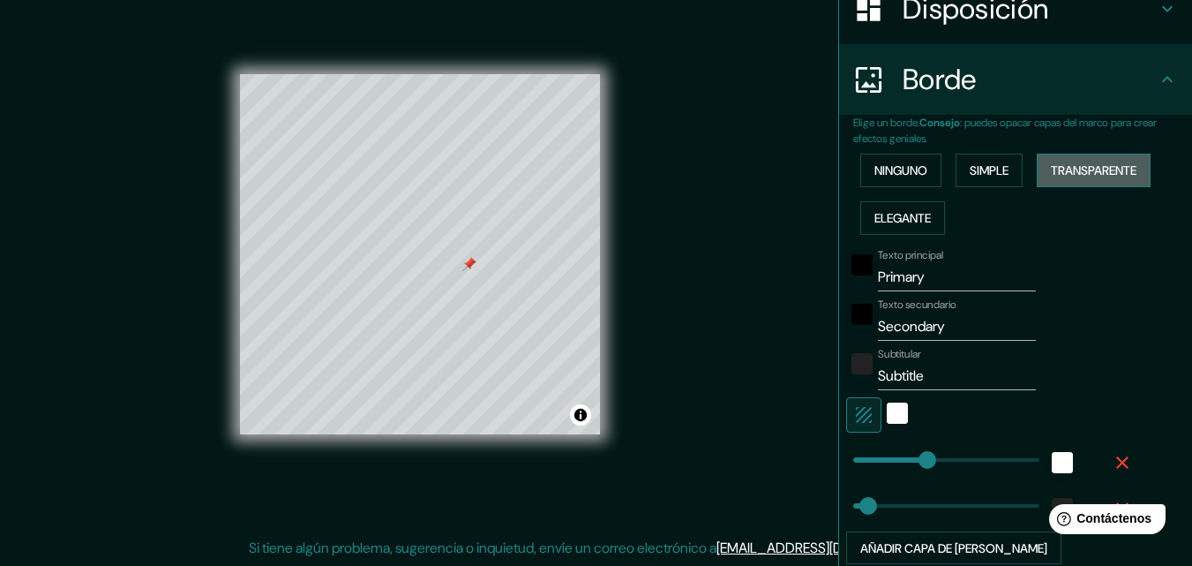
click at [1075, 166] on font "Transparente" at bounding box center [1094, 170] width 86 height 16
click at [950, 278] on input "Primary" at bounding box center [957, 277] width 158 height 28
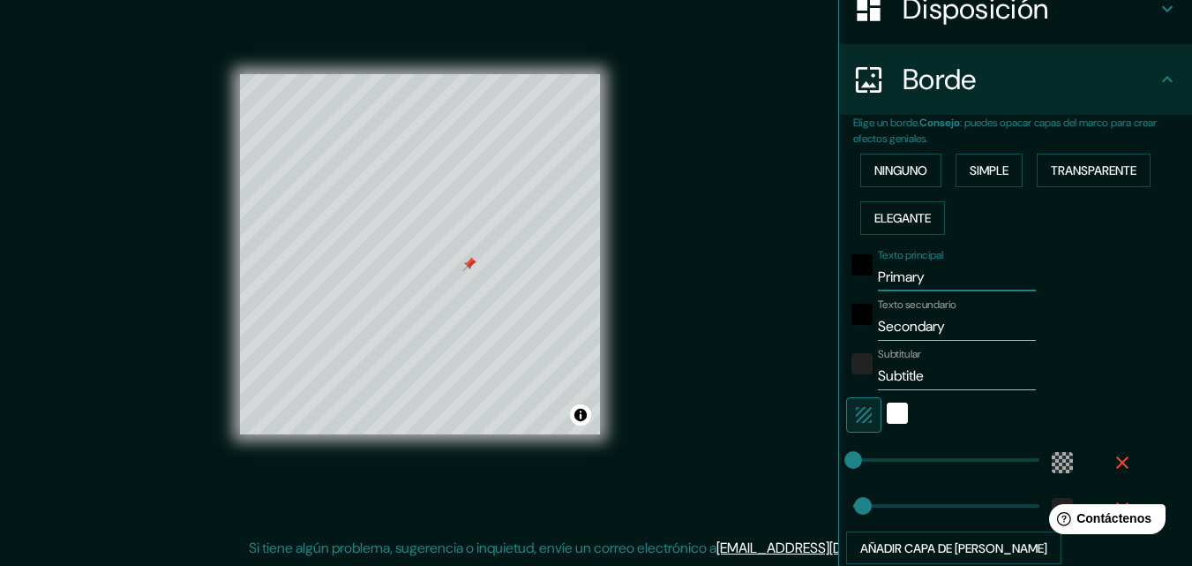
drag, startPoint x: 958, startPoint y: 270, endPoint x: 770, endPoint y: 288, distance: 189.7
click at [771, 288] on div "Mappin Ubicación [GEOGRAPHIC_DATA], [GEOGRAPHIC_DATA], [GEOGRAPHIC_DATA] Patas …" at bounding box center [596, 269] width 1192 height 594
type input "EL ALTO"
drag, startPoint x: 957, startPoint y: 327, endPoint x: 846, endPoint y: 336, distance: 110.7
click at [846, 336] on div "Texto secundario Secondary" at bounding box center [990, 319] width 289 height 42
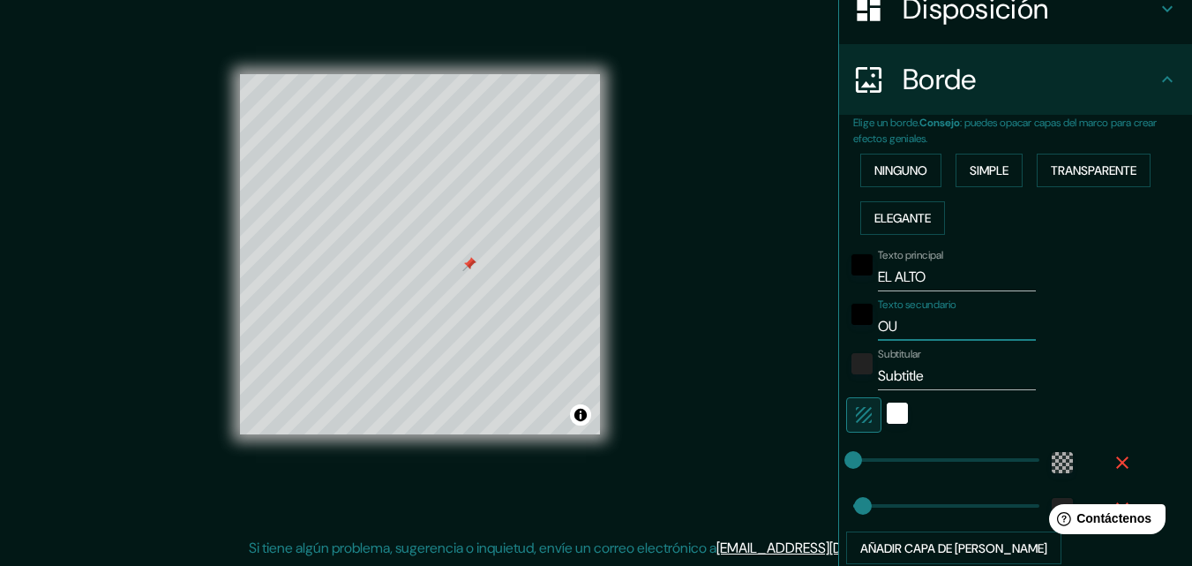
type input "O"
type input "[PERSON_NAME][GEOGRAPHIC_DATA]"
drag, startPoint x: 928, startPoint y: 376, endPoint x: 827, endPoint y: 375, distance: 100.6
click at [839, 375] on div "Elige un borde. Consejo : puedes opacar capas del marco para crear efectos geni…" at bounding box center [1015, 347] width 353 height 465
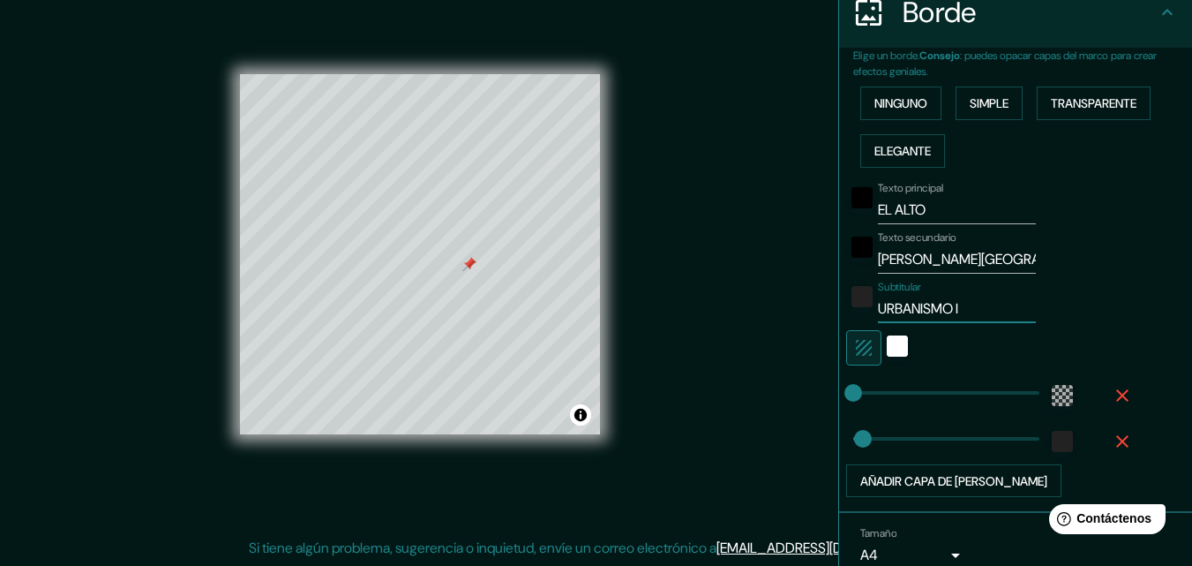
scroll to position [443, 0]
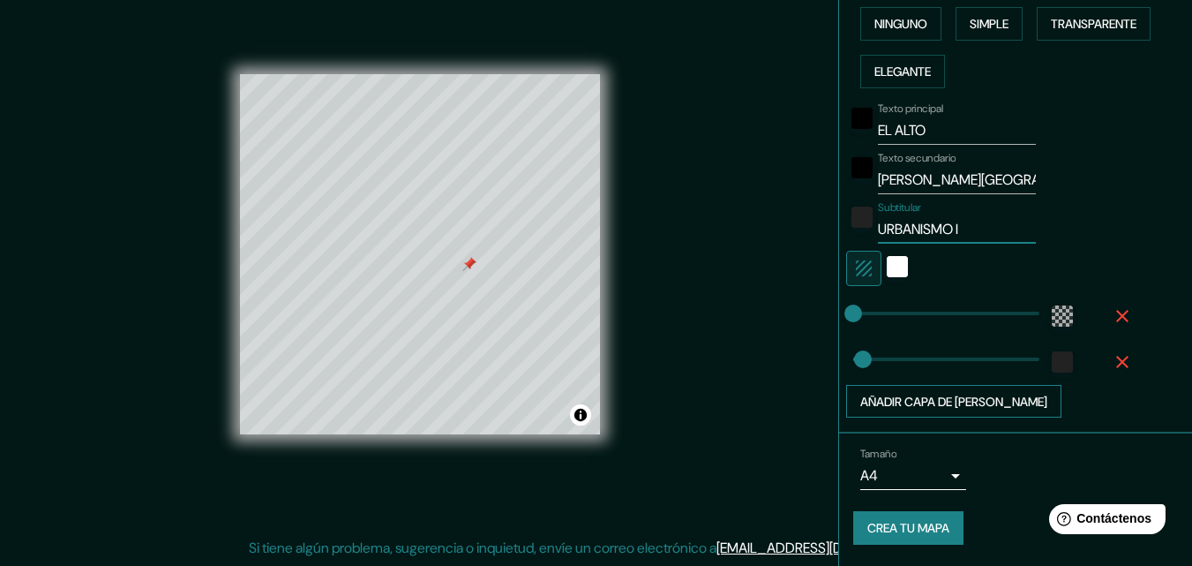
type input "URBANISMO I"
click at [935, 400] on font "Añadir capa de [PERSON_NAME]" at bounding box center [953, 402] width 187 height 16
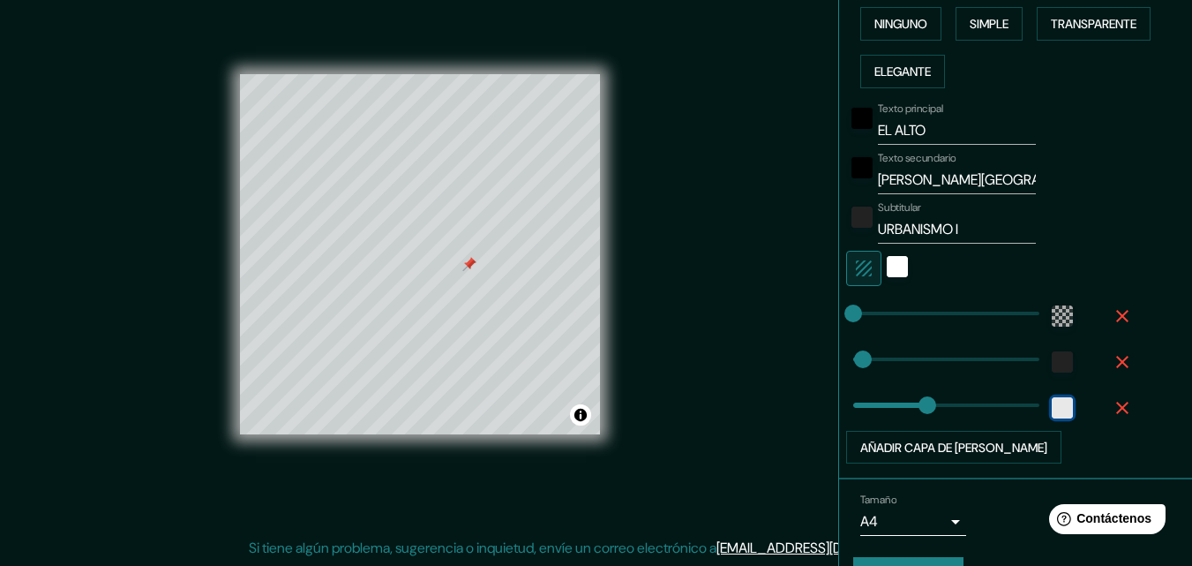
click at [1052, 403] on div "white" at bounding box center [1062, 407] width 21 height 21
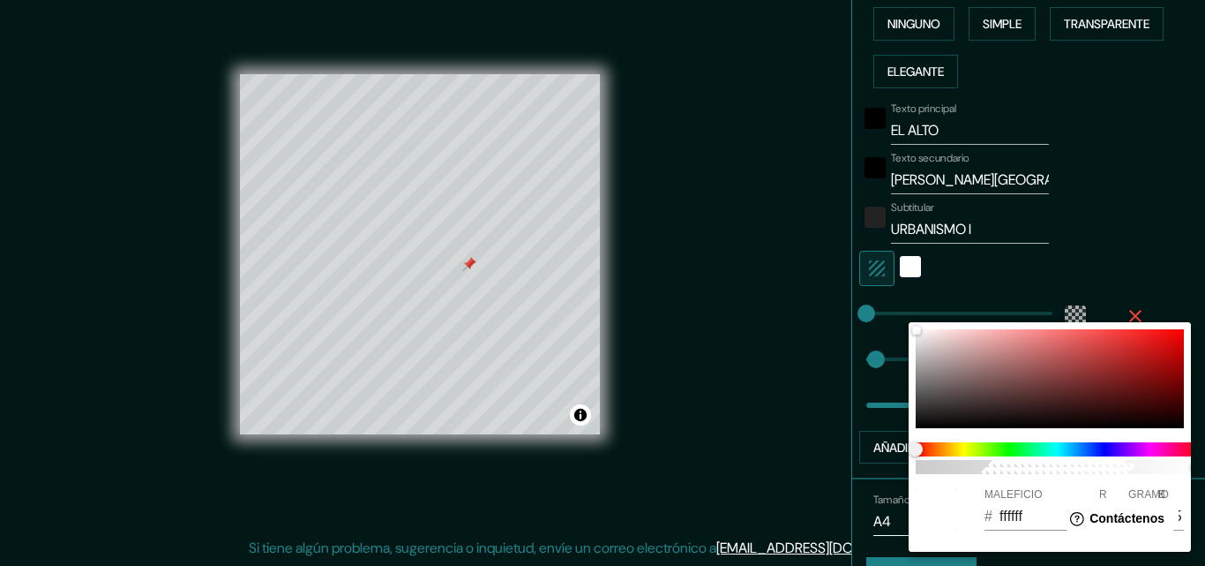
click at [855, 424] on div at bounding box center [602, 283] width 1205 height 566
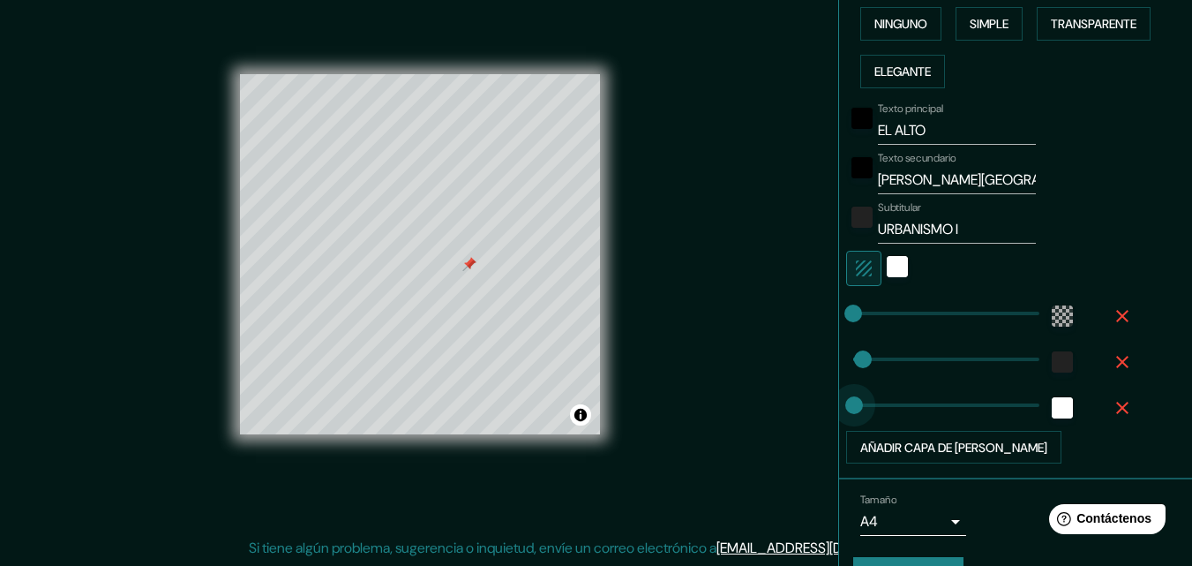
type input "0"
drag, startPoint x: 910, startPoint y: 402, endPoint x: 837, endPoint y: 406, distance: 72.5
click at [1063, 408] on div at bounding box center [1063, 408] width 32 height 32
click at [1052, 409] on div "white" at bounding box center [1062, 407] width 21 height 21
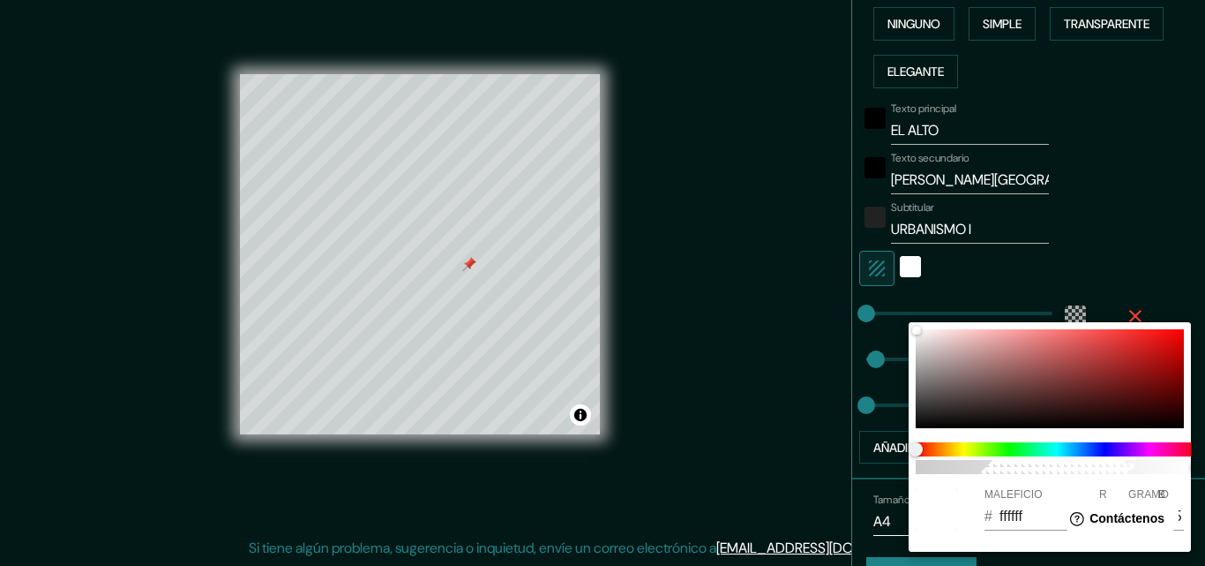
click at [1075, 457] on div "100" at bounding box center [1057, 458] width 297 height 46
click at [1055, 454] on span at bounding box center [1057, 449] width 282 height 14
drag, startPoint x: 912, startPoint y: 444, endPoint x: 1001, endPoint y: 449, distance: 88.4
click at [978, 449] on span at bounding box center [1057, 449] width 282 height 14
drag, startPoint x: 1041, startPoint y: 448, endPoint x: 935, endPoint y: 448, distance: 106.8
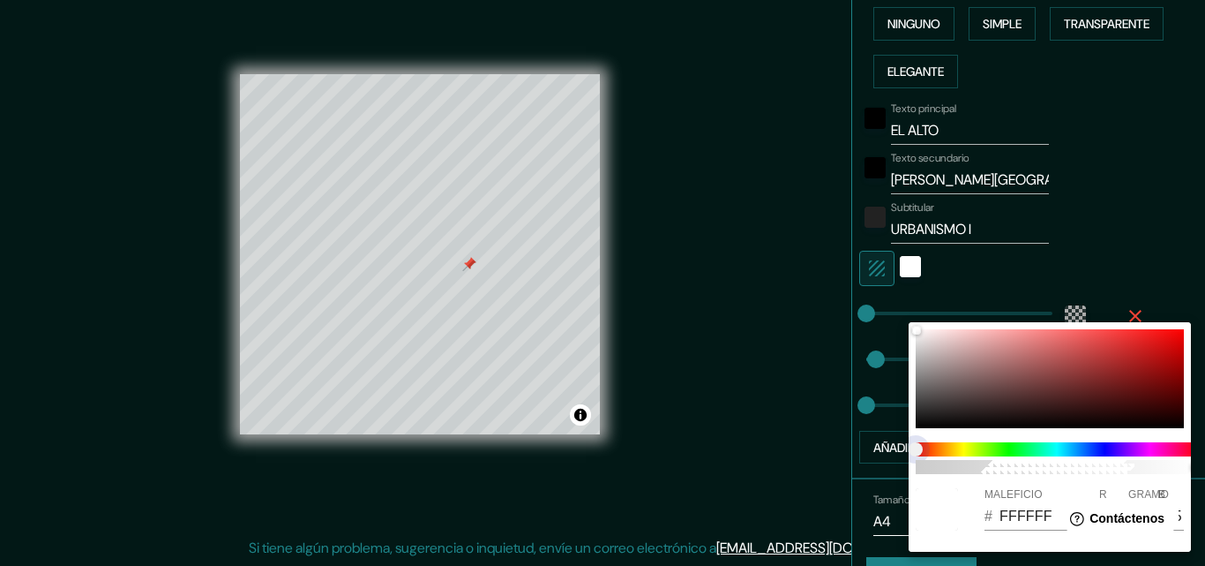
click at [935, 448] on span at bounding box center [1057, 449] width 282 height 14
click at [1012, 517] on input "FFFFFF" at bounding box center [1035, 516] width 70 height 28
type input "653636"
type input "101"
type input "54"
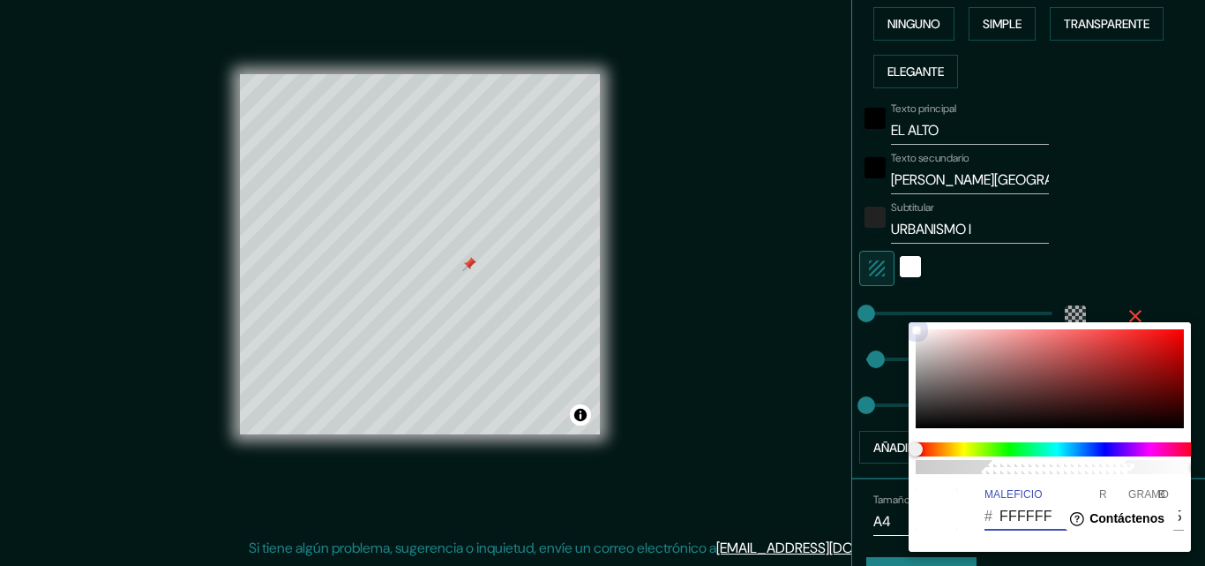
type input "54"
click at [1040, 388] on div at bounding box center [1050, 378] width 268 height 99
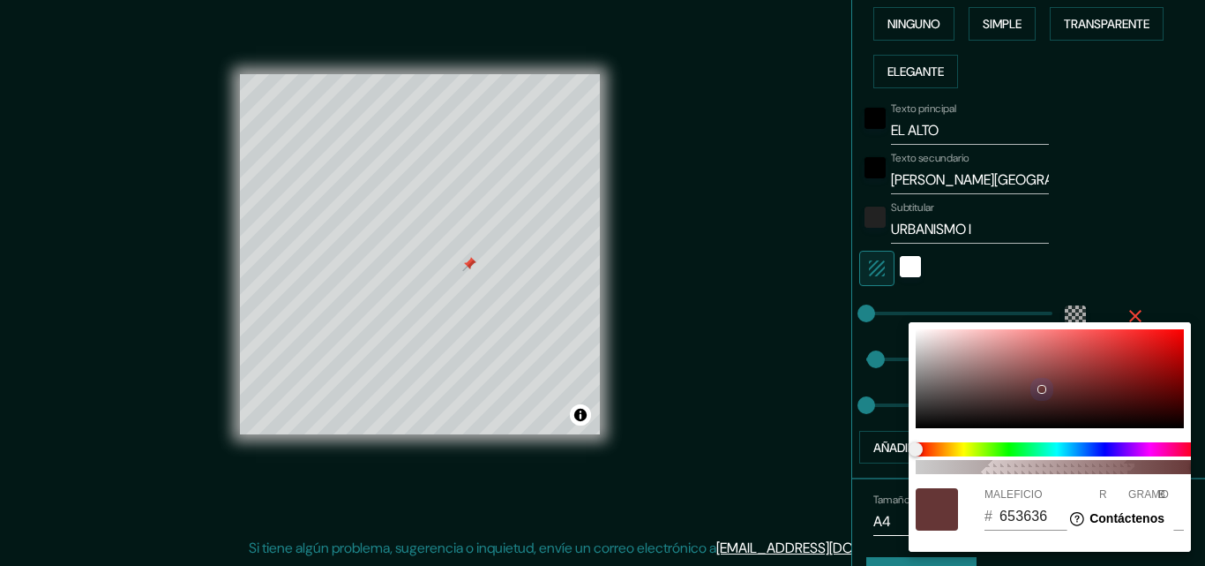
click at [1036, 420] on div at bounding box center [1050, 378] width 268 height 99
type input "120A0A"
type input "18"
type input "10"
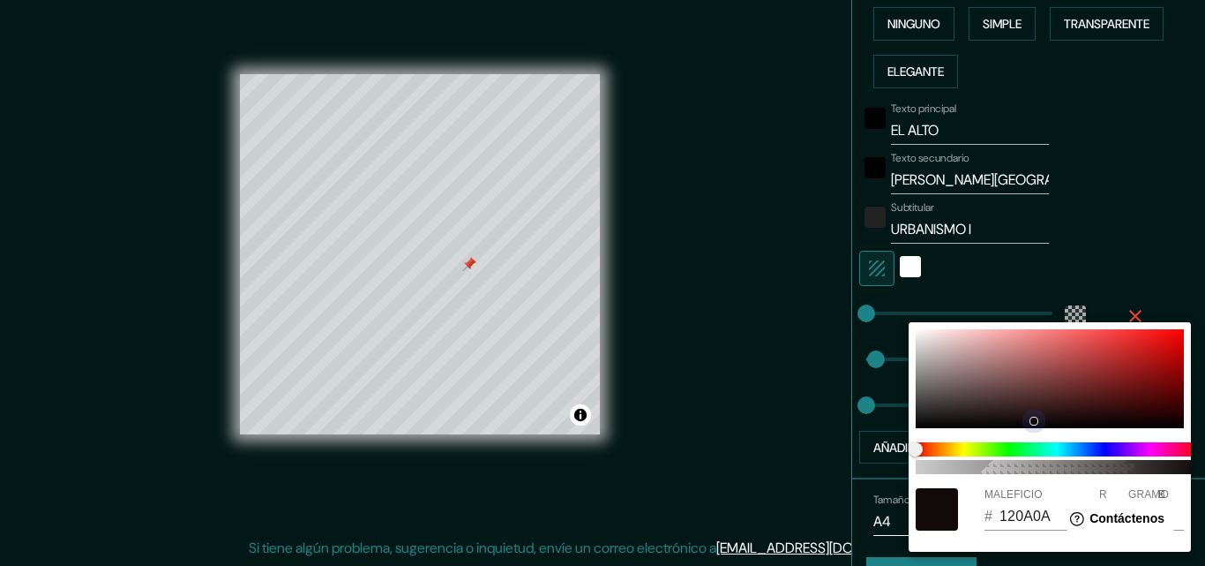
type input "250C0C"
type input "37"
type input "12"
type input "2C0E0E"
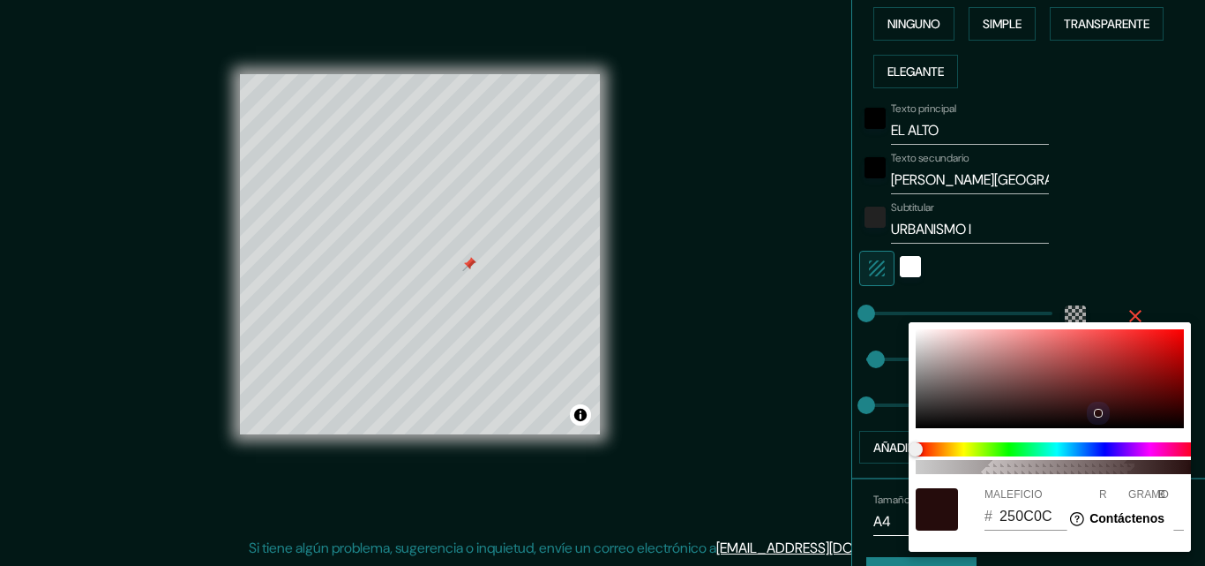
type input "44"
type input "14"
type input "391111"
type input "57"
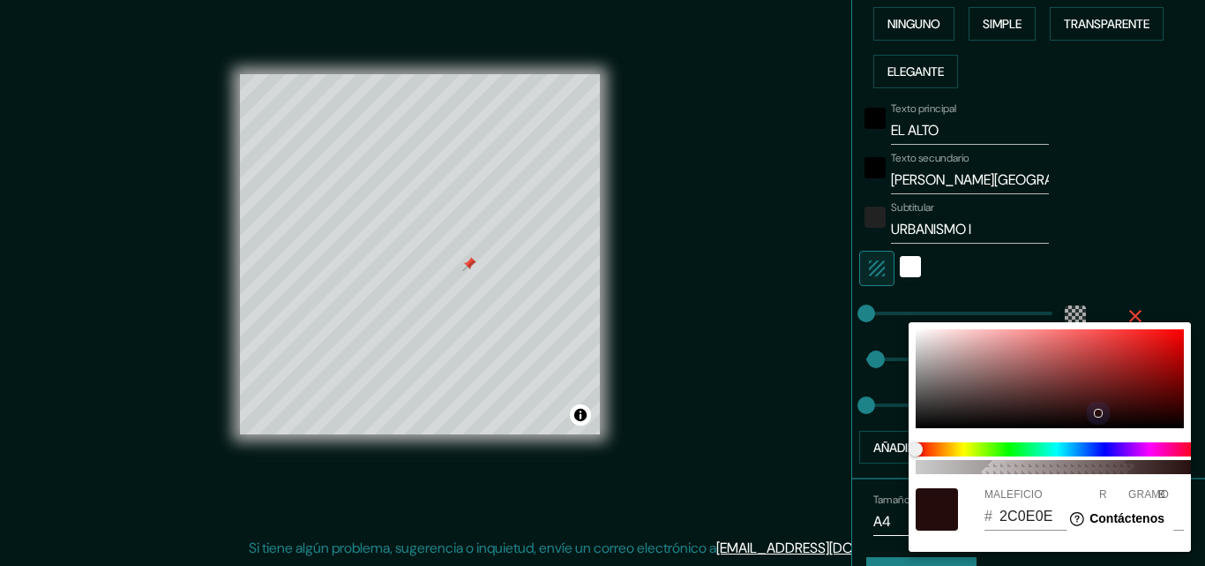
type input "17"
type input "431414"
type input "67"
type input "20"
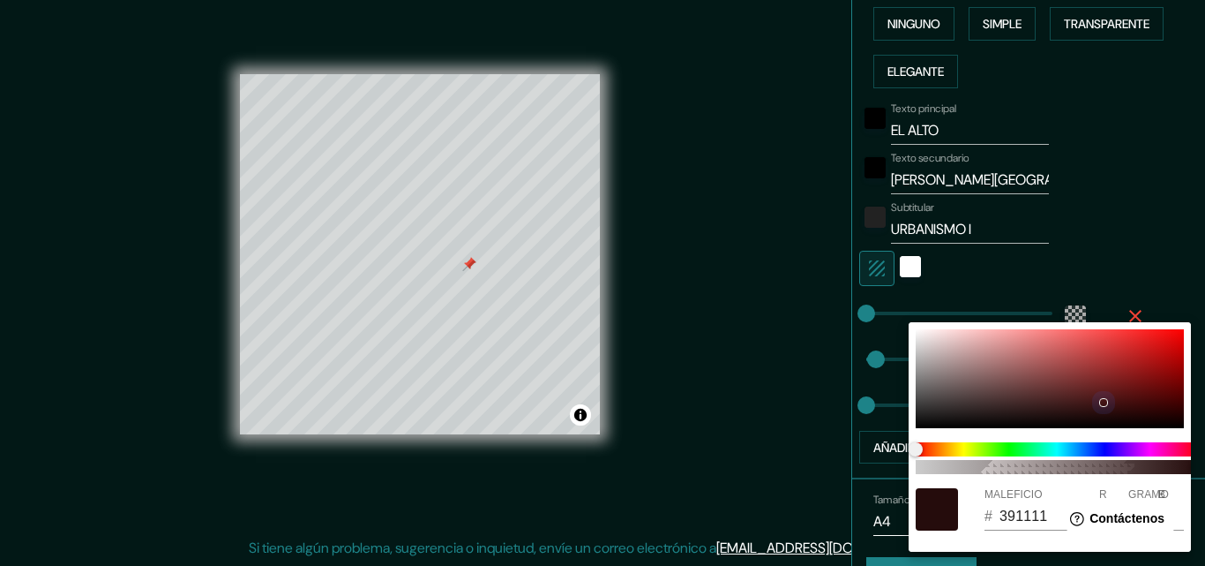
type input "20"
type input "431515"
type input "21"
type input "432121"
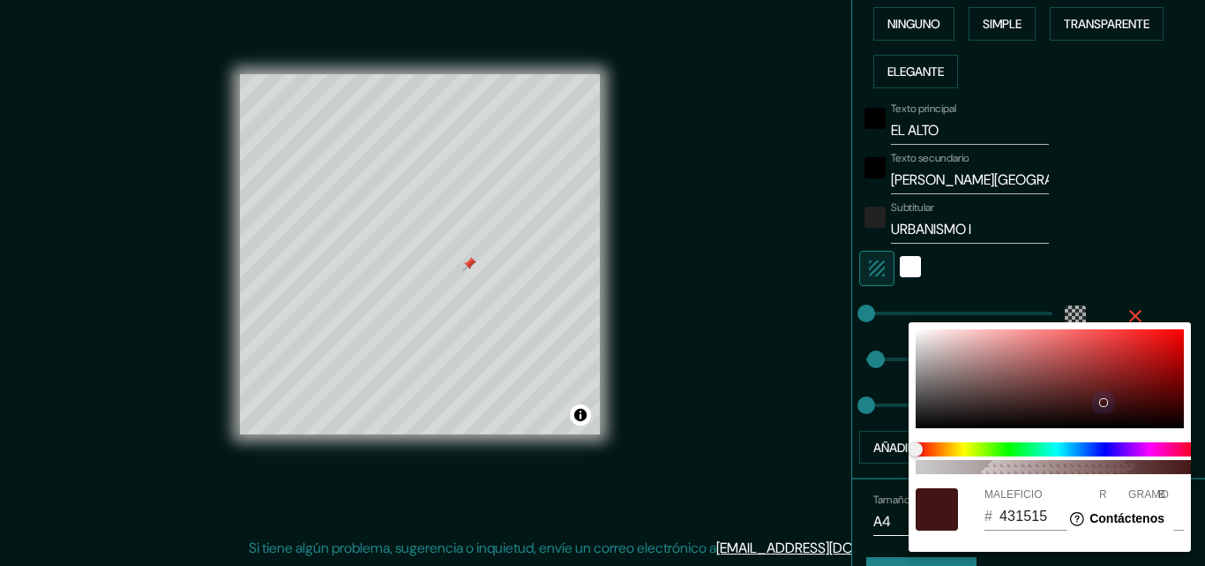
type input "33"
drag, startPoint x: 1095, startPoint y: 413, endPoint x: 982, endPoint y: 417, distance: 113.0
click at [980, 414] on div at bounding box center [1050, 378] width 268 height 99
click at [1030, 416] on div at bounding box center [1050, 378] width 268 height 99
drag, startPoint x: 1007, startPoint y: 415, endPoint x: 1069, endPoint y: 412, distance: 61.8
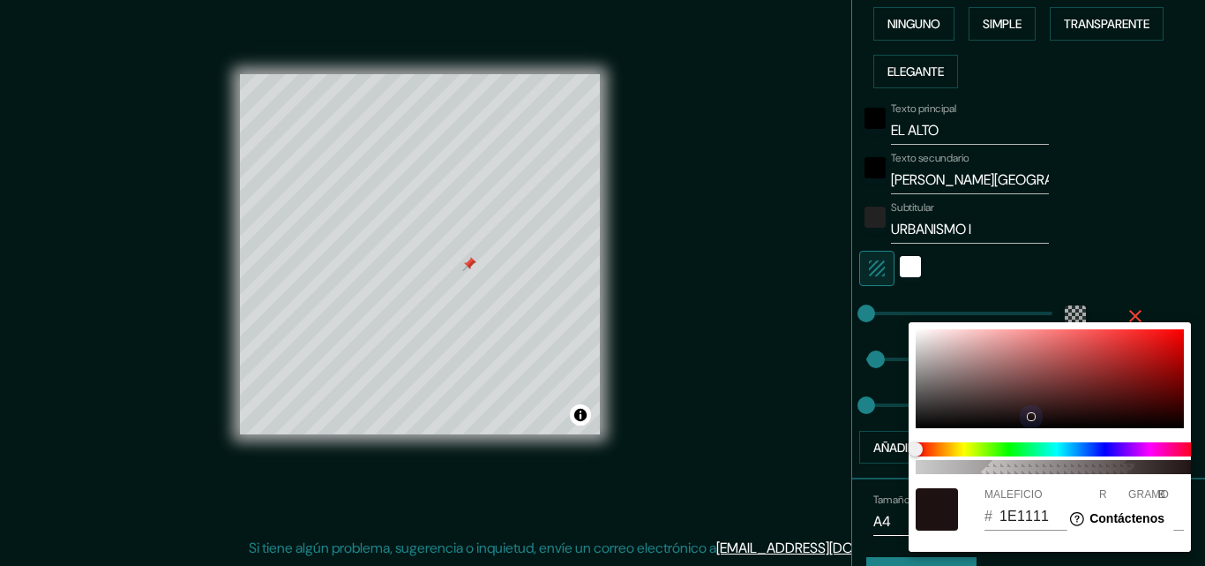
click at [1008, 415] on div at bounding box center [1050, 378] width 268 height 99
drag, startPoint x: 1071, startPoint y: 411, endPoint x: 1107, endPoint y: 392, distance: 40.3
click at [1107, 396] on div at bounding box center [1050, 378] width 268 height 99
drag, startPoint x: 1179, startPoint y: 421, endPoint x: 1164, endPoint y: 431, distance: 17.9
click at [1183, 423] on div at bounding box center [1184, 421] width 7 height 7
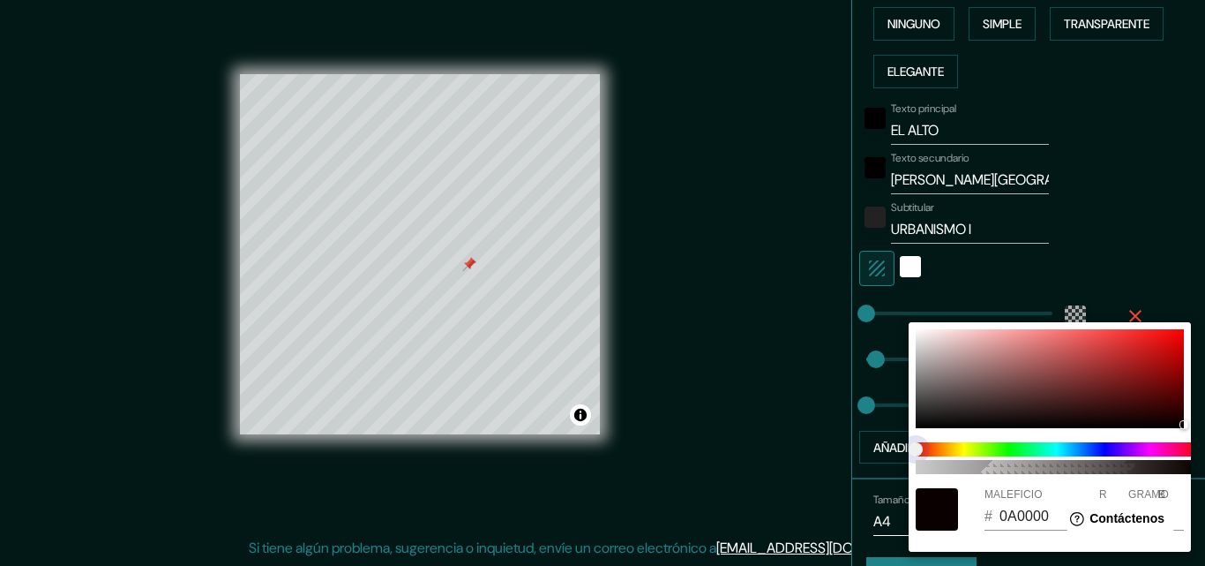
drag, startPoint x: 965, startPoint y: 451, endPoint x: 888, endPoint y: 451, distance: 77.7
click at [888, 451] on div "100 MALEFICIO # 0A0000 R 10 GRAMO 0 B 0" at bounding box center [602, 283] width 1205 height 566
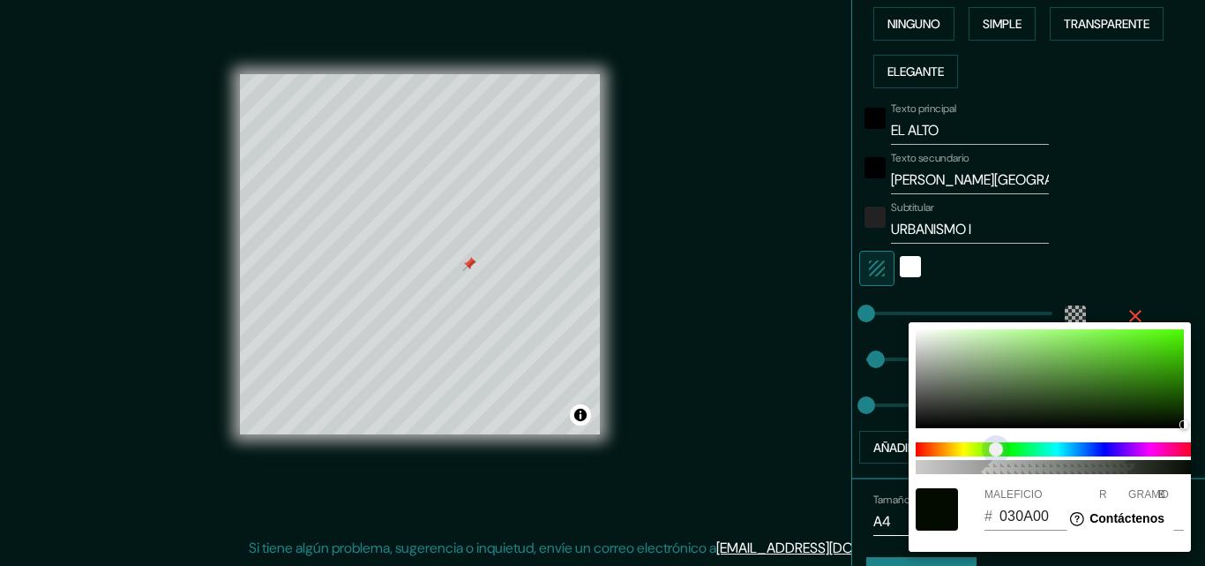
click at [997, 448] on span at bounding box center [1057, 449] width 282 height 14
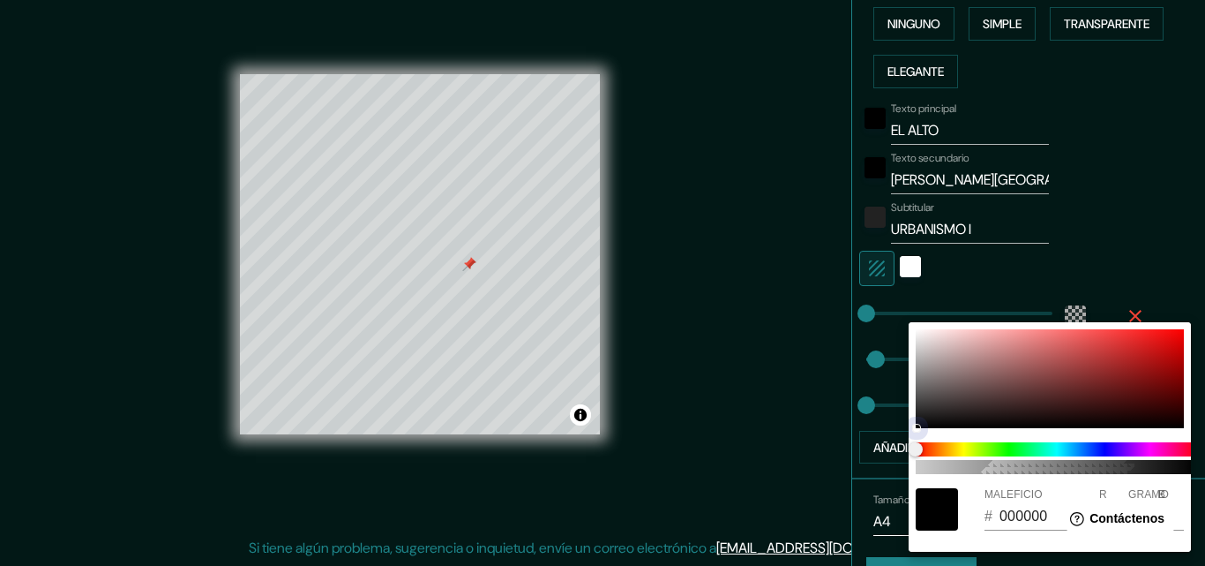
drag, startPoint x: 1181, startPoint y: 424, endPoint x: 1035, endPoint y: 442, distance: 146.8
click at [1036, 442] on div "100 MALEFICIO # 000000 R 0 GRAMO 0 B 0" at bounding box center [1050, 436] width 282 height 229
click at [923, 446] on span "control deslizante de color" at bounding box center [916, 449] width 14 height 14
click at [949, 447] on span at bounding box center [1057, 449] width 282 height 14
click at [921, 424] on div at bounding box center [916, 428] width 9 height 9
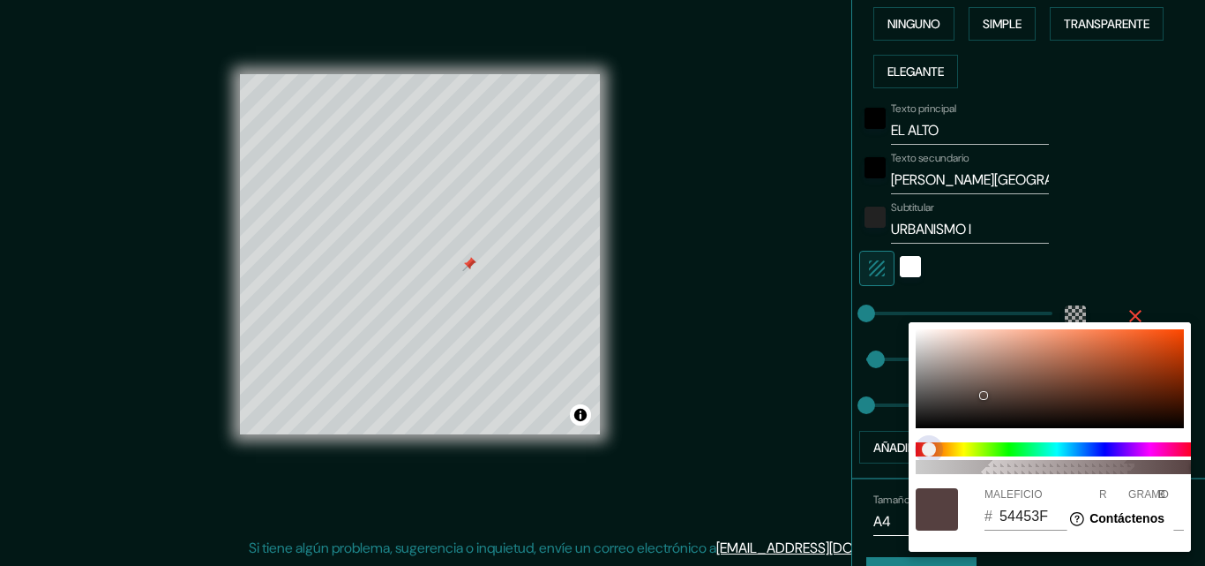
click at [930, 447] on span "control deslizante de color" at bounding box center [929, 449] width 14 height 14
drag, startPoint x: 987, startPoint y: 396, endPoint x: 1172, endPoint y: 396, distance: 185.3
click at [1172, 396] on div at bounding box center [1173, 397] width 7 height 7
click at [854, 477] on div at bounding box center [602, 283] width 1205 height 566
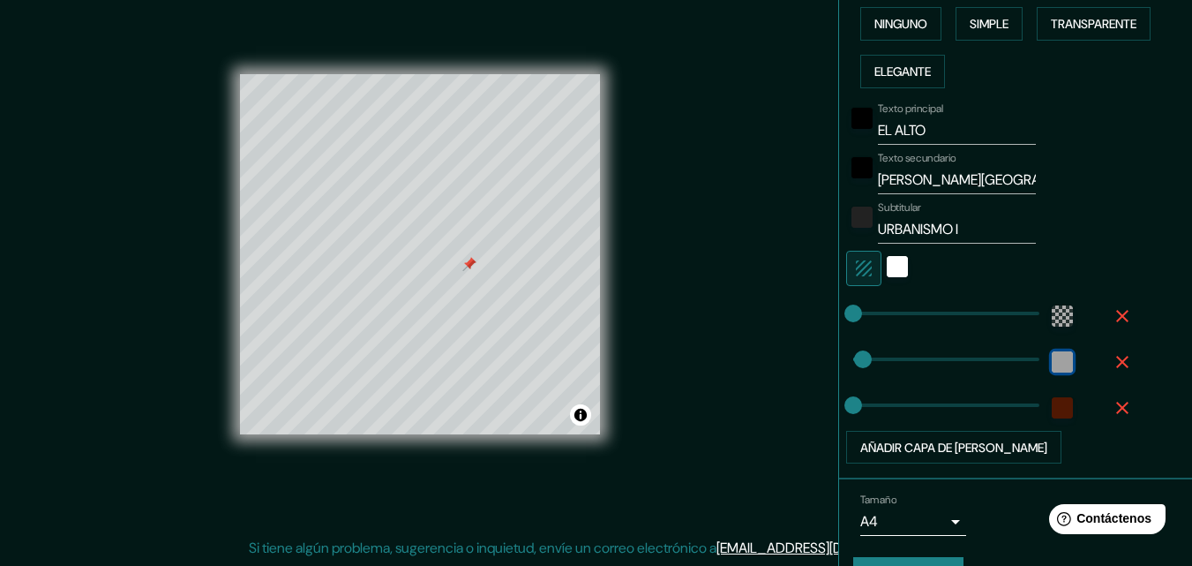
click at [1053, 367] on div "color-222222" at bounding box center [1062, 361] width 21 height 21
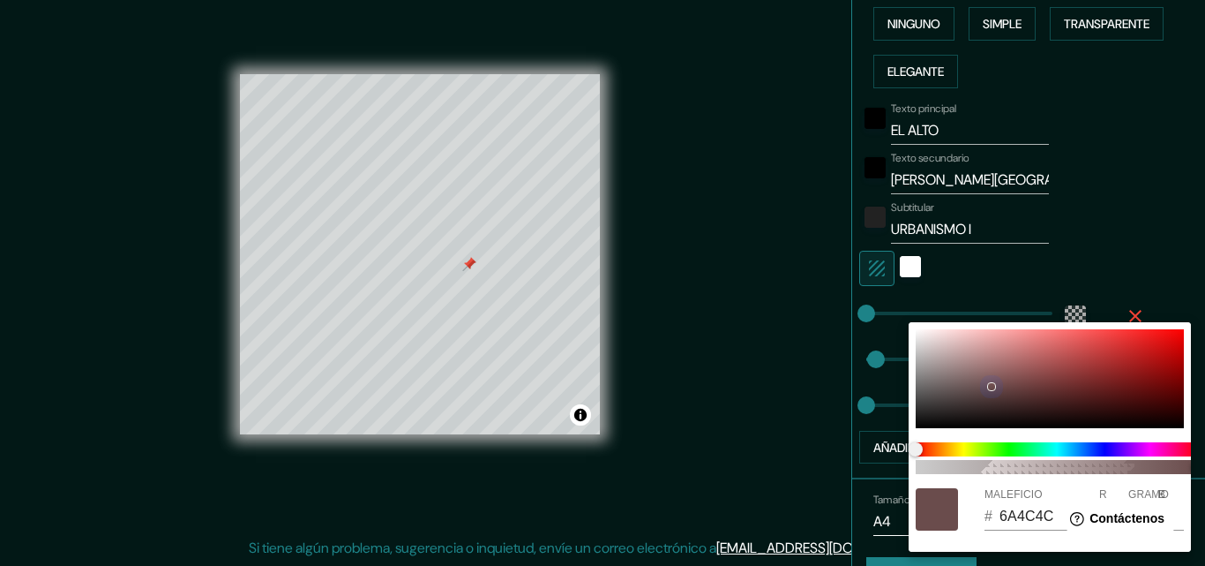
drag, startPoint x: 920, startPoint y: 411, endPoint x: 991, endPoint y: 387, distance: 74.8
click at [991, 387] on div at bounding box center [1050, 378] width 268 height 99
drag, startPoint x: 993, startPoint y: 387, endPoint x: 1068, endPoint y: 368, distance: 77.5
click at [1060, 368] on div at bounding box center [1056, 368] width 7 height 7
drag, startPoint x: 1064, startPoint y: 364, endPoint x: 1009, endPoint y: 409, distance: 72.1
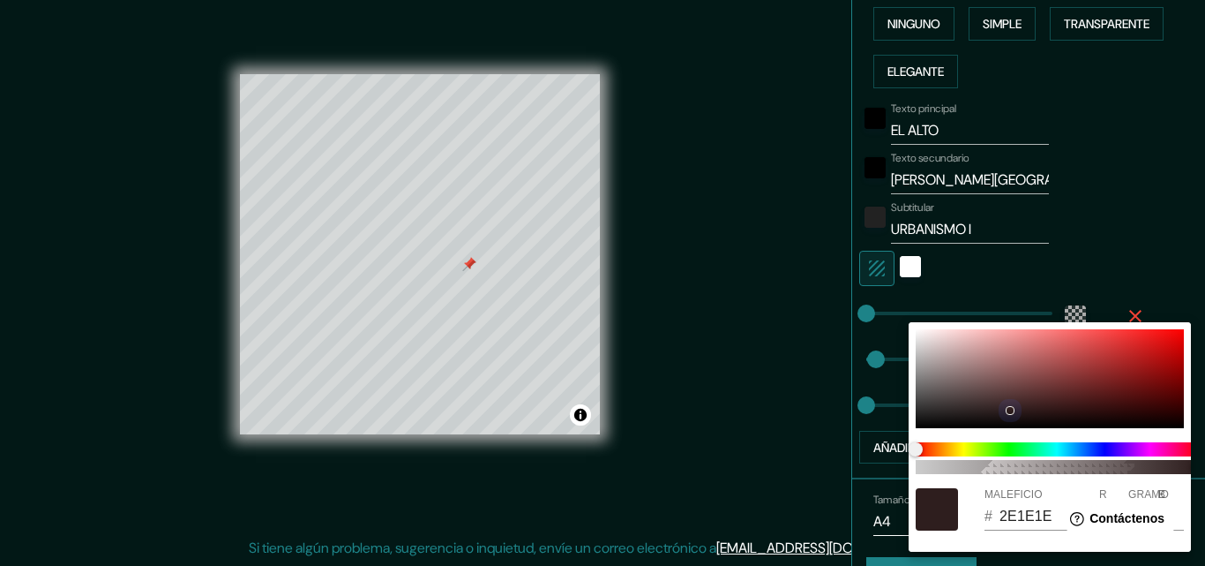
click at [1009, 409] on div at bounding box center [1050, 378] width 268 height 99
click at [1017, 450] on span at bounding box center [1057, 449] width 282 height 14
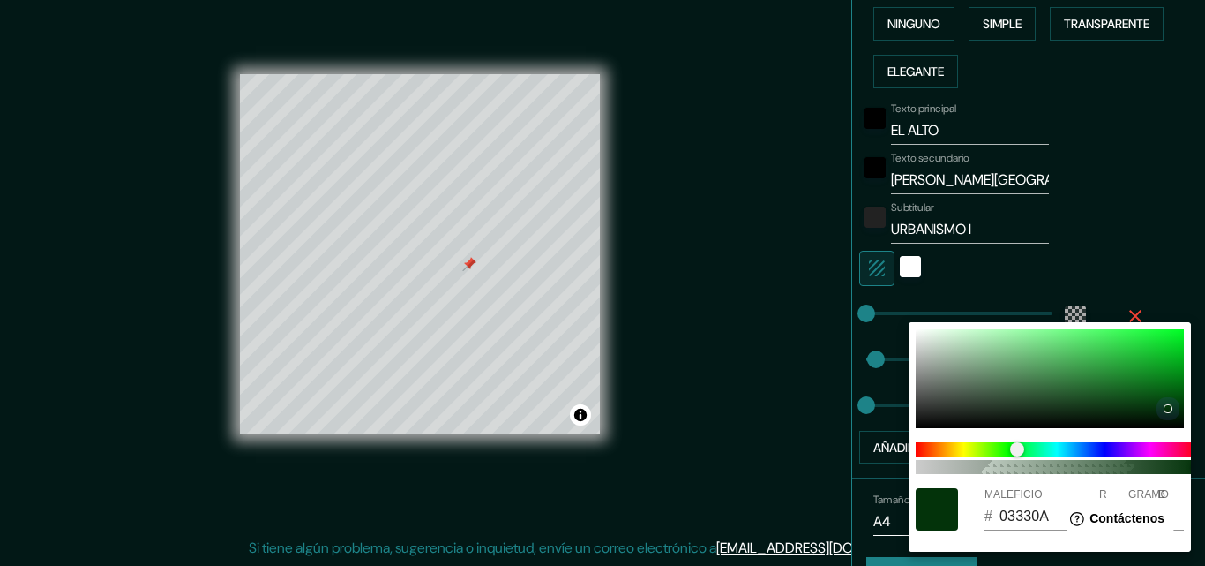
drag, startPoint x: 1008, startPoint y: 408, endPoint x: 1167, endPoint y: 408, distance: 158.8
click at [1167, 408] on div at bounding box center [1168, 408] width 7 height 7
click at [1066, 261] on div at bounding box center [602, 283] width 1205 height 566
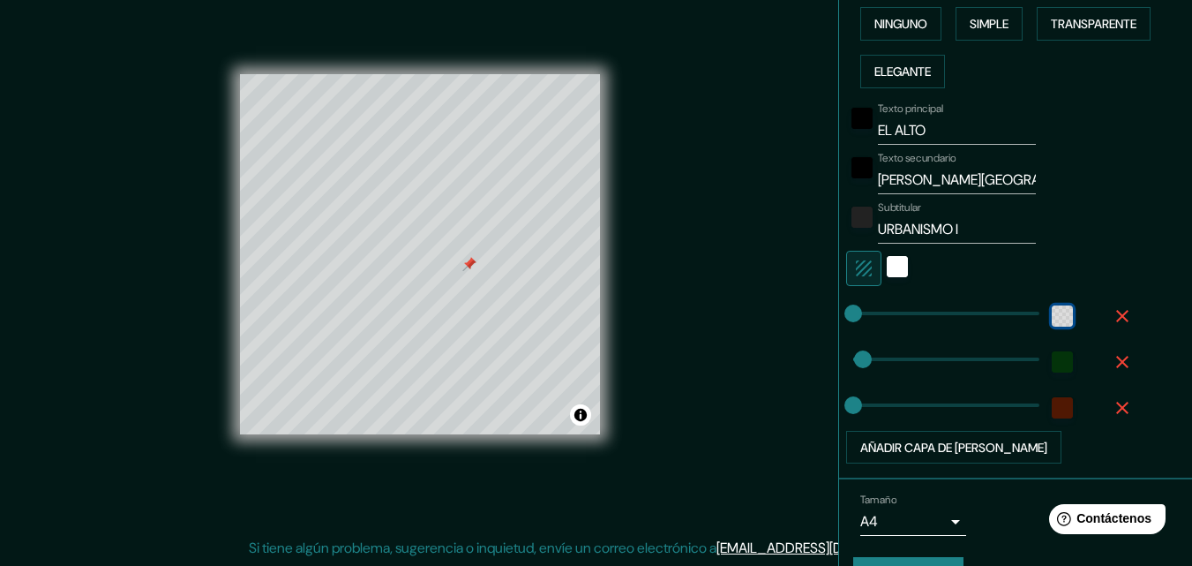
click at [1052, 313] on div "color-55555544" at bounding box center [1062, 315] width 21 height 21
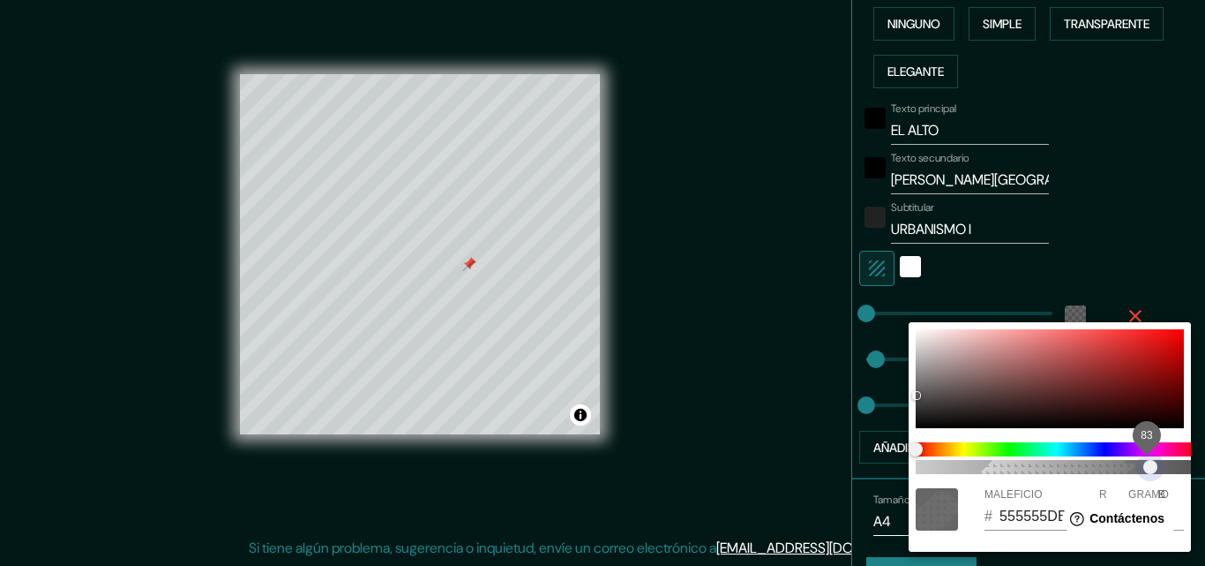
drag, startPoint x: 993, startPoint y: 467, endPoint x: 1158, endPoint y: 468, distance: 165.0
click at [1158, 468] on span "83" at bounding box center [1151, 467] width 14 height 14
drag, startPoint x: 1164, startPoint y: 467, endPoint x: 874, endPoint y: 477, distance: 290.5
click at [874, 477] on div "0 MALEFICIO # 55555500 R 85 GRAMO 85 B 85" at bounding box center [602, 283] width 1205 height 566
click at [1120, 237] on div at bounding box center [602, 283] width 1205 height 566
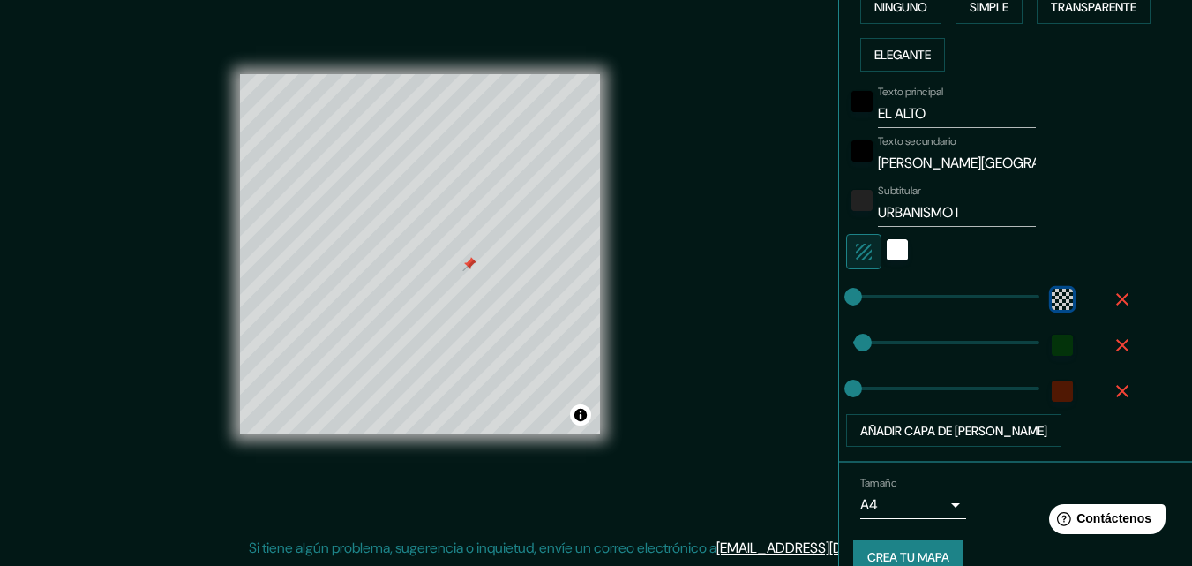
scroll to position [489, 0]
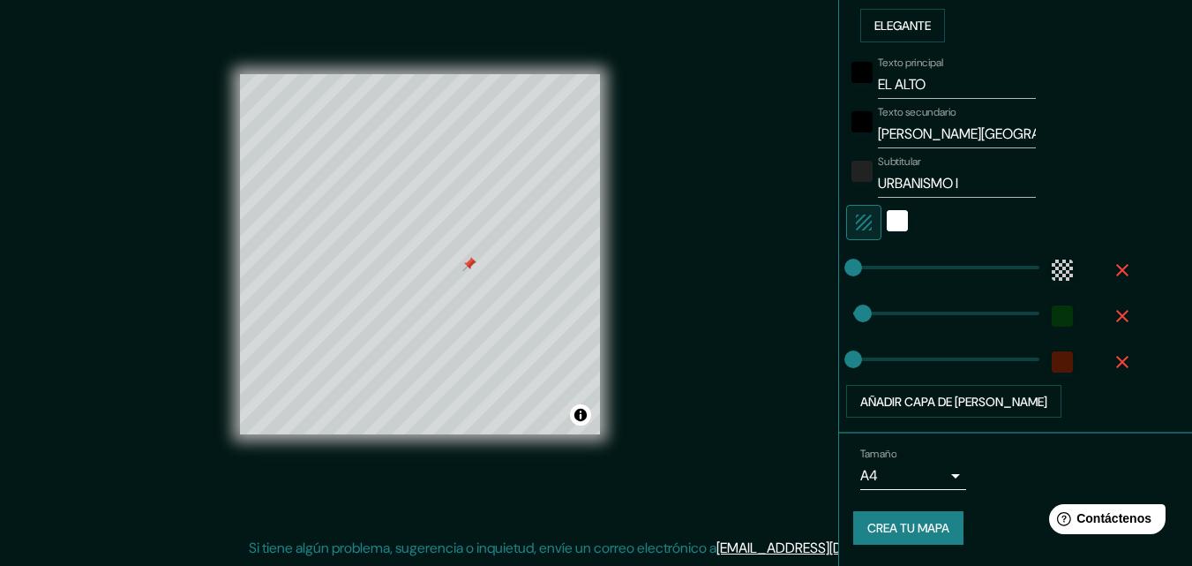
click at [927, 534] on font "Crea tu mapa" at bounding box center [908, 529] width 82 height 16
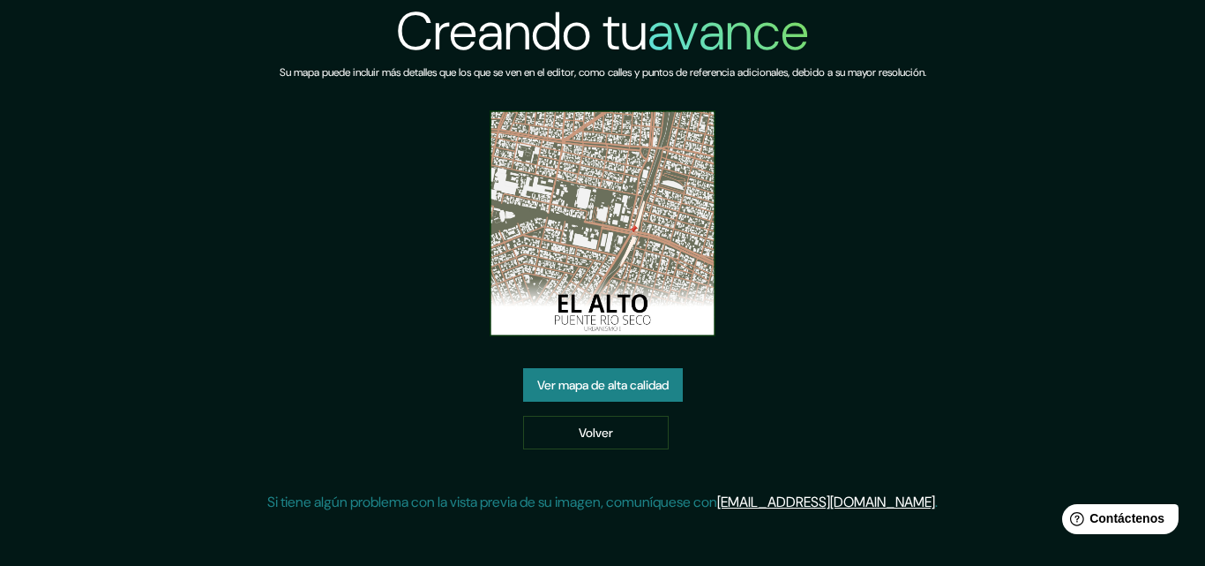
click at [695, 247] on img at bounding box center [603, 223] width 226 height 226
click at [661, 386] on font "Ver mapa de alta calidad" at bounding box center [602, 386] width 131 height 16
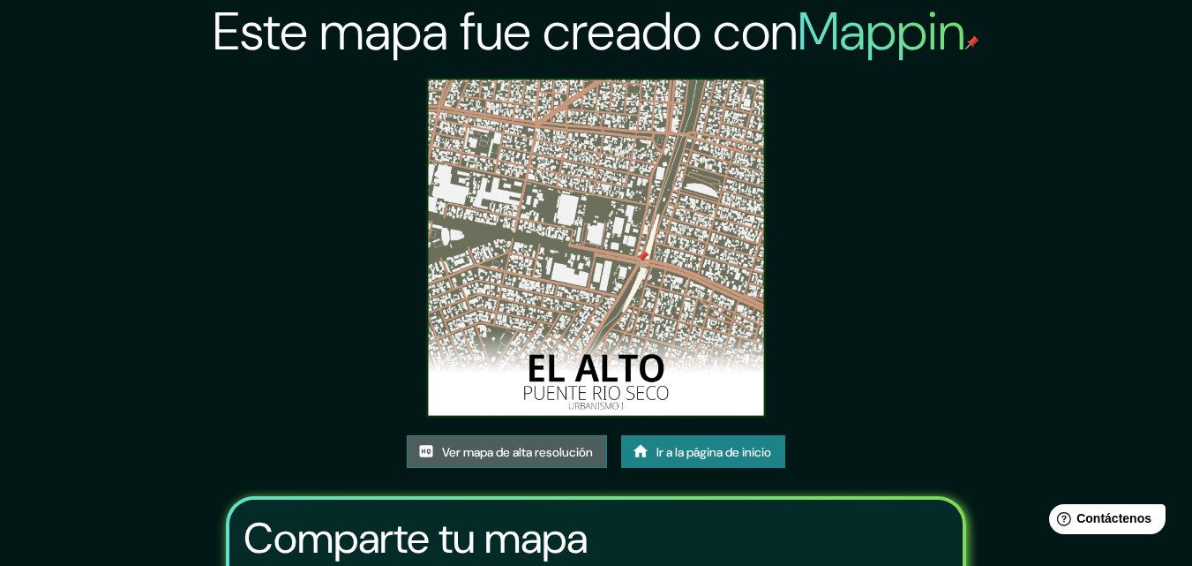
click at [552, 451] on font "Ver mapa de alta resolución" at bounding box center [517, 452] width 151 height 16
